Goal: Task Accomplishment & Management: Complete application form

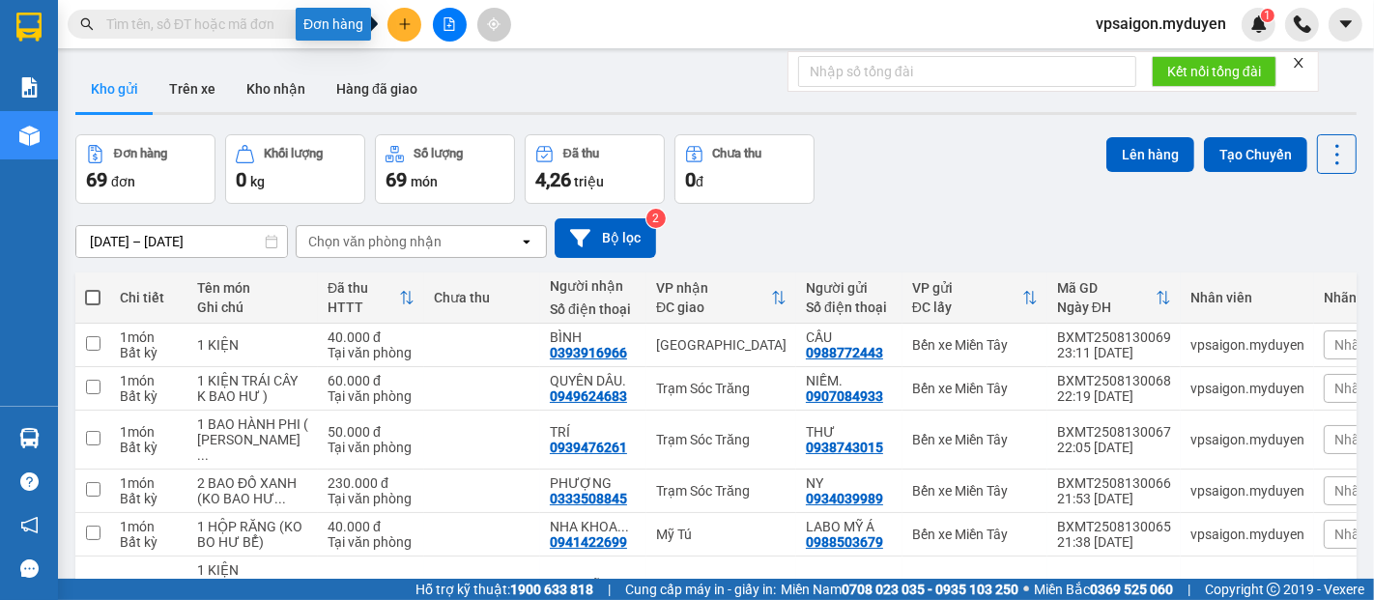
click at [406, 19] on icon "plus" at bounding box center [405, 24] width 14 height 14
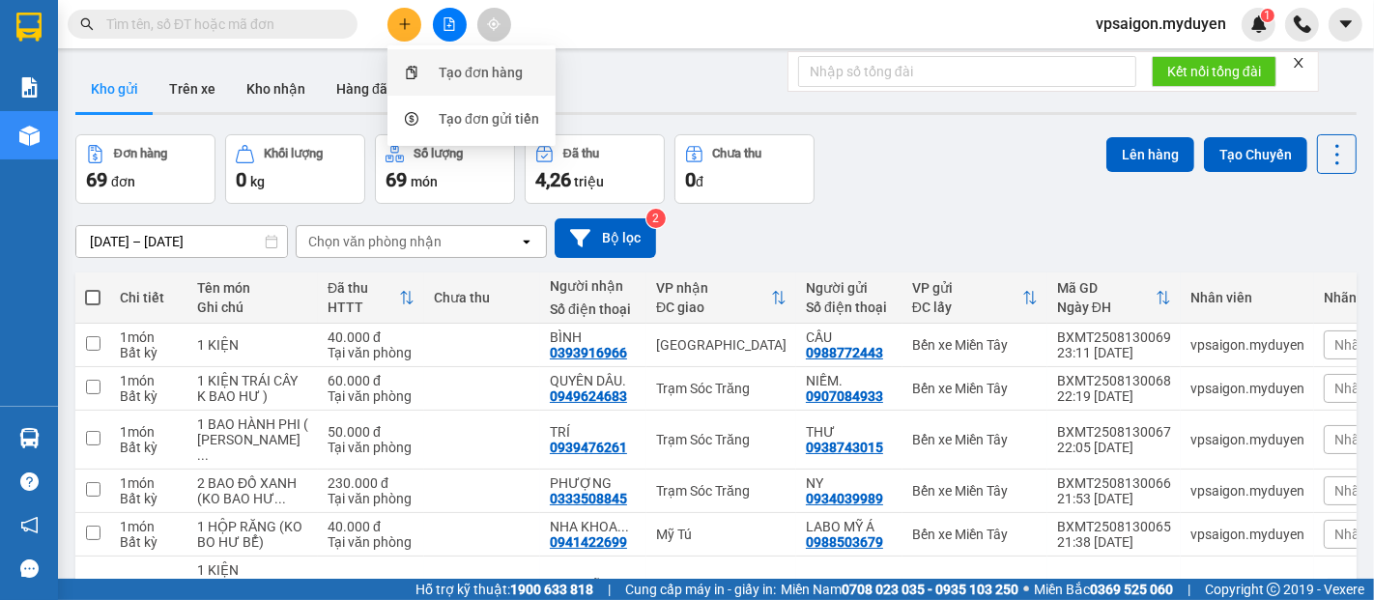
click at [489, 71] on div "Tạo đơn hàng" at bounding box center [481, 72] width 84 height 21
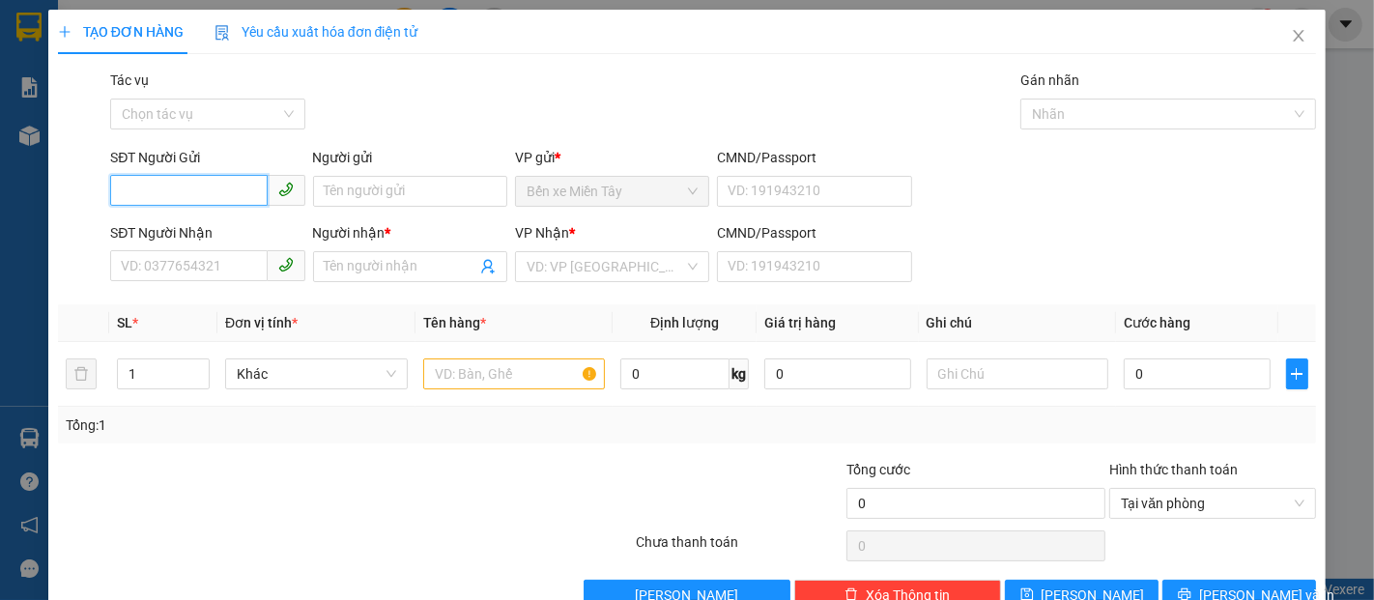
click at [162, 189] on input "SĐT Người Gửi" at bounding box center [188, 190] width 157 height 31
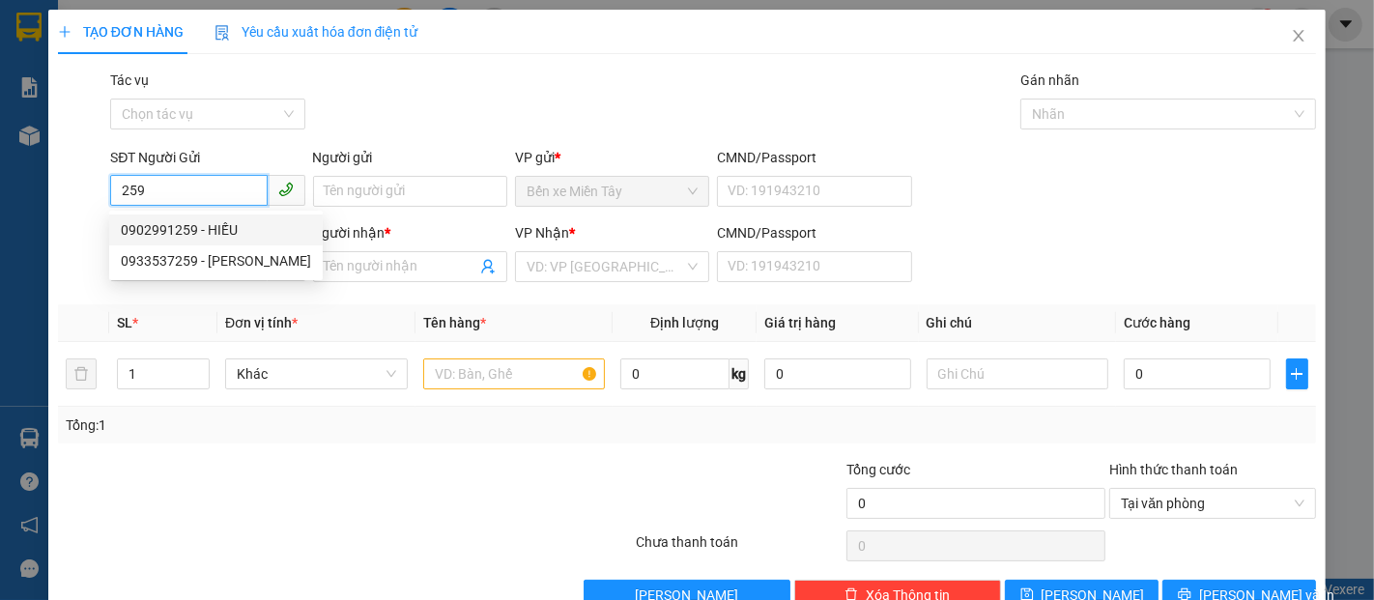
click at [201, 223] on div "0902991259 - HIẾU" at bounding box center [216, 229] width 190 height 21
type input "0902991259"
type input "HIẾU"
type input "0916661252"
type input "NGA ĐẠi NGÃI"
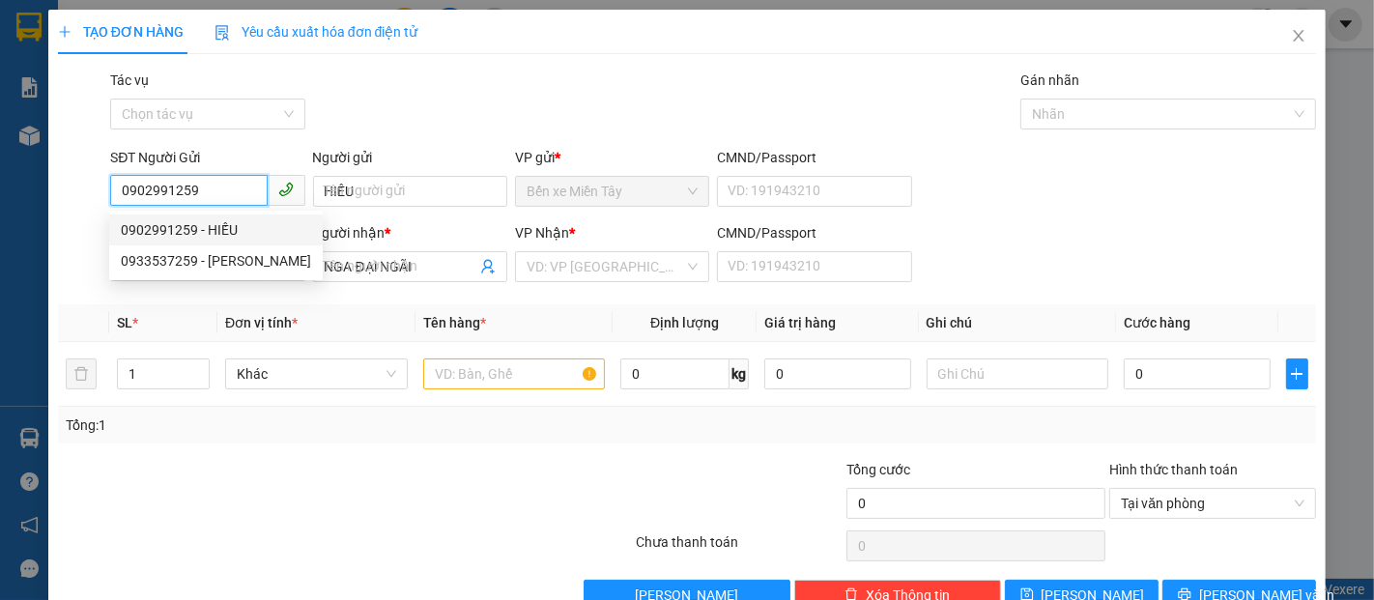
type input "200.000"
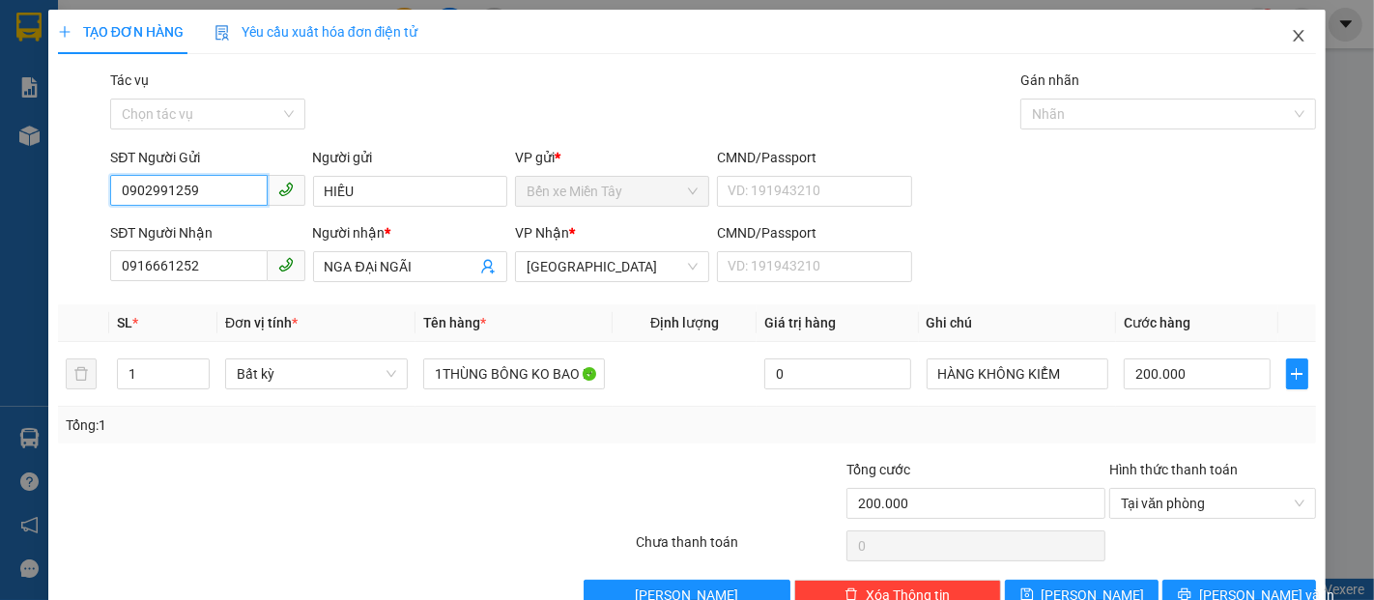
type input "0902991259"
click at [1300, 37] on span "Close" at bounding box center [1299, 37] width 54 height 54
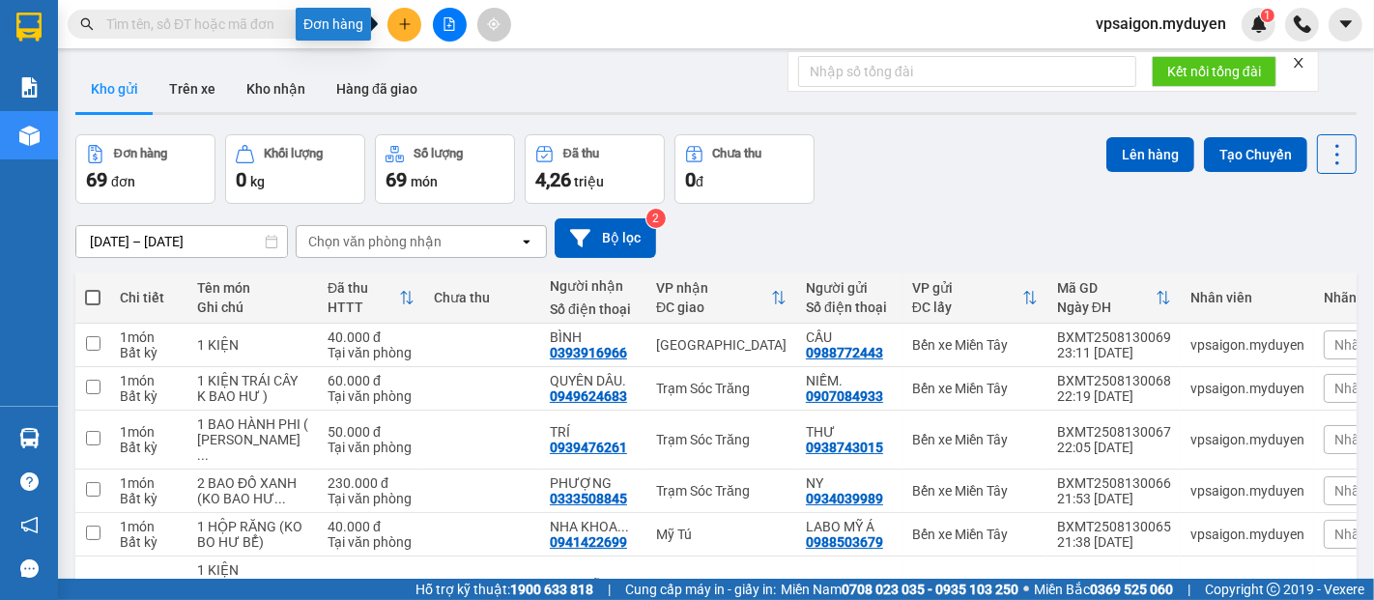
click at [404, 17] on icon "plus" at bounding box center [405, 24] width 14 height 14
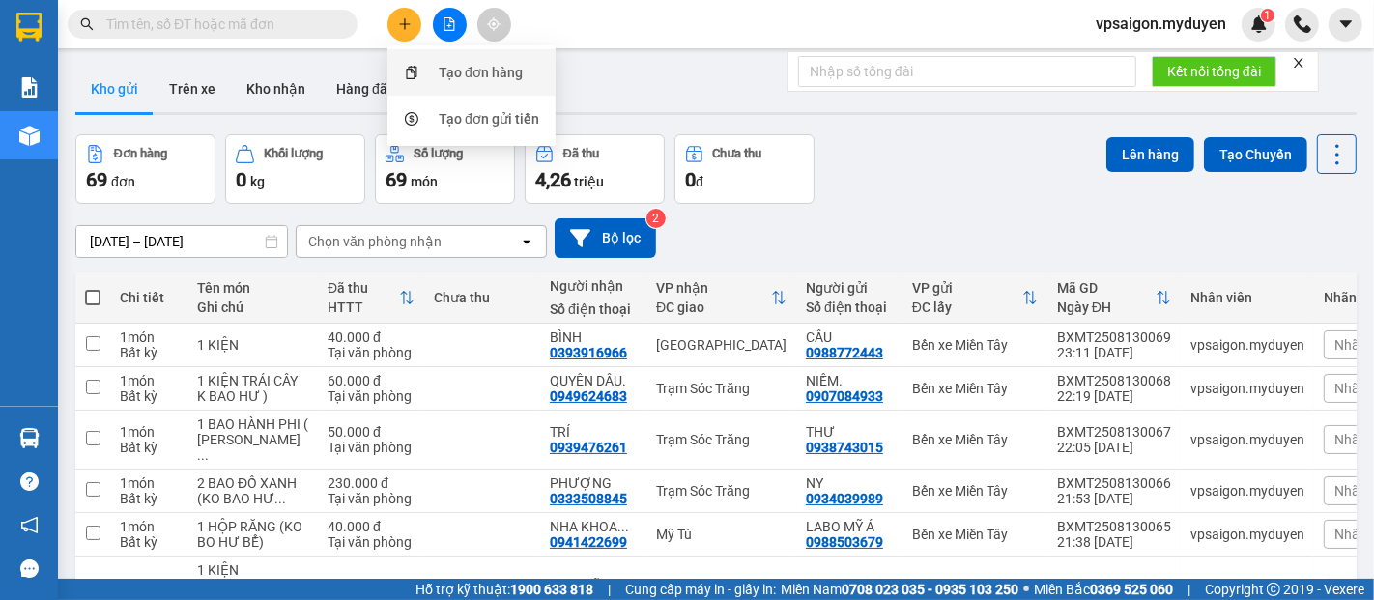
click at [445, 68] on div "Tạo đơn hàng" at bounding box center [481, 72] width 84 height 21
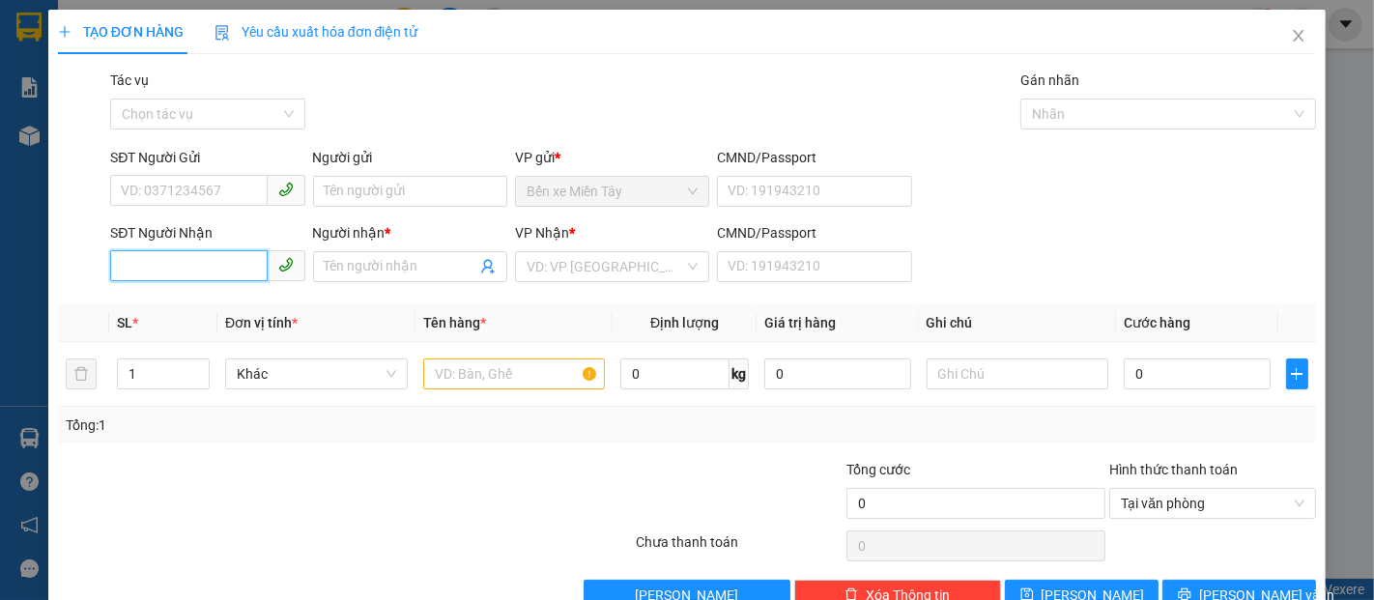
click at [192, 268] on input "SĐT Người Nhận" at bounding box center [188, 265] width 157 height 31
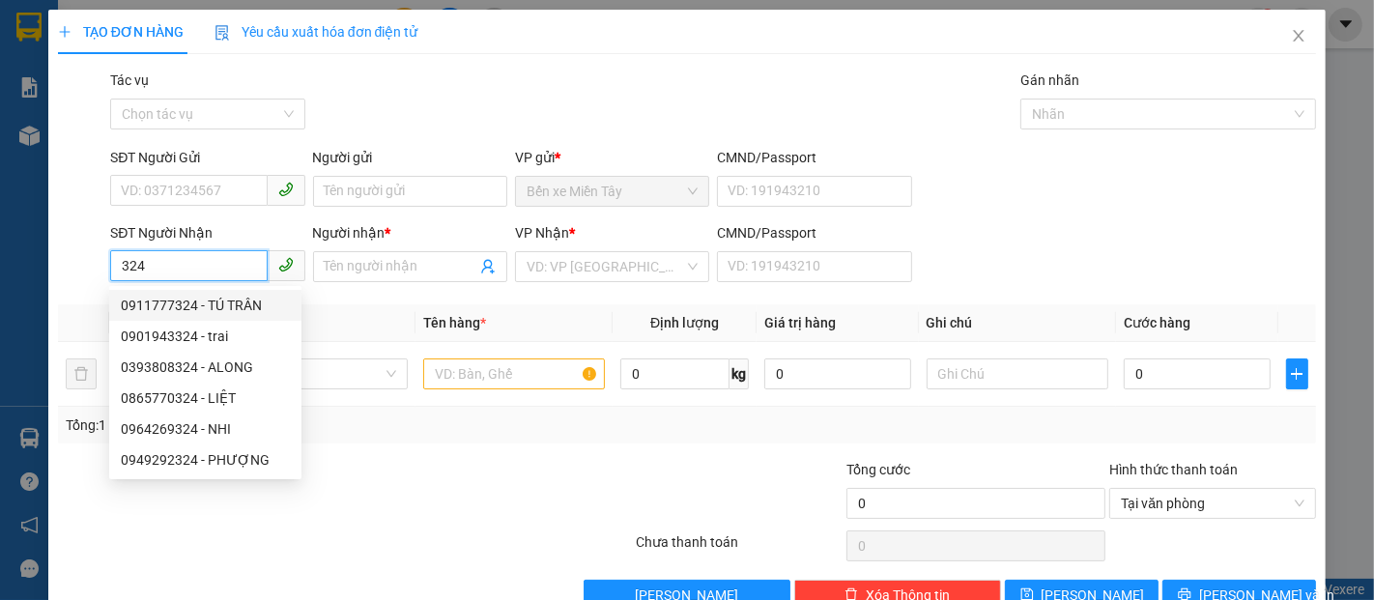
click at [178, 307] on div "0911777324 - TÚ TRÂN" at bounding box center [205, 305] width 169 height 21
type input "0911777324"
type input "TÚ TRÂN"
type input "50.000"
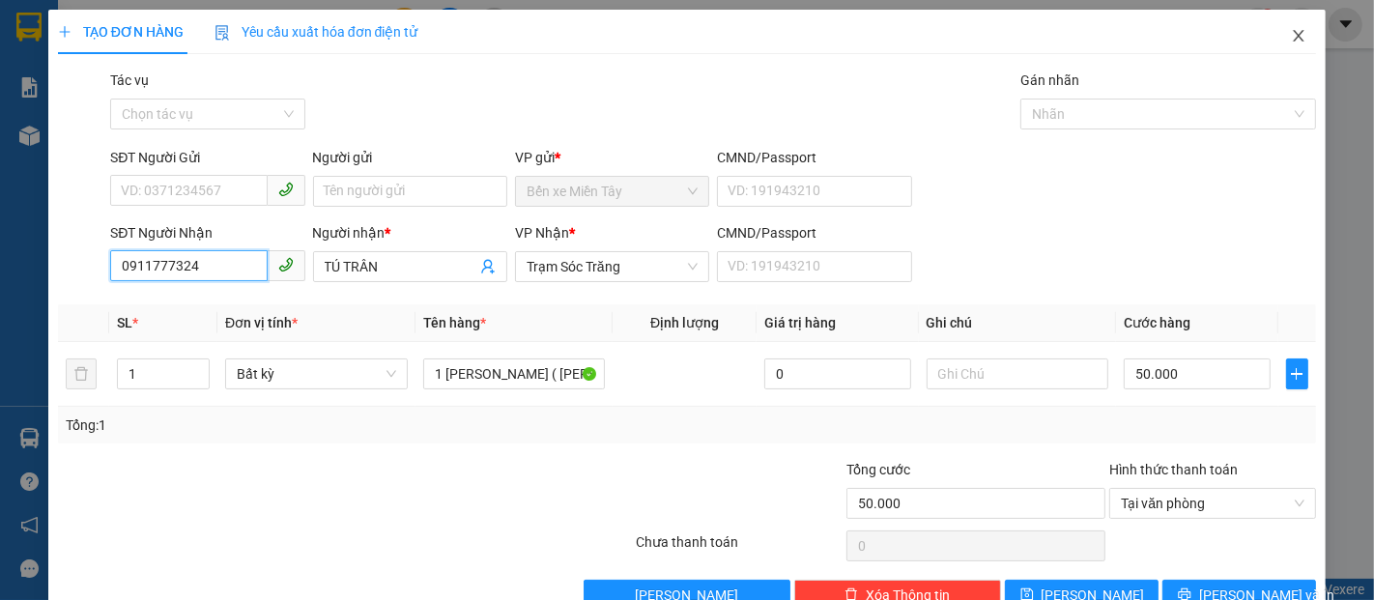
type input "0911777324"
click at [1286, 26] on span "Close" at bounding box center [1299, 37] width 54 height 54
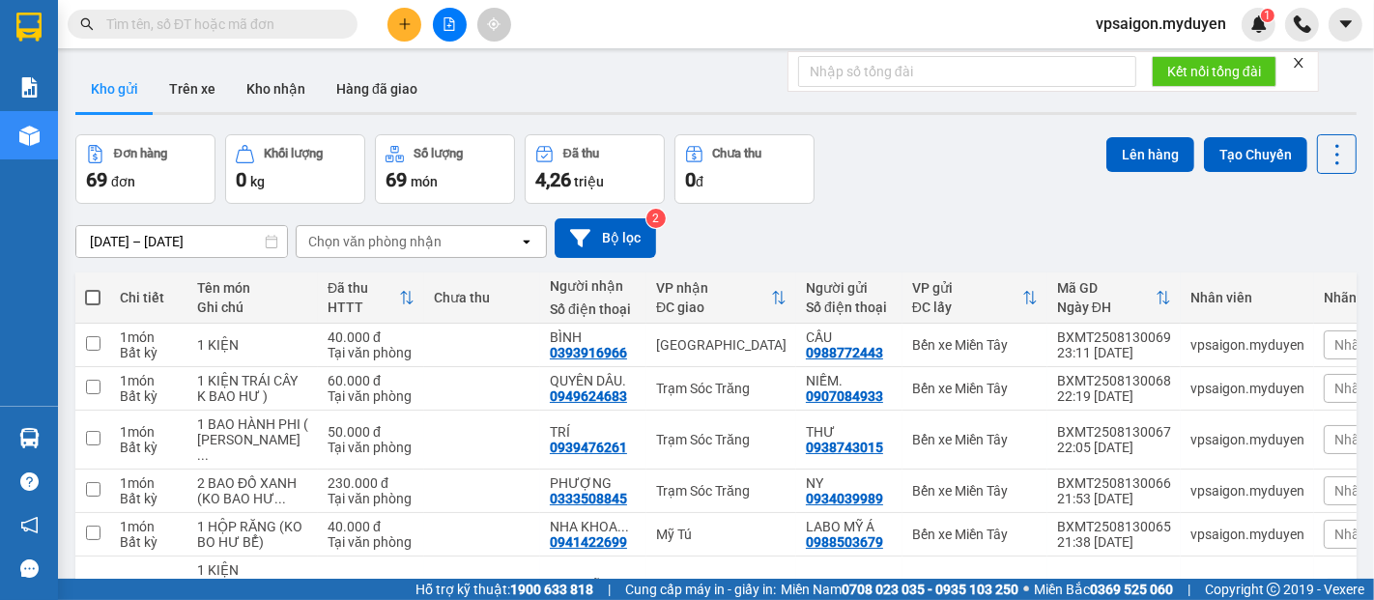
click at [113, 16] on input "text" at bounding box center [220, 24] width 228 height 21
paste input "0913700990"
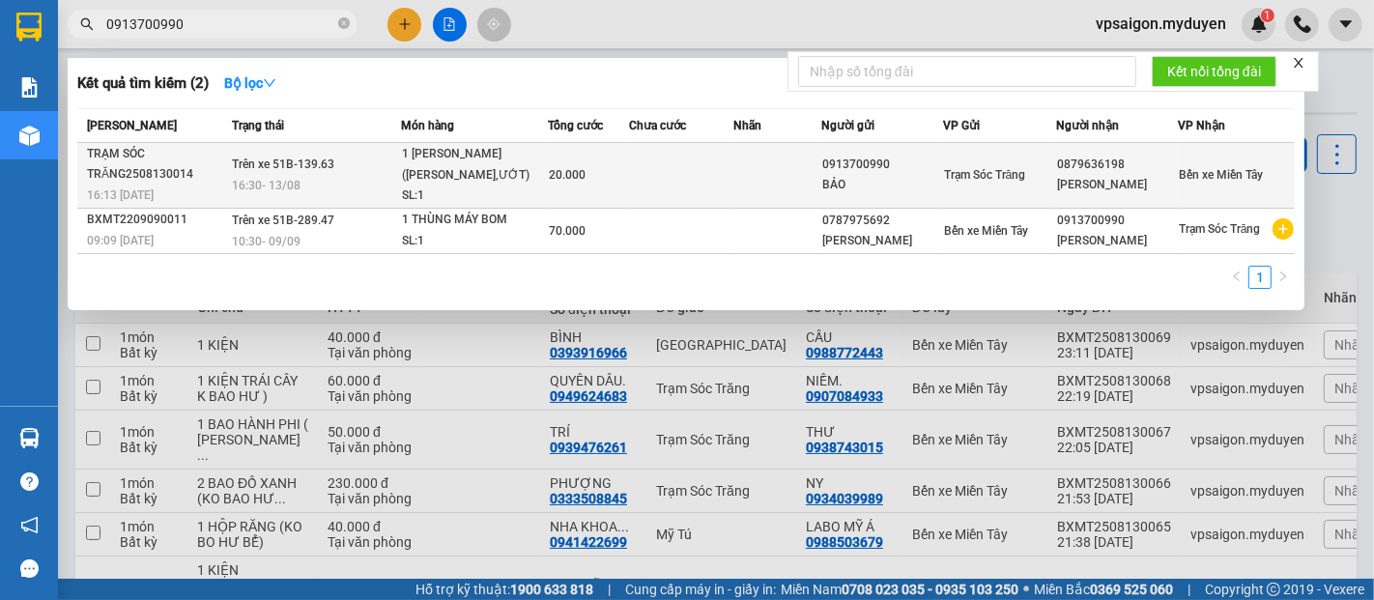
type input "0913700990"
click at [136, 185] on div "16:13 - 13/08" at bounding box center [156, 195] width 139 height 21
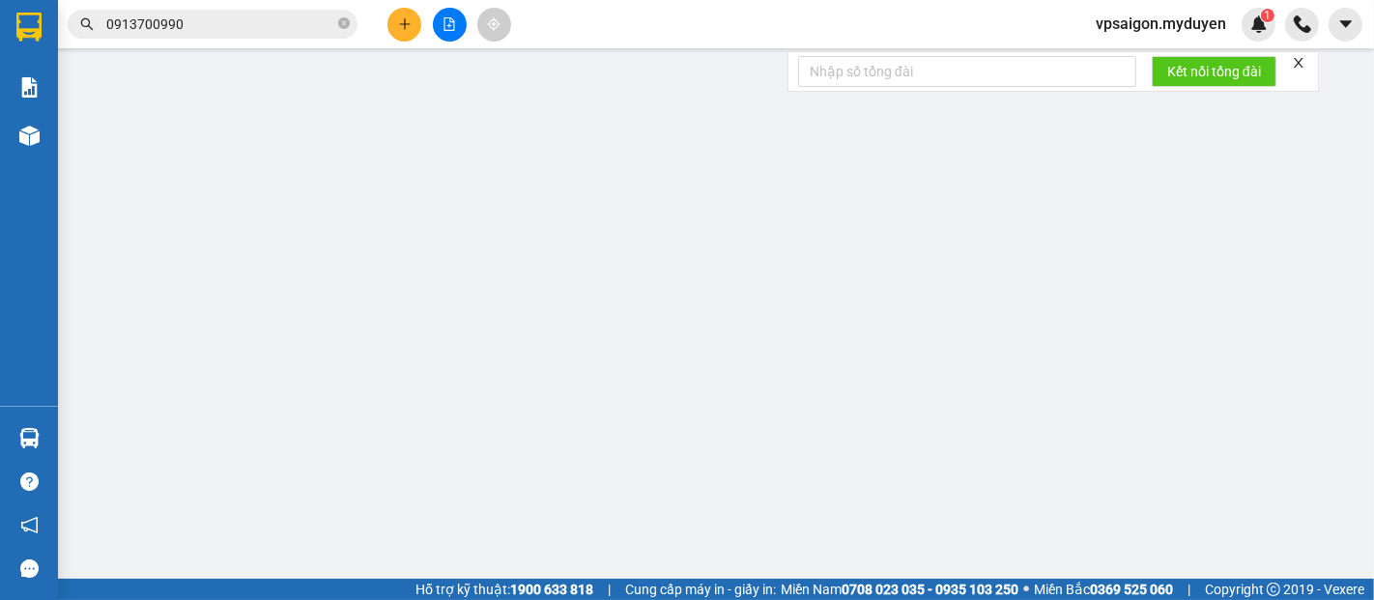
type input "0913700990"
type input "BẢO"
type input "0879636198"
type input "THANH PHONG"
type input "20.000"
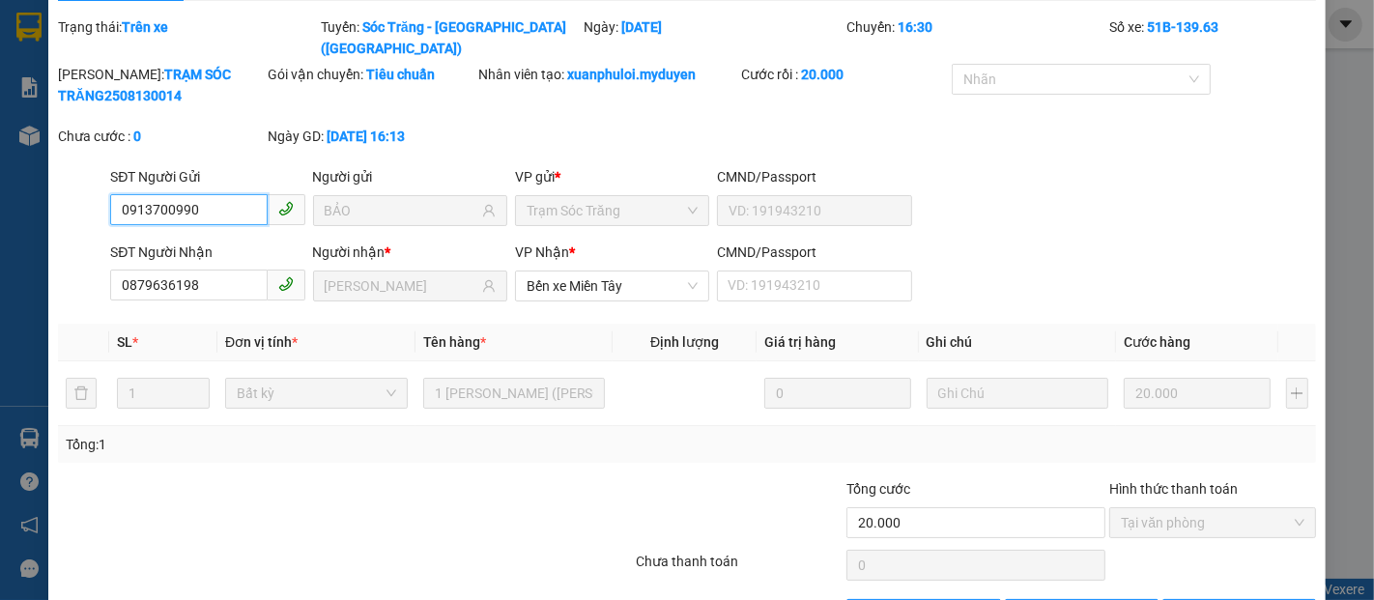
scroll to position [99, 0]
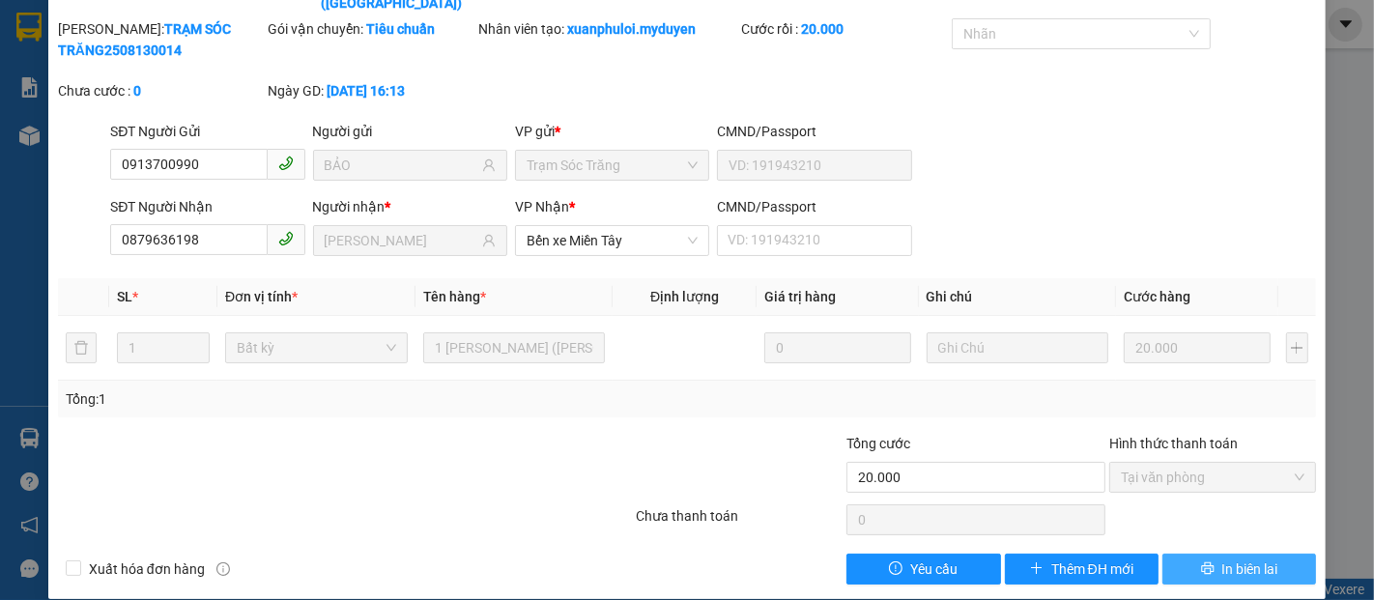
click at [1240, 559] on span "In biên lai" at bounding box center [1250, 569] width 56 height 21
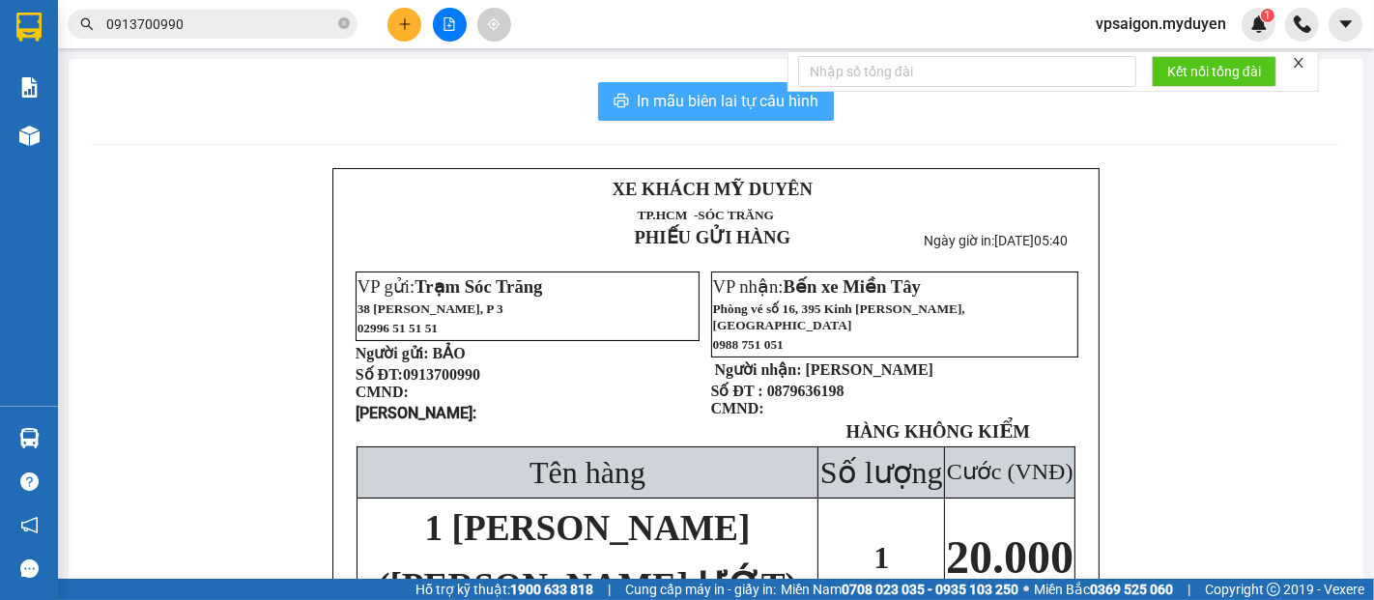
click at [728, 96] on span "In mẫu biên lai tự cấu hình" at bounding box center [728, 101] width 182 height 24
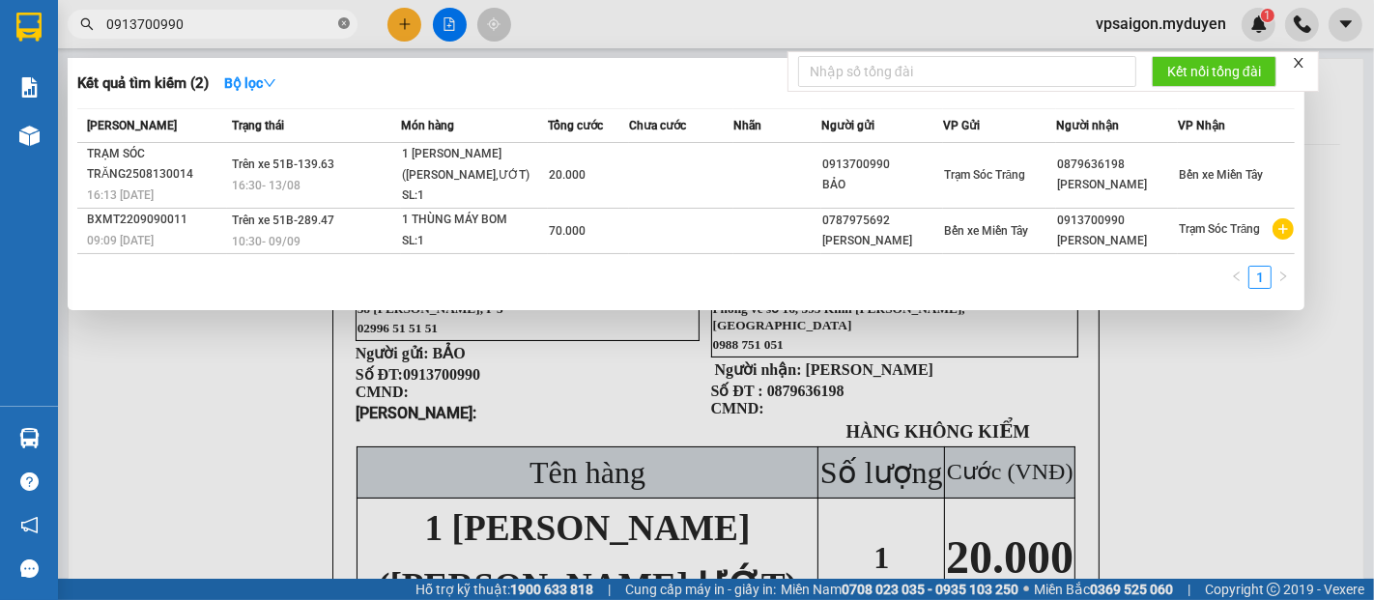
click at [346, 21] on icon "close-circle" at bounding box center [344, 23] width 12 height 12
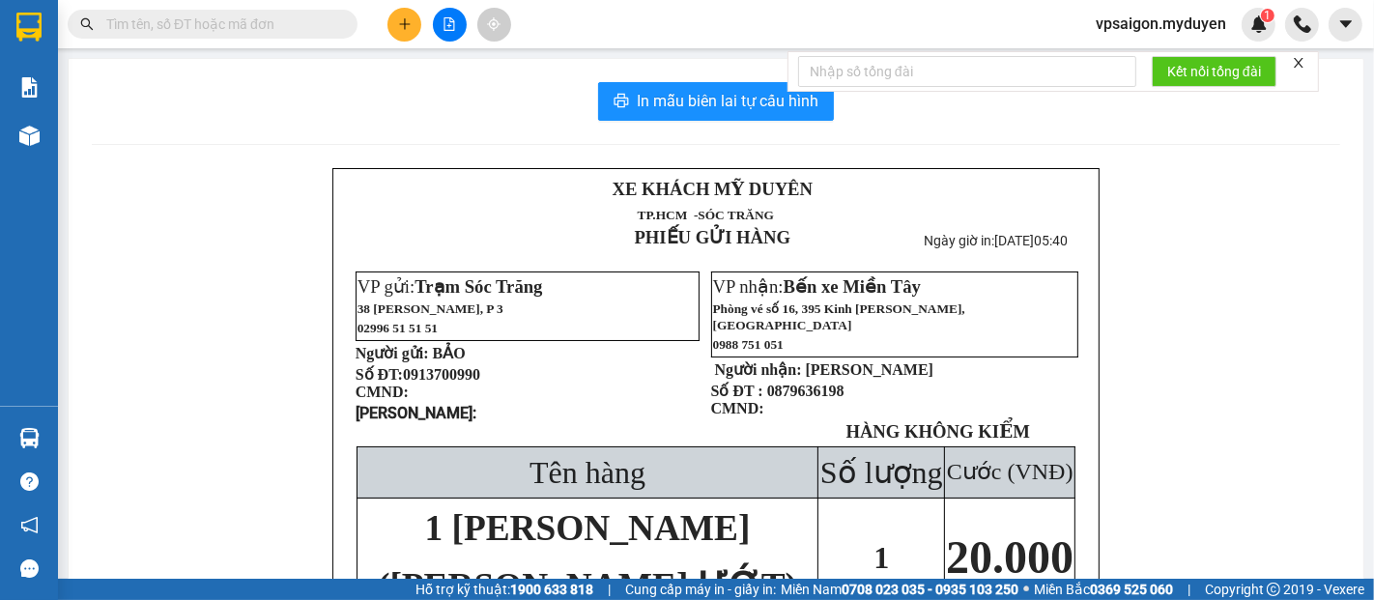
paste input "0348899476"
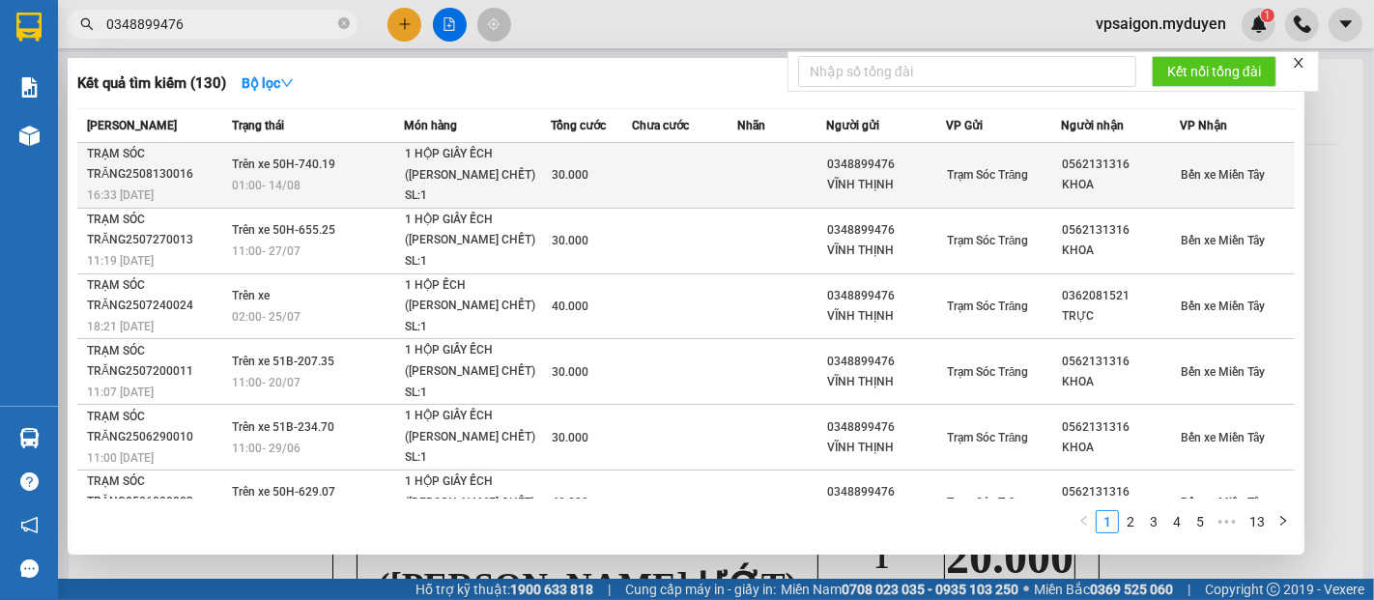
type input "0348899476"
click at [154, 183] on div "TRẠM SÓC TRĂNG2508130016" at bounding box center [157, 164] width 140 height 41
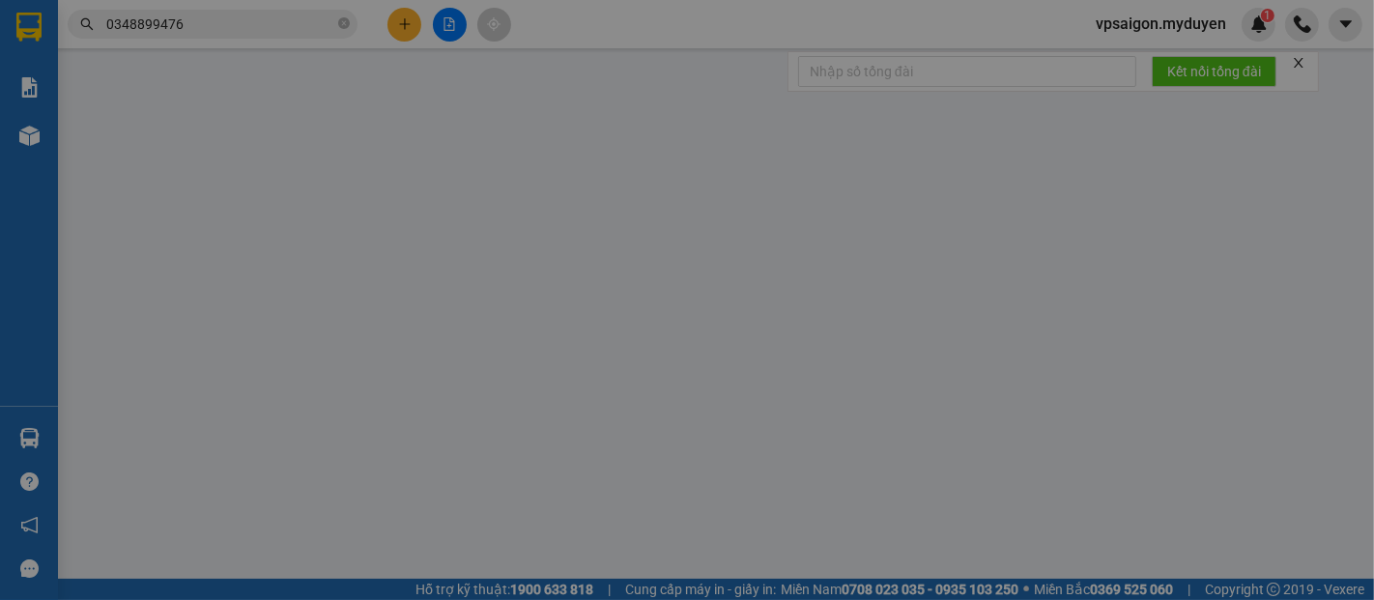
type input "0348899476"
type input "VĨNH THỊNH"
type input "0562131316"
type input "KHOA"
type input "30.000"
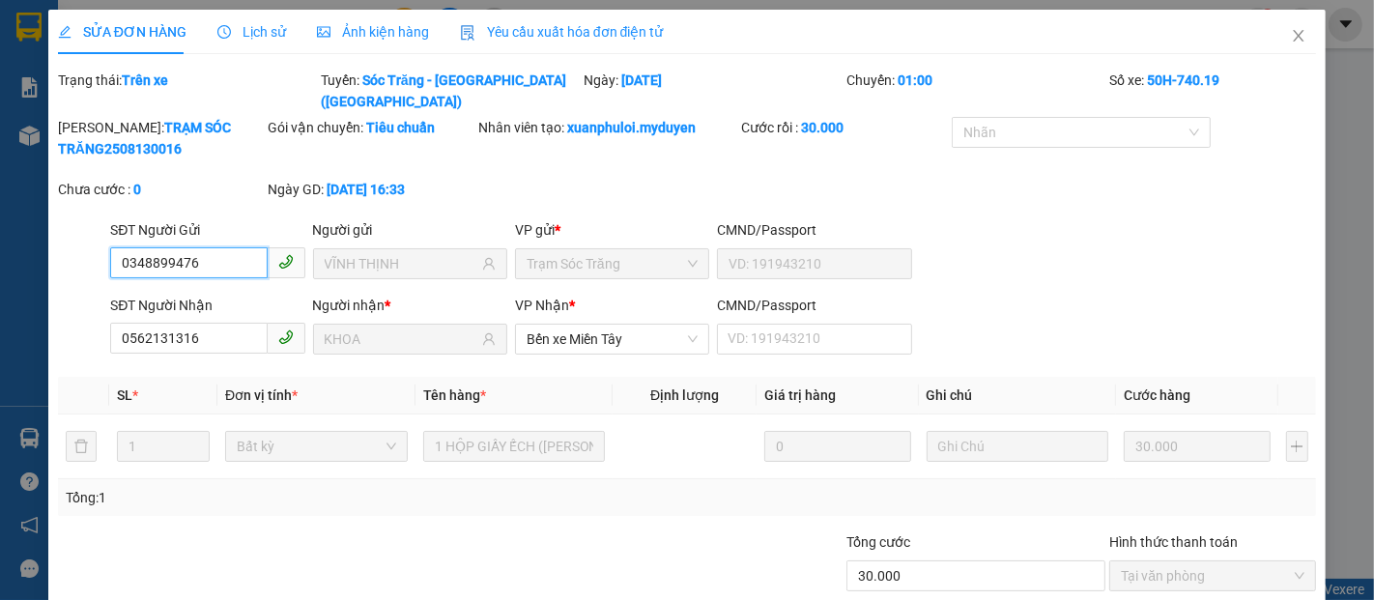
scroll to position [99, 0]
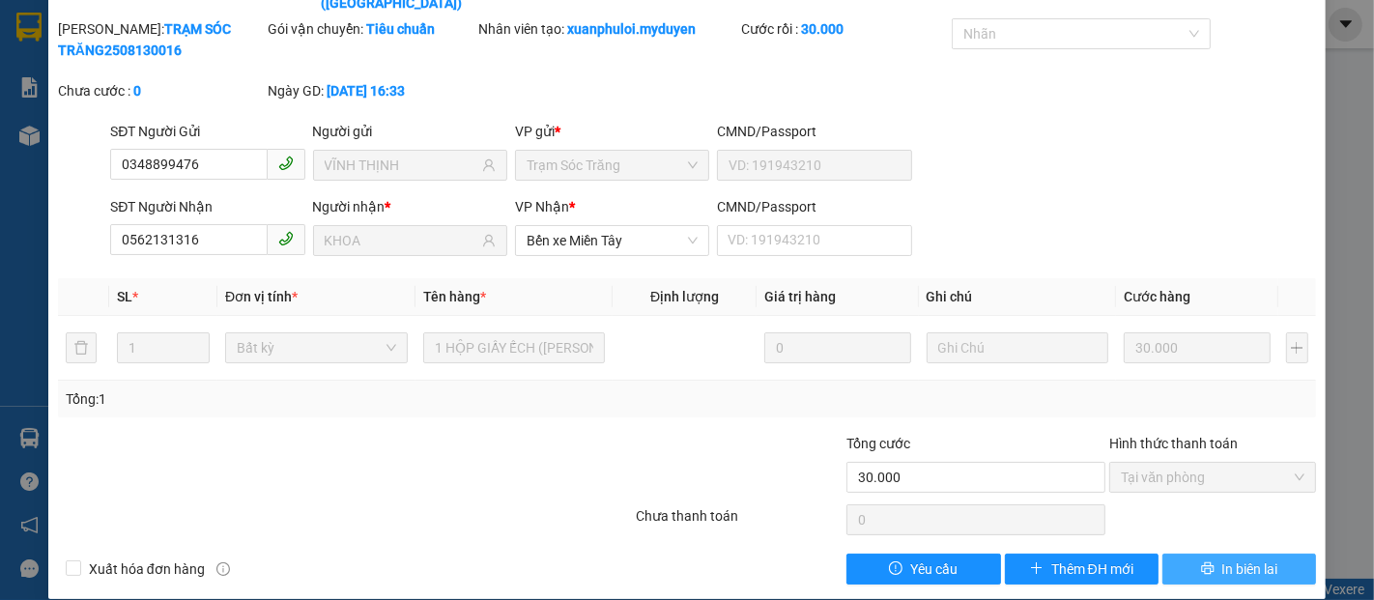
click at [1257, 559] on span "In biên lai" at bounding box center [1250, 569] width 56 height 21
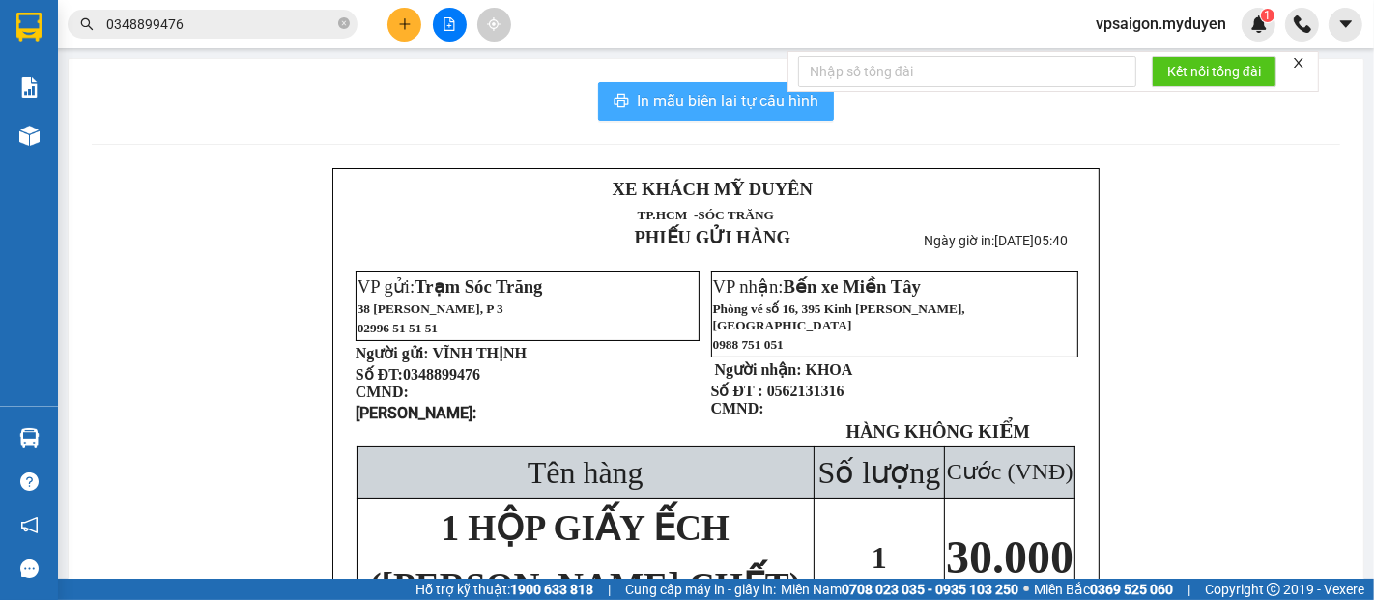
click at [678, 100] on span "In mẫu biên lai tự cấu hình" at bounding box center [728, 101] width 182 height 24
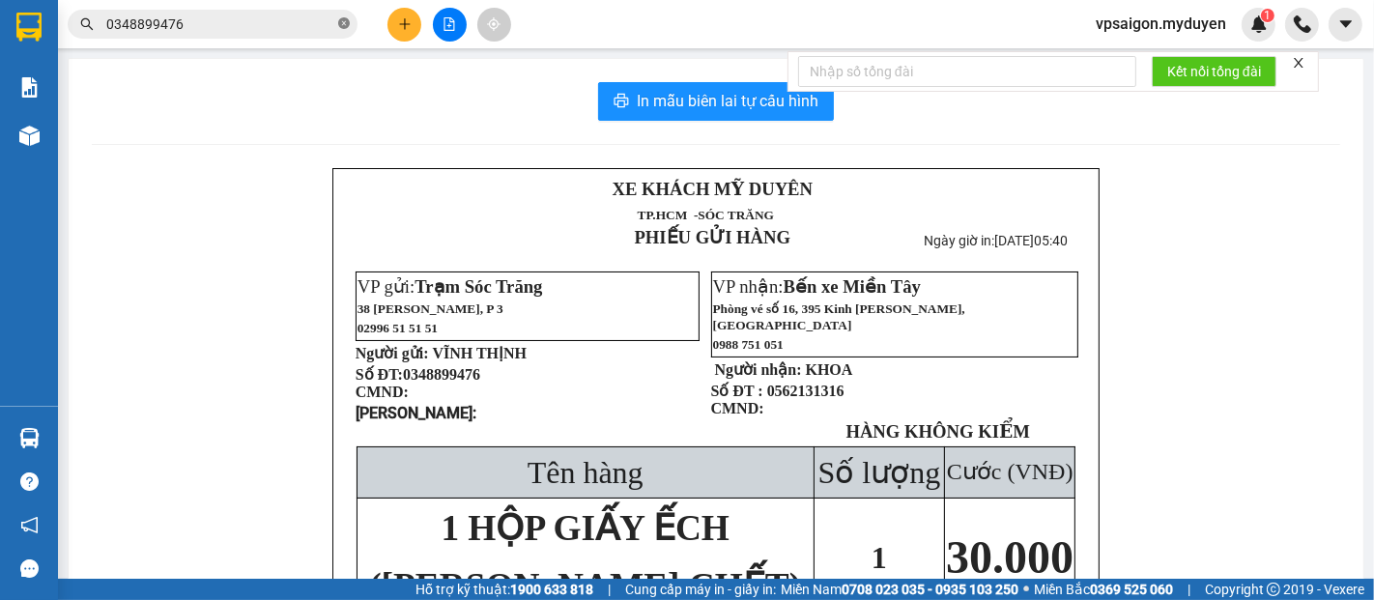
click at [348, 23] on icon "close-circle" at bounding box center [344, 23] width 12 height 12
paste input "0774005253"
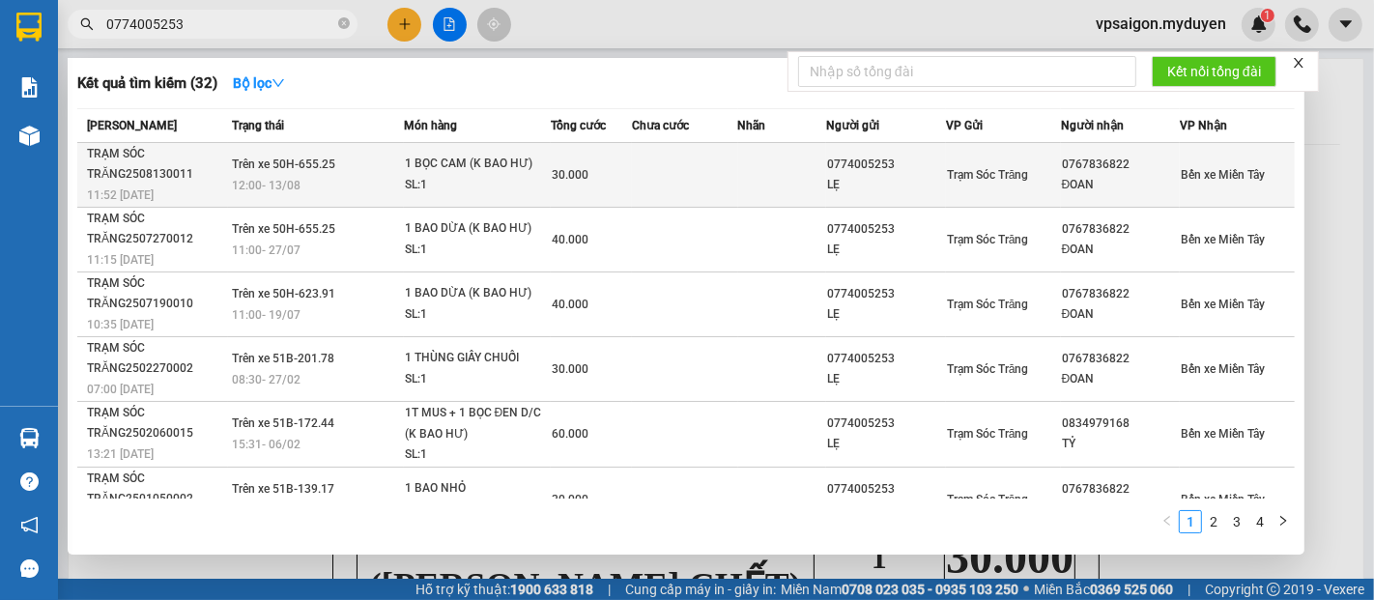
type input "0774005253"
click at [161, 193] on div "11:52 - 13/08" at bounding box center [157, 195] width 140 height 21
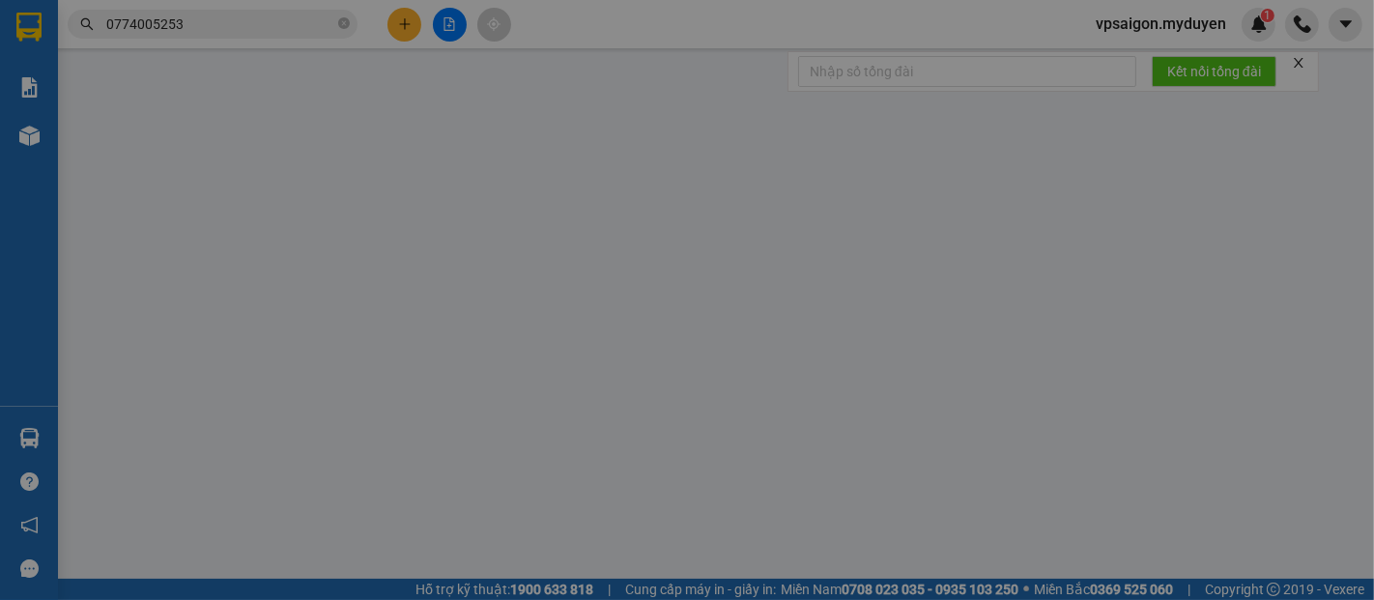
type input "0774005253"
type input "LẸ"
type input "0767836822"
type input "ĐOAN"
type input "30.000"
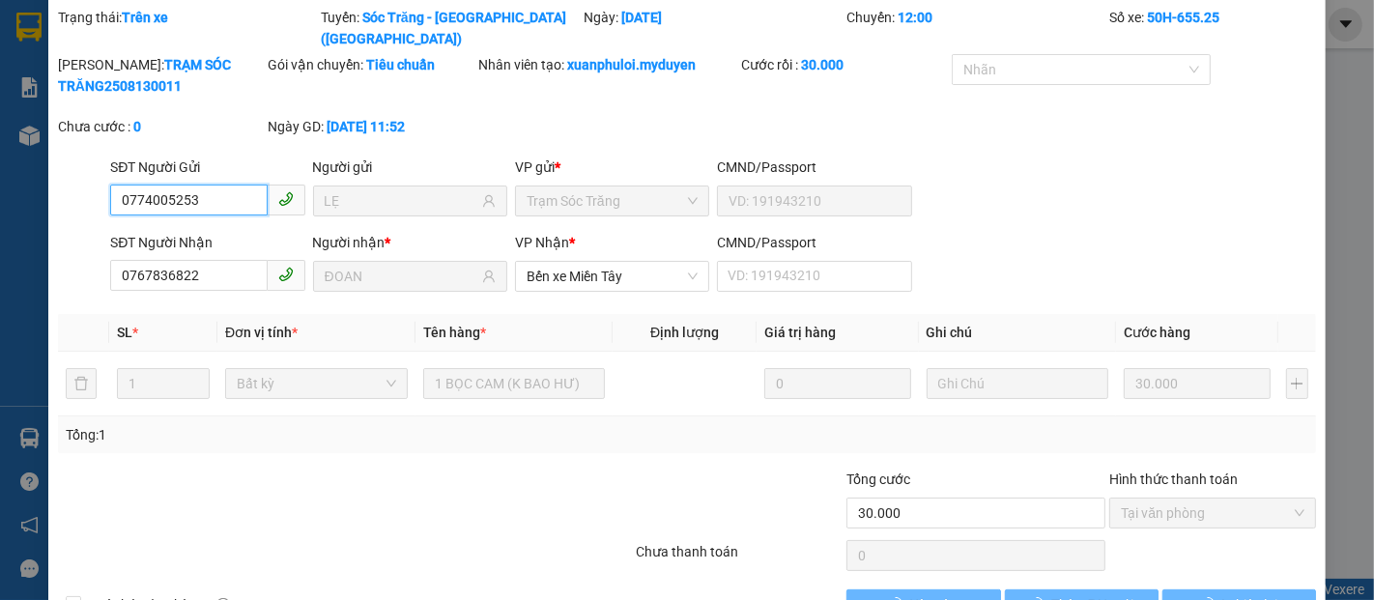
scroll to position [99, 0]
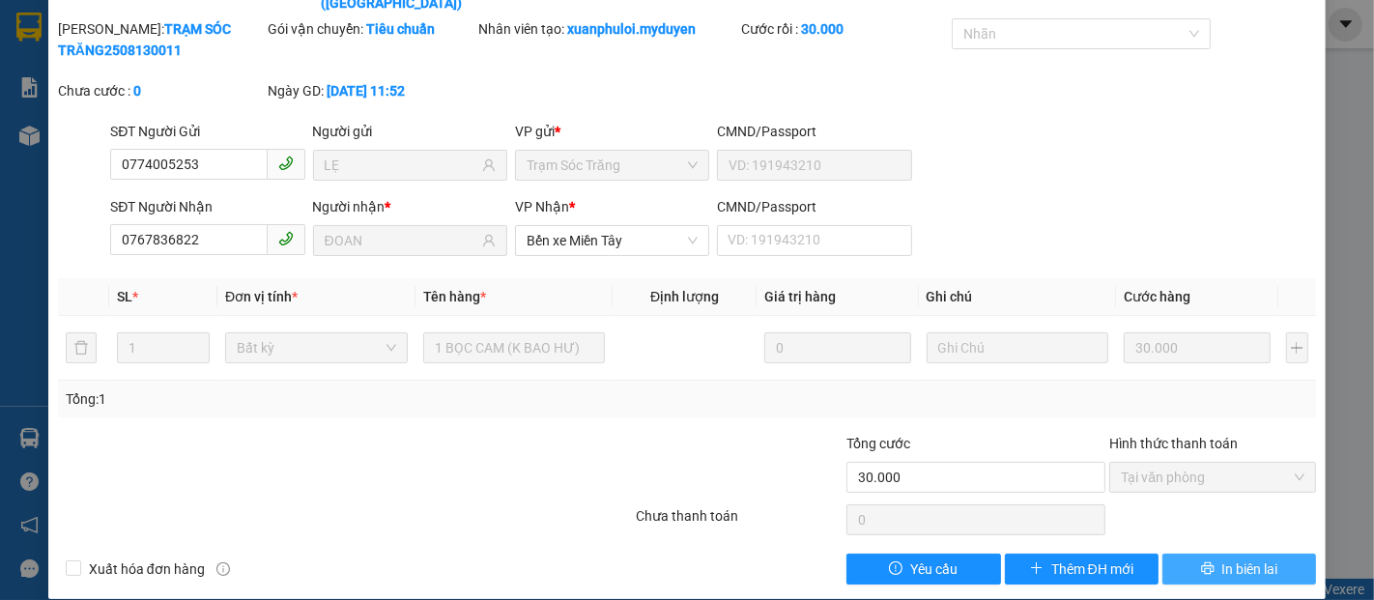
click at [1229, 554] on button "In biên lai" at bounding box center [1239, 569] width 154 height 31
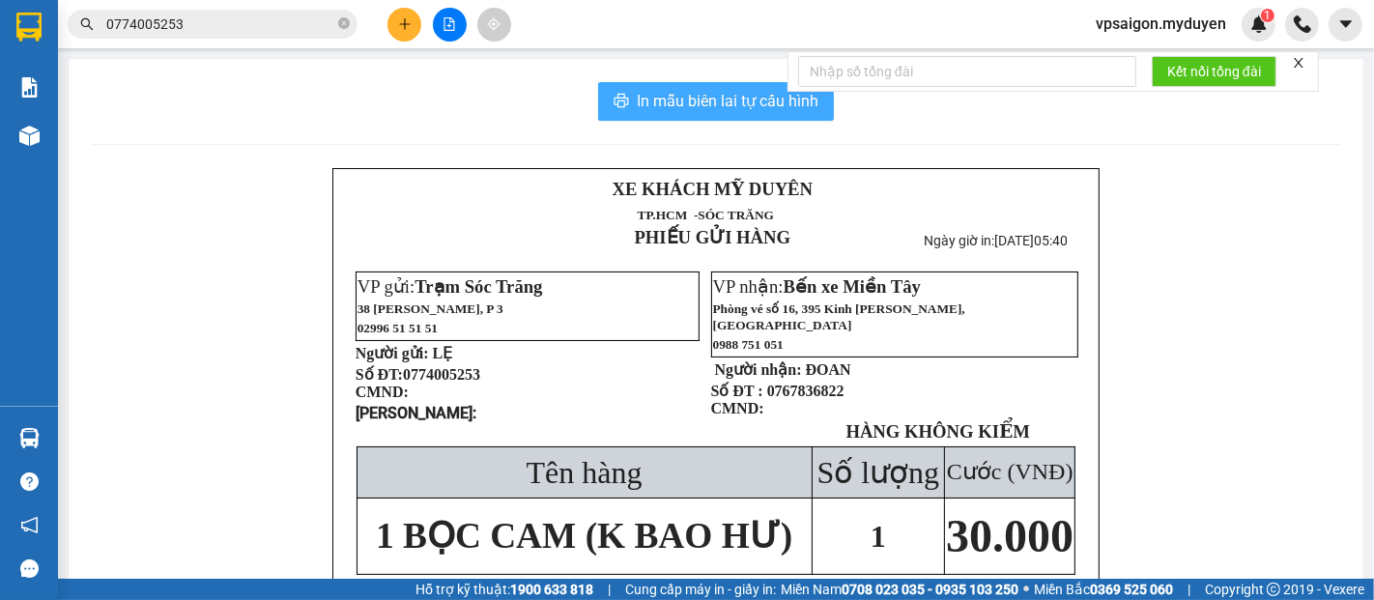
drag, startPoint x: 709, startPoint y: 97, endPoint x: 871, endPoint y: 219, distance: 202.7
click at [714, 100] on span "In mẫu biên lai tự cấu hình" at bounding box center [728, 101] width 182 height 24
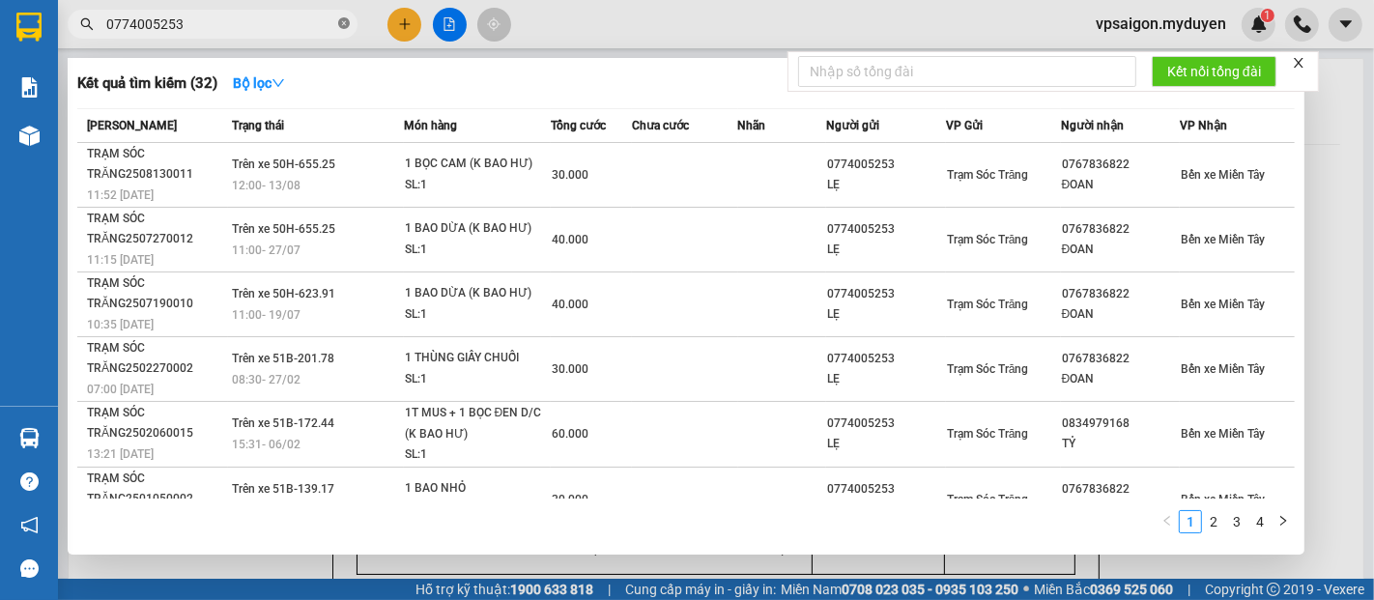
click at [343, 17] on icon "close-circle" at bounding box center [344, 23] width 12 height 12
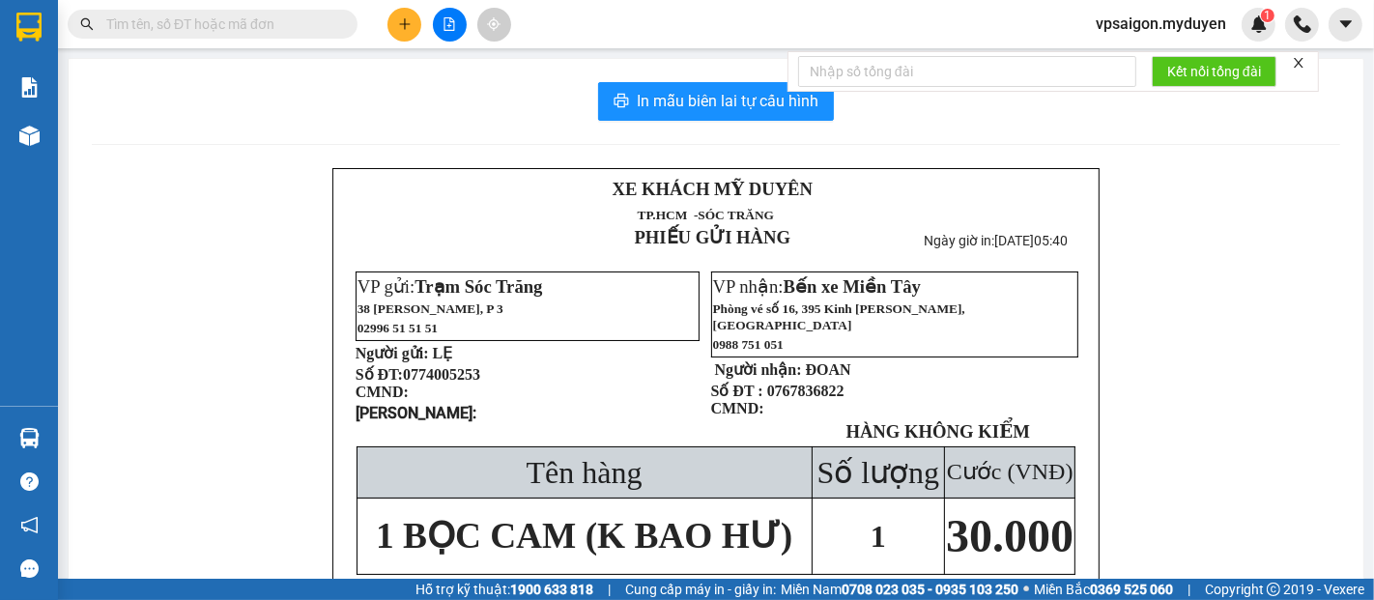
paste input "0787861350"
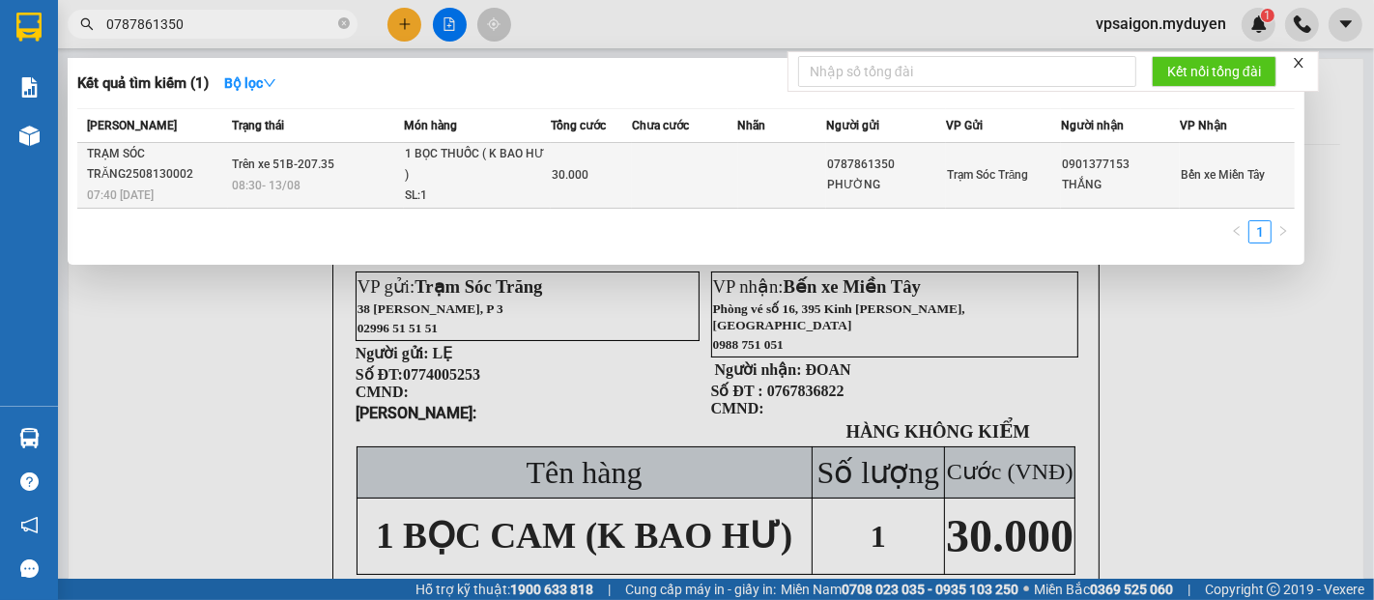
type input "0787861350"
click at [172, 180] on div "TRẠM SÓC TRĂNG2508130002" at bounding box center [157, 164] width 140 height 41
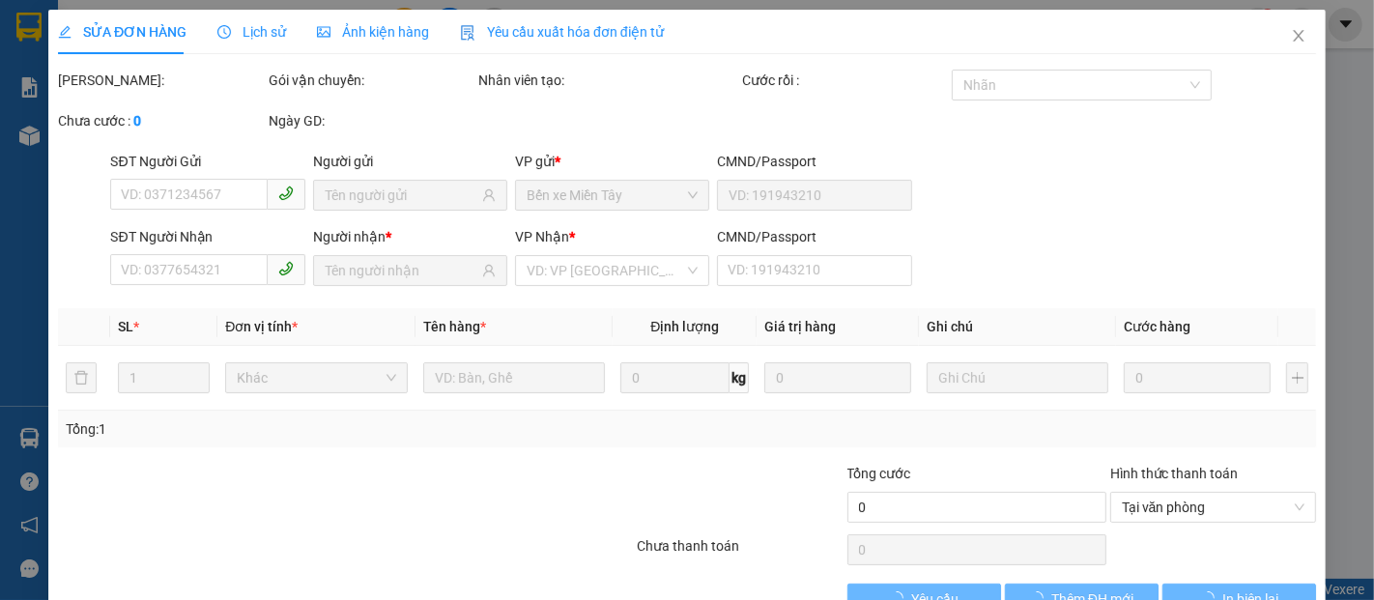
type input "0787861350"
type input "PHƯỜNG"
type input "0901377153"
type input "THẮNG"
type input "30.000"
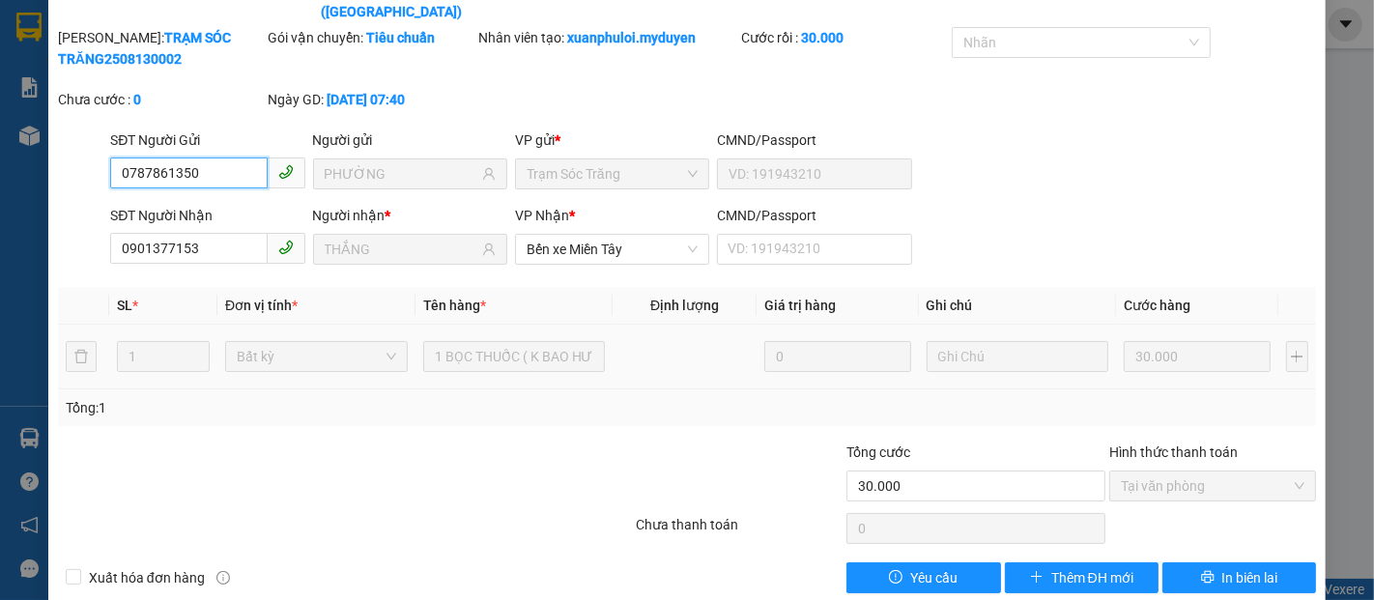
scroll to position [99, 0]
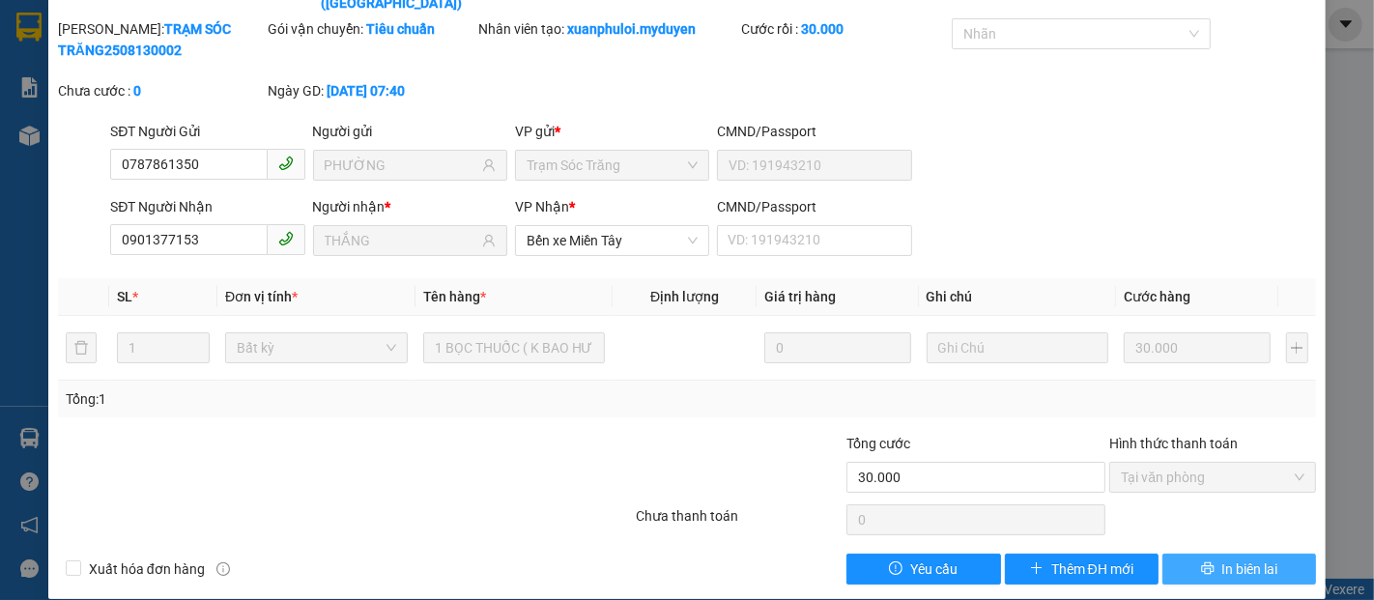
click at [1249, 559] on span "In biên lai" at bounding box center [1250, 569] width 56 height 21
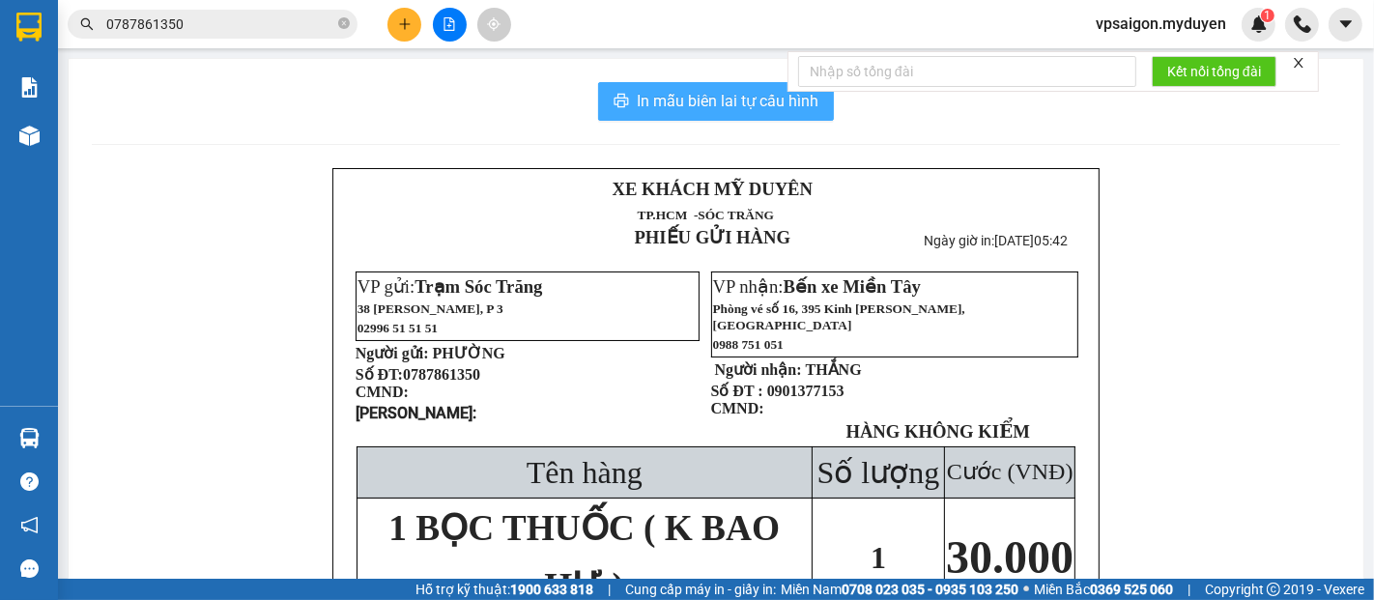
click at [751, 109] on span "In mẫu biên lai tự cấu hình" at bounding box center [728, 101] width 182 height 24
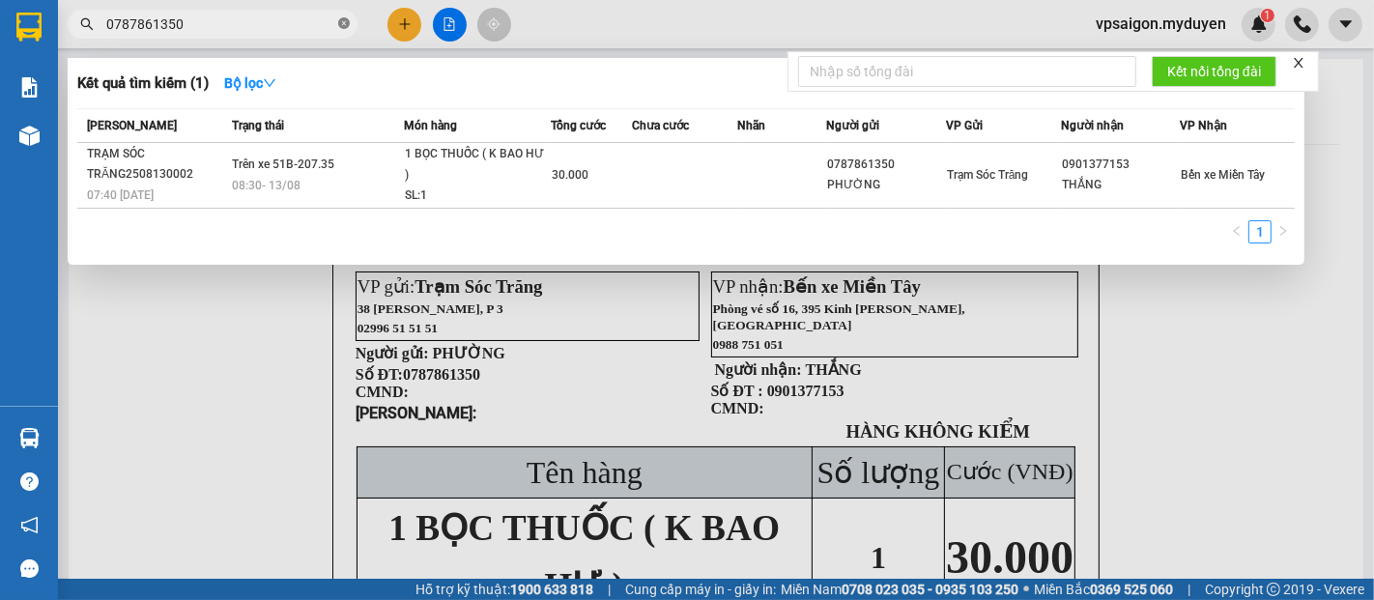
click at [339, 24] on icon "close-circle" at bounding box center [344, 23] width 12 height 12
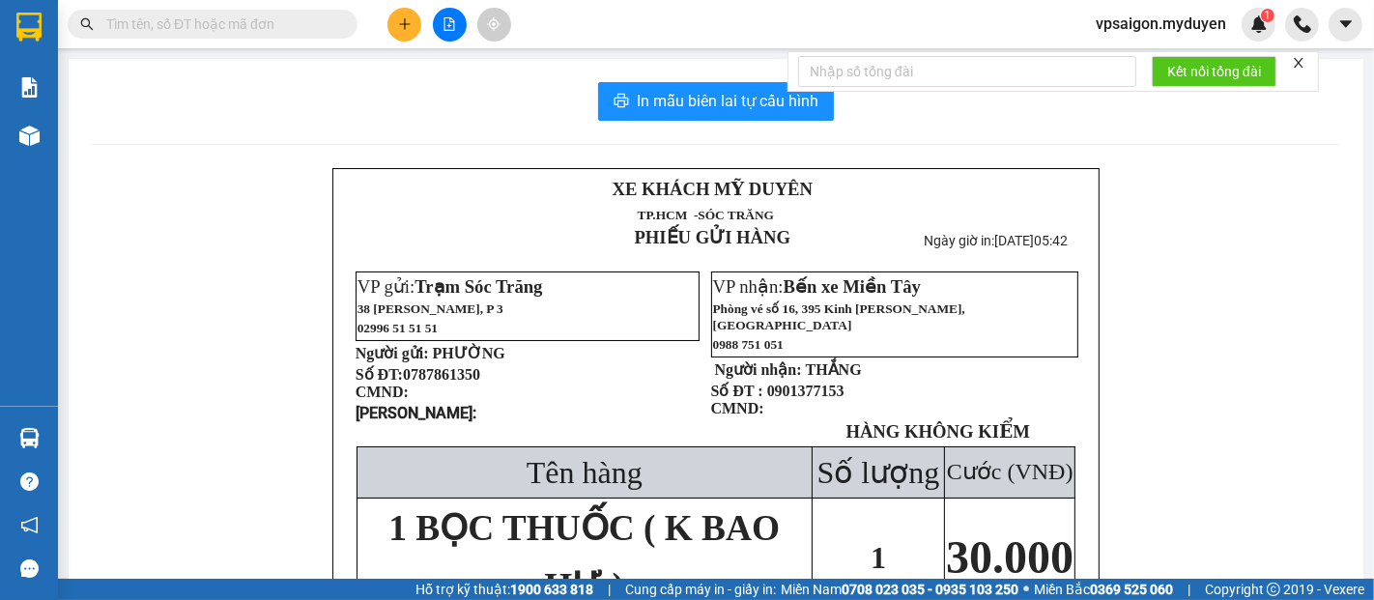
paste input "0787861350"
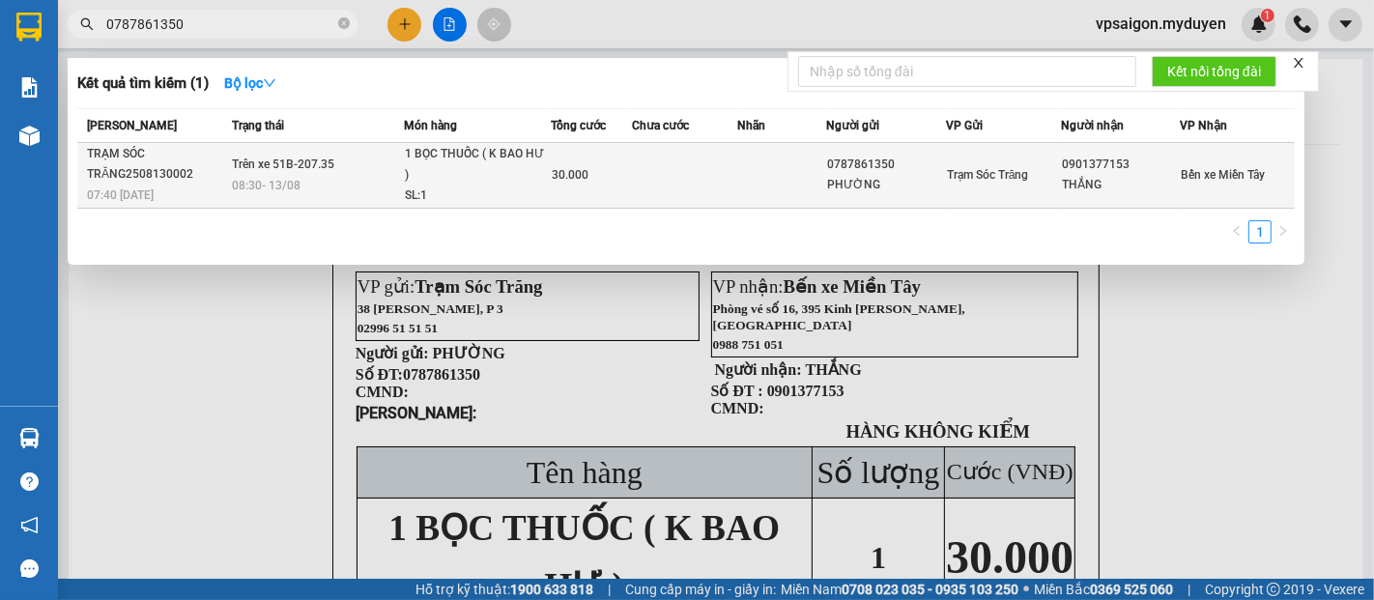
type input "0787861350"
click at [163, 186] on div "07:40 - 13/08" at bounding box center [157, 195] width 140 height 21
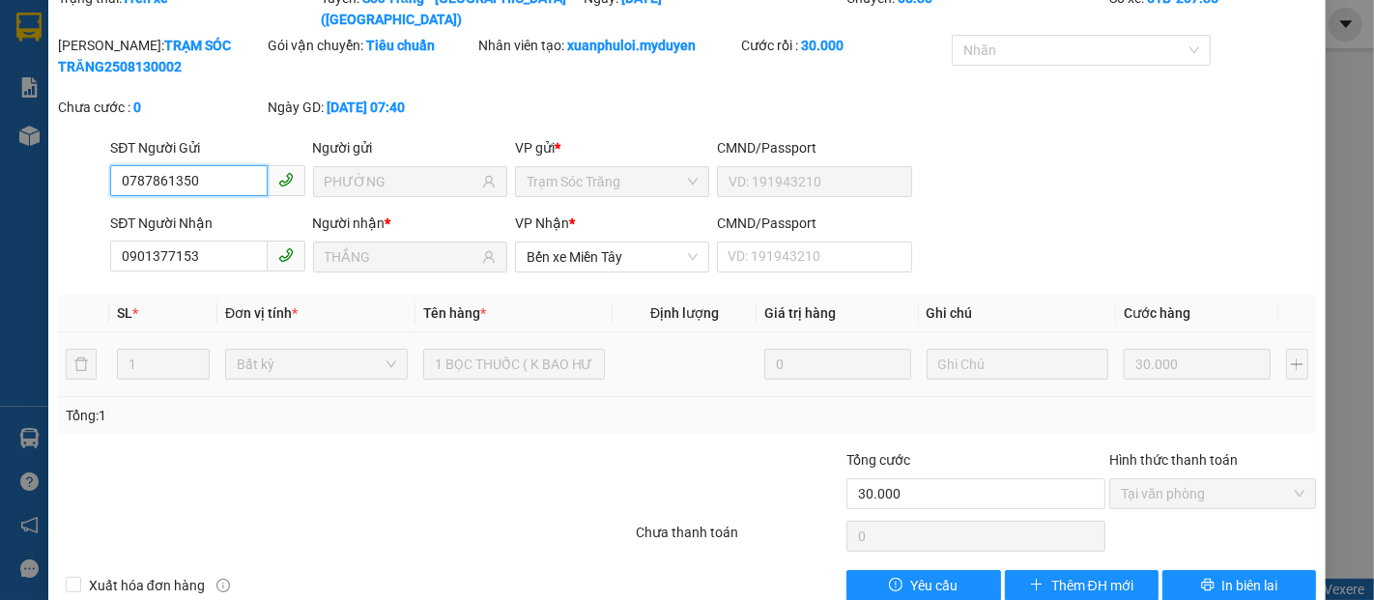
scroll to position [99, 0]
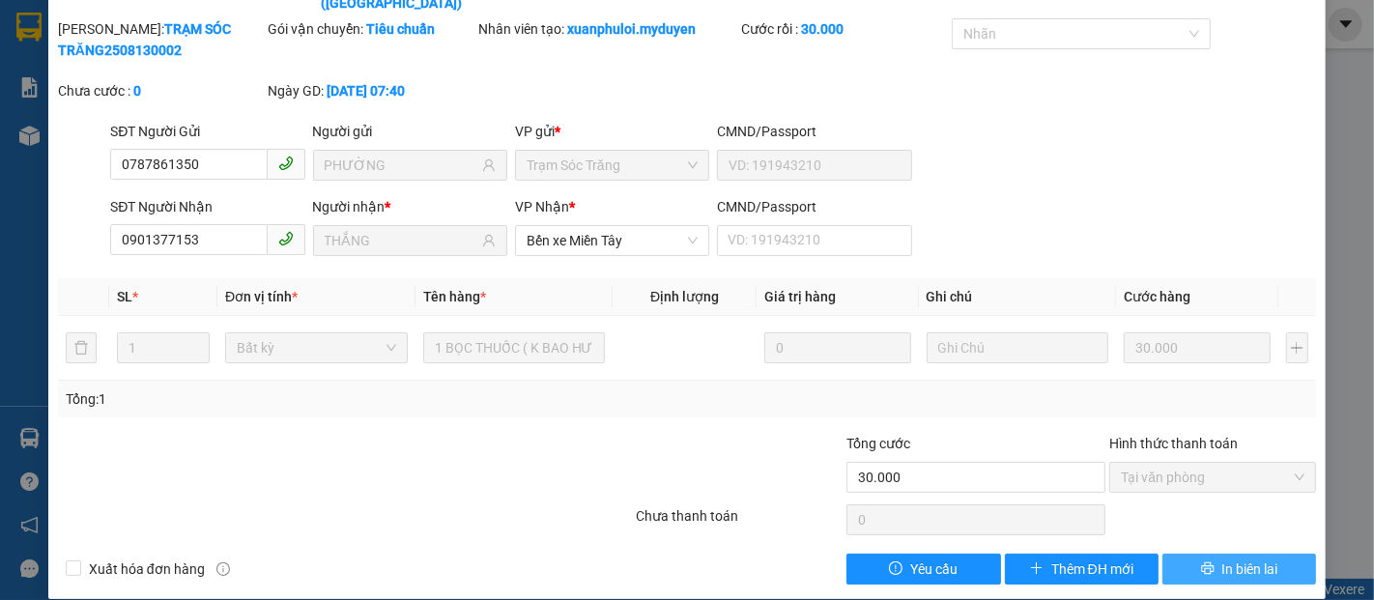
click at [1254, 559] on span "In biên lai" at bounding box center [1250, 569] width 56 height 21
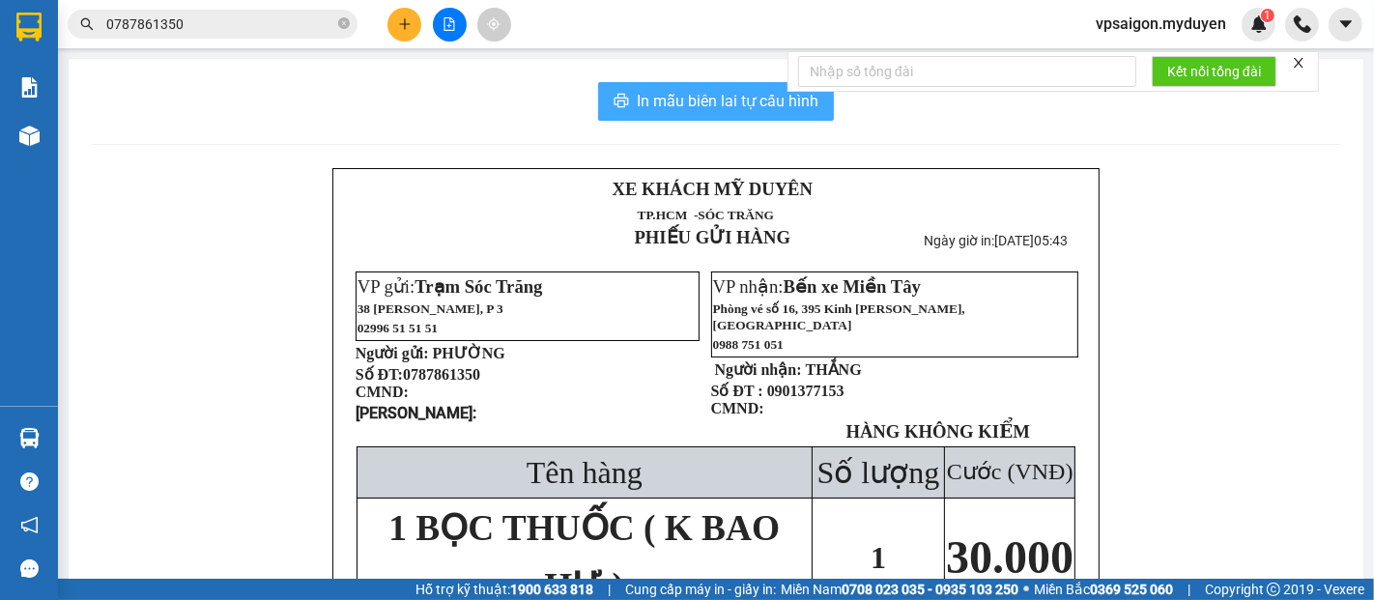
click at [717, 106] on span "In mẫu biên lai tự cấu hình" at bounding box center [728, 101] width 182 height 24
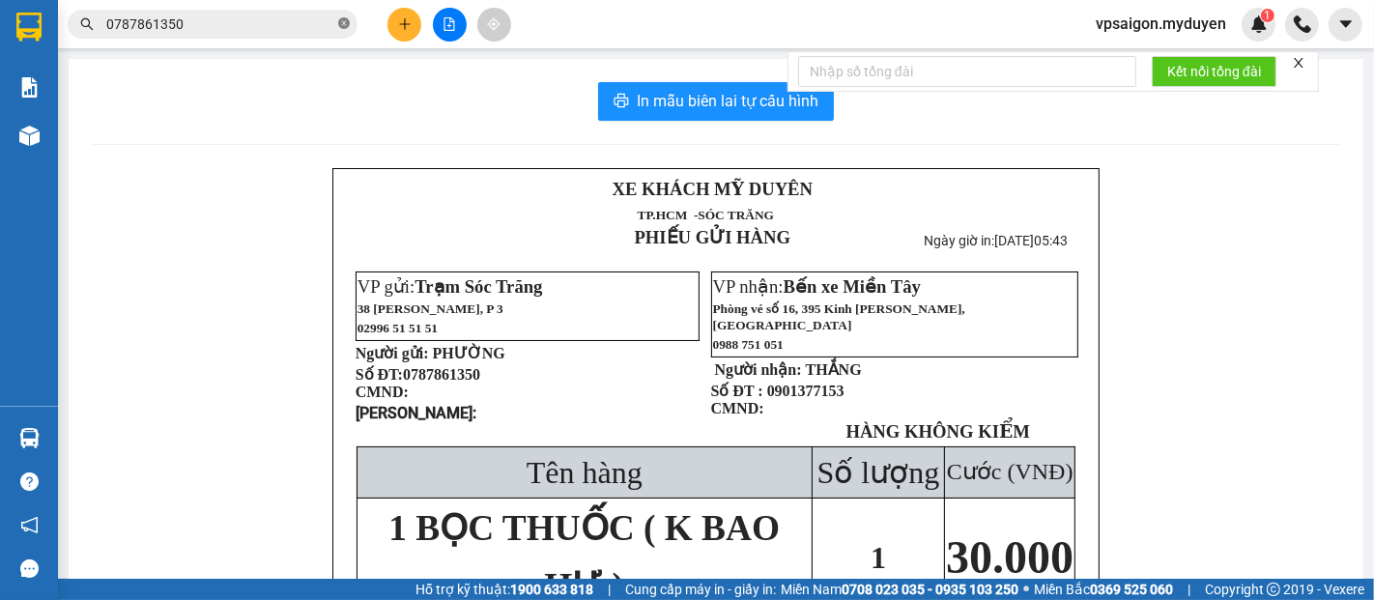
click at [338, 21] on icon "close-circle" at bounding box center [344, 23] width 12 height 12
paste input "0933535707"
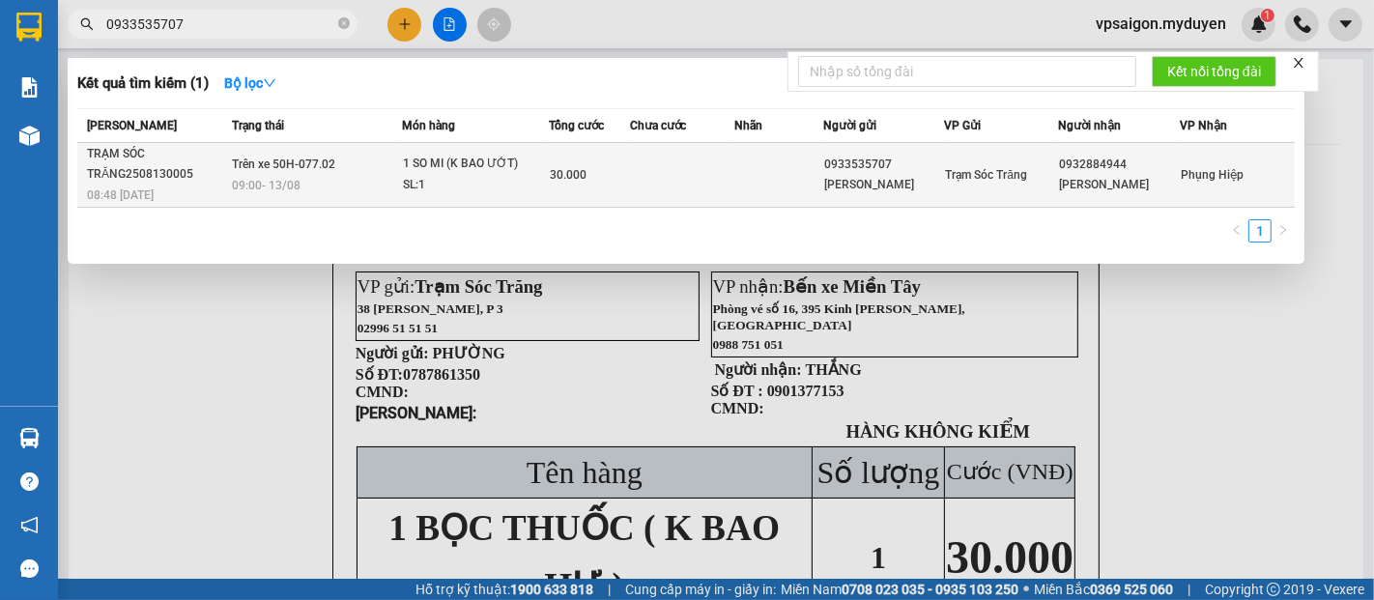
type input "0933535707"
click at [143, 167] on div "TRẠM SÓC TRĂNG2508130005" at bounding box center [156, 164] width 139 height 41
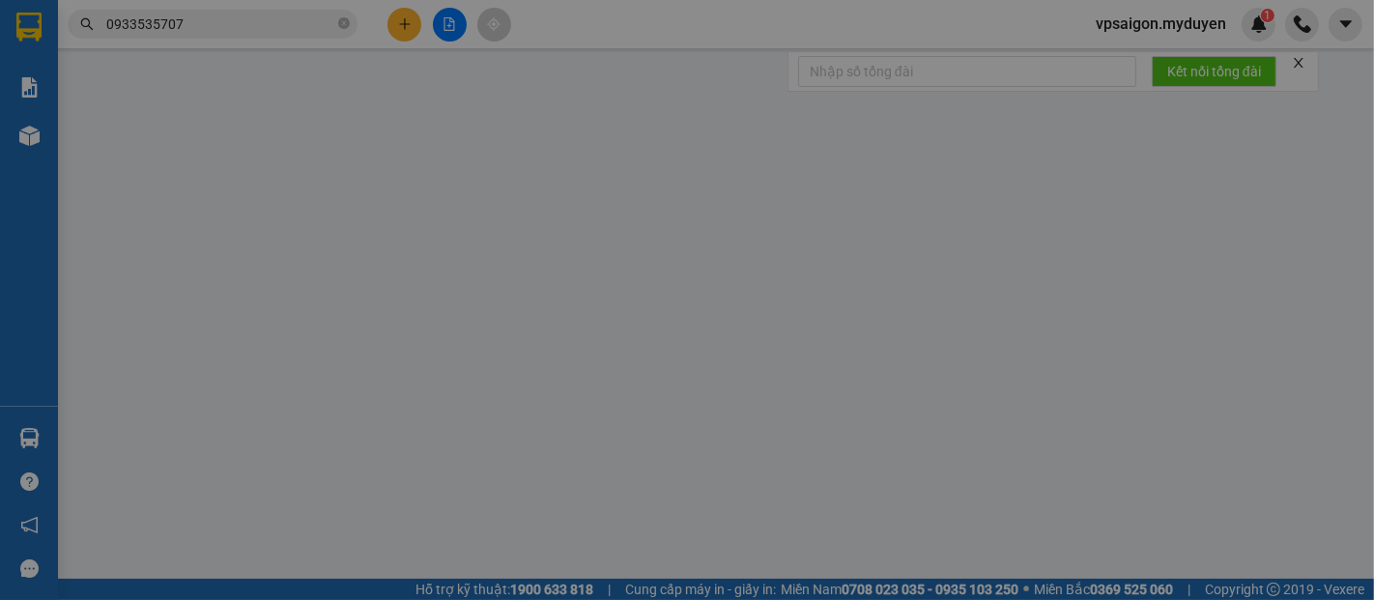
type input "0933535707"
type input "NGỌC THÚY"
type input "0932884944"
type input "NGỌC TRANG"
type input "30.000"
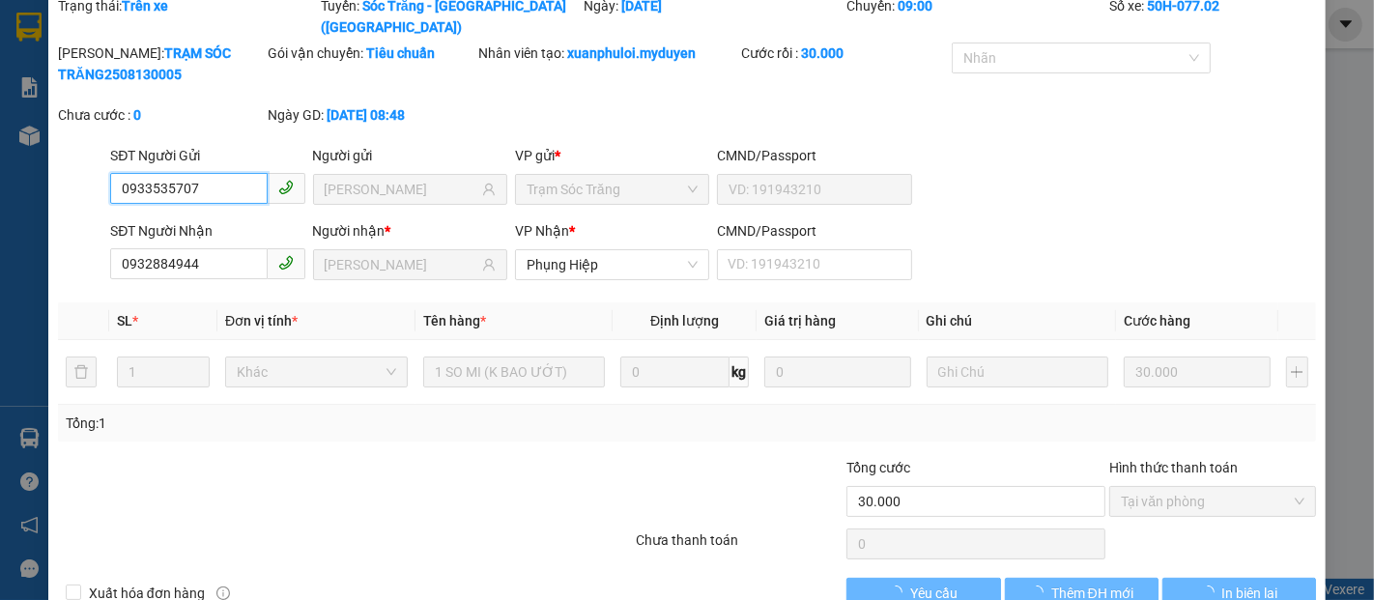
scroll to position [99, 0]
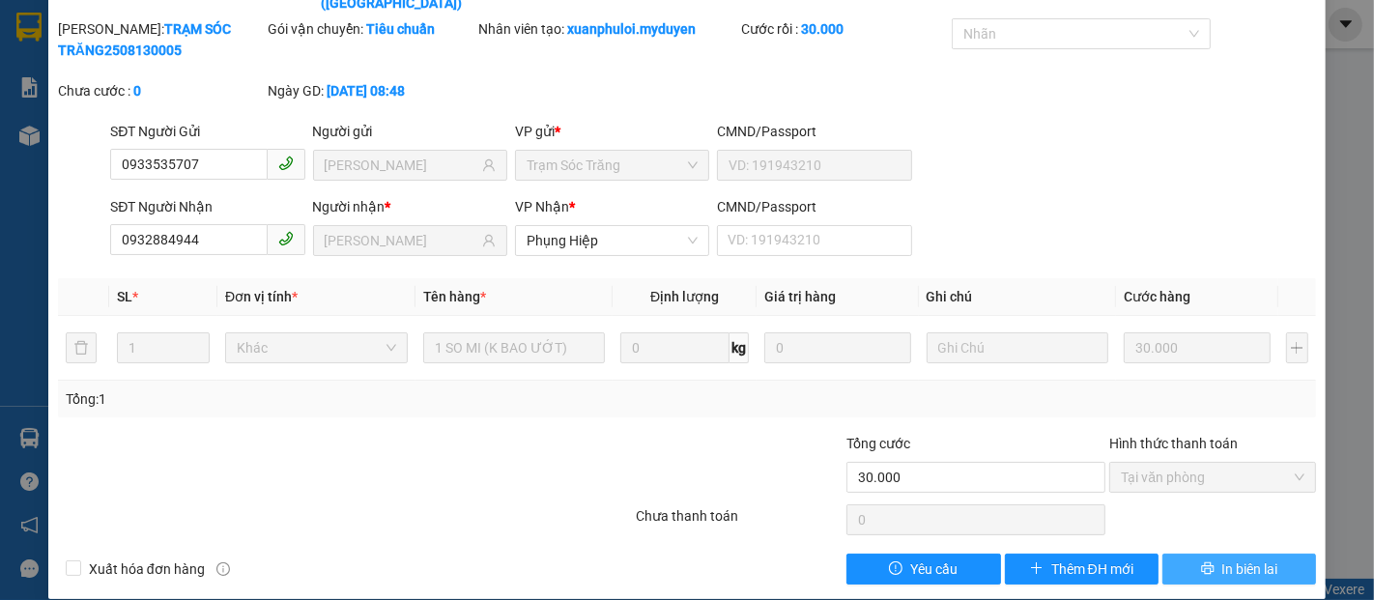
click at [1243, 559] on span "In biên lai" at bounding box center [1250, 569] width 56 height 21
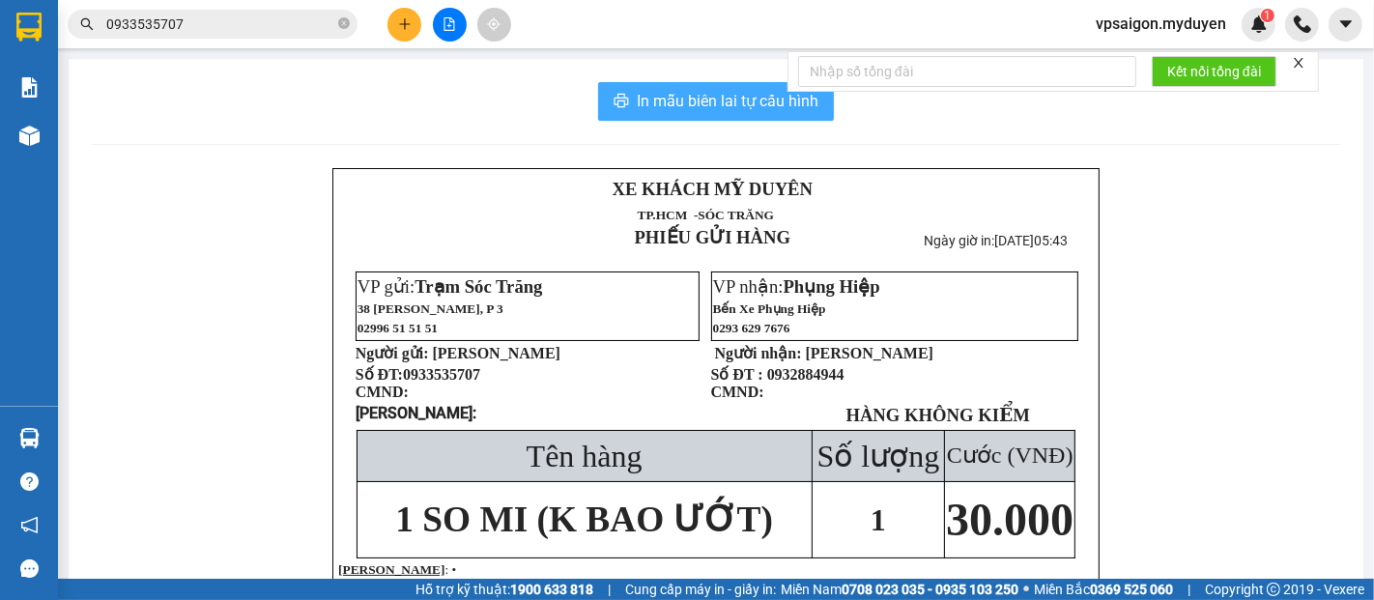
click at [729, 95] on span "In mẫu biên lai tự cấu hình" at bounding box center [728, 101] width 182 height 24
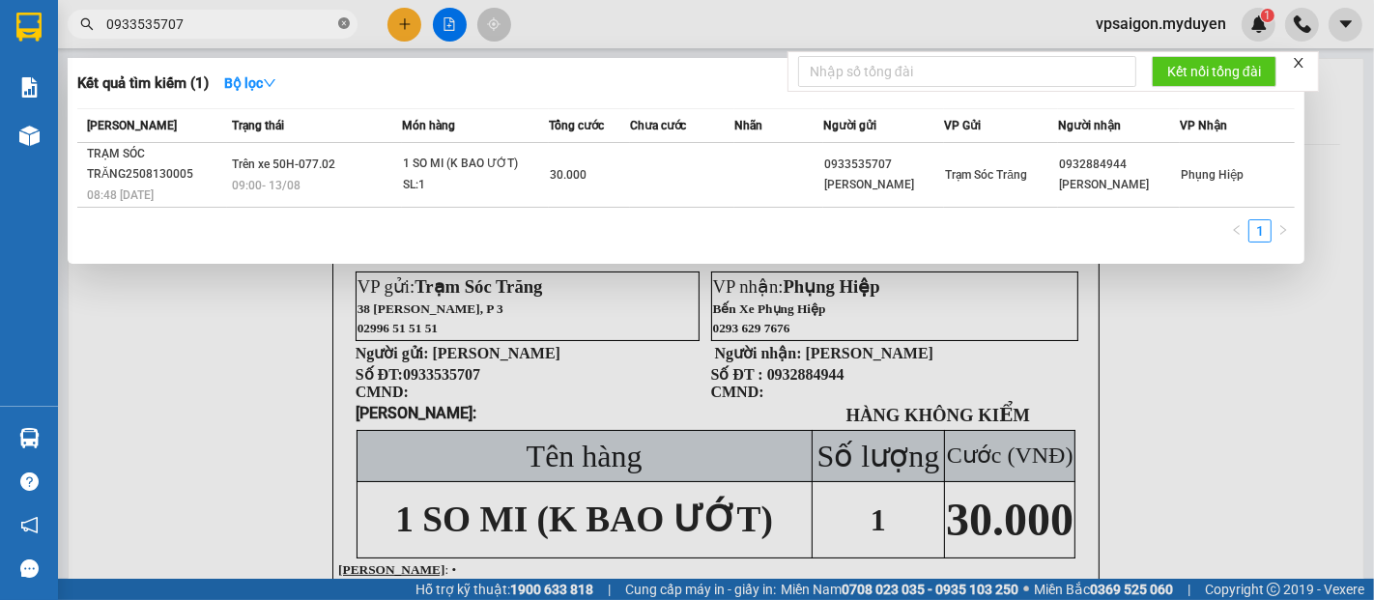
click at [344, 23] on icon "close-circle" at bounding box center [344, 23] width 12 height 12
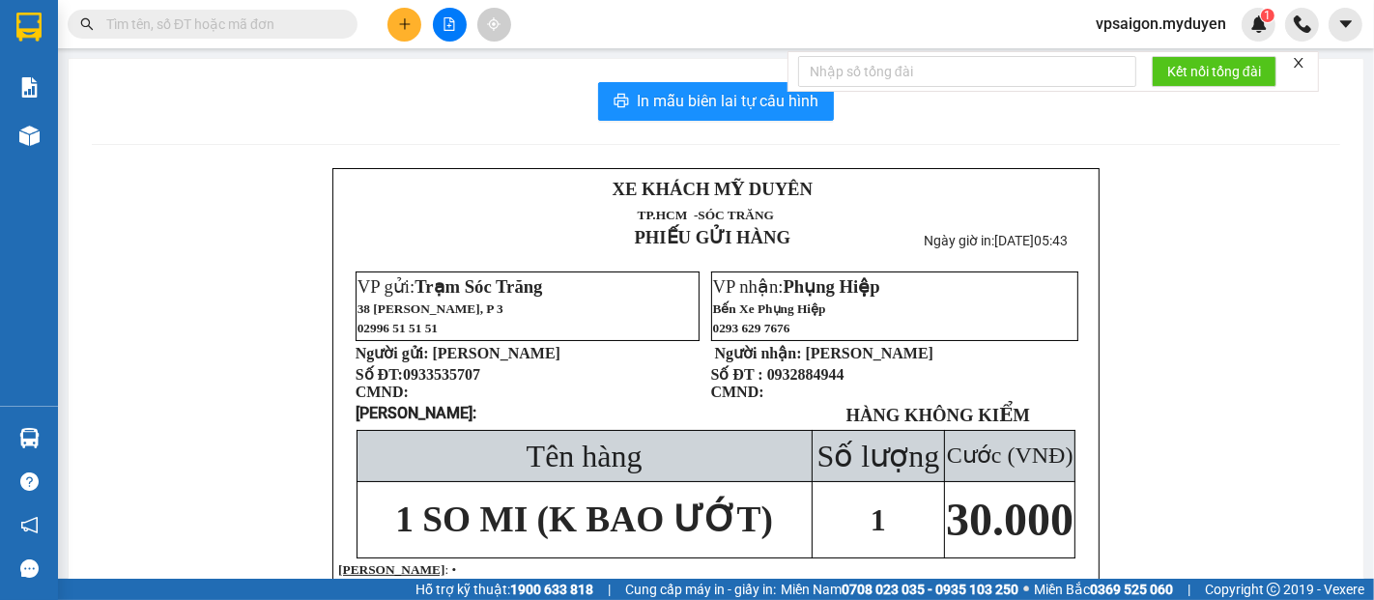
paste input "0706886385"
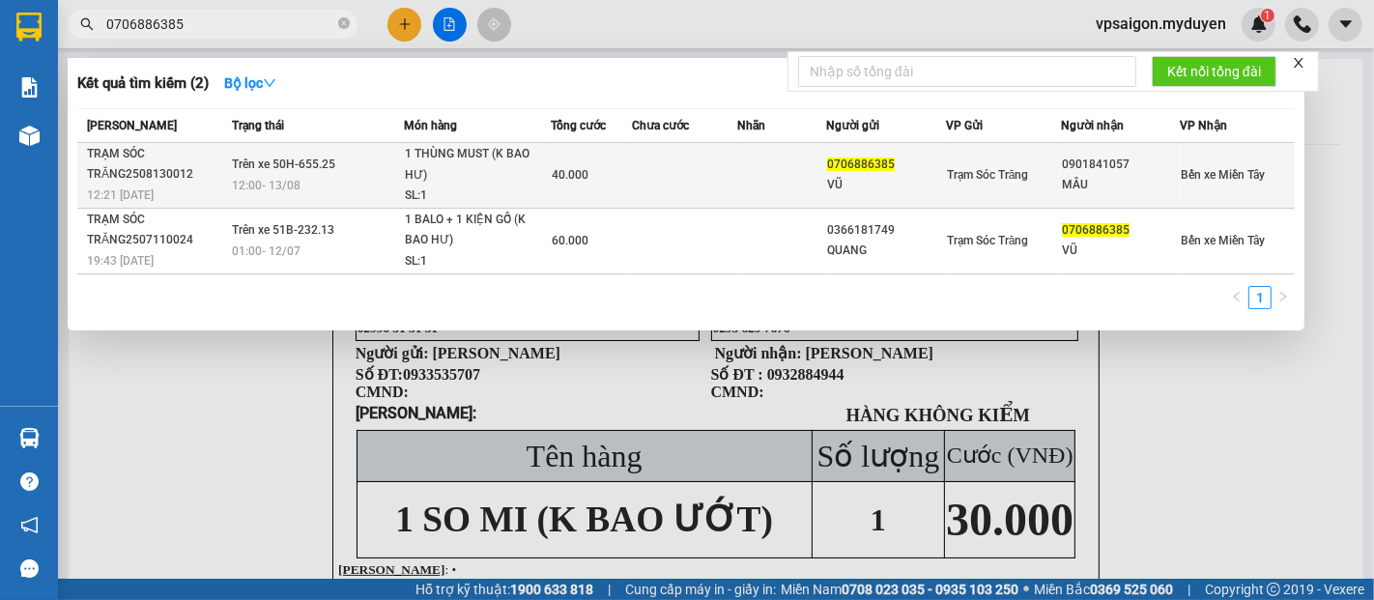
type input "0706886385"
click at [163, 181] on div "TRẠM SÓC TRĂNG2508130012" at bounding box center [157, 164] width 140 height 41
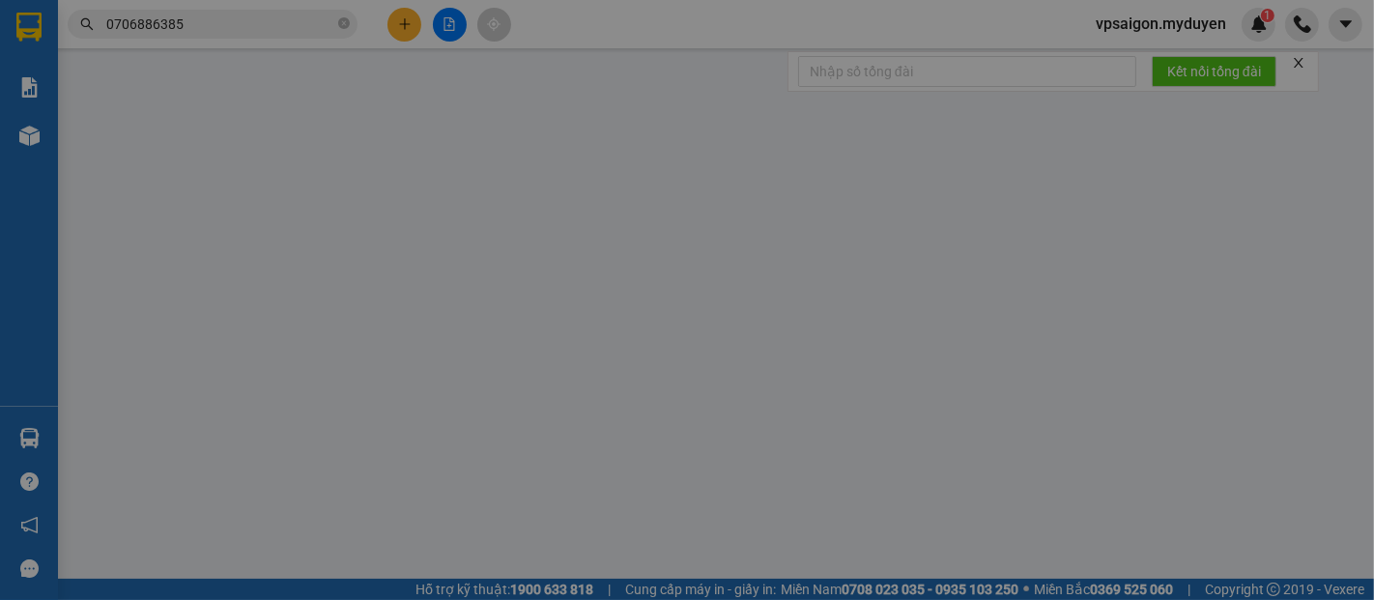
type input "0706886385"
type input "VŨ"
type input "0901841057"
type input "MÂU"
type input "40.000"
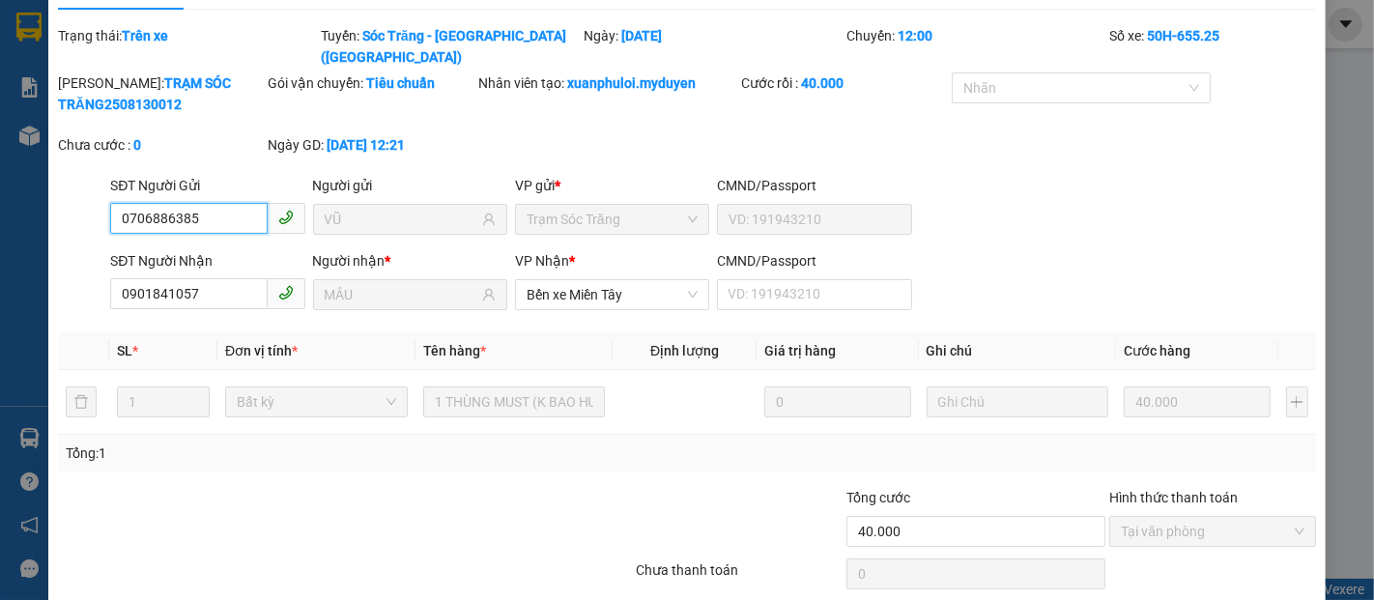
scroll to position [99, 0]
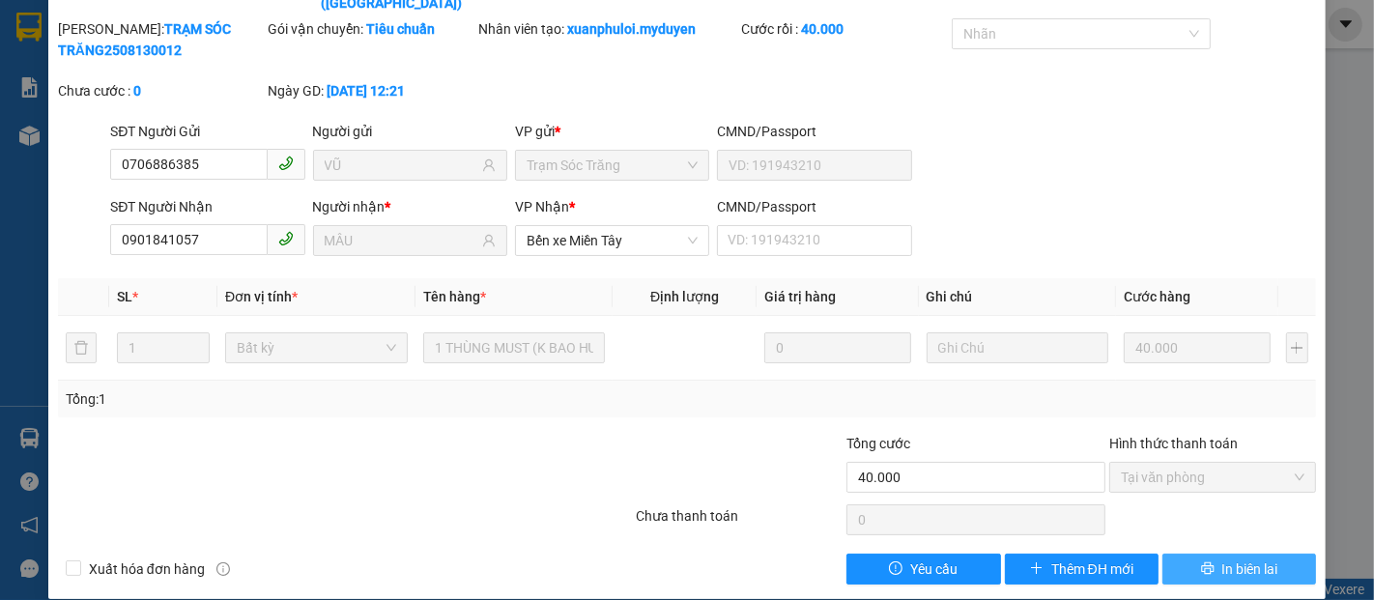
click at [1251, 559] on span "In biên lai" at bounding box center [1250, 569] width 56 height 21
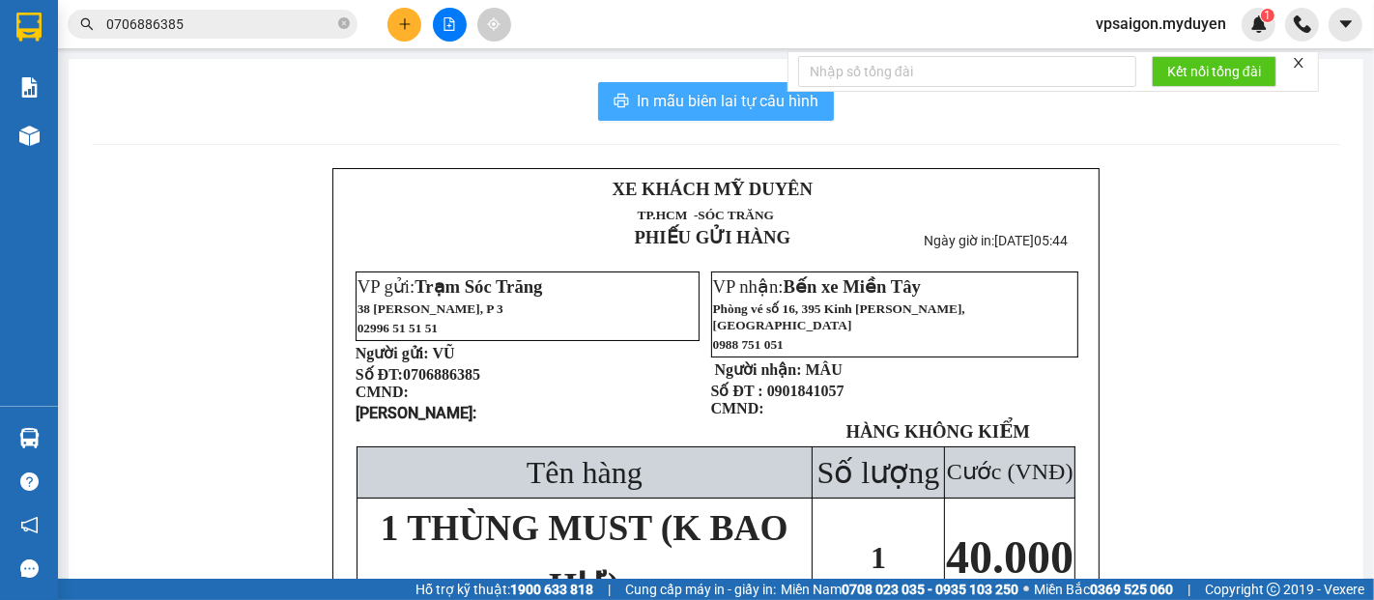
click at [673, 104] on span "In mẫu biên lai tự cấu hình" at bounding box center [728, 101] width 182 height 24
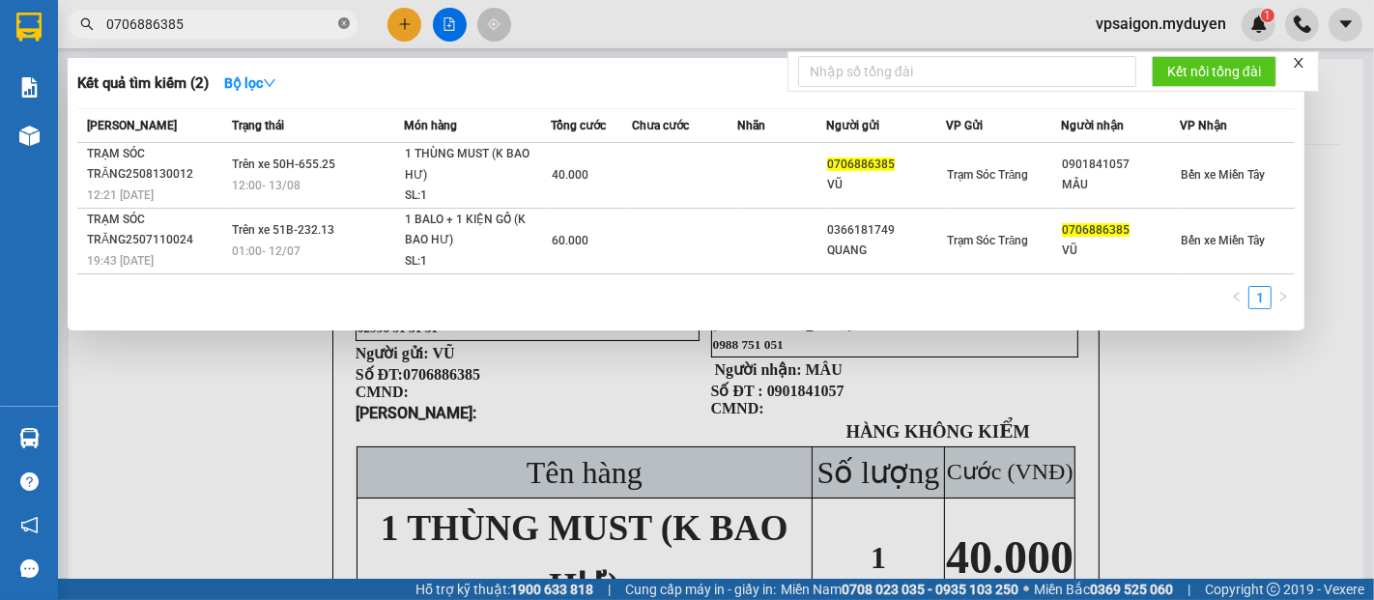
click at [341, 20] on icon "close-circle" at bounding box center [344, 23] width 12 height 12
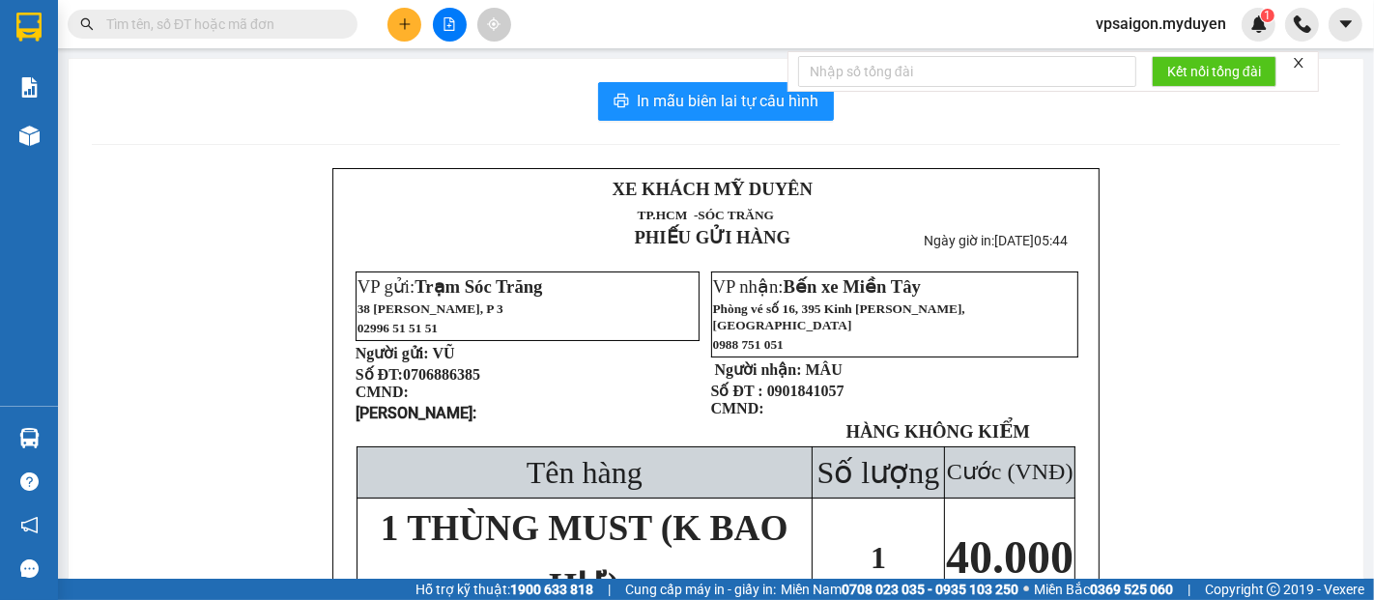
paste input "0987898662"
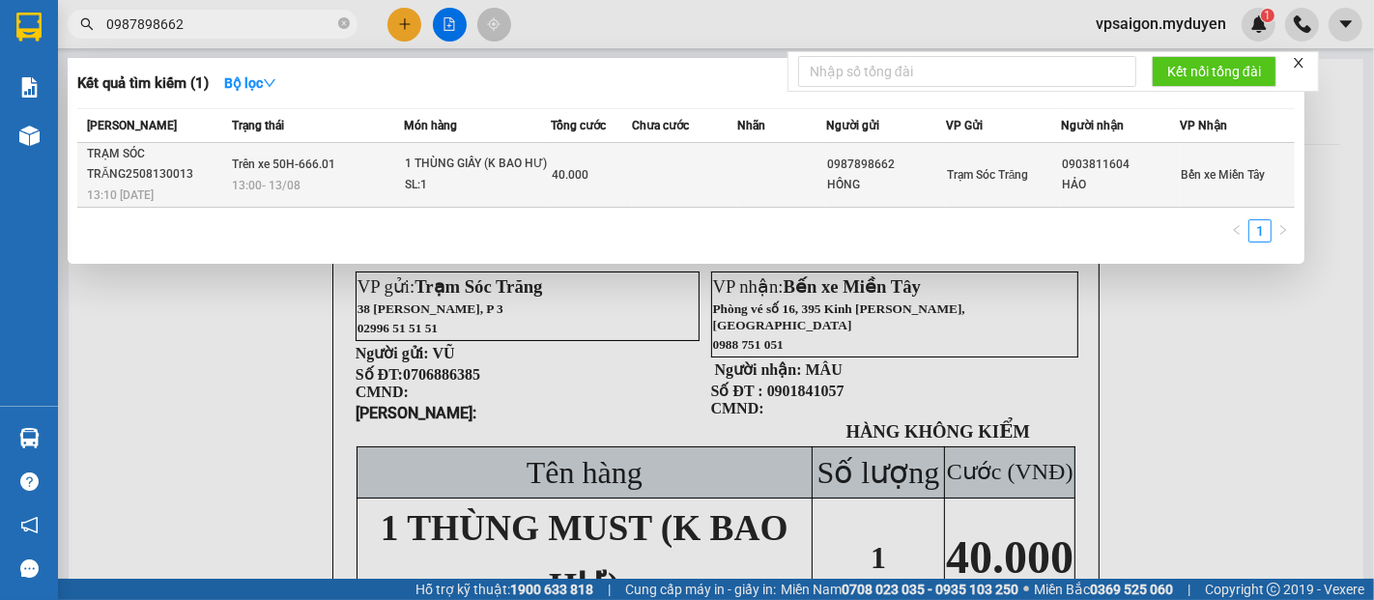
type input "0987898662"
click at [178, 174] on div "TRẠM SÓC TRĂNG2508130013" at bounding box center [157, 164] width 140 height 41
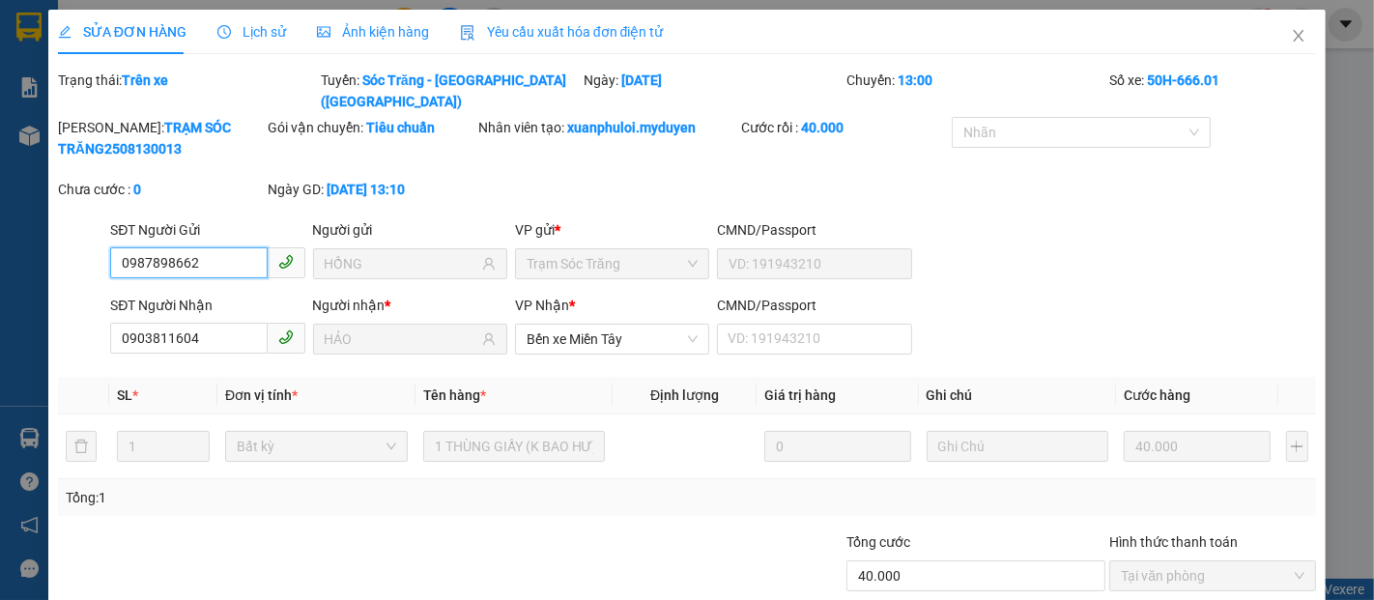
scroll to position [99, 0]
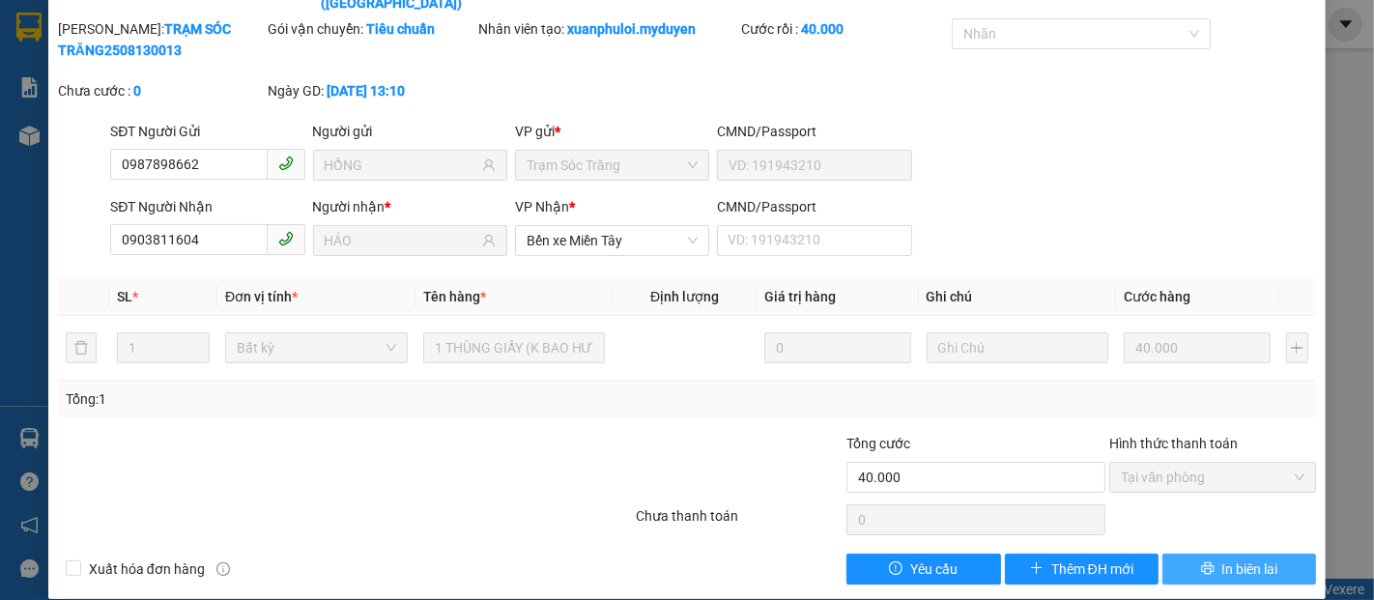
click at [1222, 559] on span "In biên lai" at bounding box center [1250, 569] width 56 height 21
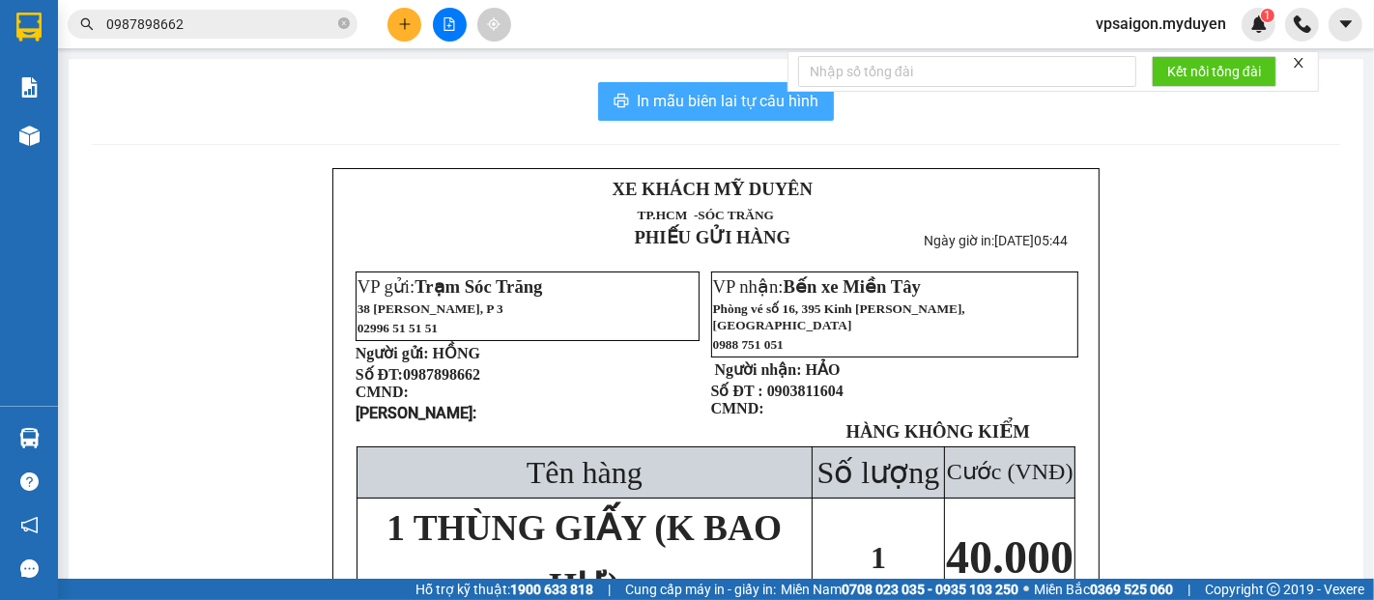
drag, startPoint x: 686, startPoint y: 89, endPoint x: 878, endPoint y: 227, distance: 236.8
click at [707, 109] on span "In mẫu biên lai tự cấu hình" at bounding box center [728, 101] width 182 height 24
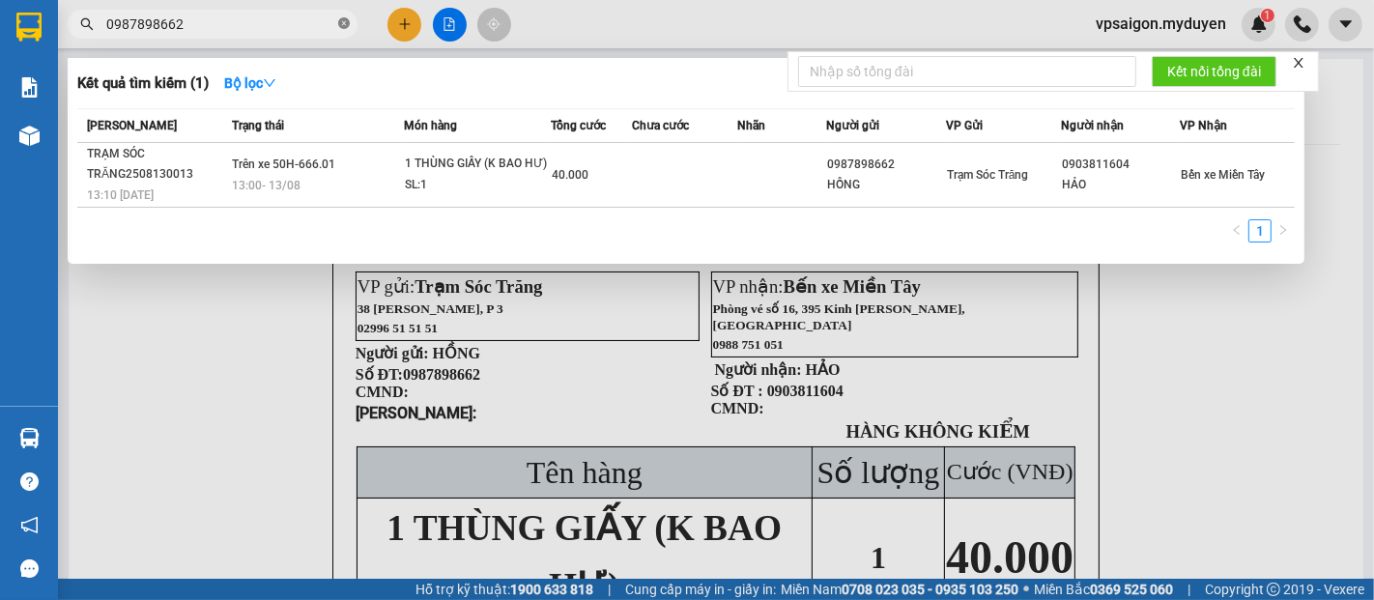
click at [343, 21] on icon "close-circle" at bounding box center [344, 23] width 12 height 12
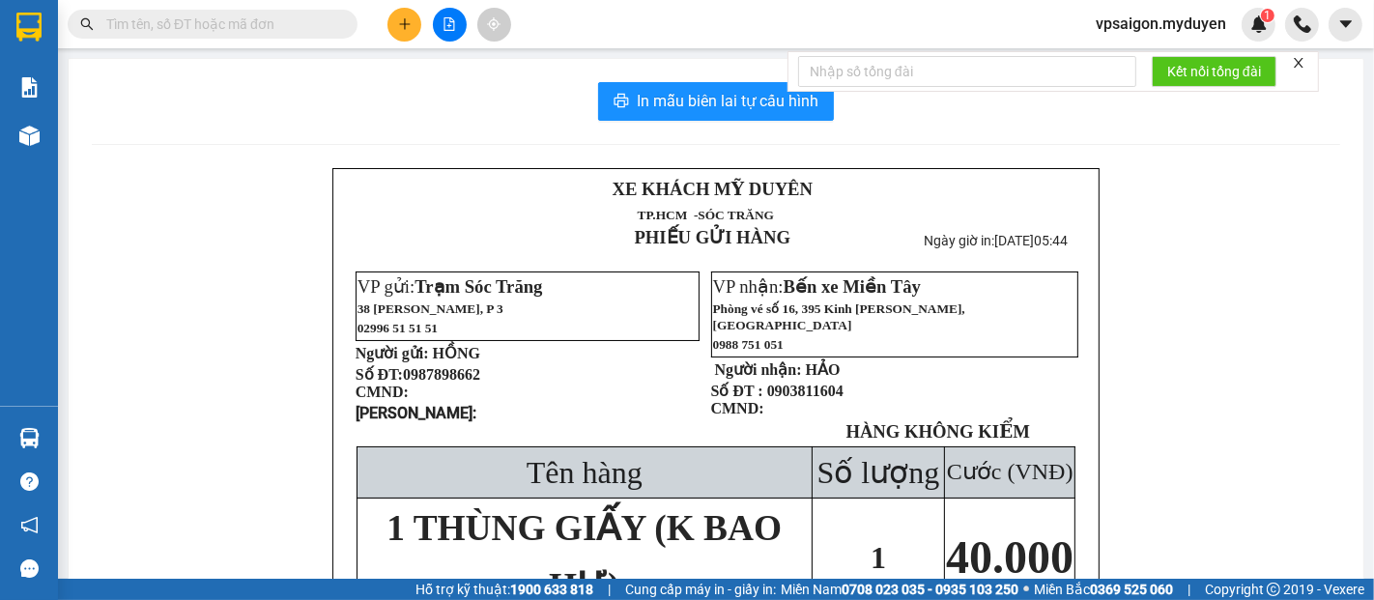
paste input "0395092090"
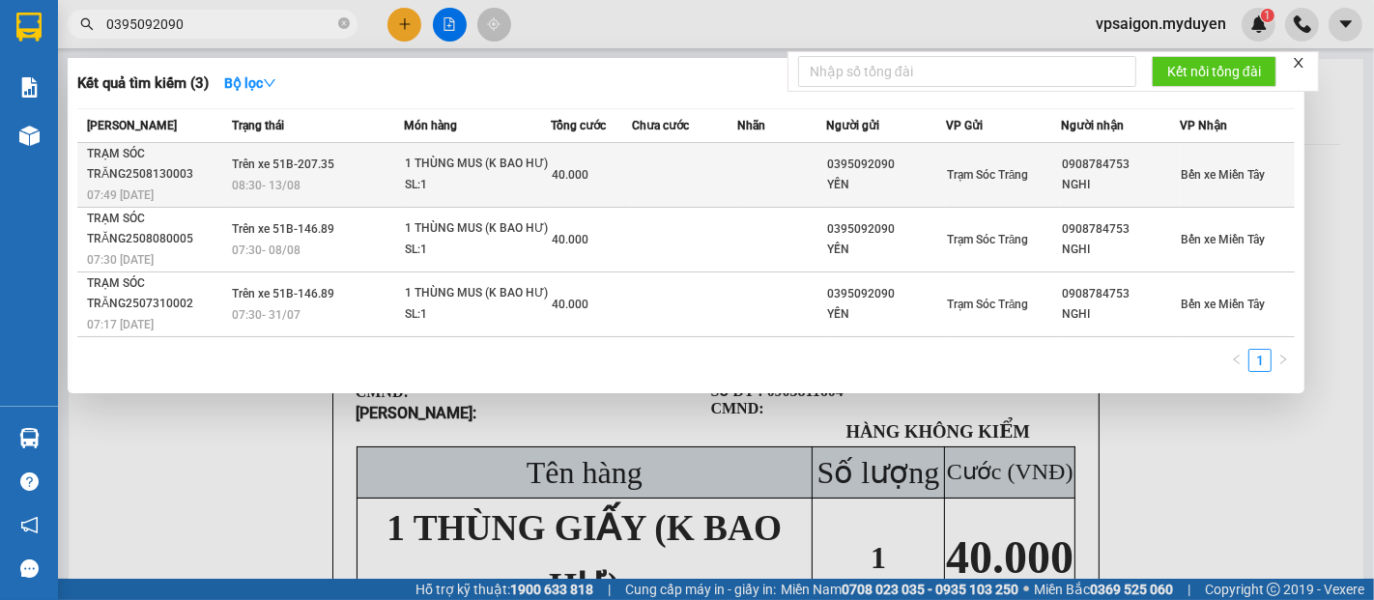
type input "0395092090"
click at [147, 184] on div "TRẠM SÓC TRĂNG2508130003" at bounding box center [157, 164] width 140 height 41
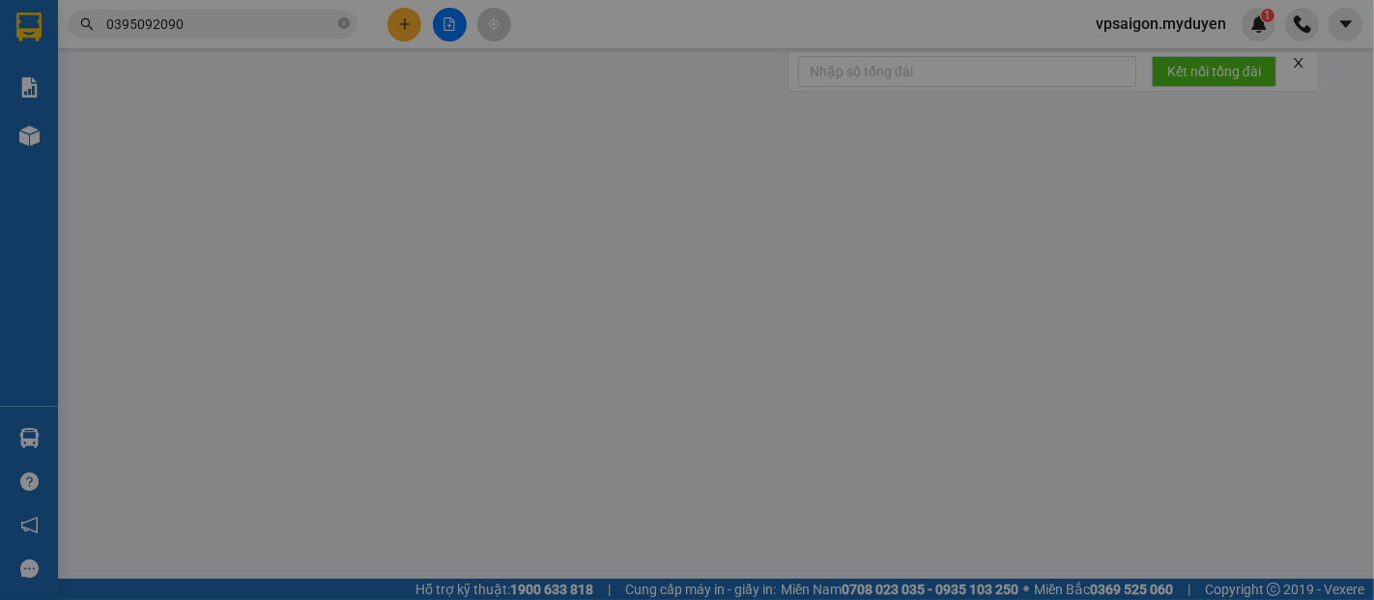
type input "0395092090"
type input "YẾN"
type input "0908784753"
type input "NGHI"
type input "40.000"
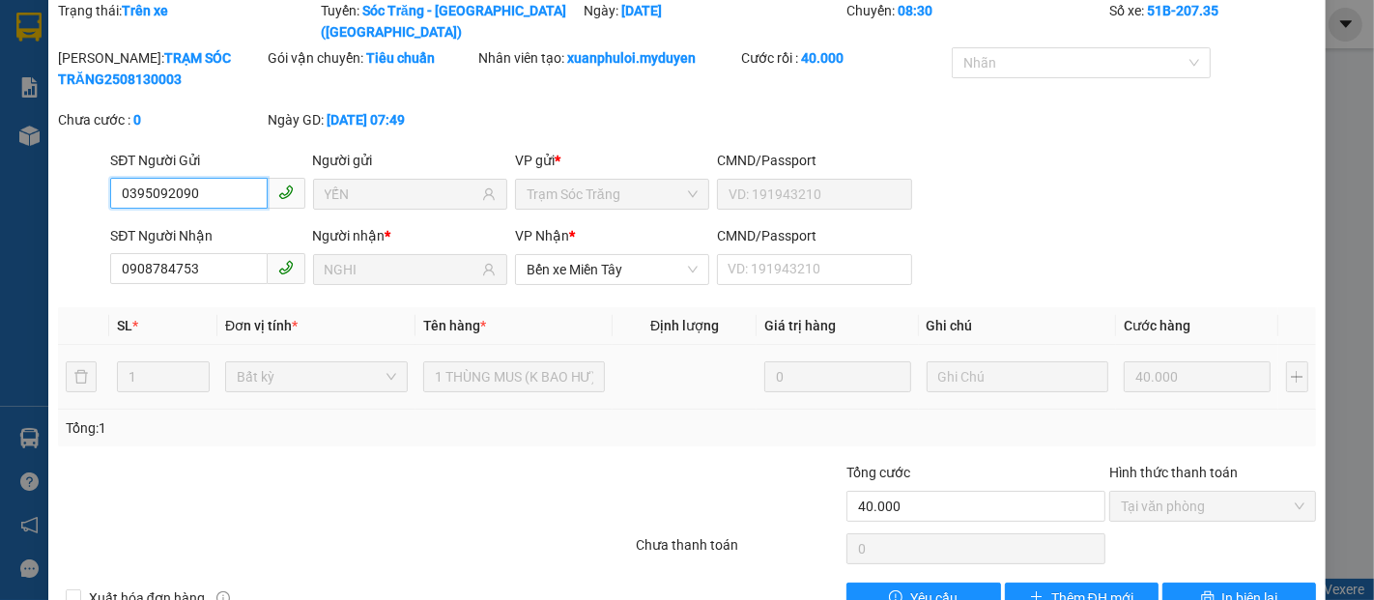
scroll to position [99, 0]
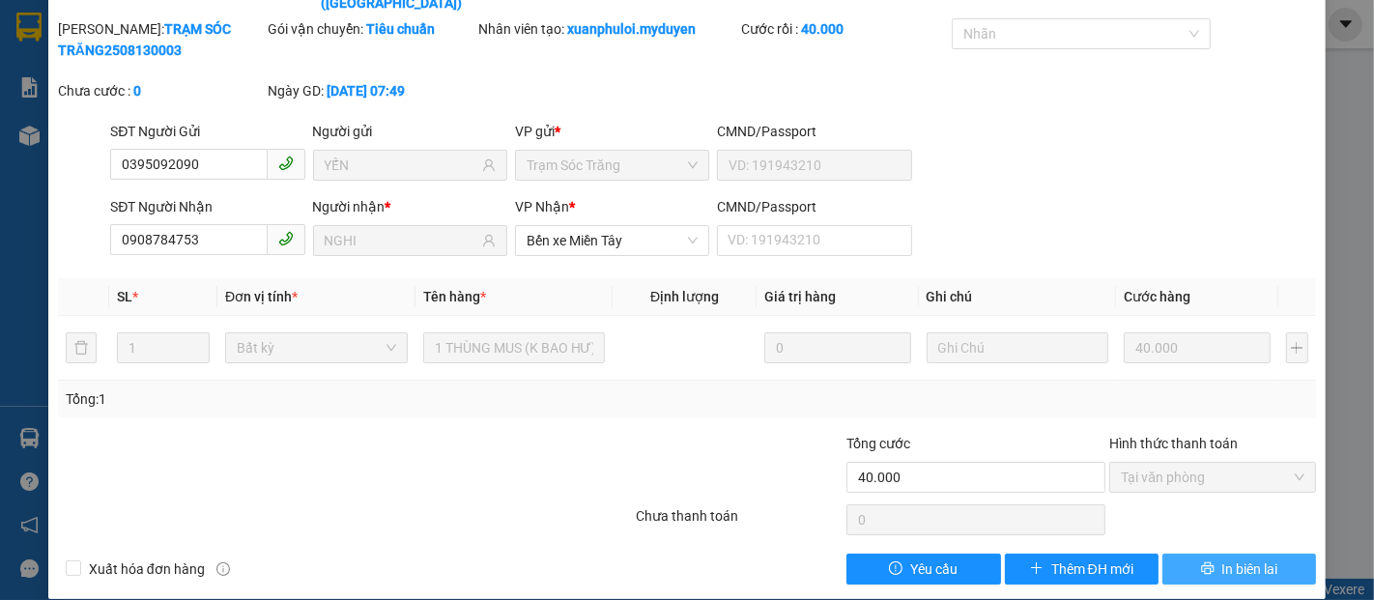
click at [1222, 559] on span "In biên lai" at bounding box center [1250, 569] width 56 height 21
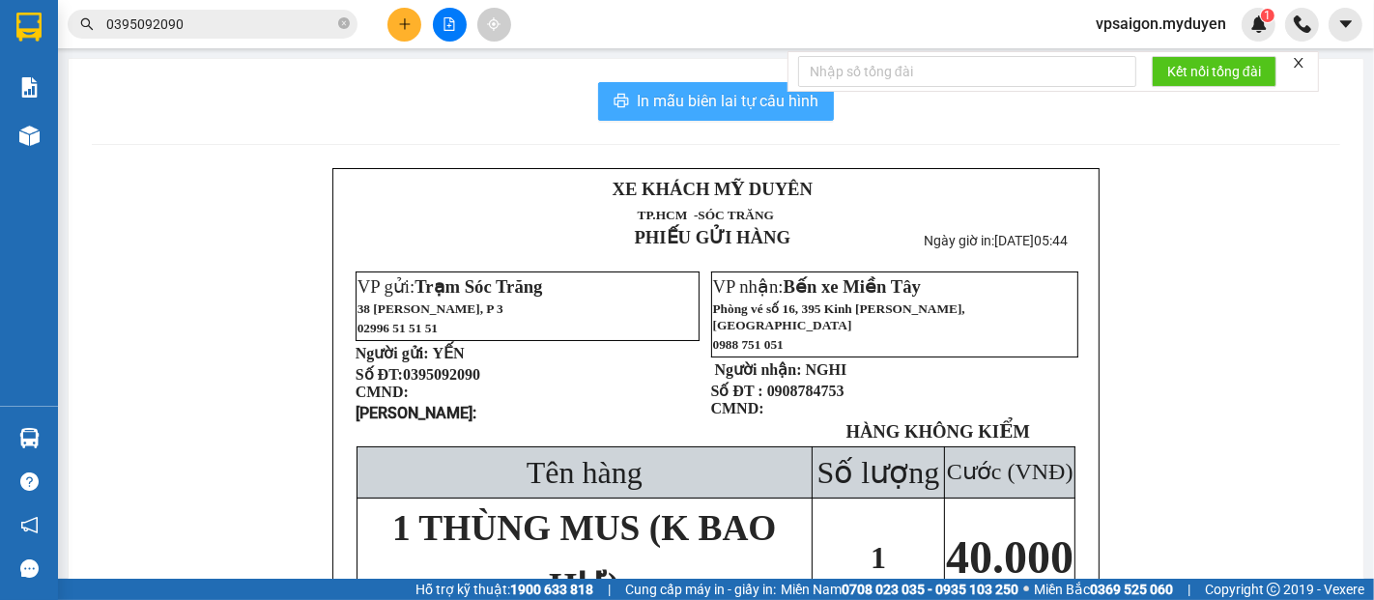
click at [684, 95] on span "In mẫu biên lai tự cấu hình" at bounding box center [728, 101] width 182 height 24
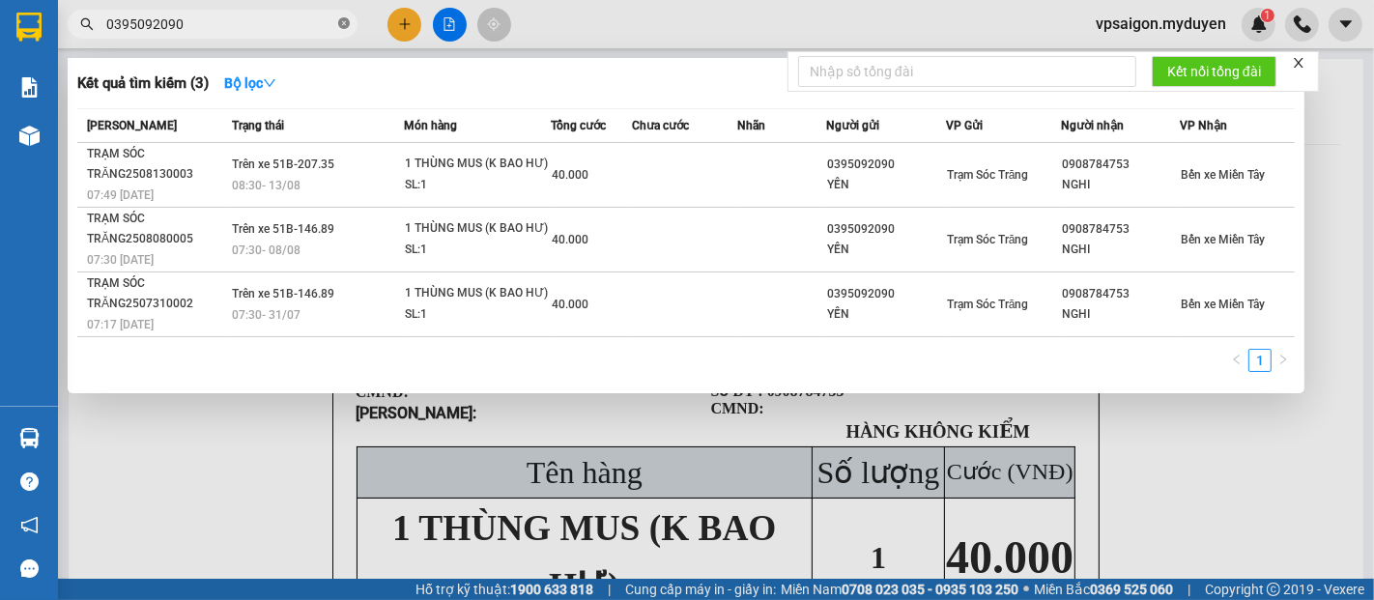
click at [348, 15] on span at bounding box center [344, 24] width 12 height 18
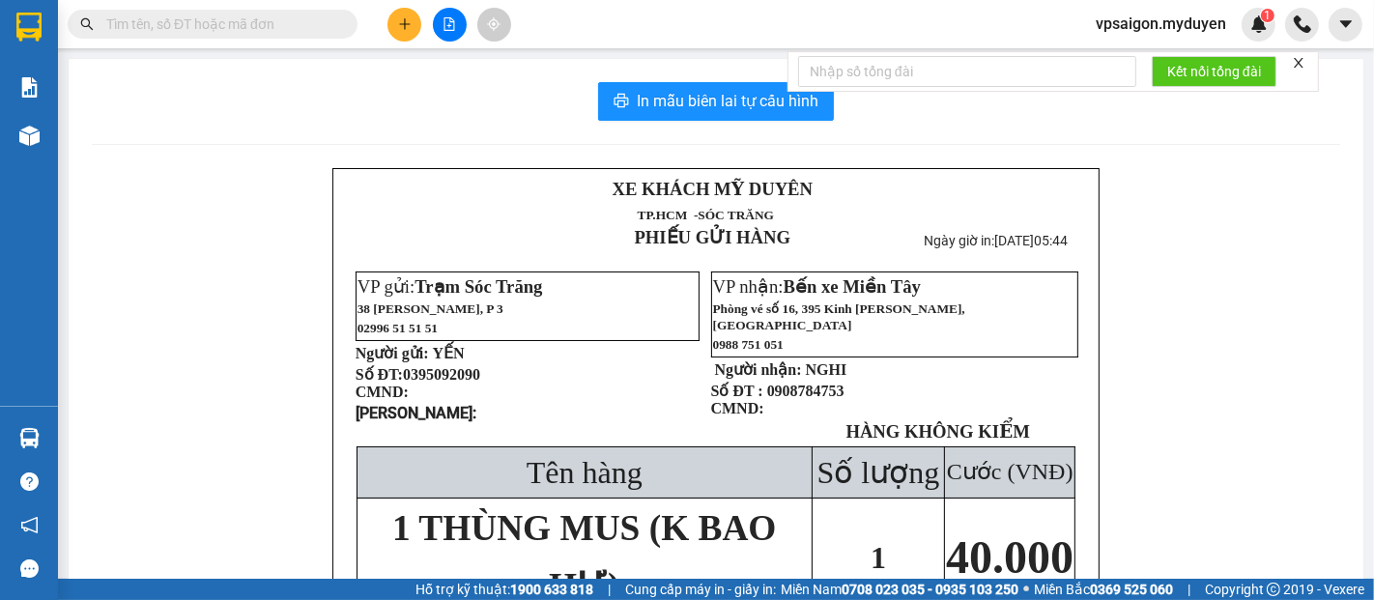
paste input "0763268039"
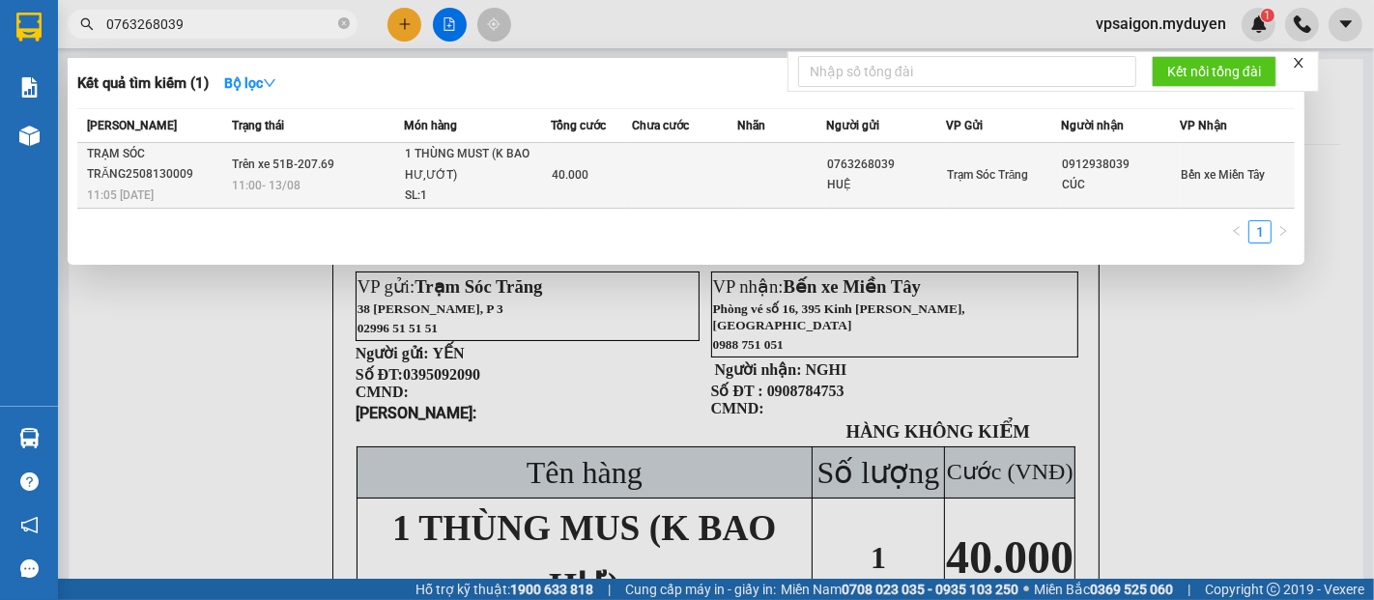
type input "0763268039"
click at [137, 170] on div "TRẠM SÓC TRĂNG2508130009" at bounding box center [157, 164] width 140 height 41
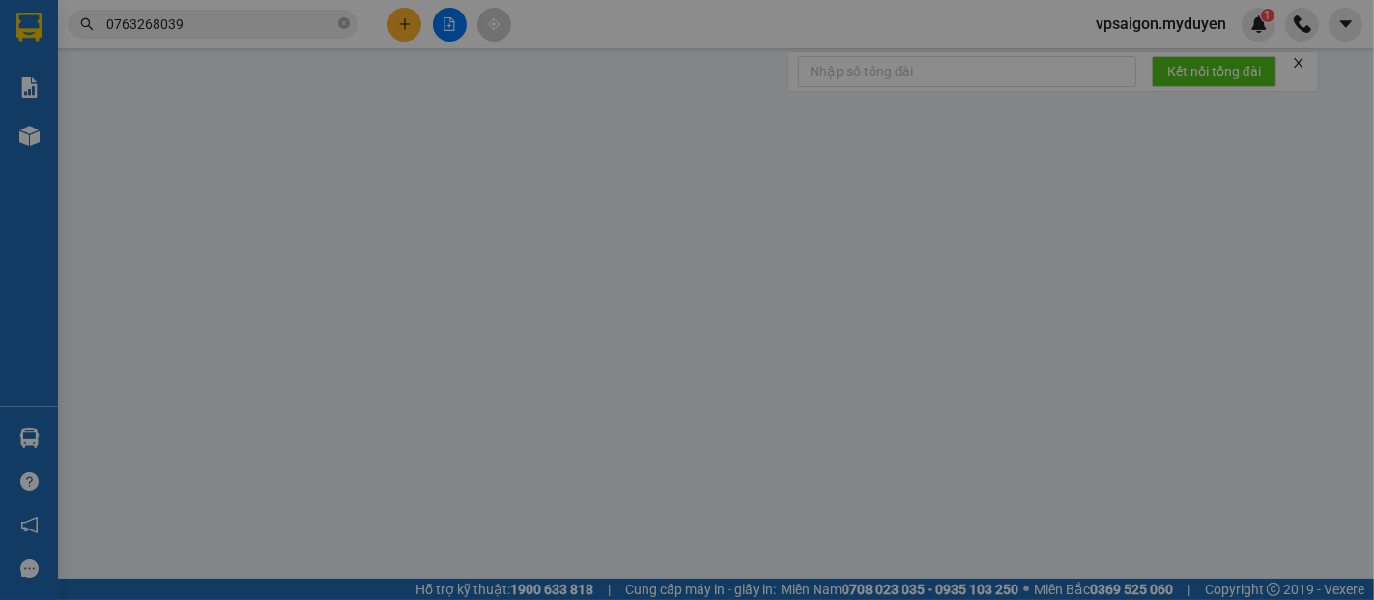
type input "0763268039"
type input "HUỆ"
type input "0912938039"
type input "CÚC"
type input "40.000"
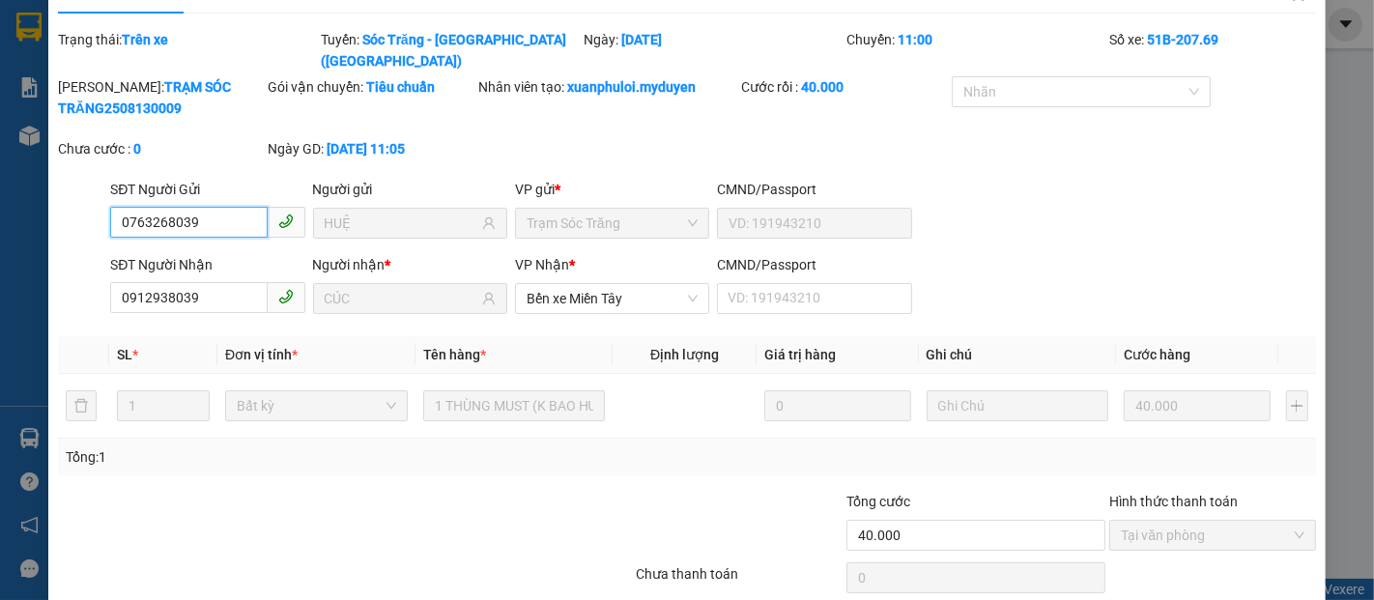
scroll to position [99, 0]
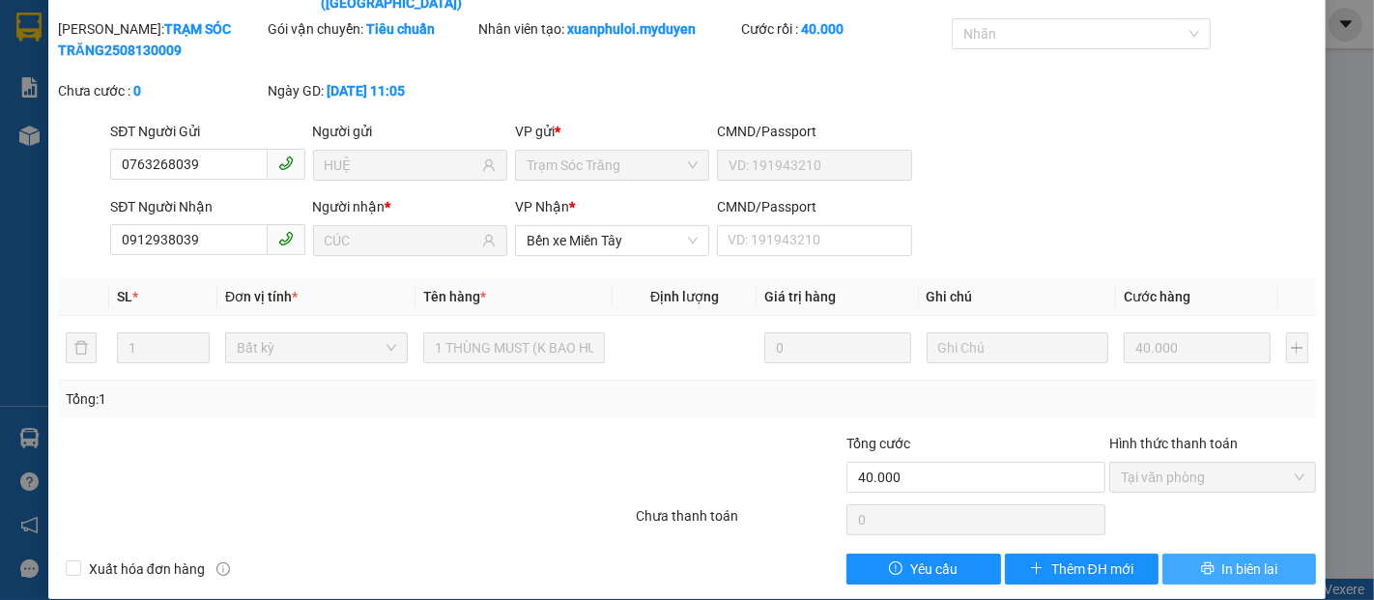
click at [1222, 559] on span "In biên lai" at bounding box center [1250, 569] width 56 height 21
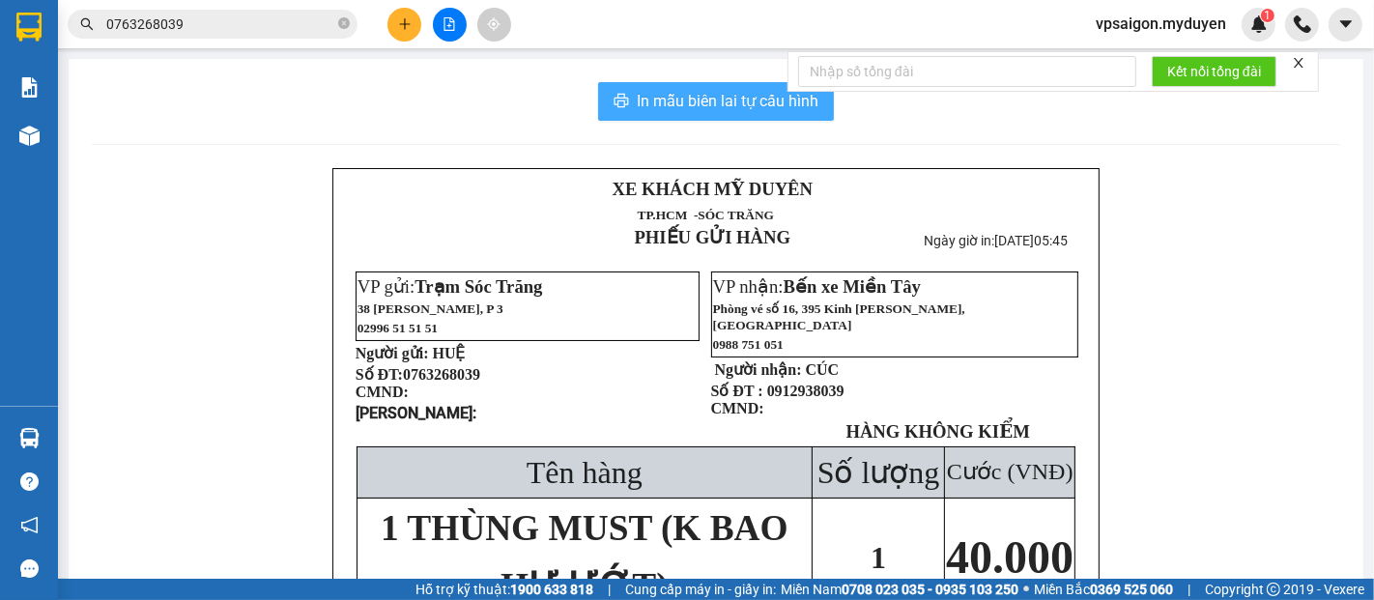
click at [739, 114] on button "In mẫu biên lai tự cấu hình" at bounding box center [716, 101] width 236 height 39
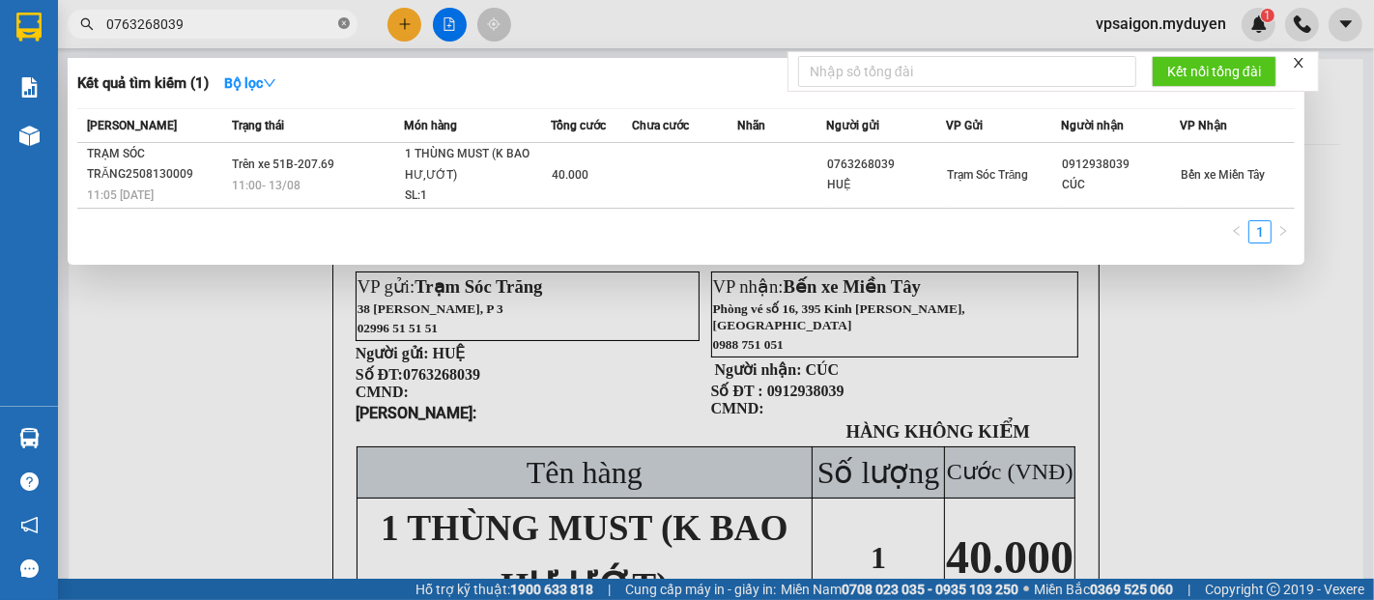
click at [346, 26] on icon "close-circle" at bounding box center [344, 23] width 12 height 12
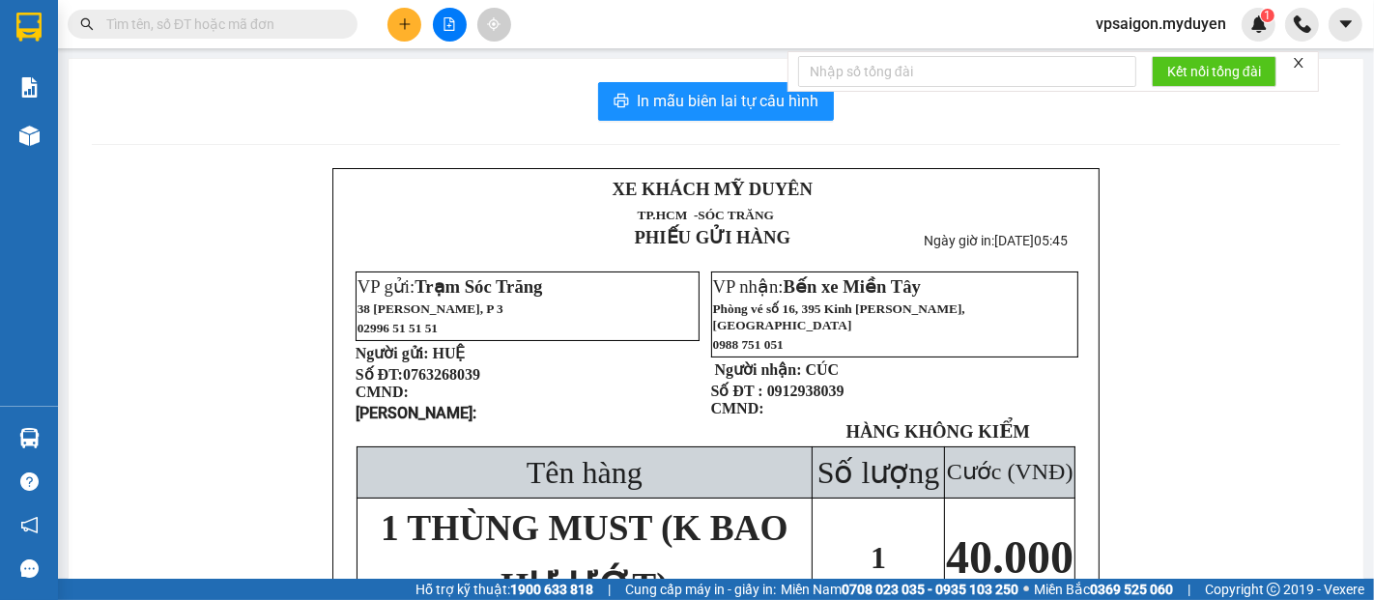
paste input "0335657513"
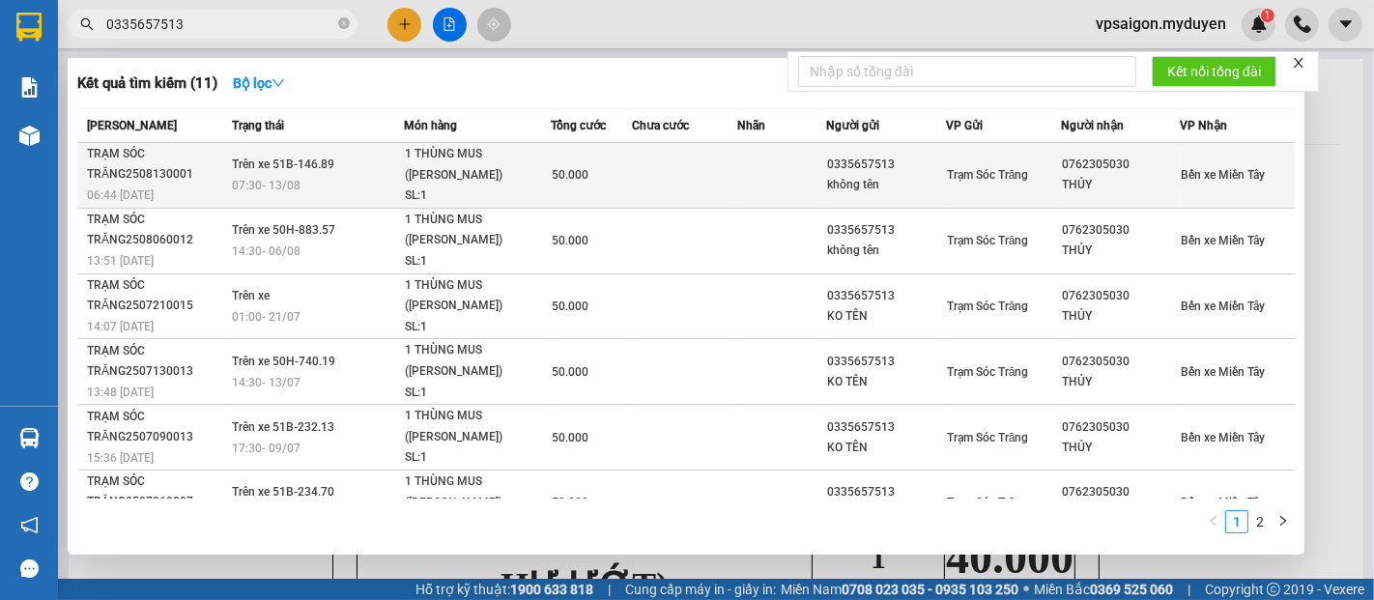
type input "0335657513"
click at [173, 176] on div "TRẠM SÓC TRĂNG2508130001" at bounding box center [157, 164] width 140 height 41
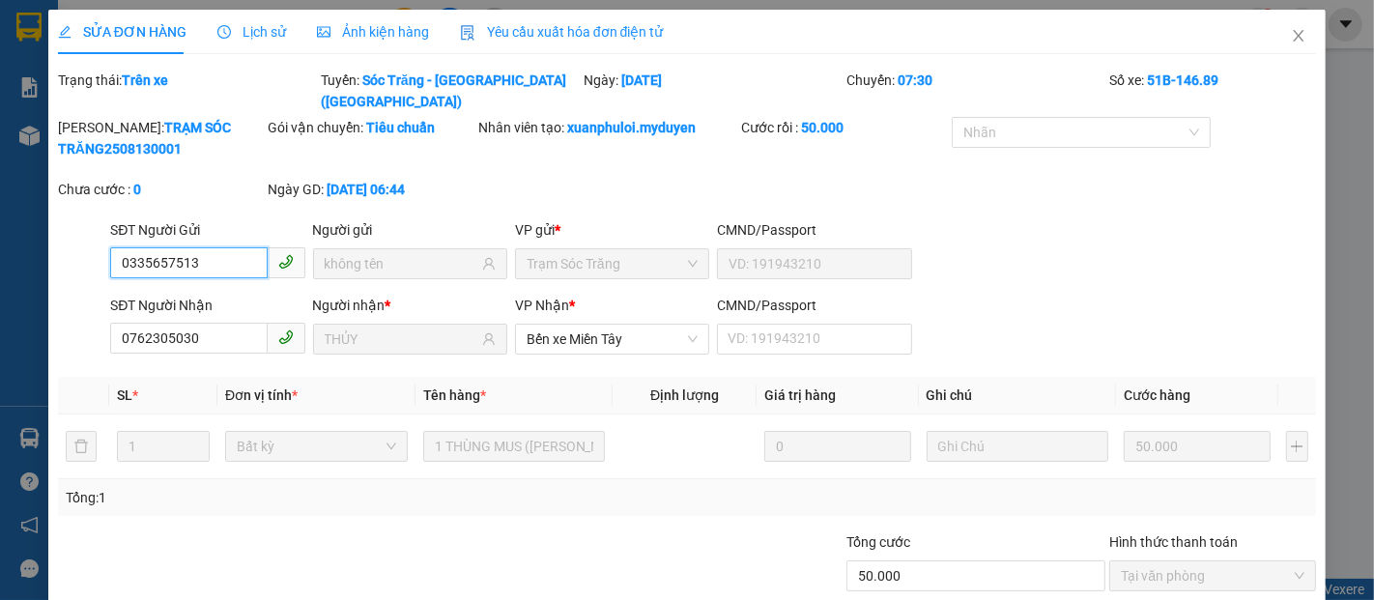
scroll to position [99, 0]
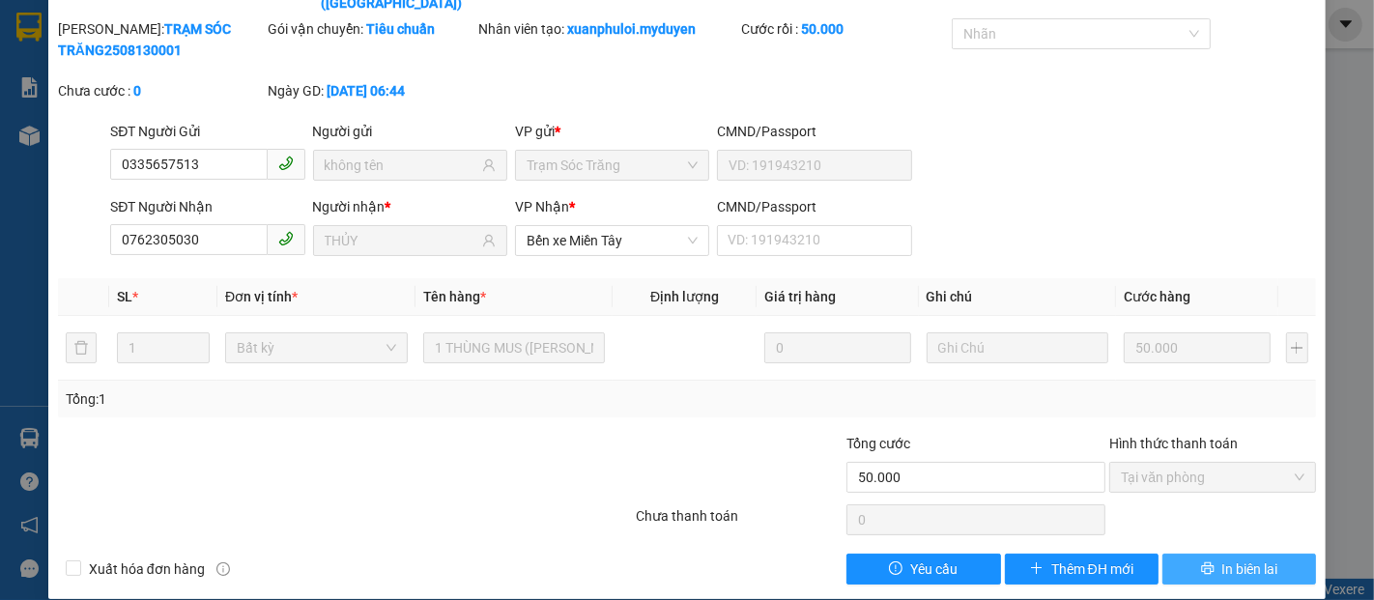
click at [1238, 559] on span "In biên lai" at bounding box center [1250, 569] width 56 height 21
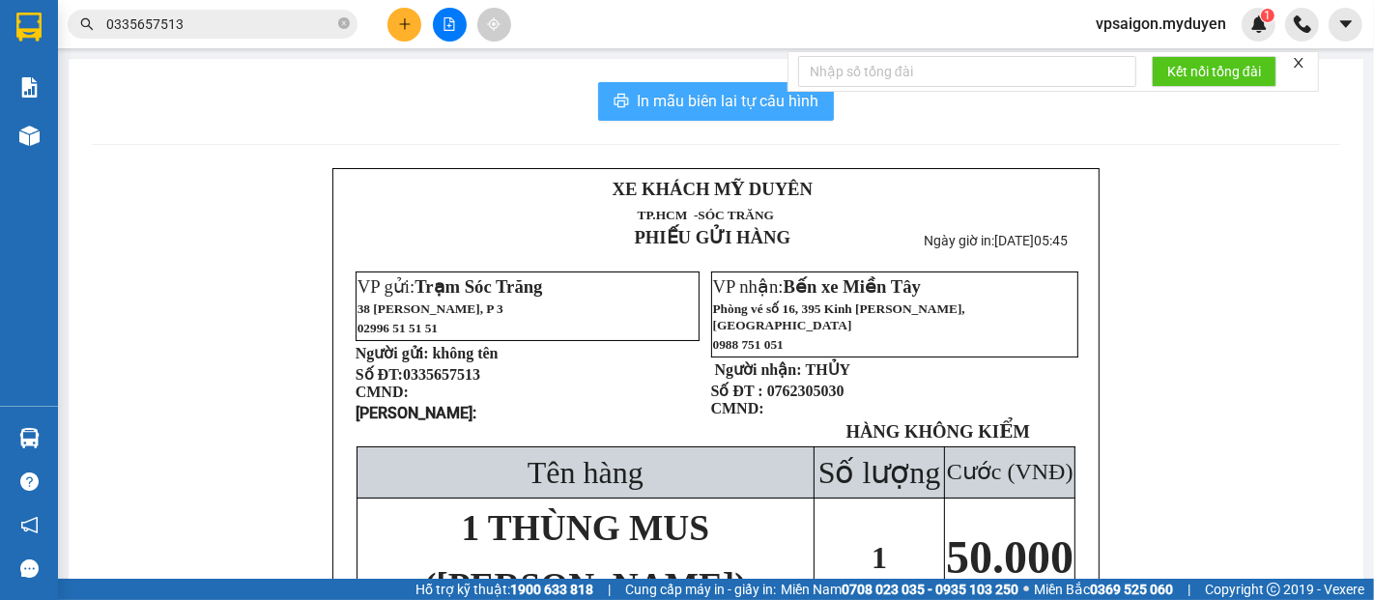
click at [724, 113] on span "In mẫu biên lai tự cấu hình" at bounding box center [728, 101] width 182 height 24
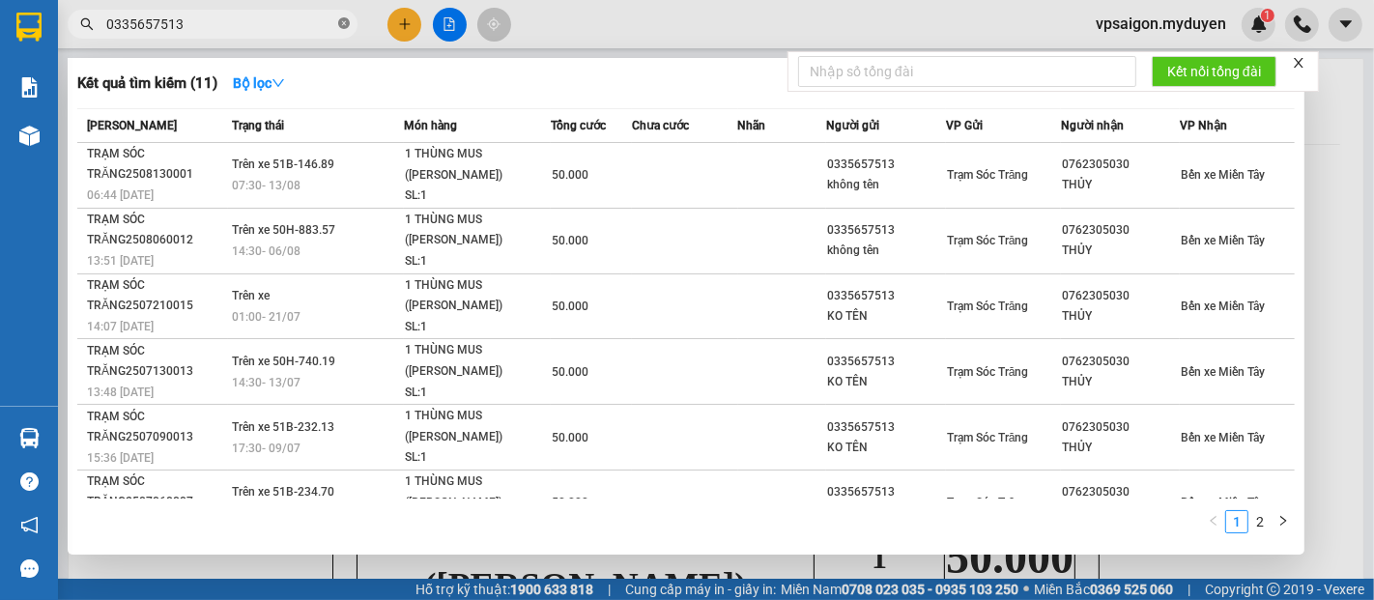
click at [344, 20] on icon "close-circle" at bounding box center [344, 23] width 12 height 12
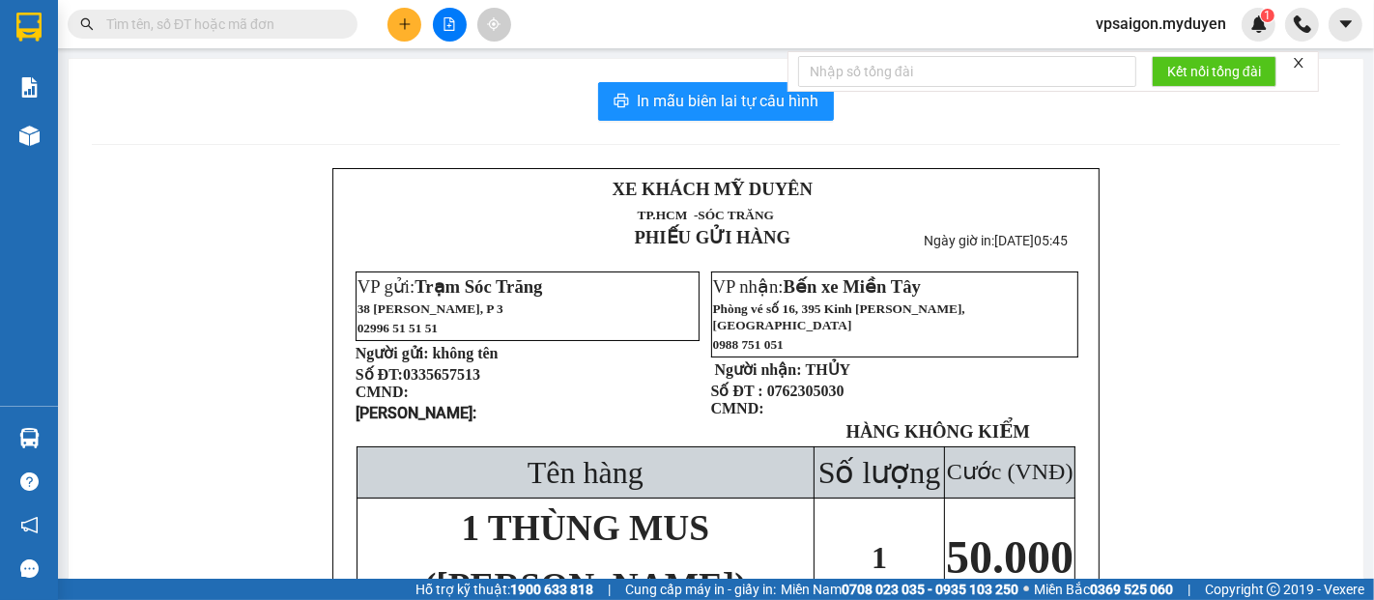
paste input "0332274416"
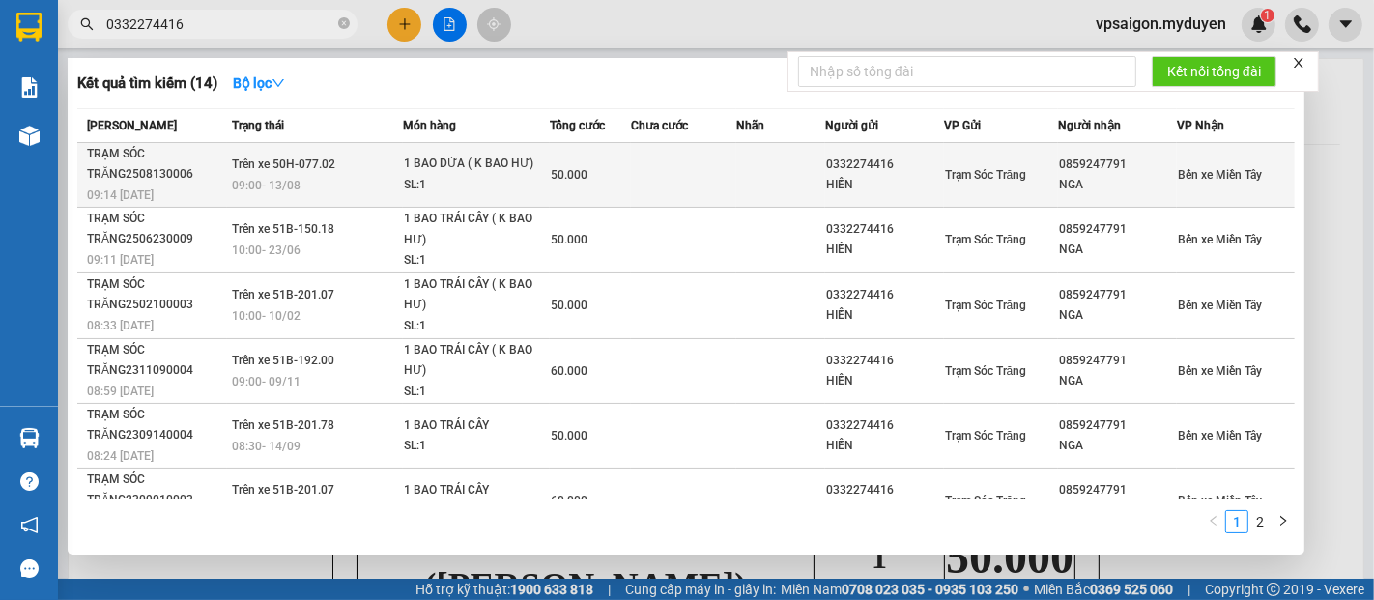
type input "0332274416"
click at [177, 187] on div "09:14 - 13/08" at bounding box center [156, 195] width 139 height 21
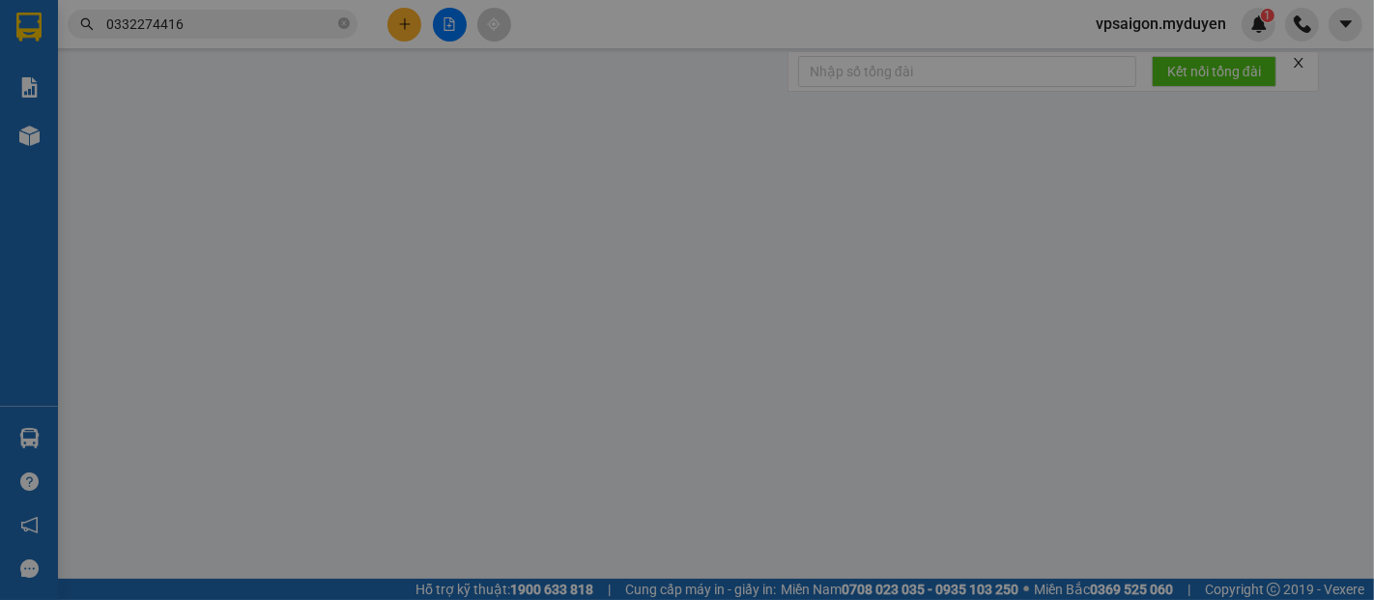
type input "0332274416"
type input "HIỀN"
type input "0859247791"
type input "NGA"
type input "50.000"
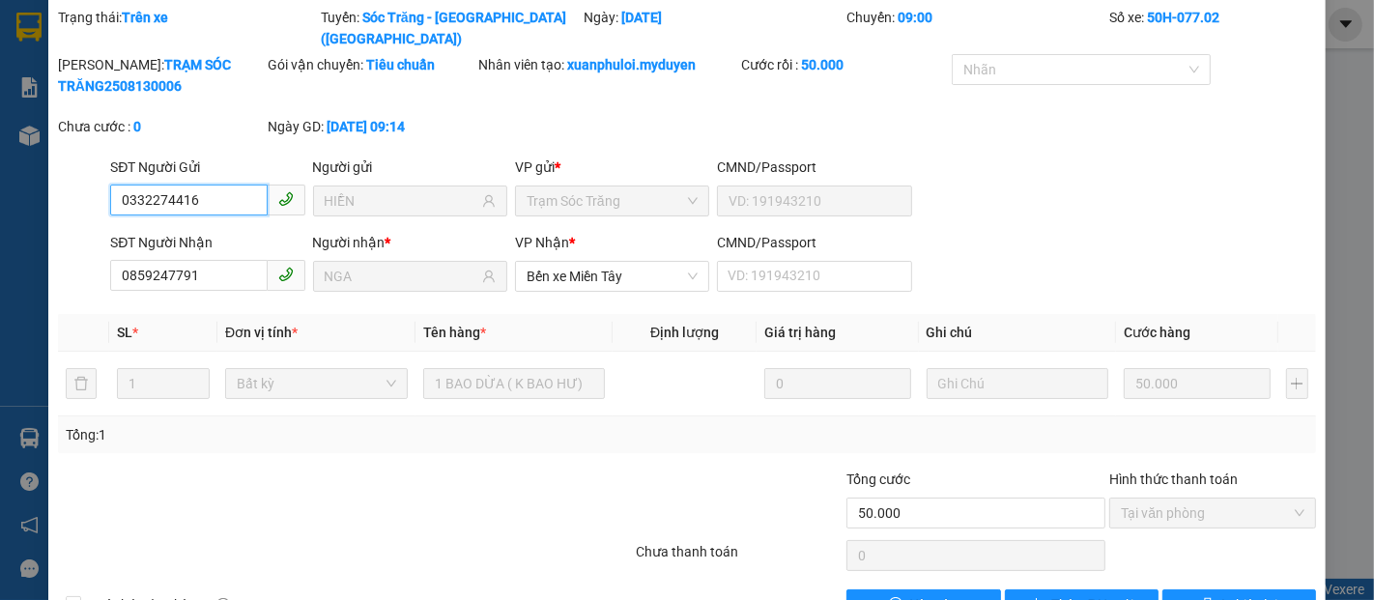
scroll to position [99, 0]
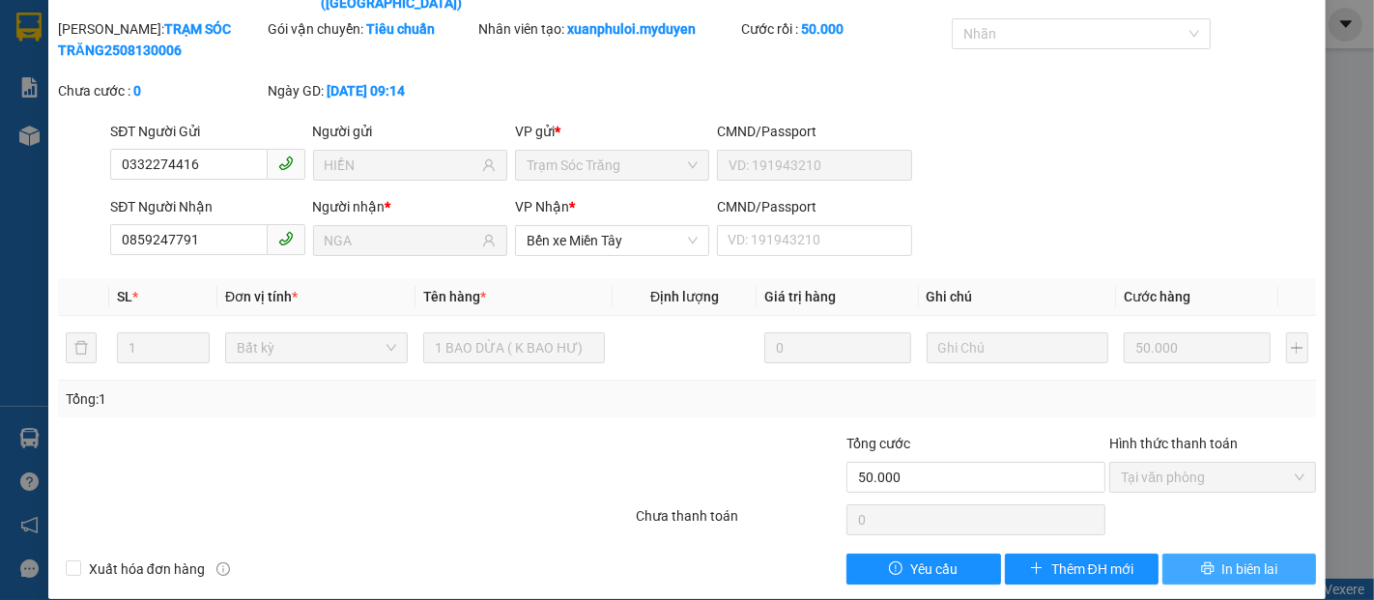
click at [1242, 559] on span "In biên lai" at bounding box center [1250, 569] width 56 height 21
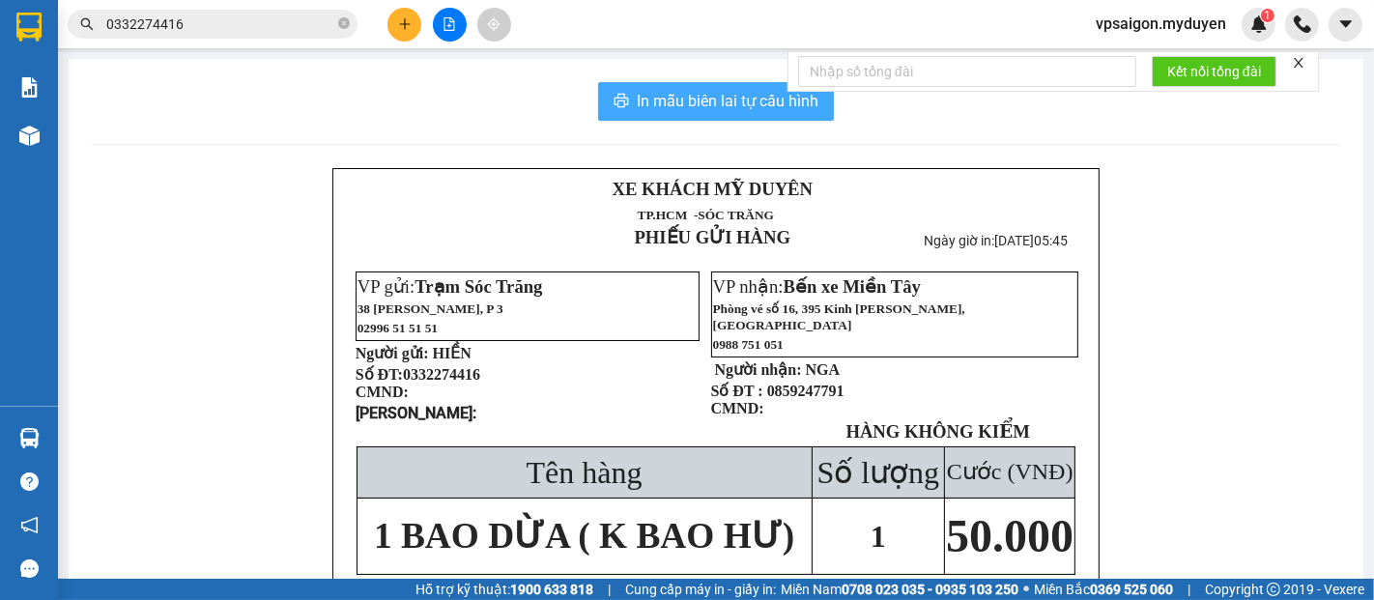
click at [723, 106] on span "In mẫu biên lai tự cấu hình" at bounding box center [728, 101] width 182 height 24
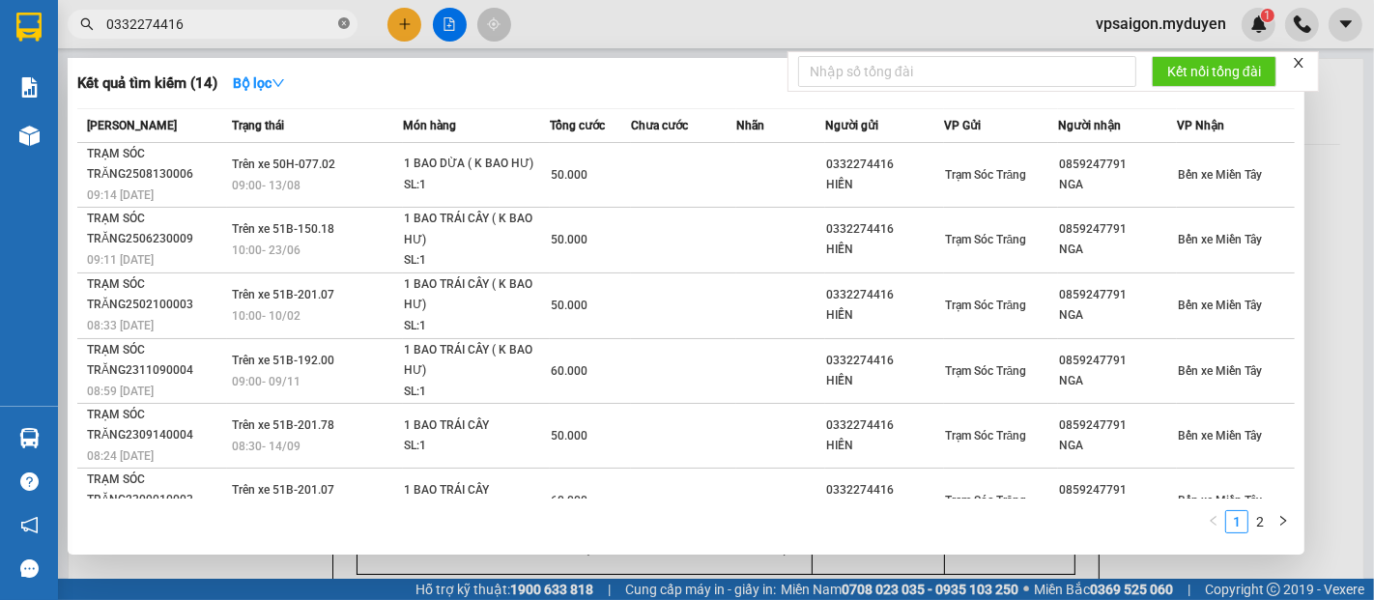
click at [347, 23] on icon "close-circle" at bounding box center [344, 23] width 12 height 12
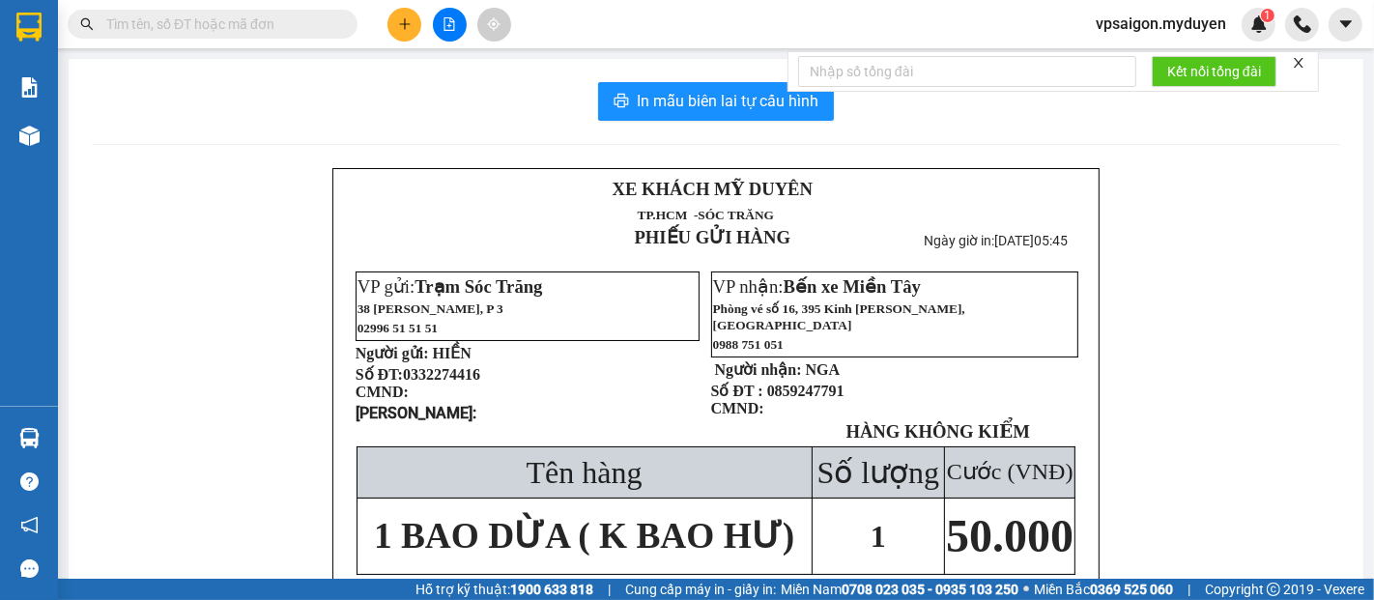
paste input "0962721499"
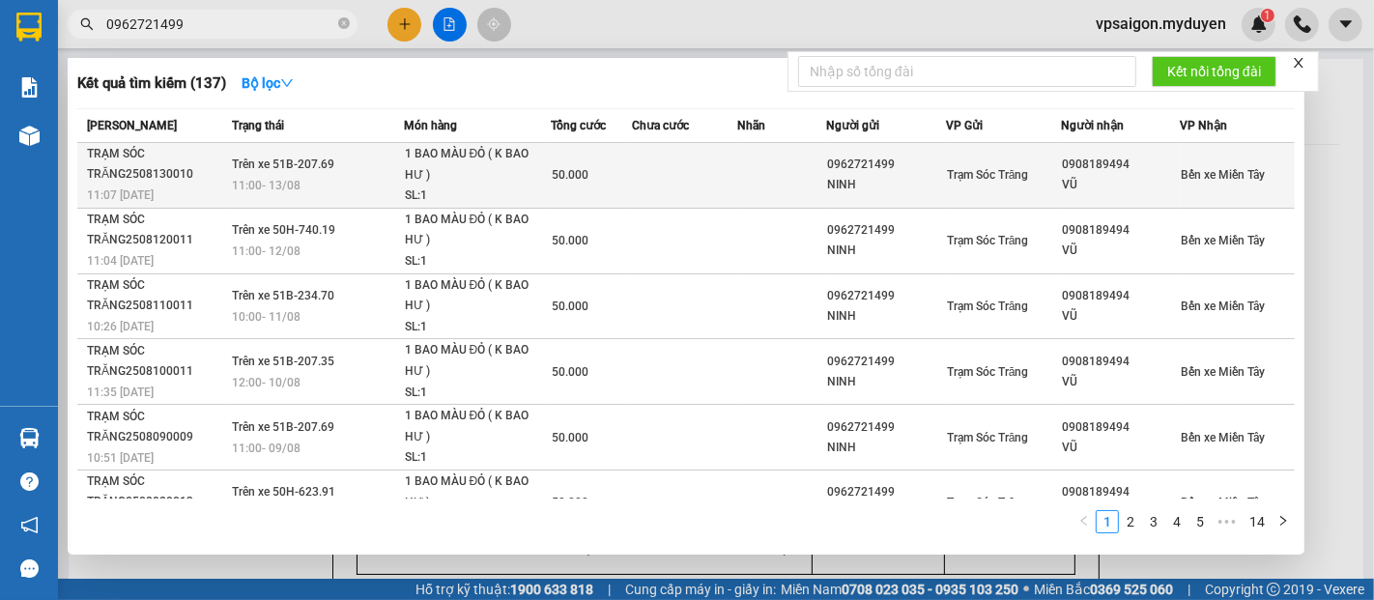
type input "0962721499"
click at [159, 171] on div "TRẠM SÓC TRĂNG2508130010" at bounding box center [157, 164] width 140 height 41
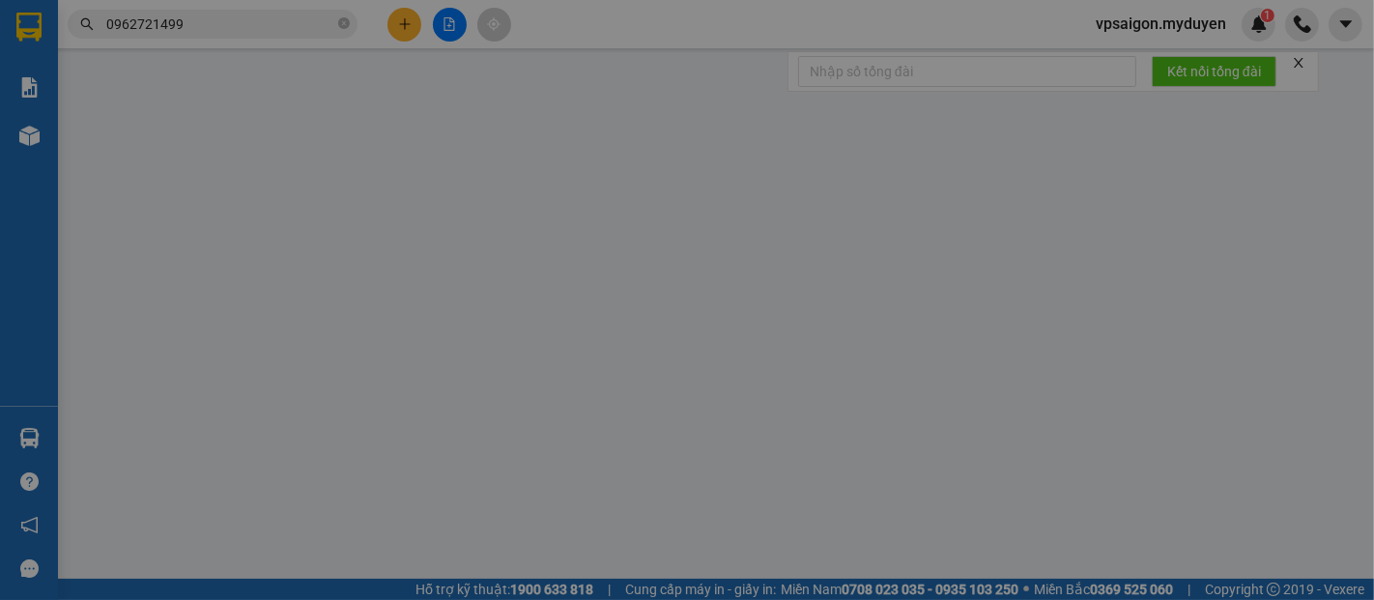
type input "0962721499"
type input "NINH"
type input "0908189494"
type input "VŨ"
type input "50.000"
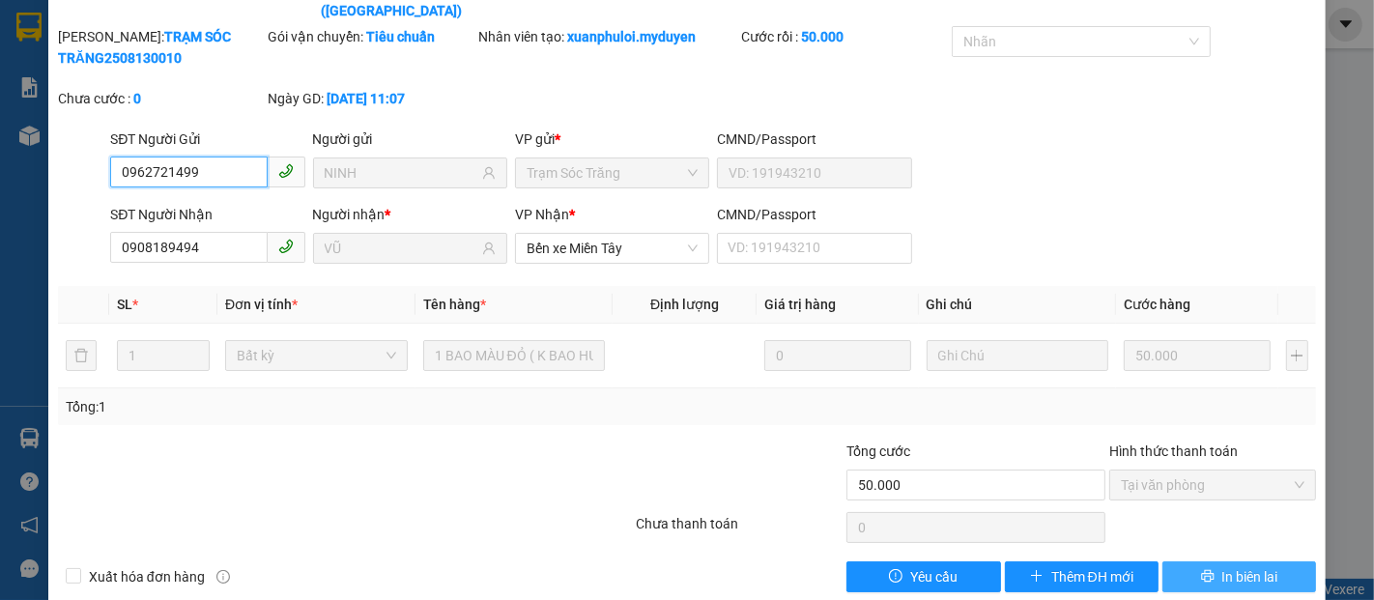
scroll to position [99, 0]
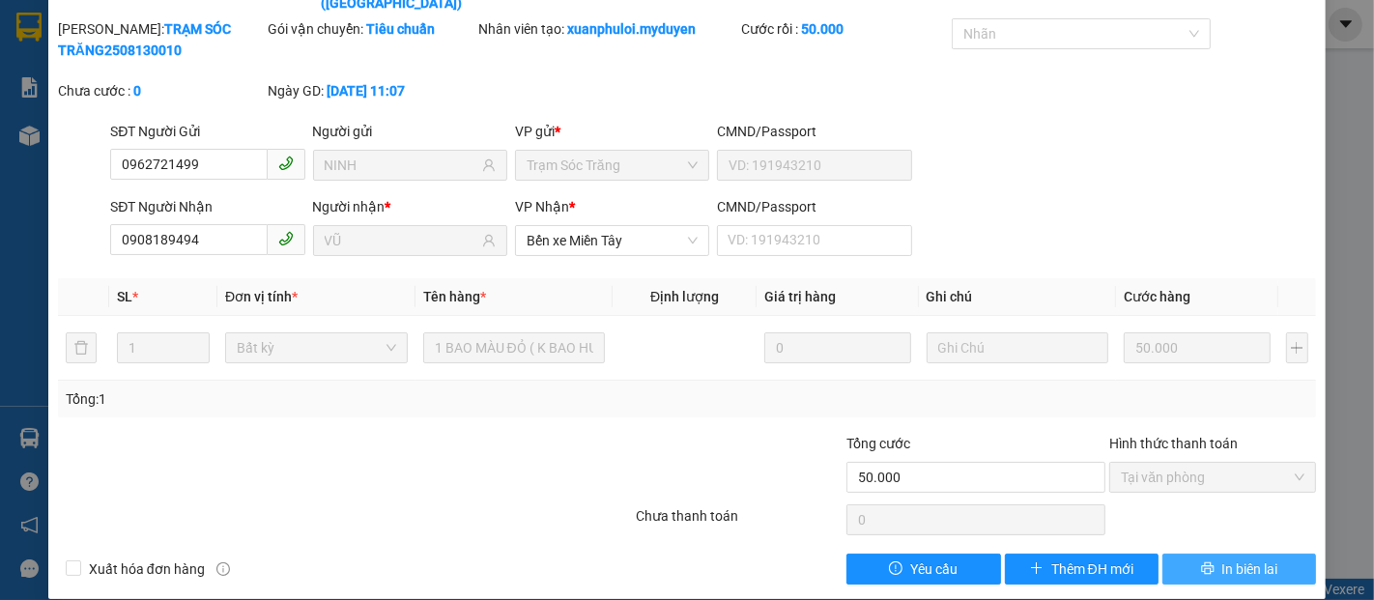
click at [1238, 559] on span "In biên lai" at bounding box center [1250, 569] width 56 height 21
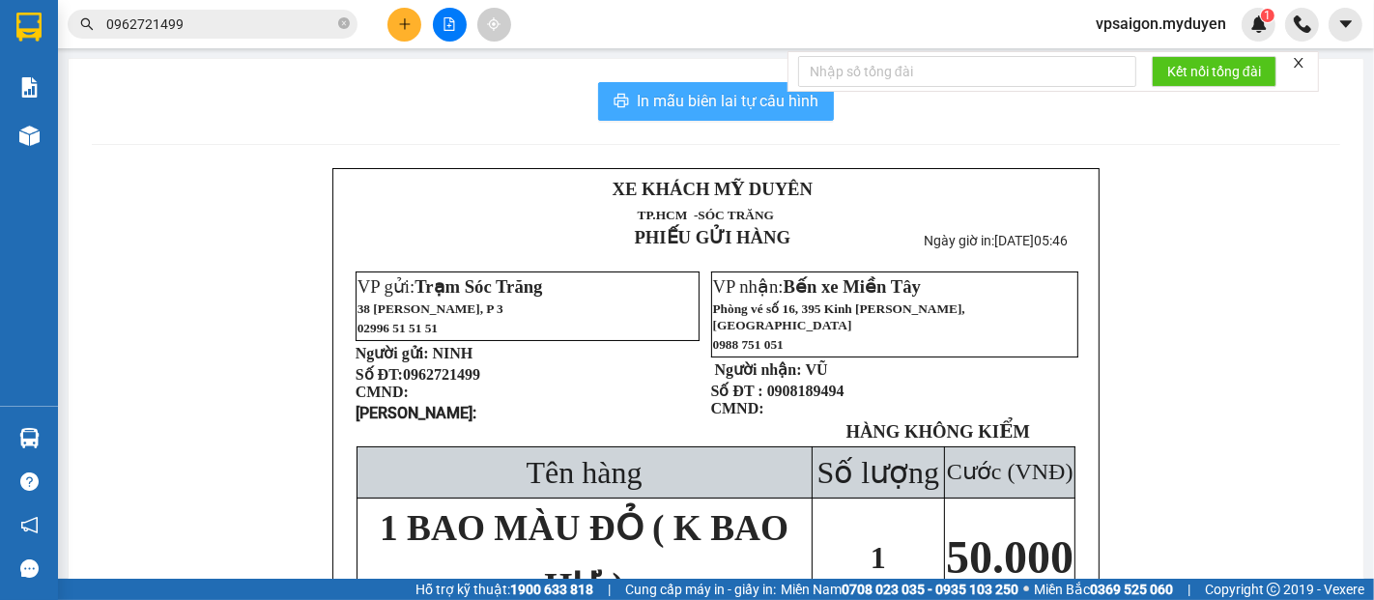
drag, startPoint x: 725, startPoint y: 98, endPoint x: 1018, endPoint y: 324, distance: 369.9
click at [733, 103] on span "In mẫu biên lai tự cấu hình" at bounding box center [728, 101] width 182 height 24
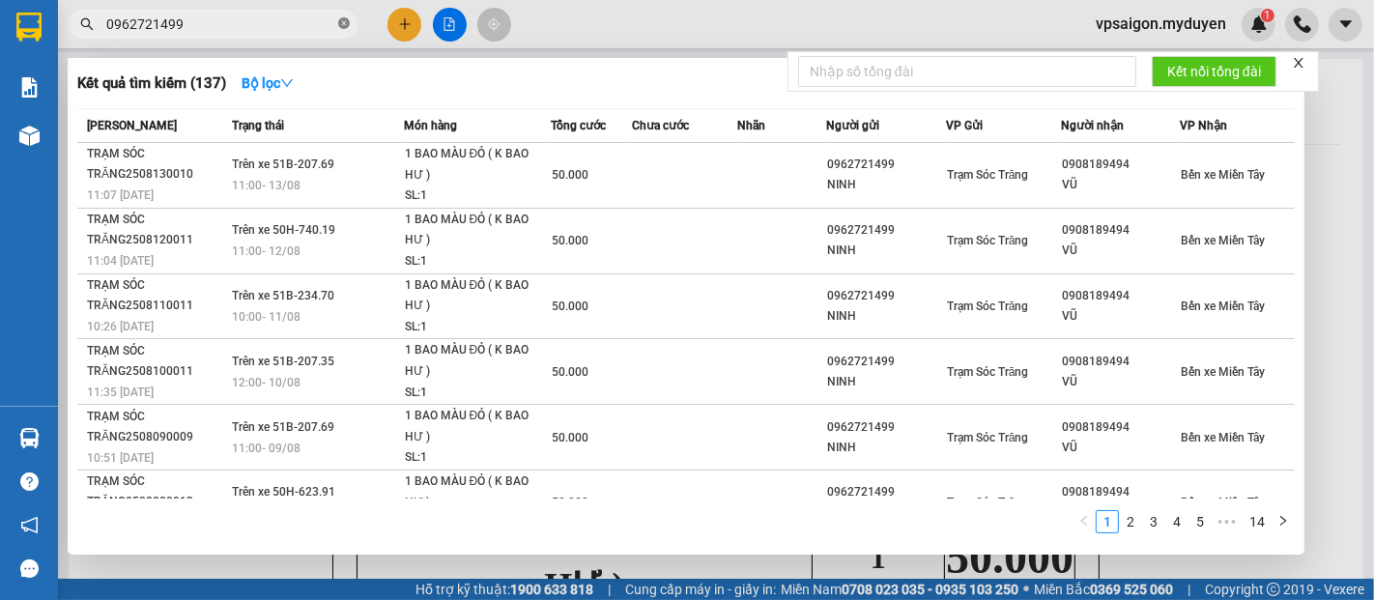
click at [345, 24] on icon "close-circle" at bounding box center [344, 23] width 12 height 12
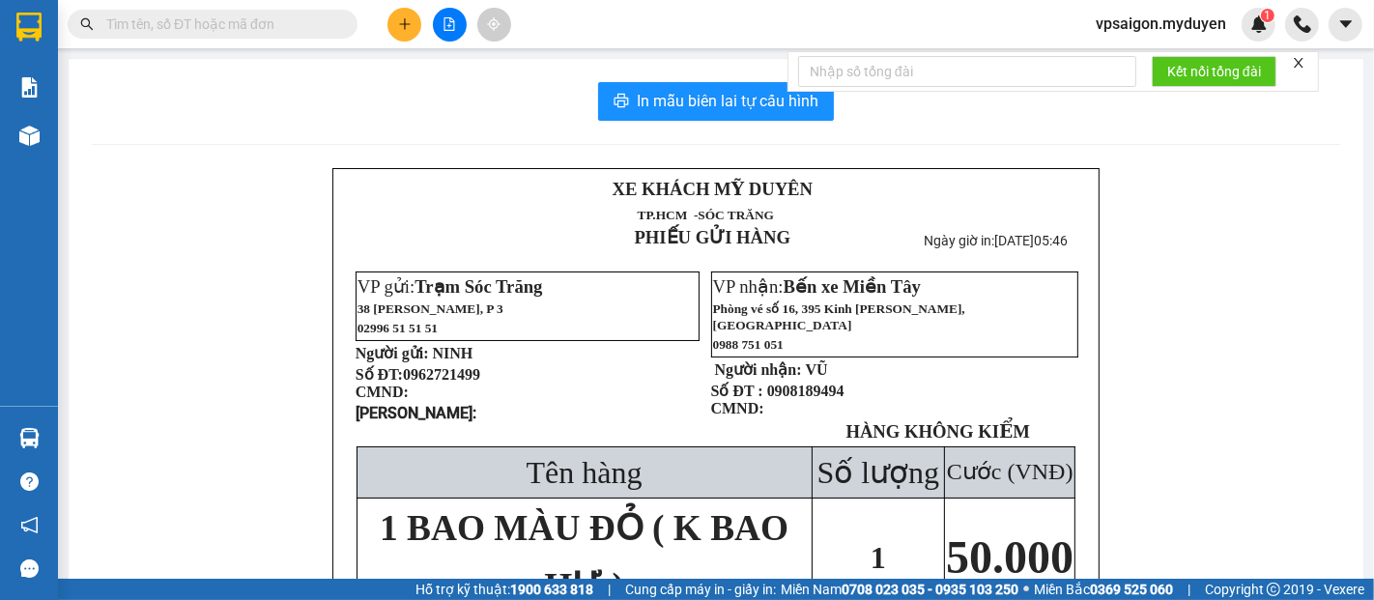
paste input "0839090186"
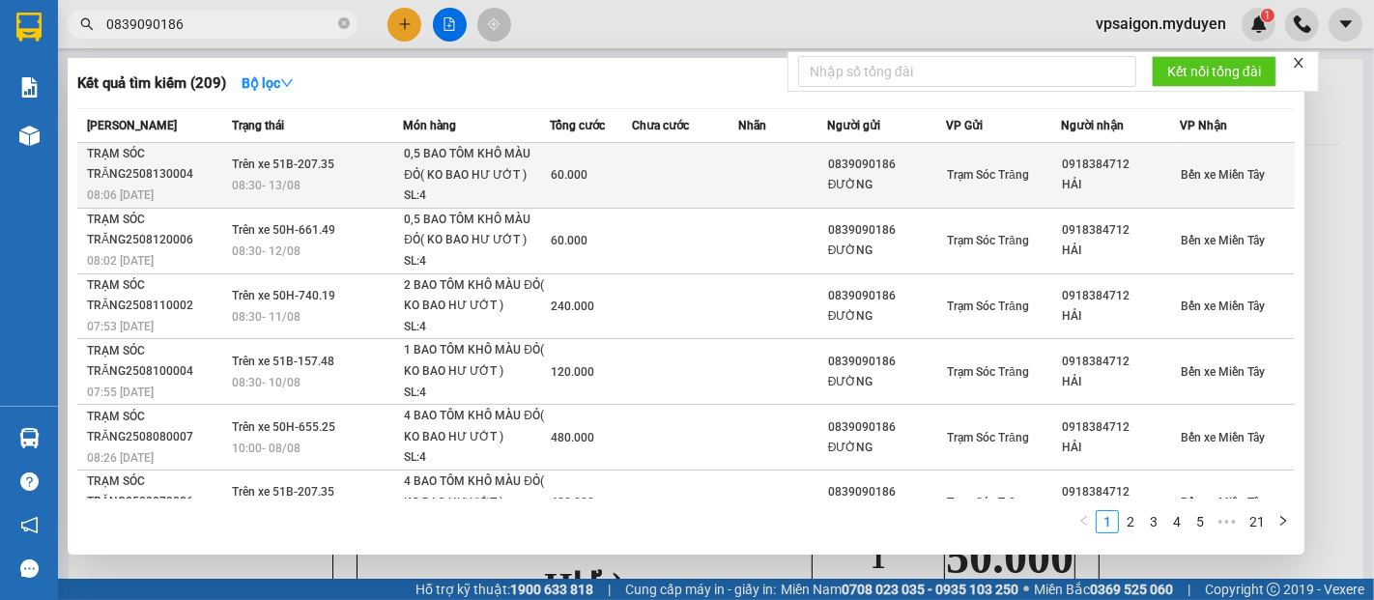
type input "0839090186"
click at [161, 191] on div "08:06 - 13/08" at bounding box center [156, 195] width 139 height 21
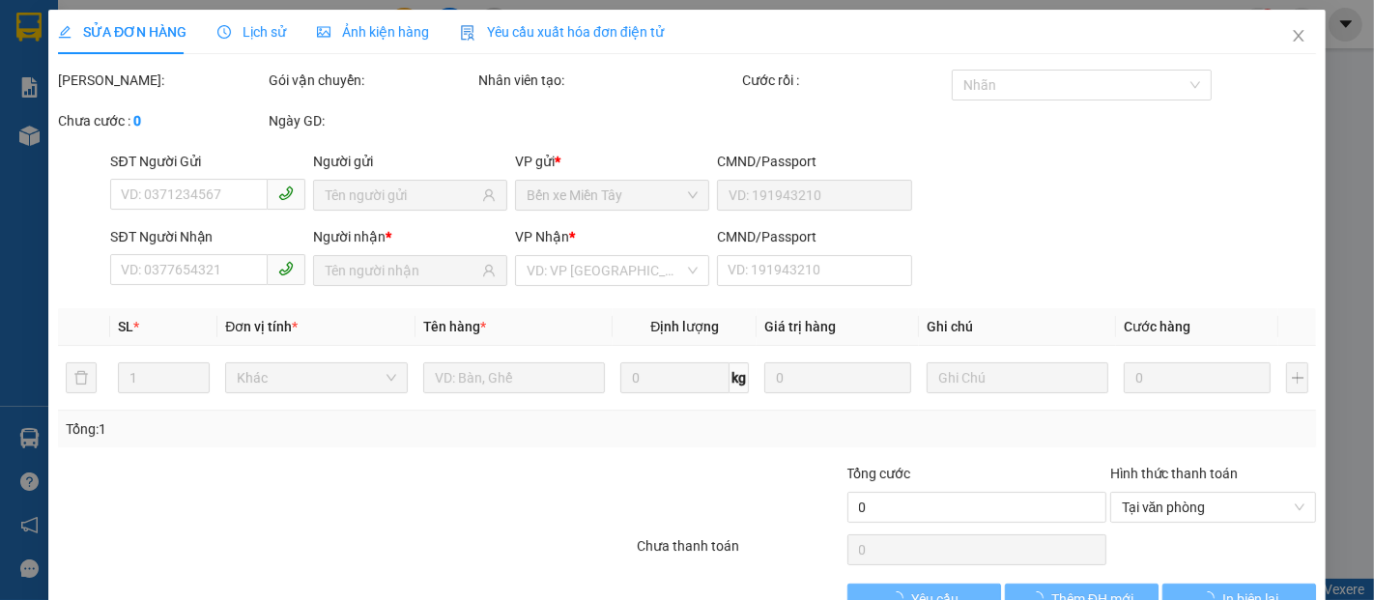
type input "0839090186"
type input "ĐƯỜNG"
type input "0918384712"
type input "HẢI"
type input "60.000"
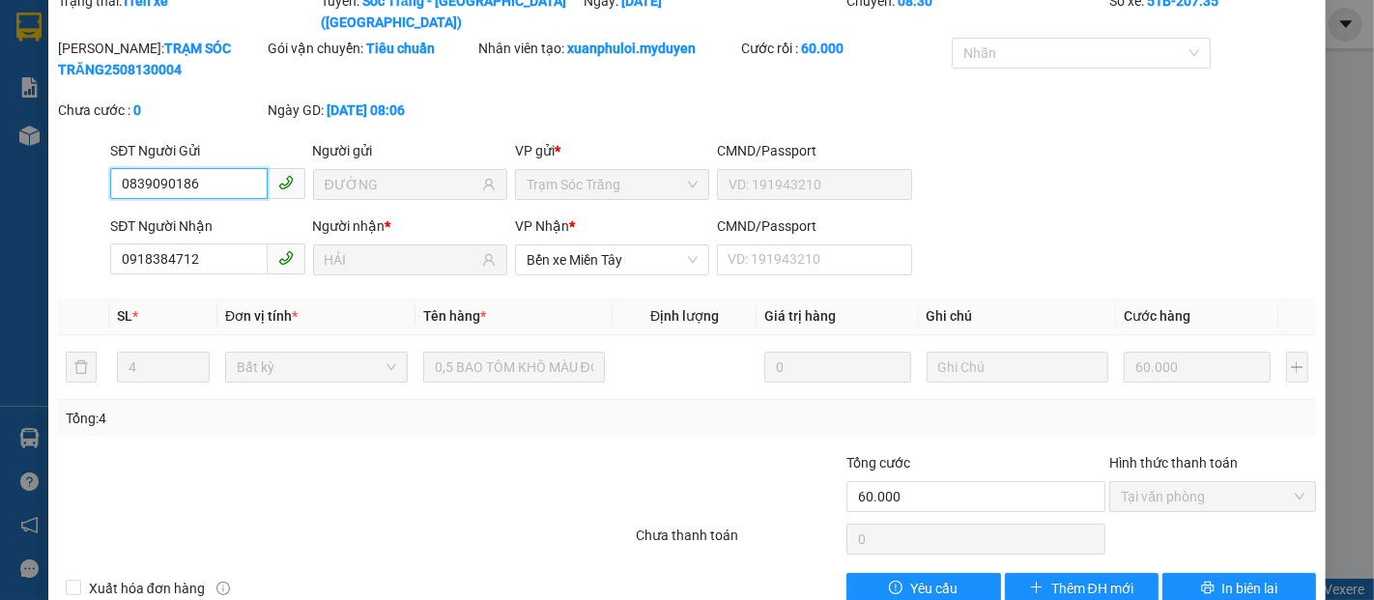
scroll to position [99, 0]
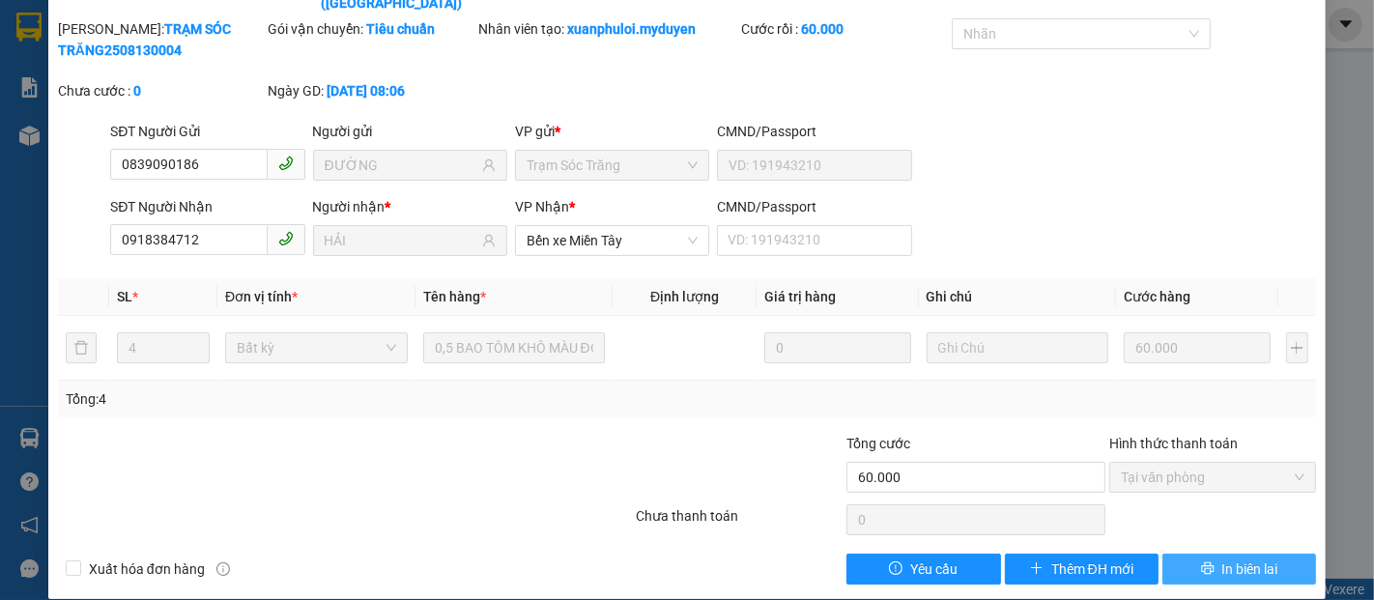
click at [1236, 559] on span "In biên lai" at bounding box center [1250, 569] width 56 height 21
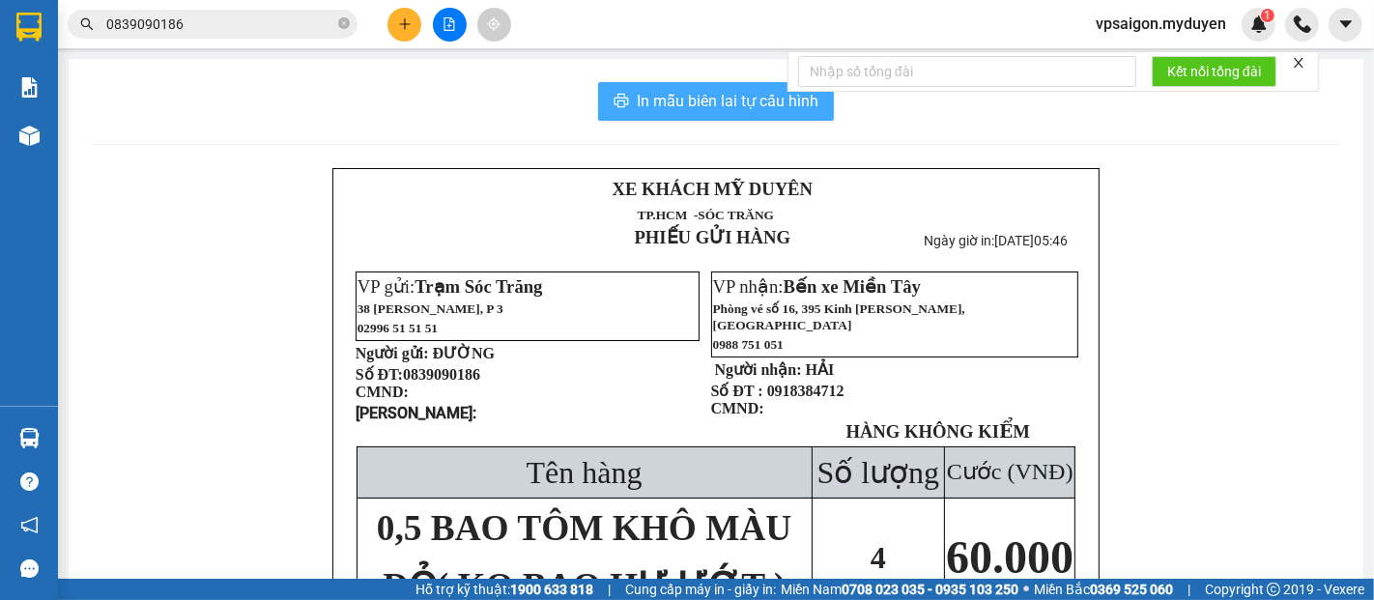
drag, startPoint x: 706, startPoint y: 104, endPoint x: 903, endPoint y: 243, distance: 239.9
click at [707, 106] on span "In mẫu biên lai tự cấu hình" at bounding box center [728, 101] width 182 height 24
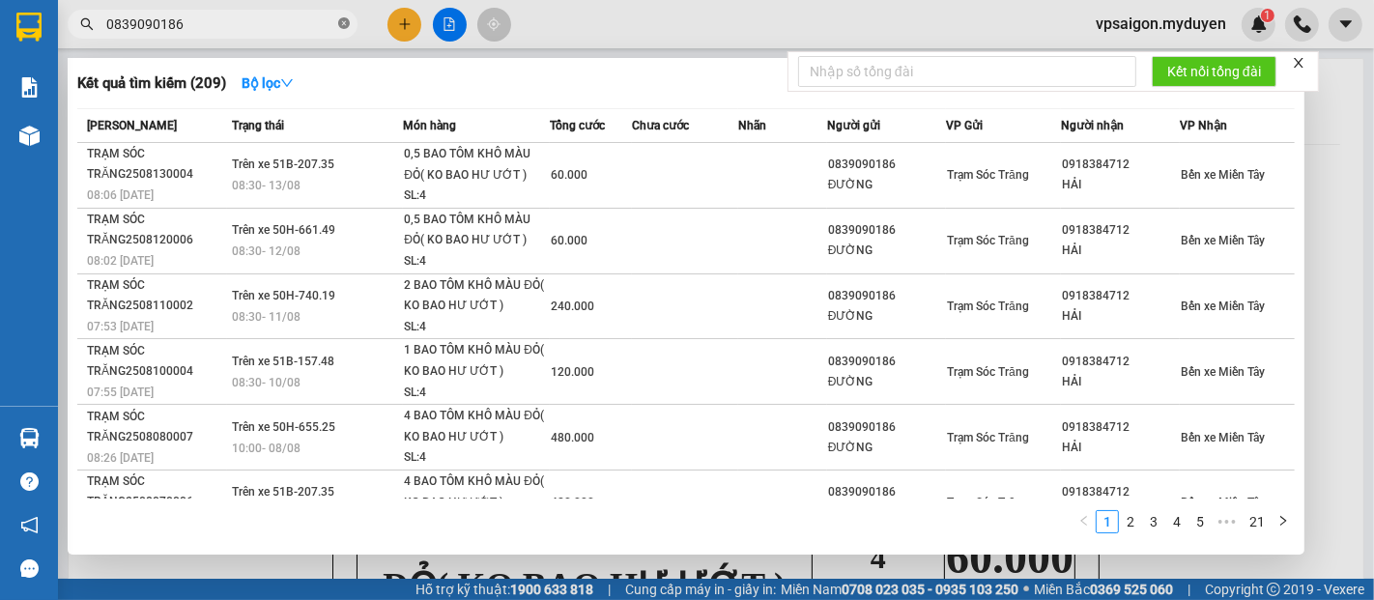
click at [344, 26] on icon "close-circle" at bounding box center [344, 23] width 12 height 12
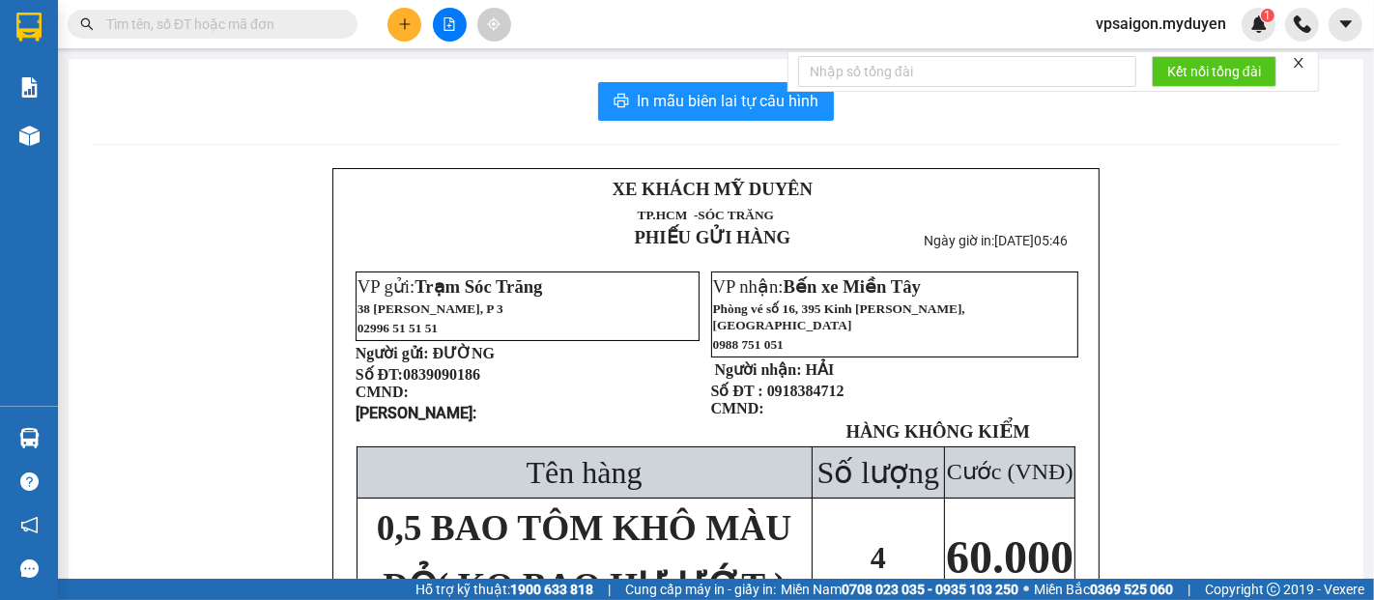
paste input "0702419622"
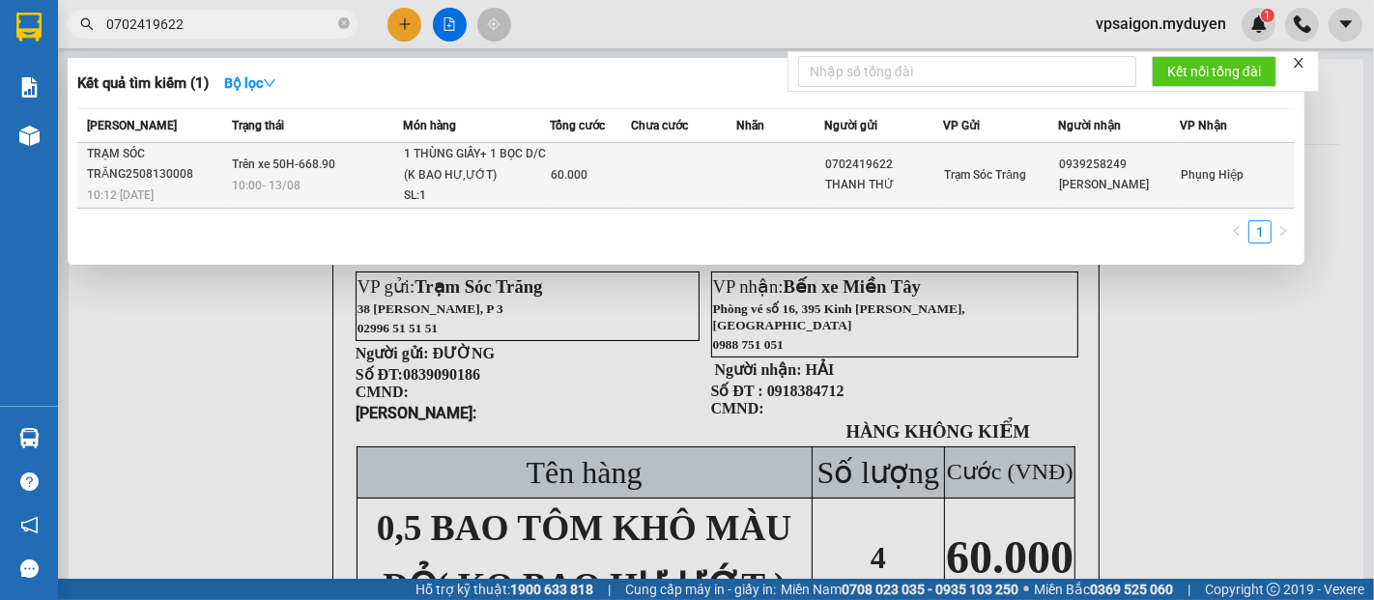
type input "0702419622"
drag, startPoint x: 136, startPoint y: 170, endPoint x: 156, endPoint y: 168, distance: 19.4
click at [156, 168] on div "TRẠM SÓC TRĂNG2508130008" at bounding box center [156, 164] width 139 height 41
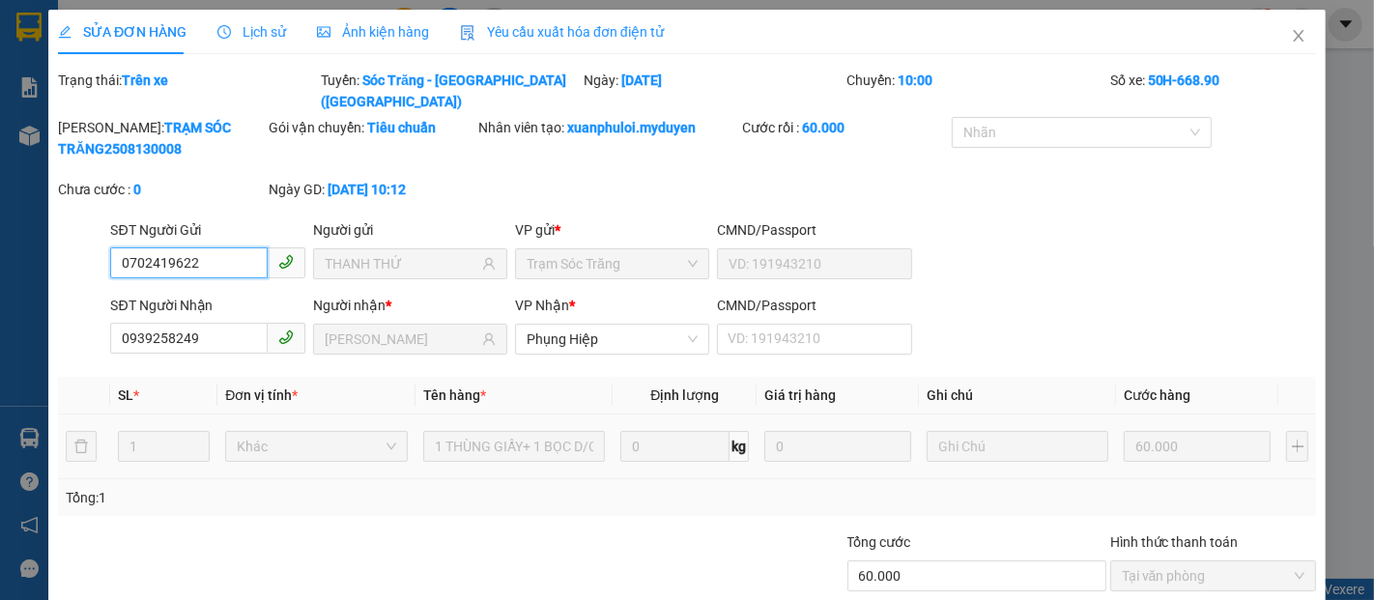
scroll to position [99, 0]
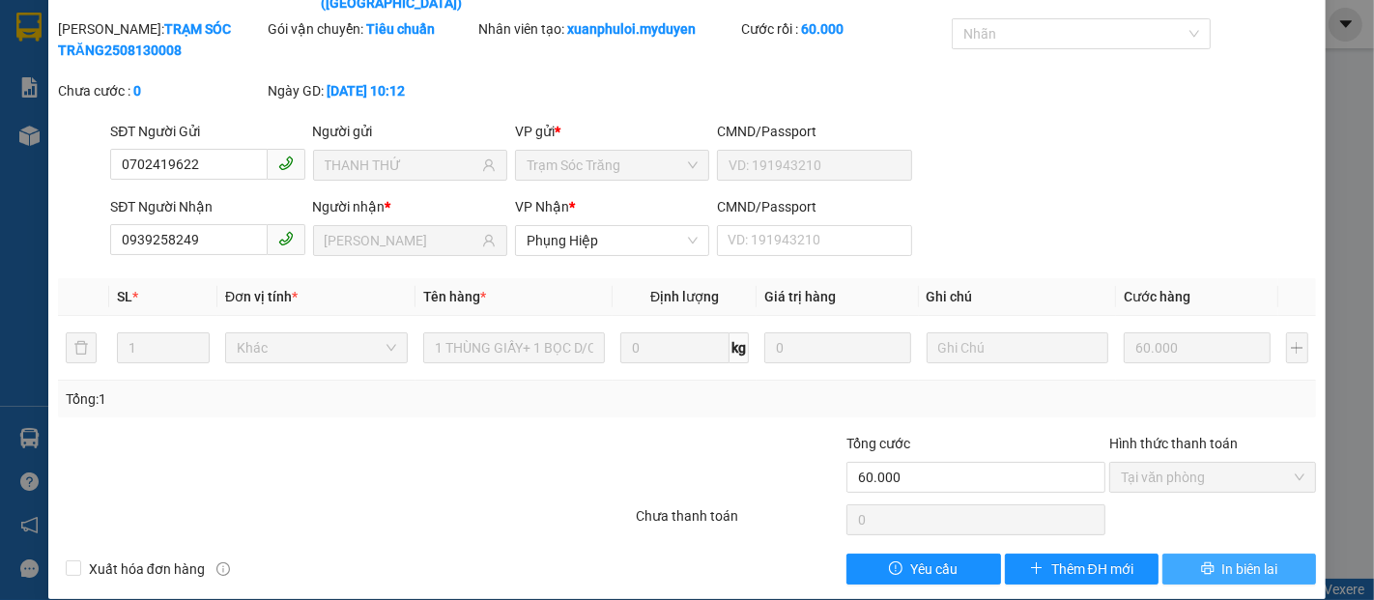
click at [1234, 559] on span "In biên lai" at bounding box center [1250, 569] width 56 height 21
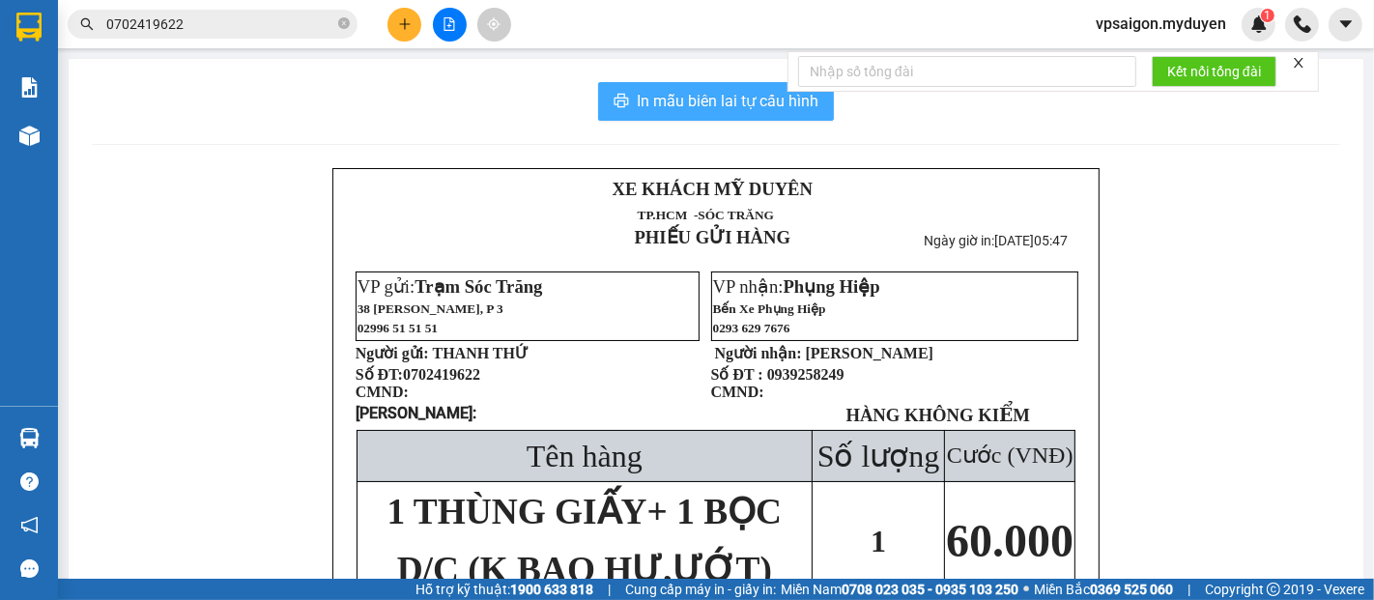
click at [738, 108] on span "In mẫu biên lai tự cấu hình" at bounding box center [728, 101] width 182 height 24
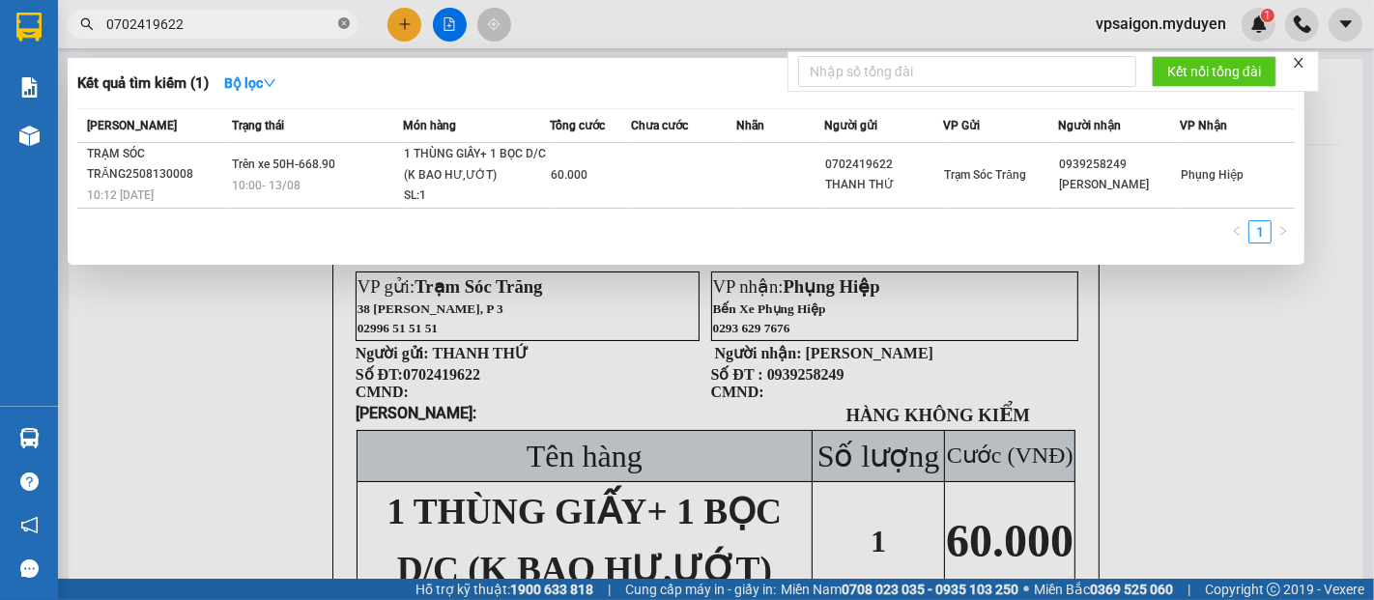
click at [340, 24] on icon "close-circle" at bounding box center [344, 23] width 12 height 12
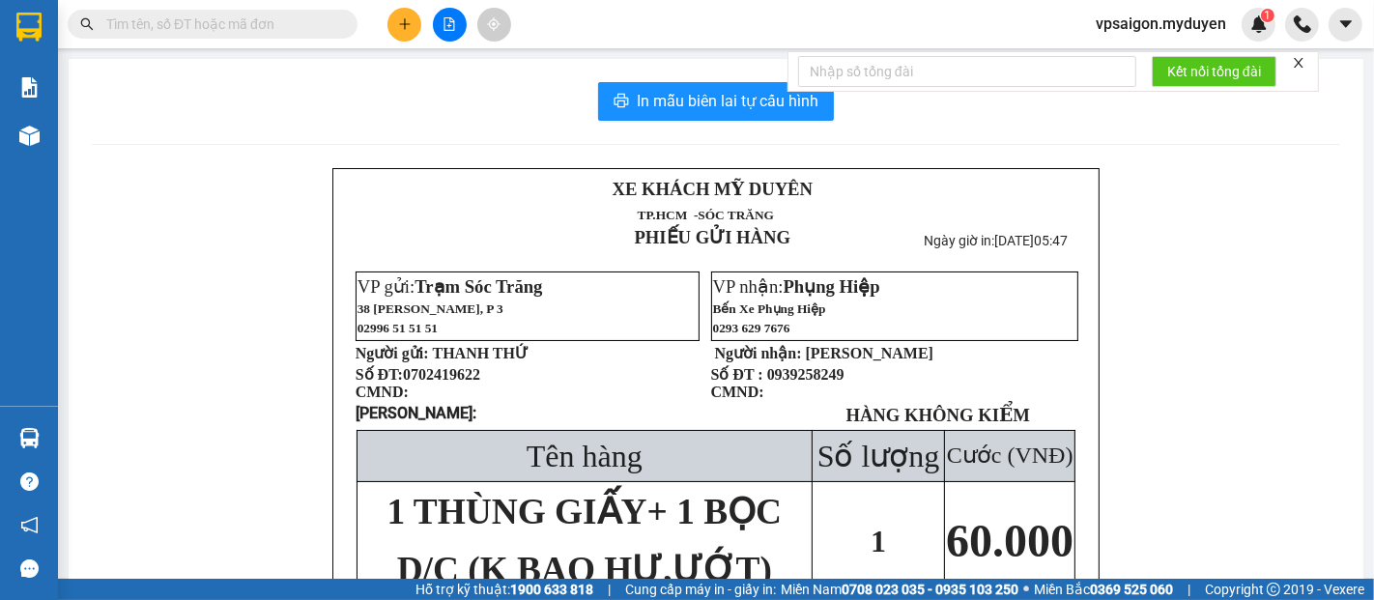
paste input "0964931439"
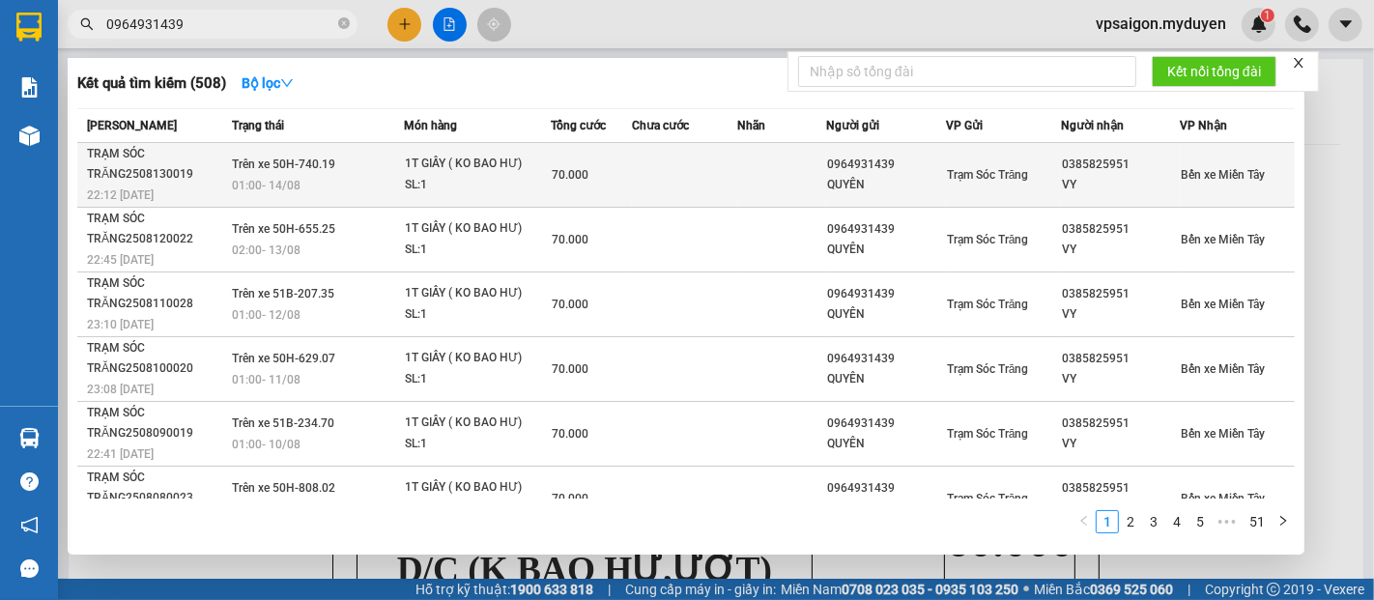
type input "0964931439"
click at [166, 183] on div "TRẠM SÓC TRĂNG2508130019" at bounding box center [157, 164] width 140 height 41
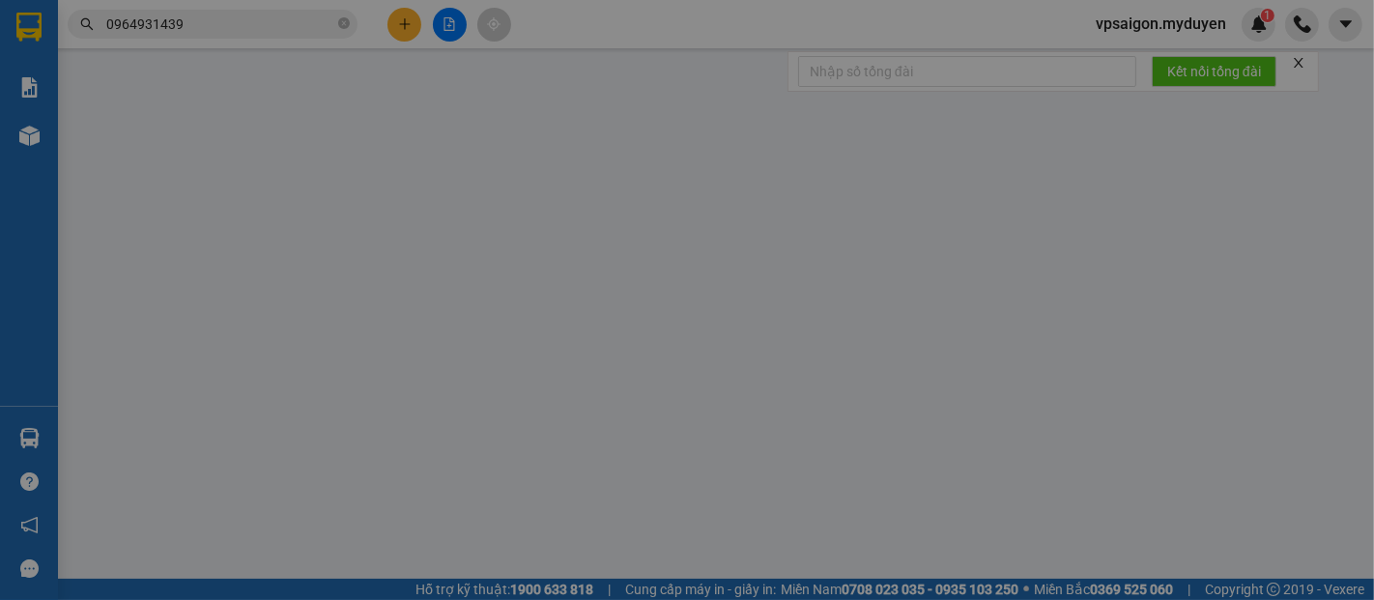
type input "0964931439"
type input "QUYÊN"
type input "0385825951"
type input "VY"
type input "70.000"
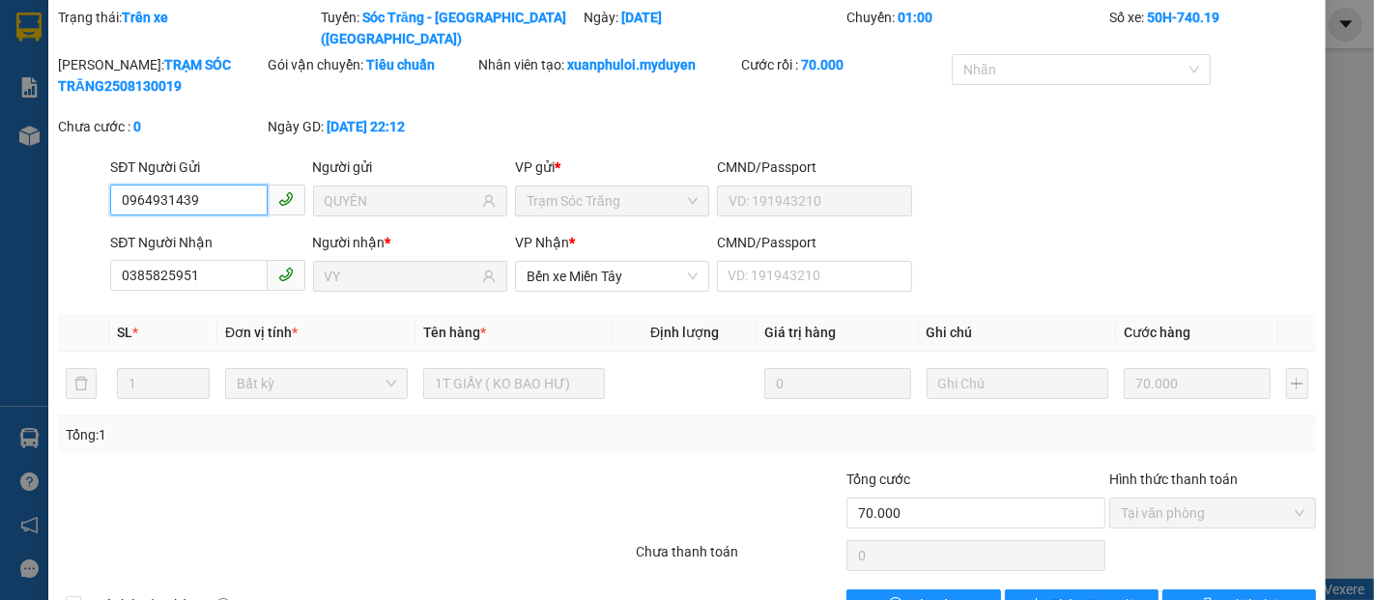
scroll to position [99, 0]
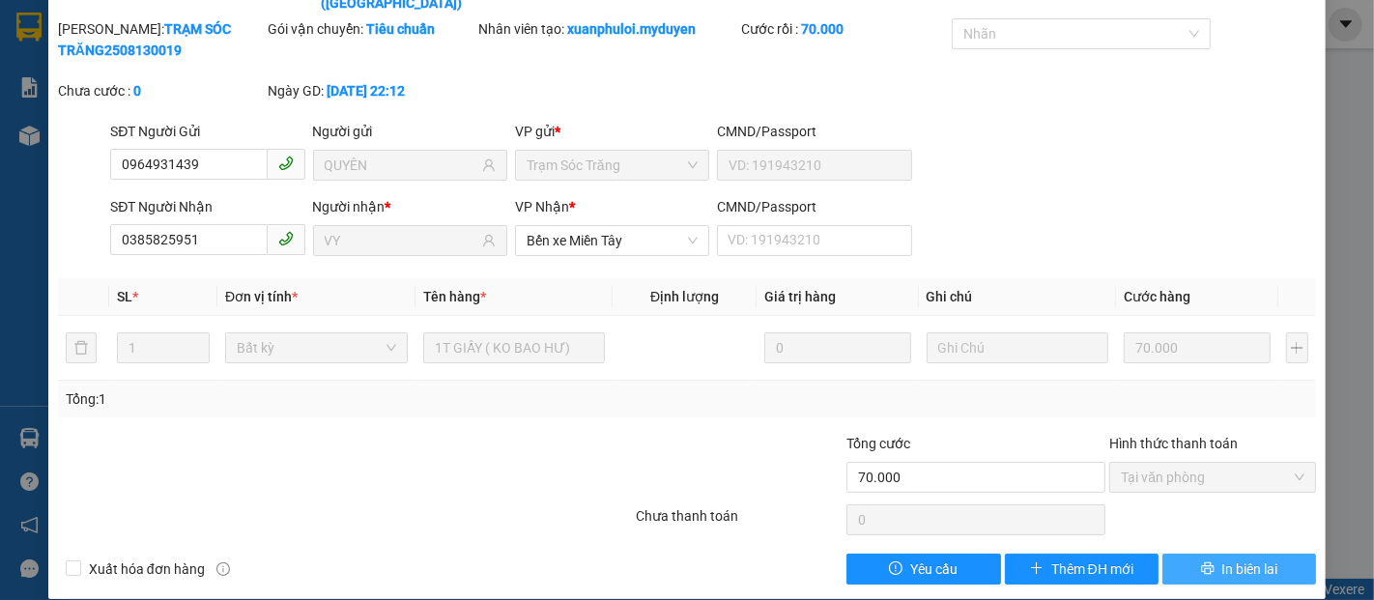
click at [1229, 559] on span "In biên lai" at bounding box center [1250, 569] width 56 height 21
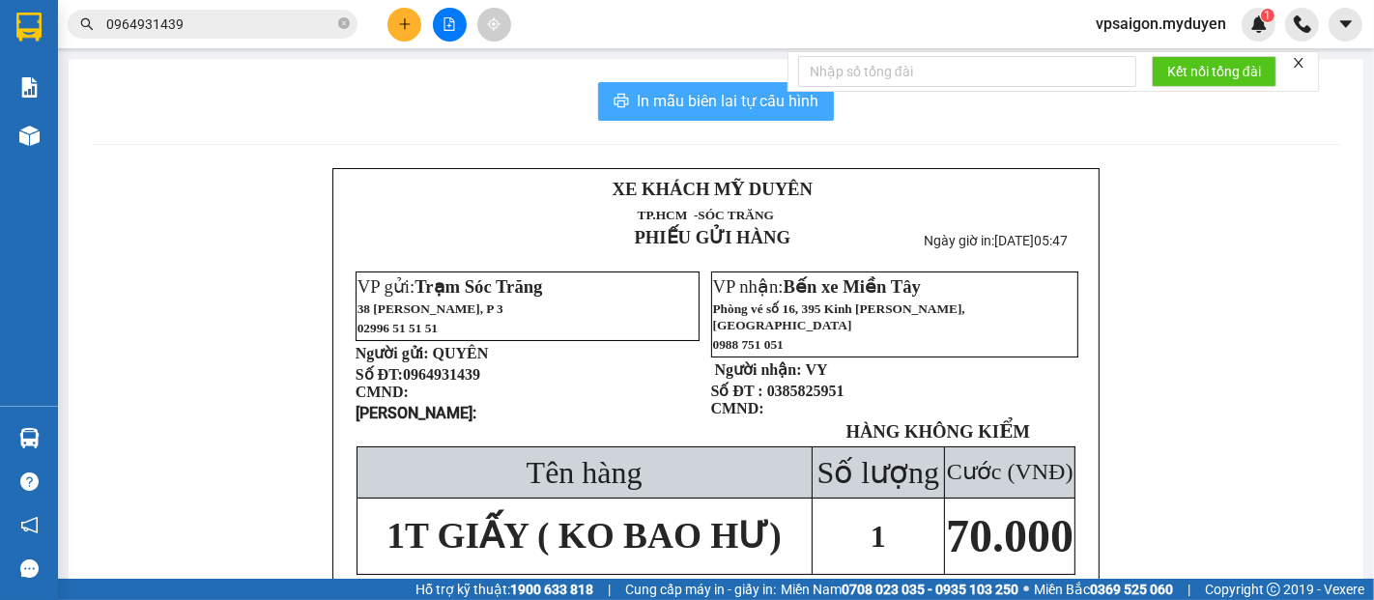
click at [693, 104] on span "In mẫu biên lai tự cấu hình" at bounding box center [728, 101] width 182 height 24
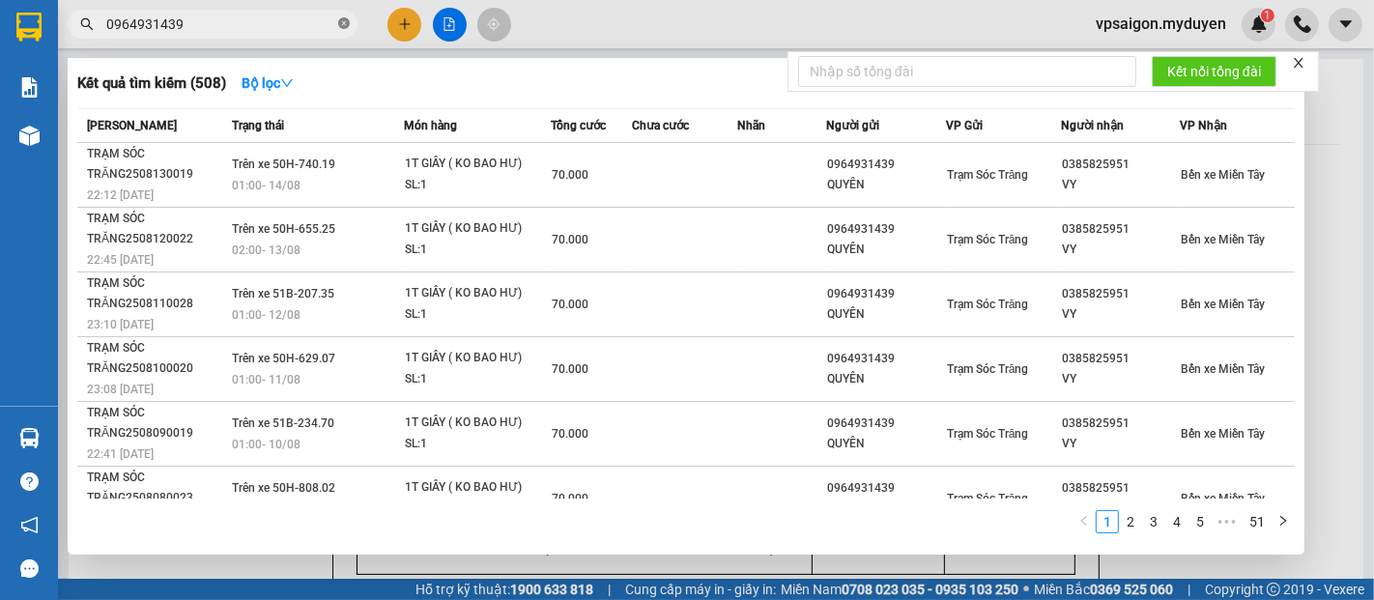
click at [342, 16] on span at bounding box center [344, 24] width 12 height 18
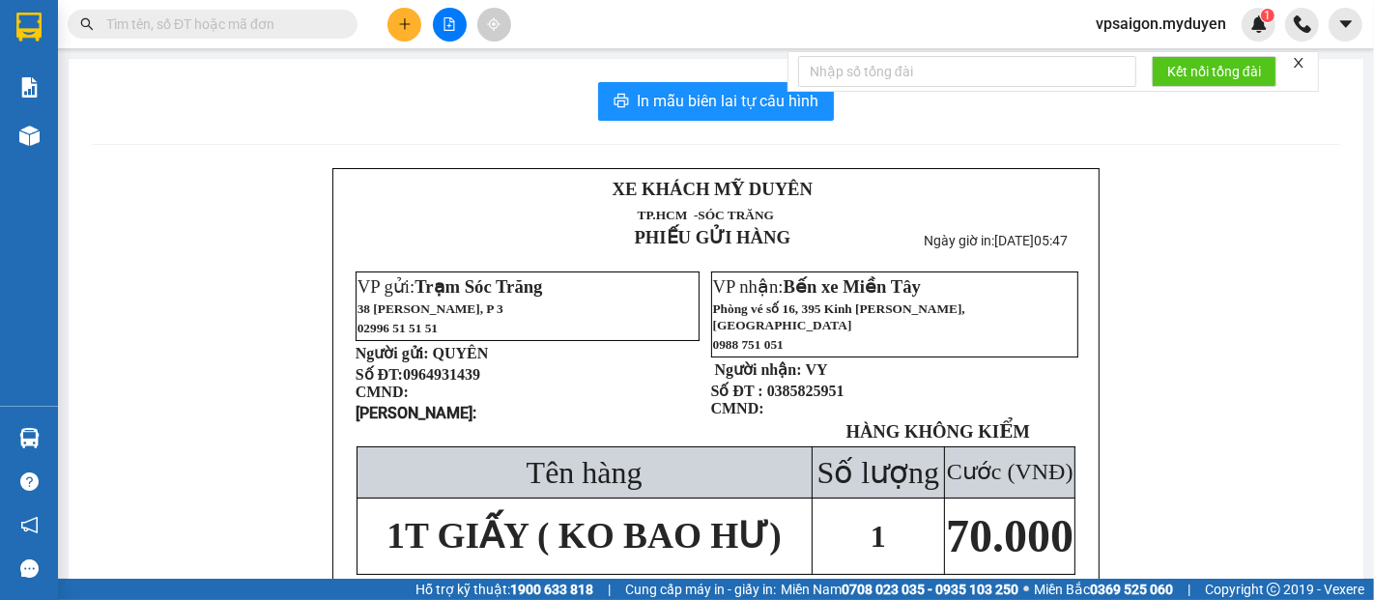
paste input "0977253878"
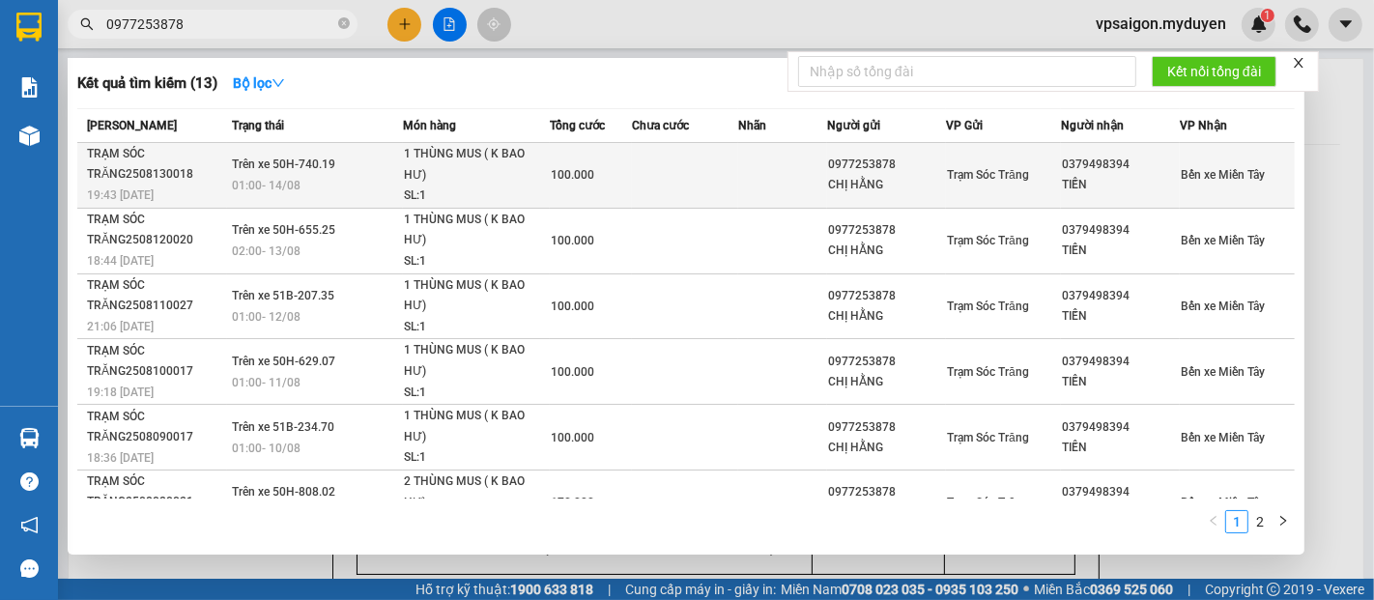
type input "0977253878"
click at [168, 191] on div "19:43 - 13/08" at bounding box center [156, 195] width 139 height 21
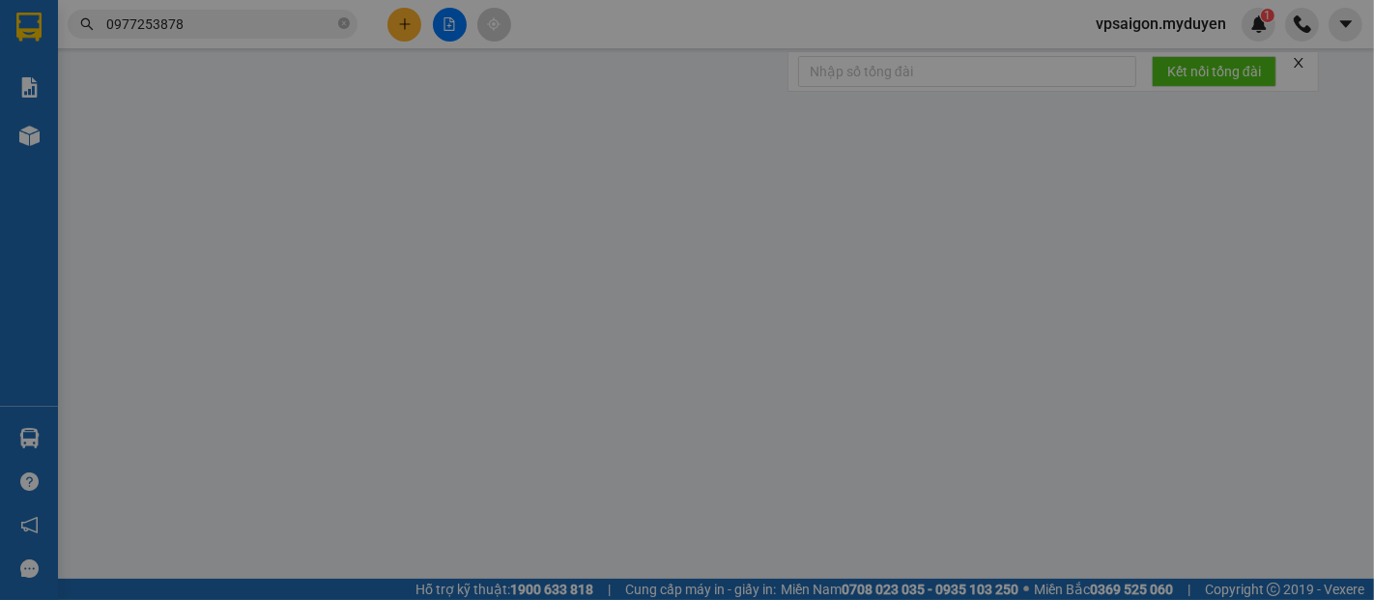
type input "0977253878"
type input "CHỊ HẰNG"
type input "0379498394"
type input "TIẾN"
type input "100.000"
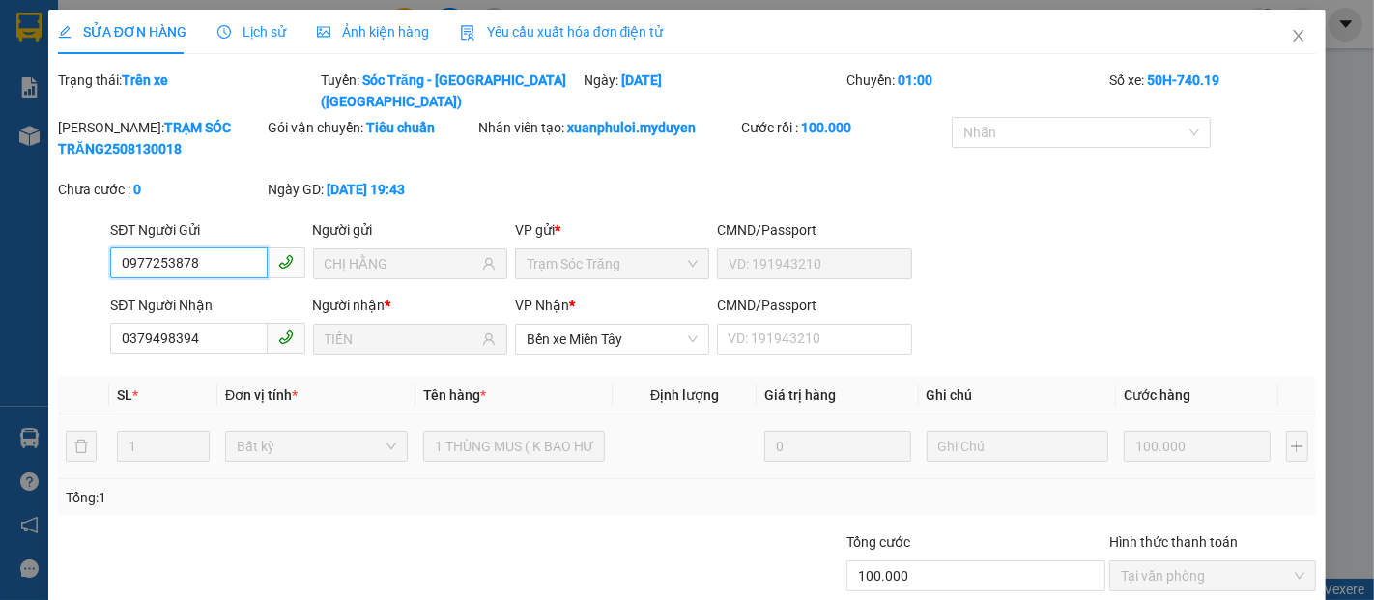
scroll to position [99, 0]
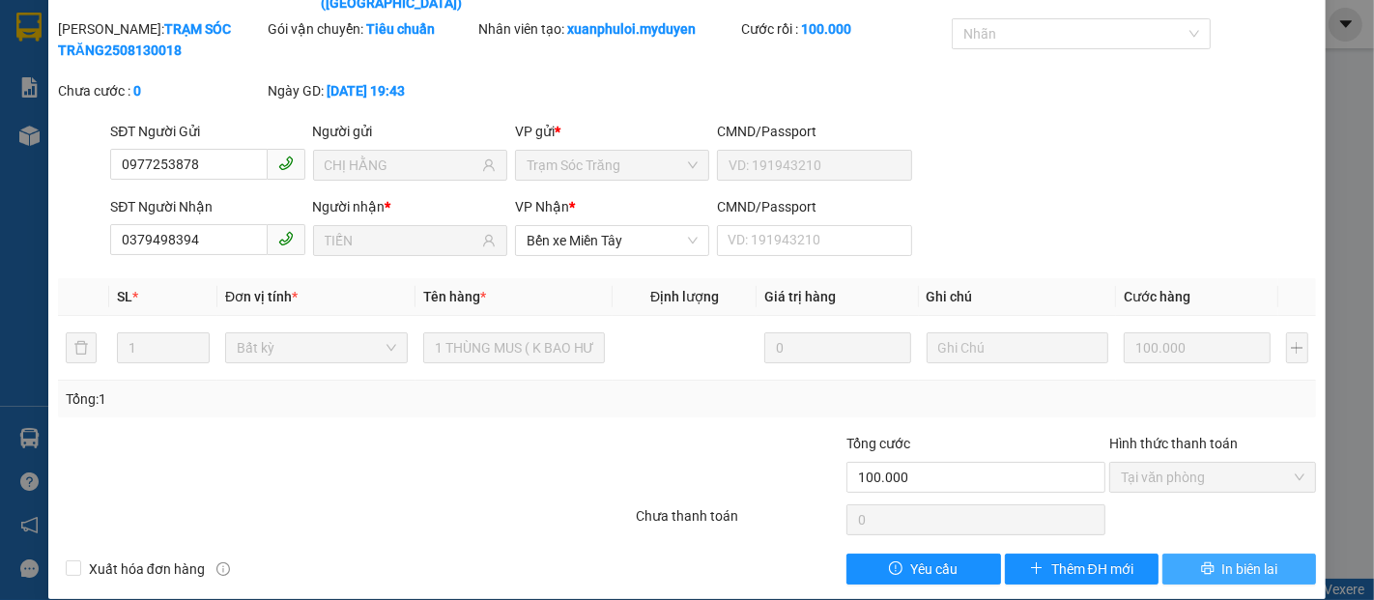
click at [1253, 559] on span "In biên lai" at bounding box center [1250, 569] width 56 height 21
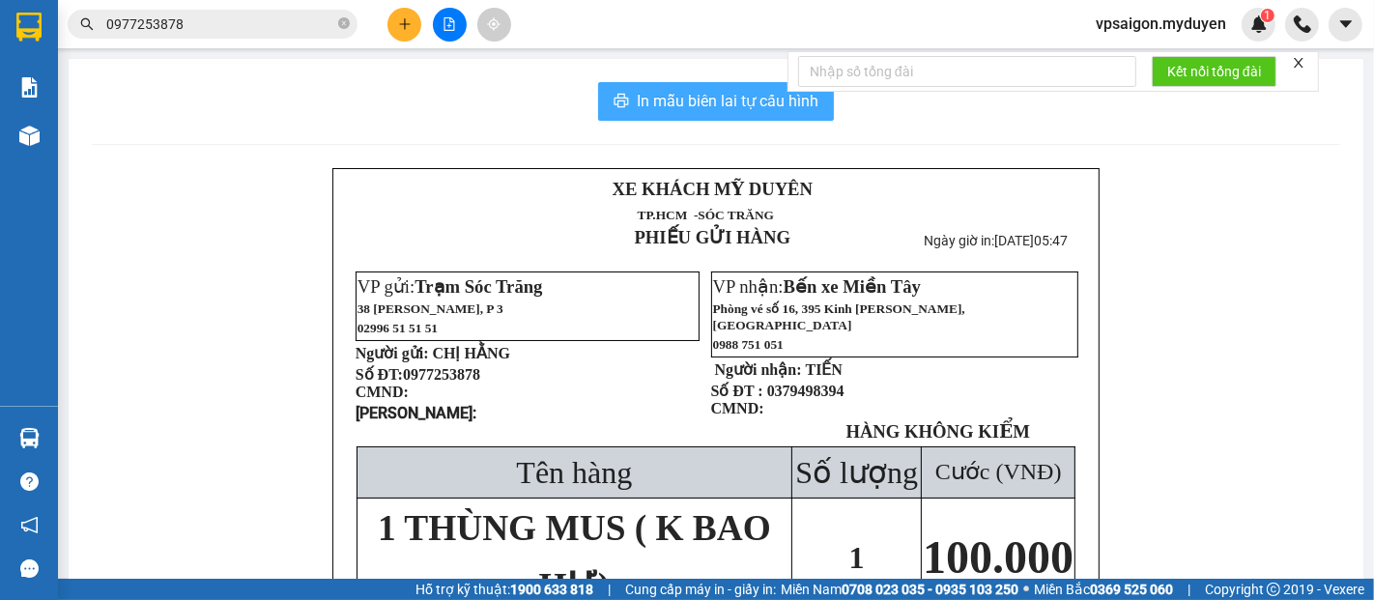
drag, startPoint x: 708, startPoint y: 91, endPoint x: 827, endPoint y: 226, distance: 180.1
click at [709, 95] on span "In mẫu biên lai tự cấu hình" at bounding box center [728, 101] width 182 height 24
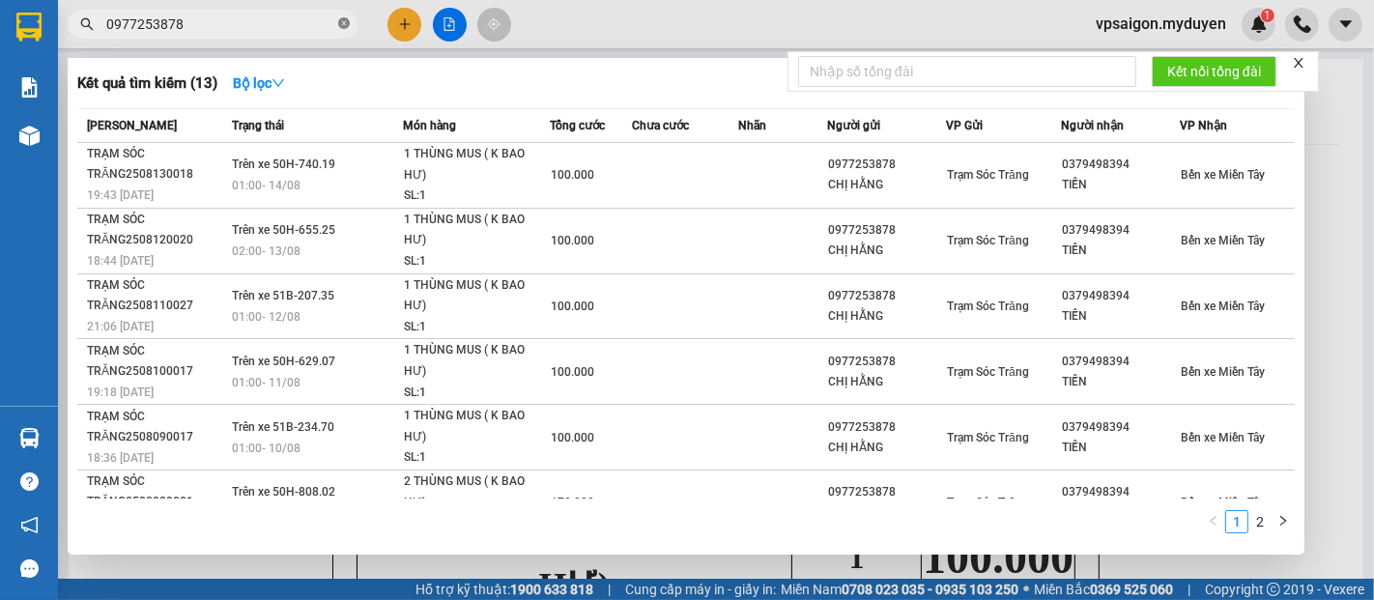
click at [345, 21] on icon "close-circle" at bounding box center [344, 23] width 12 height 12
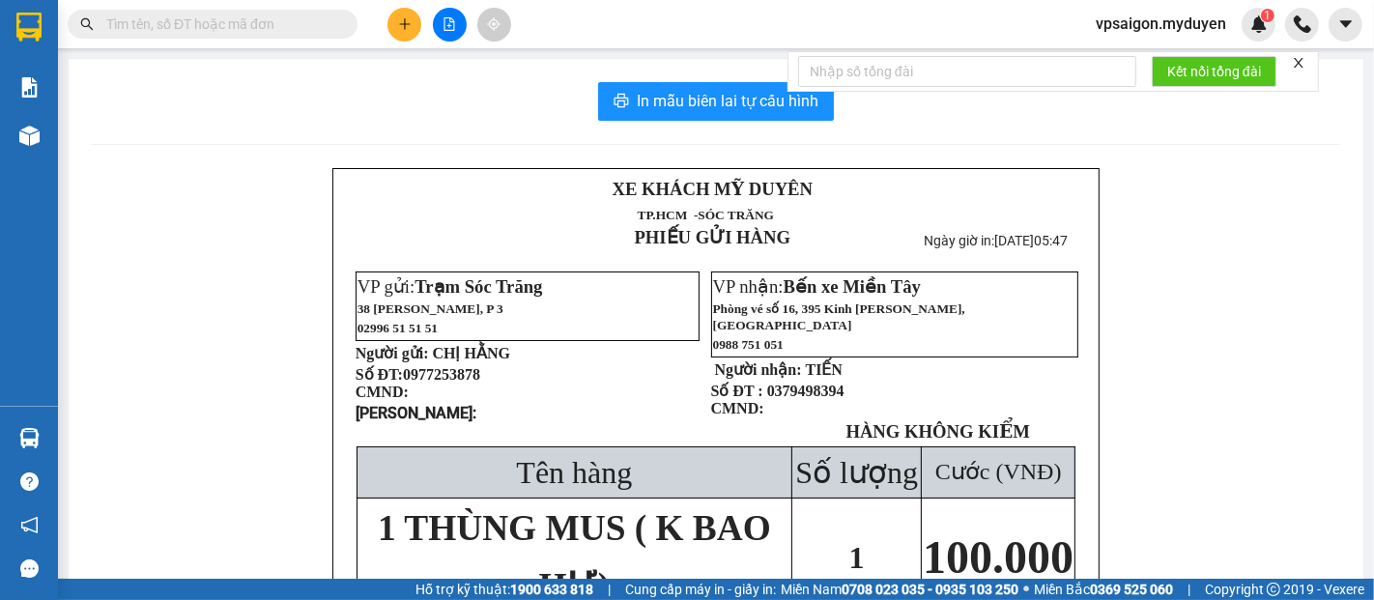
paste input "0333508845"
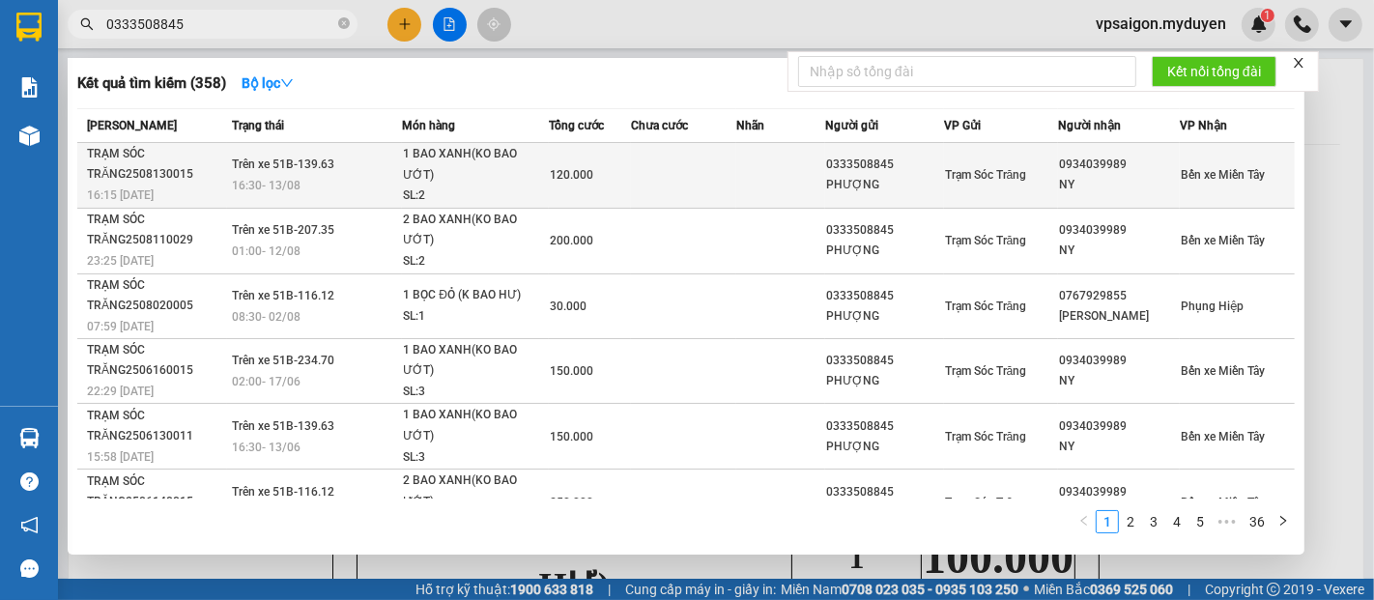
type input "0333508845"
click at [174, 168] on div "TRẠM SÓC TRĂNG2508130015" at bounding box center [156, 164] width 139 height 41
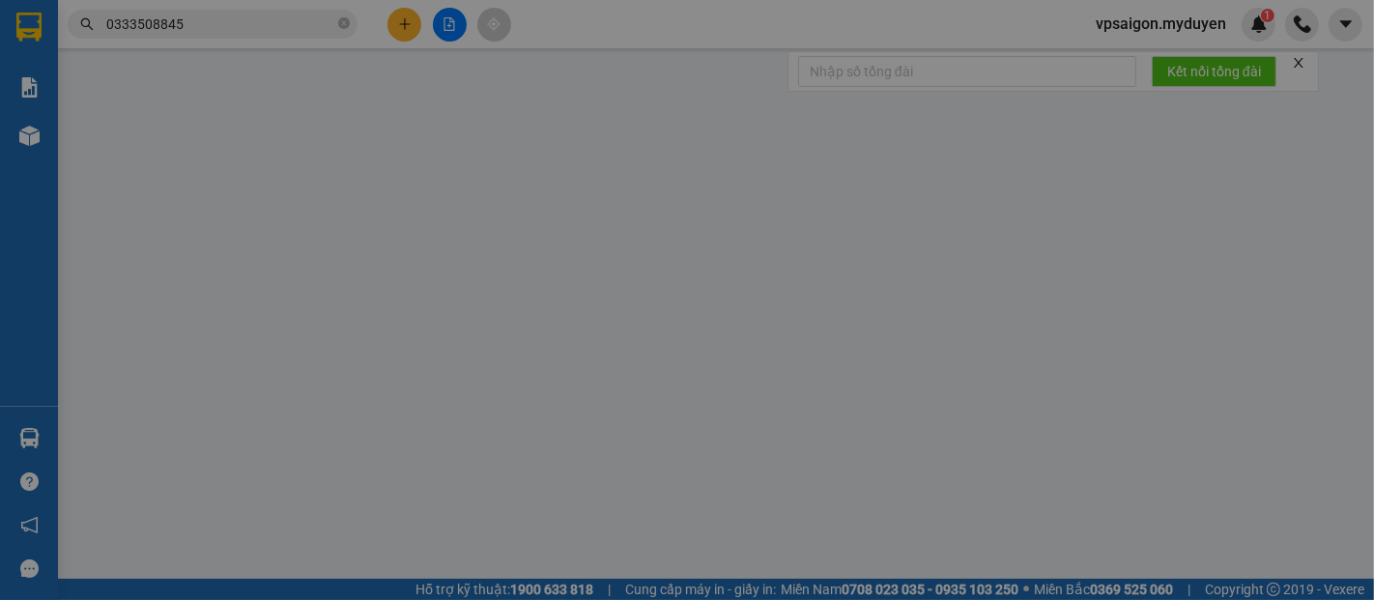
type input "0333508845"
type input "PHƯỢNG"
type input "0934039989"
type input "NY"
type input "120.000"
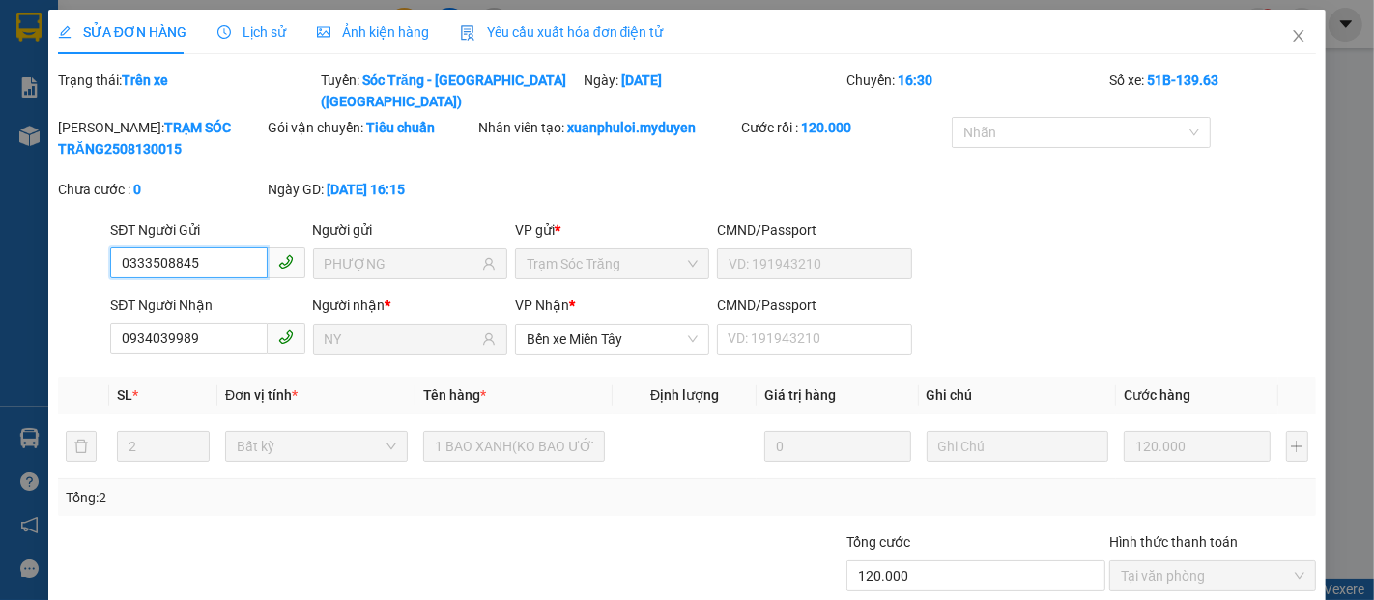
scroll to position [99, 0]
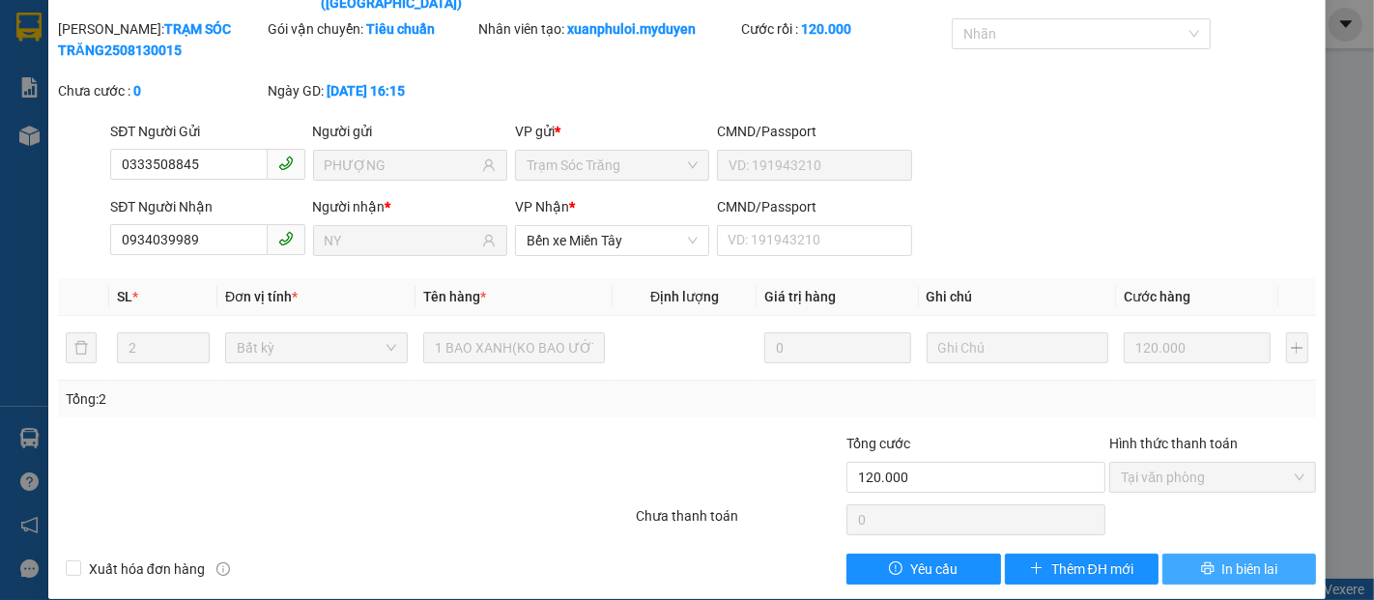
drag, startPoint x: 1247, startPoint y: 547, endPoint x: 1247, endPoint y: 533, distance: 13.5
click at [1247, 554] on button "In biên lai" at bounding box center [1239, 569] width 154 height 31
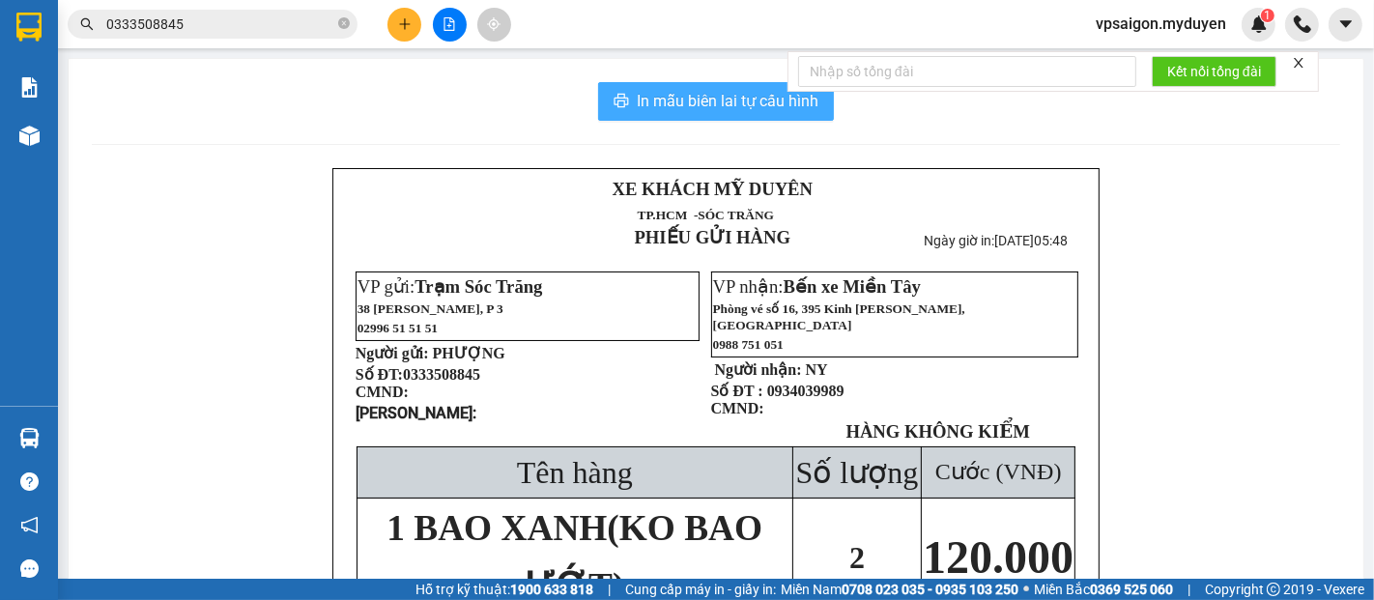
click at [653, 109] on span "In mẫu biên lai tự cấu hình" at bounding box center [728, 101] width 182 height 24
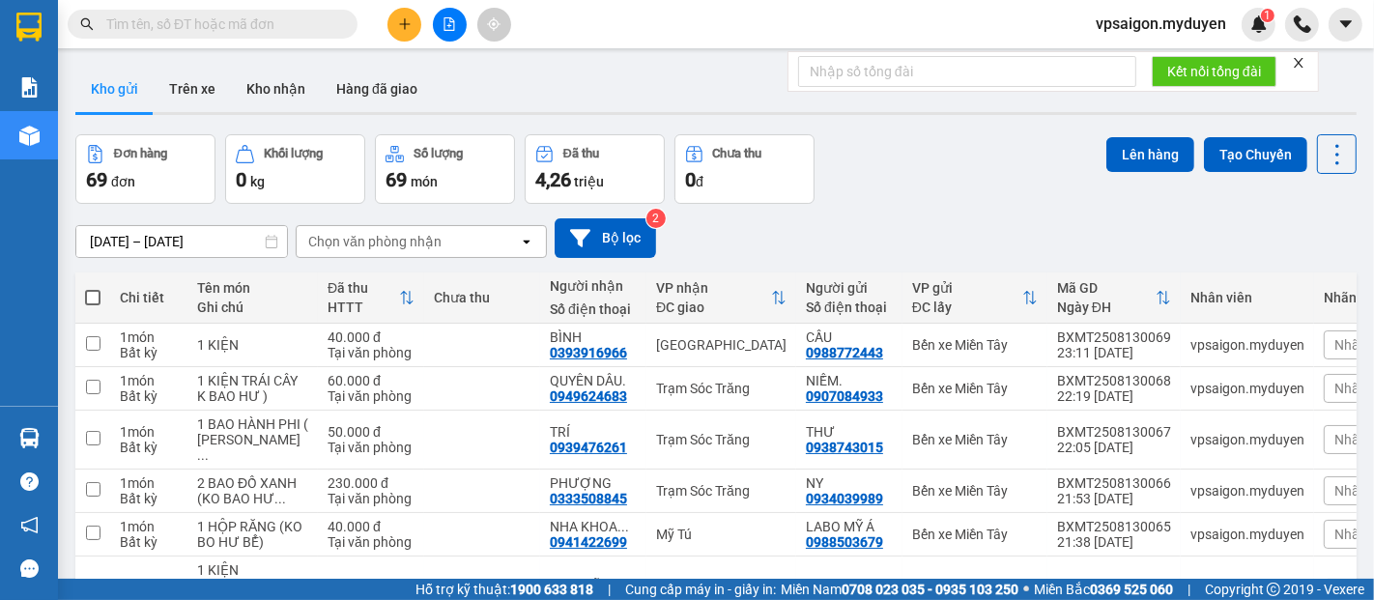
click at [140, 114] on div at bounding box center [113, 113] width 77 height 3
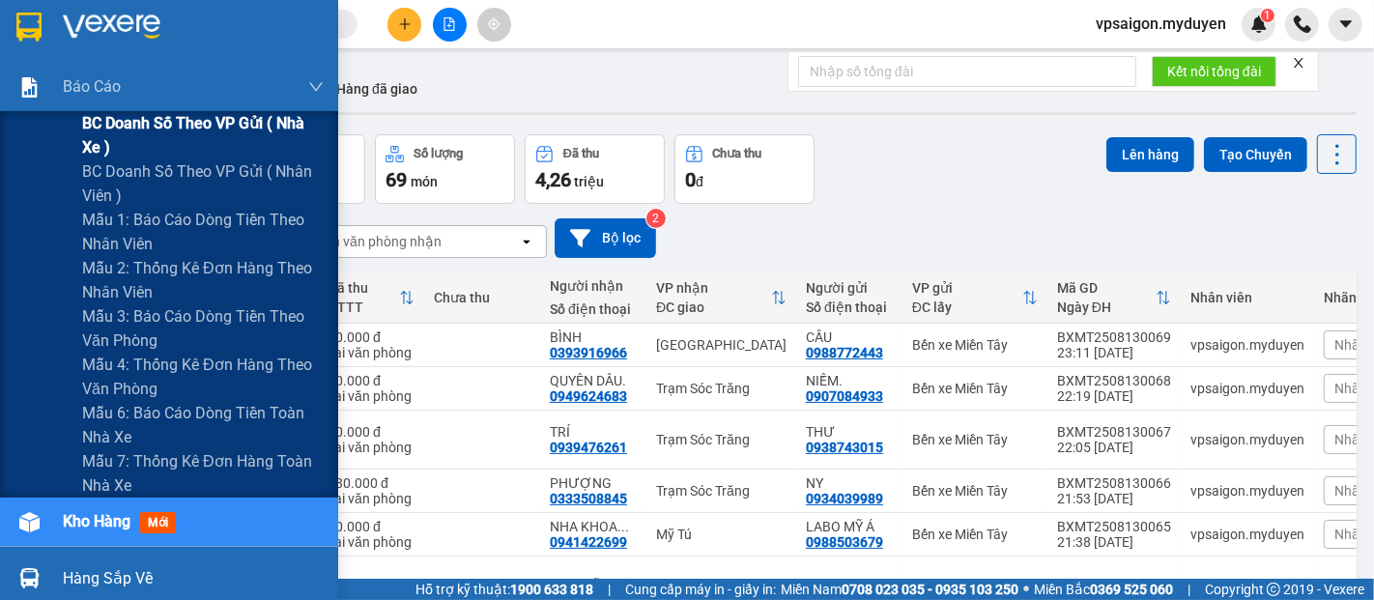
click at [137, 120] on span "BC doanh số theo VP gửi ( nhà xe )" at bounding box center [203, 135] width 242 height 48
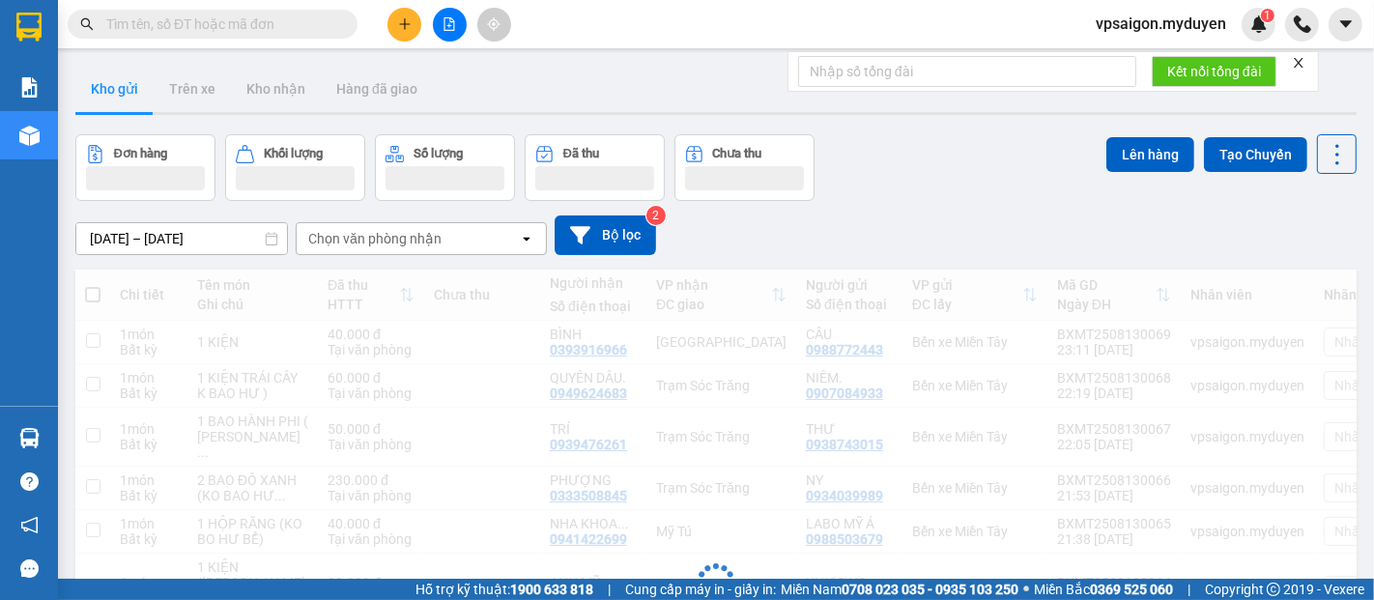
click at [402, 27] on icon "plus" at bounding box center [405, 24] width 14 height 14
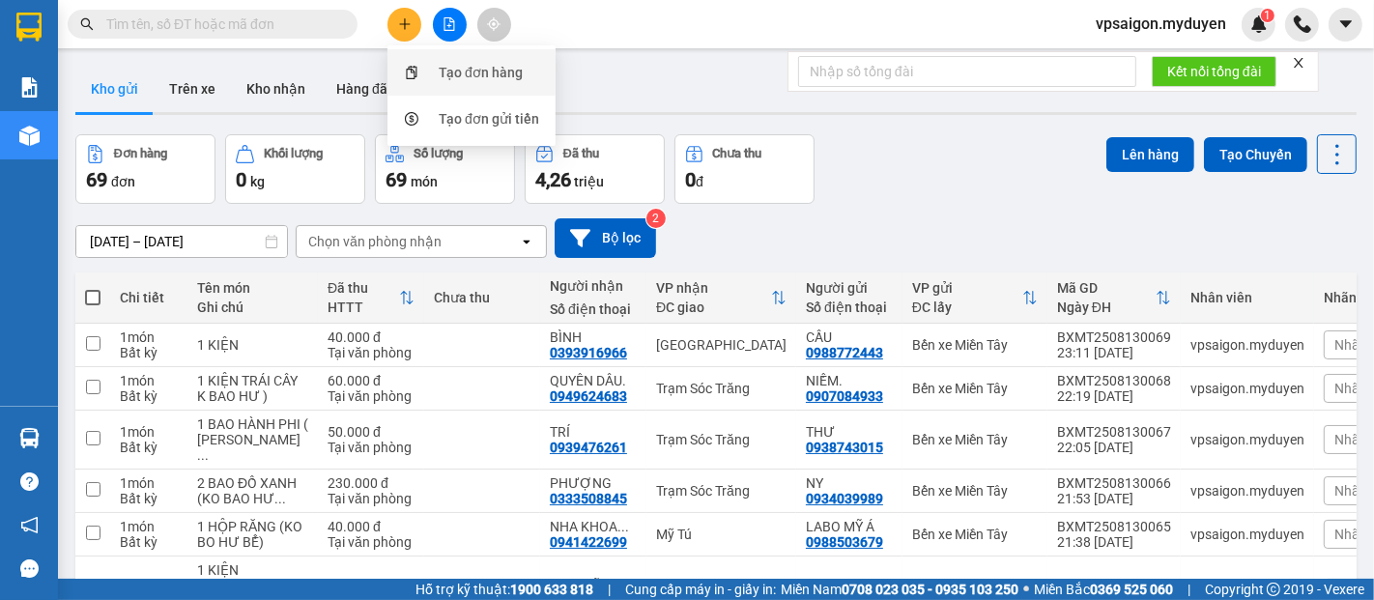
click at [502, 68] on div "Tạo đơn hàng" at bounding box center [481, 72] width 84 height 21
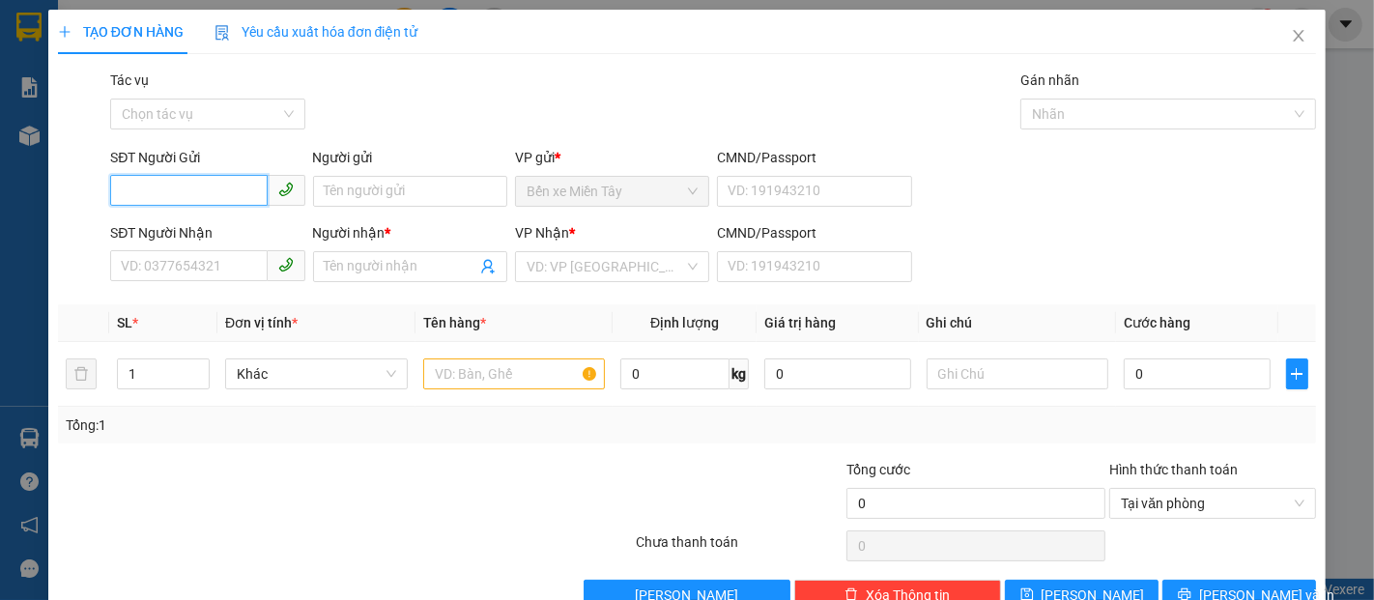
click at [178, 196] on input "SĐT Người Gửi" at bounding box center [188, 190] width 157 height 31
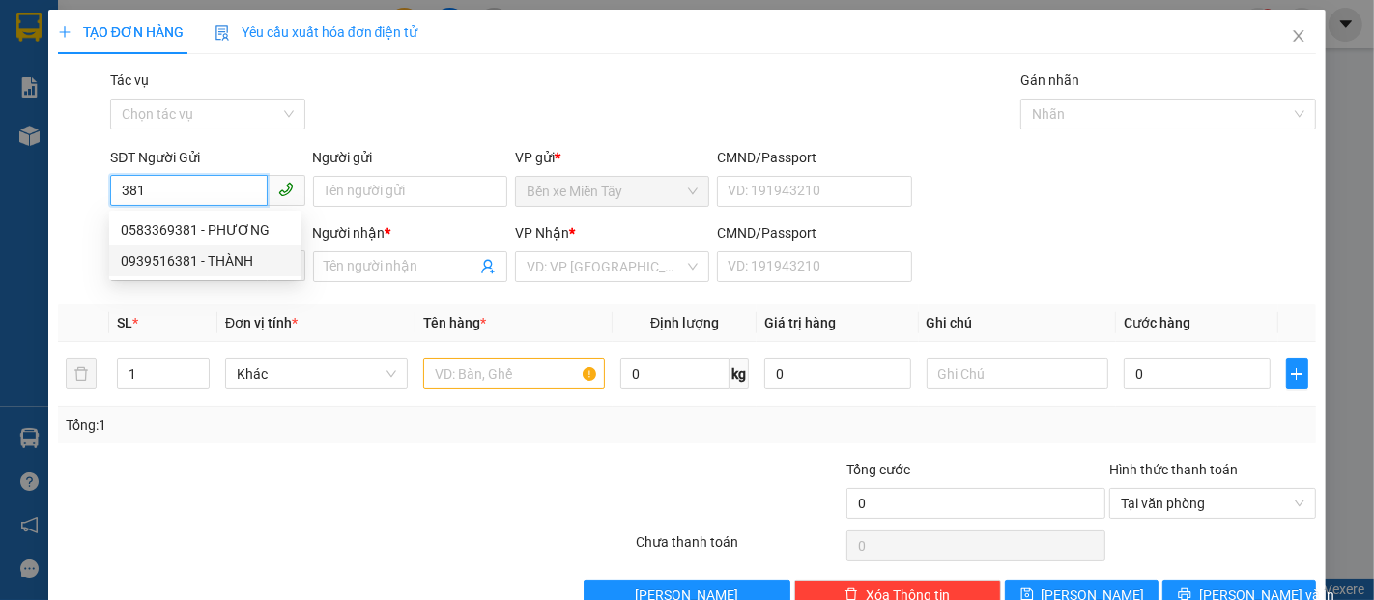
click at [211, 252] on div "0939516381 - THÀNH" at bounding box center [205, 260] width 169 height 21
type input "0939516381"
type input "THÀNH"
type input "0945354344"
type input "LIÊM"
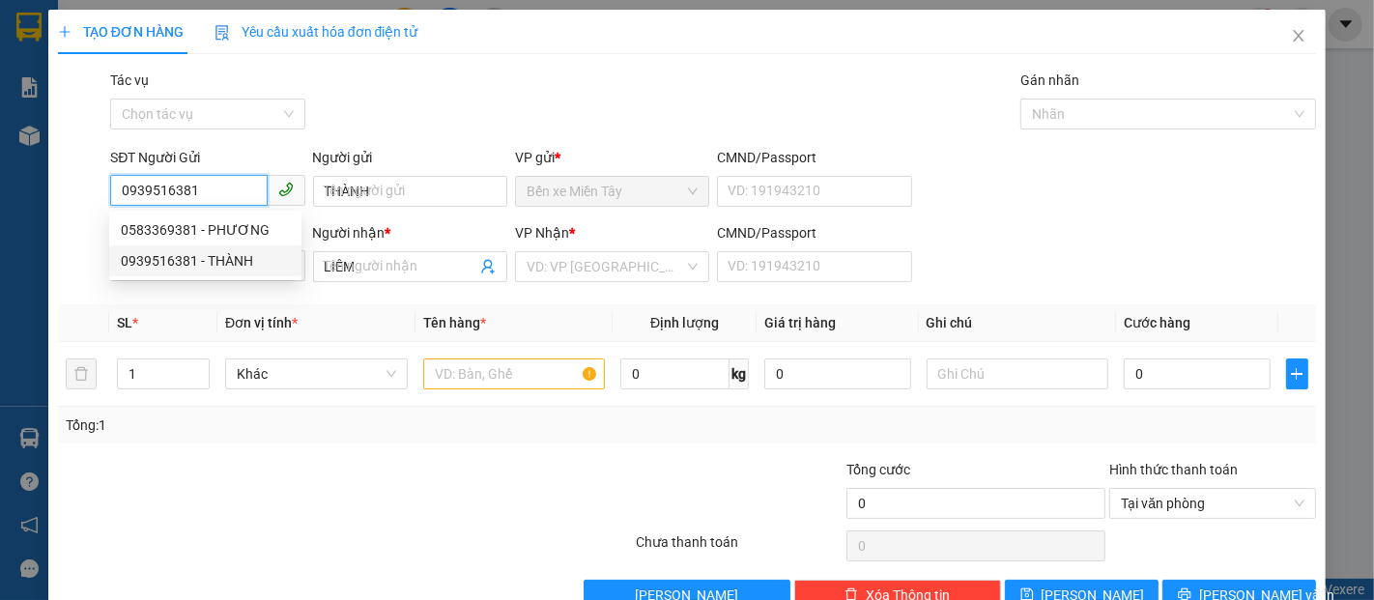
type input "100.000"
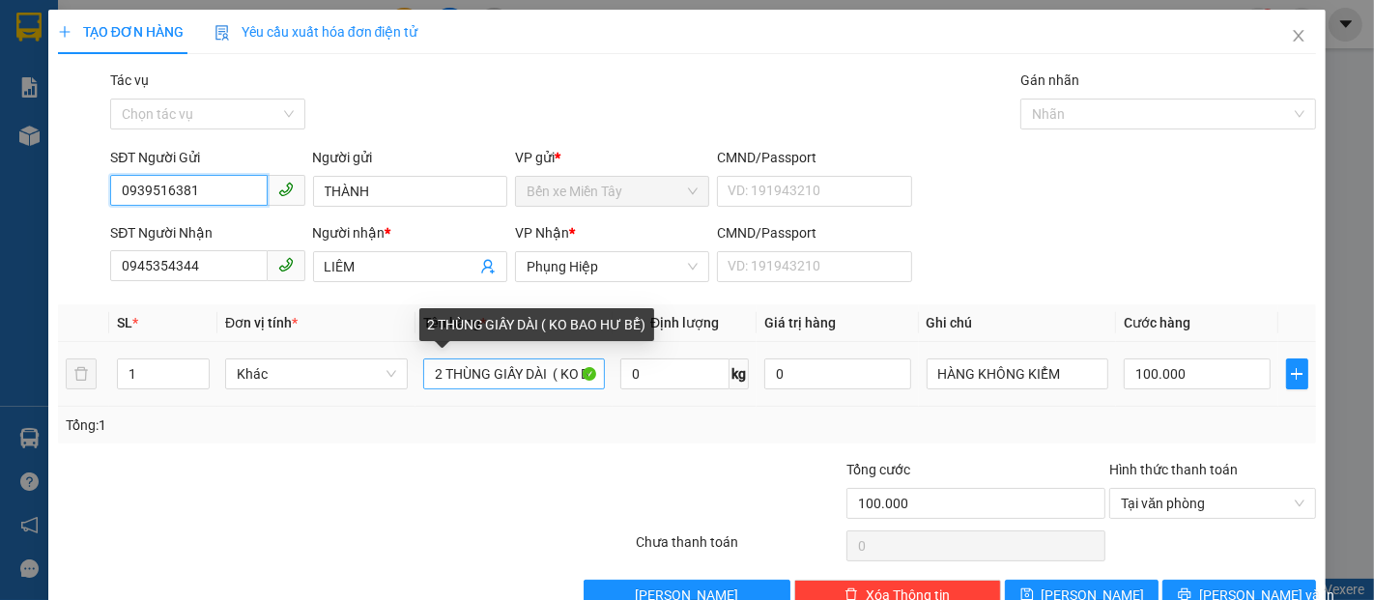
type input "0939516381"
click at [445, 377] on input "2 THÙNG GIẤY DÀI ( KO BAO HƯ BỂ)" at bounding box center [514, 373] width 183 height 31
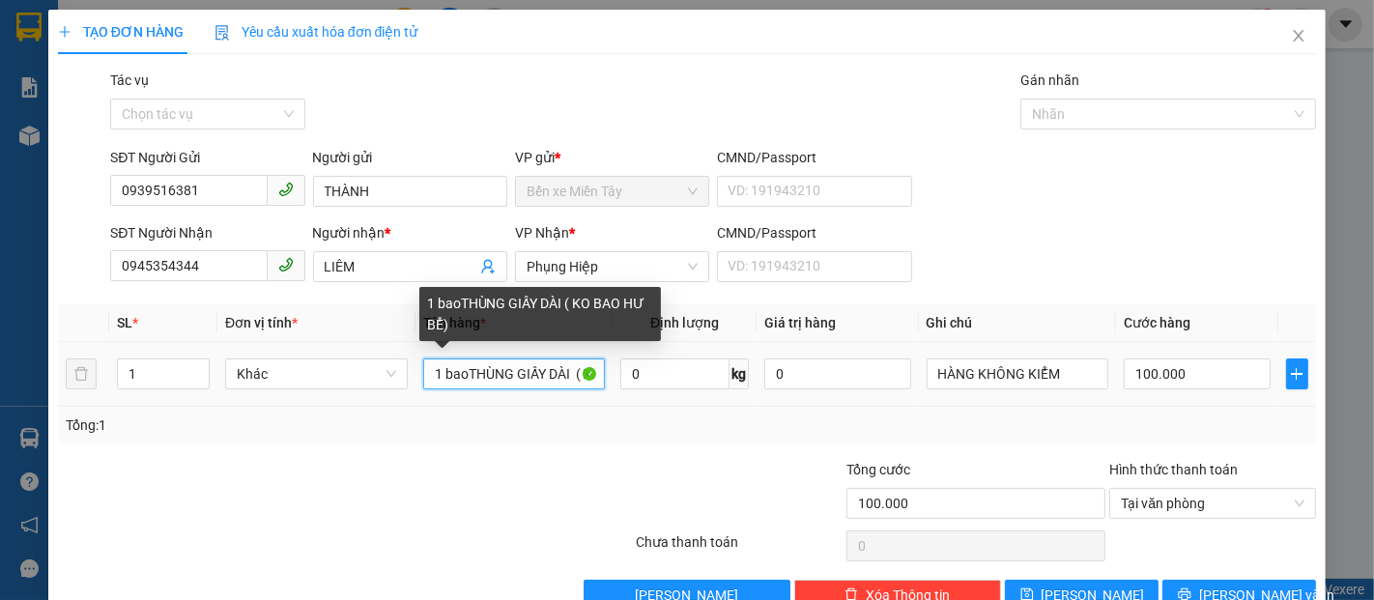
click at [572, 370] on input "1 baoTHÙNG GIẤY DÀI ( KO BAO HƯ BỂ)" at bounding box center [514, 373] width 183 height 31
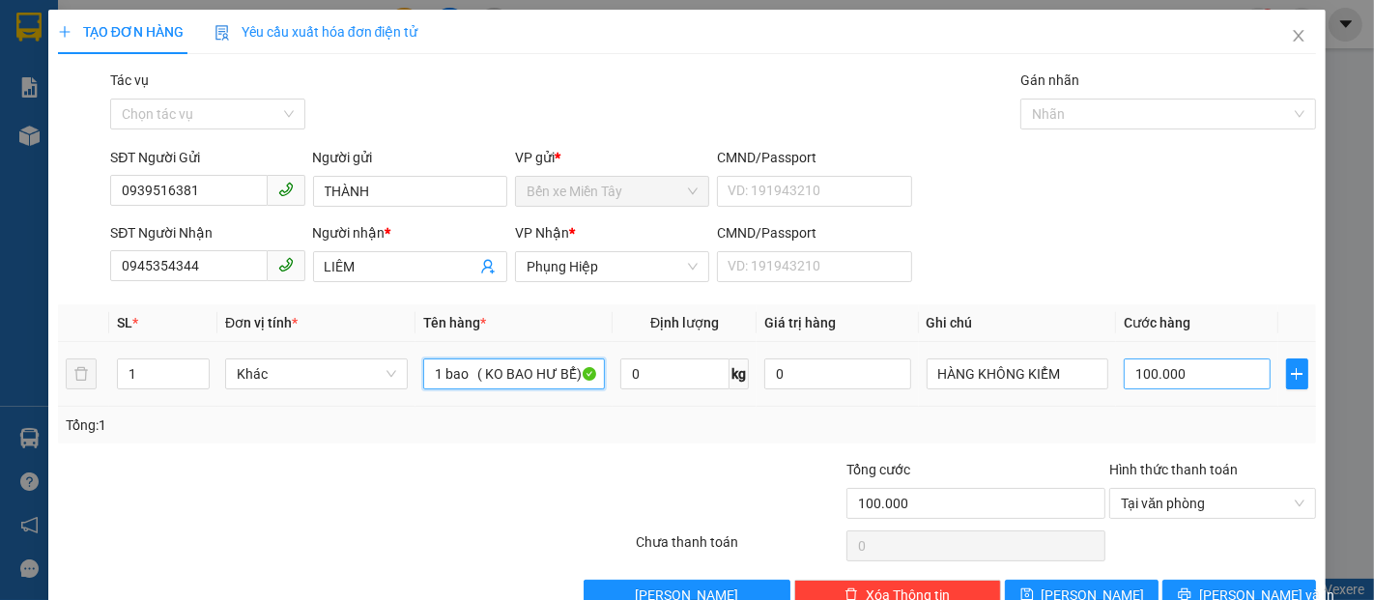
type input "1 bao ( KO BAO HƯ BỂ)"
click at [1124, 369] on input "100.000" at bounding box center [1197, 373] width 146 height 31
type input "5"
type input "50"
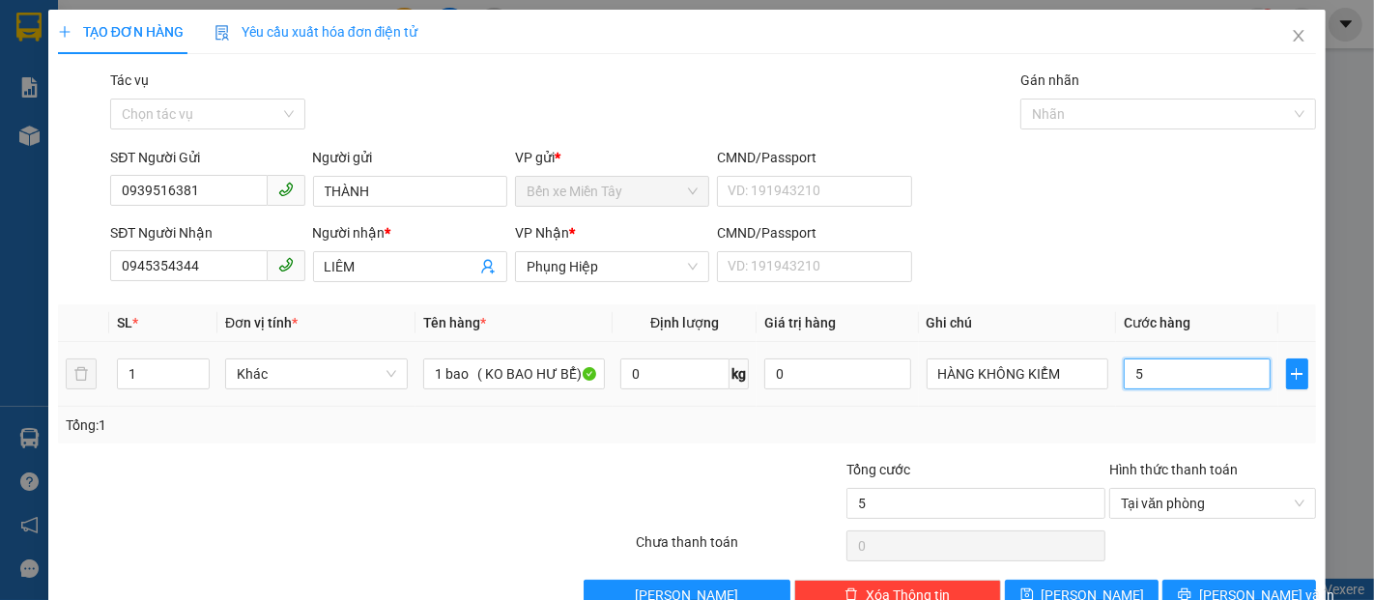
type input "50"
type input "500"
type input "5.000"
type input "50.000"
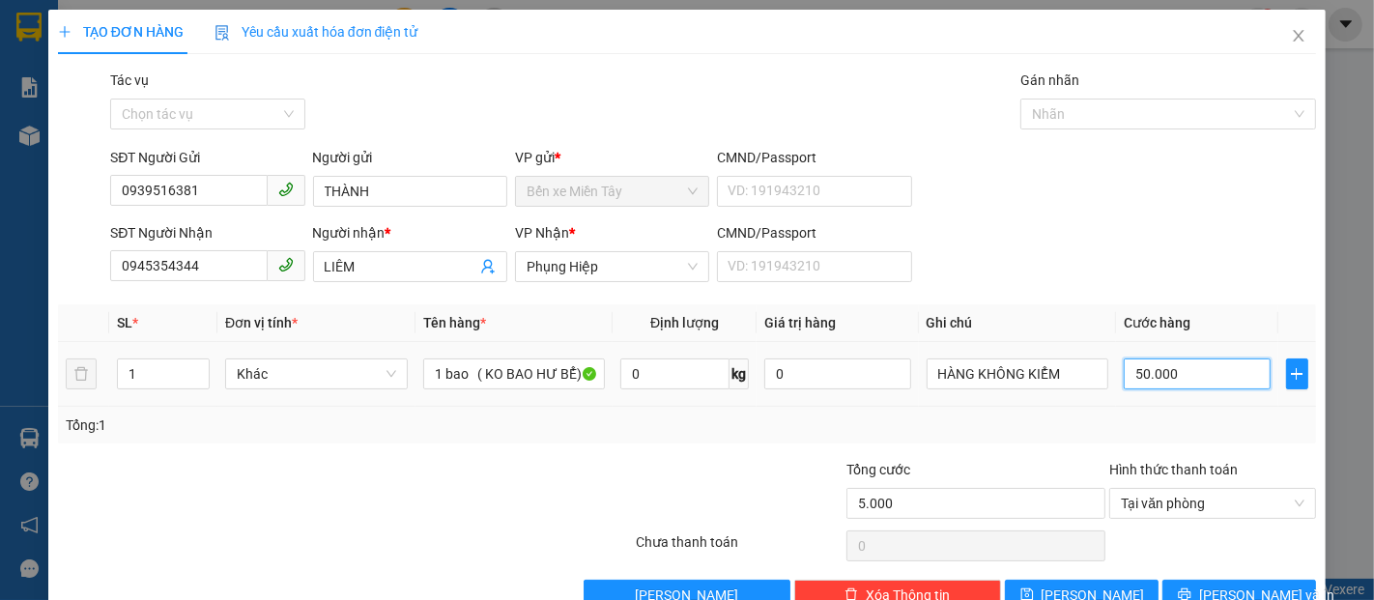
type input "50.000"
click at [1190, 573] on div "Transit Pickup Surcharge Ids Transit Deliver Surcharge Ids Transit Deliver Surc…" at bounding box center [687, 340] width 1258 height 541
click at [1203, 585] on button "[PERSON_NAME] và In" at bounding box center [1239, 595] width 154 height 31
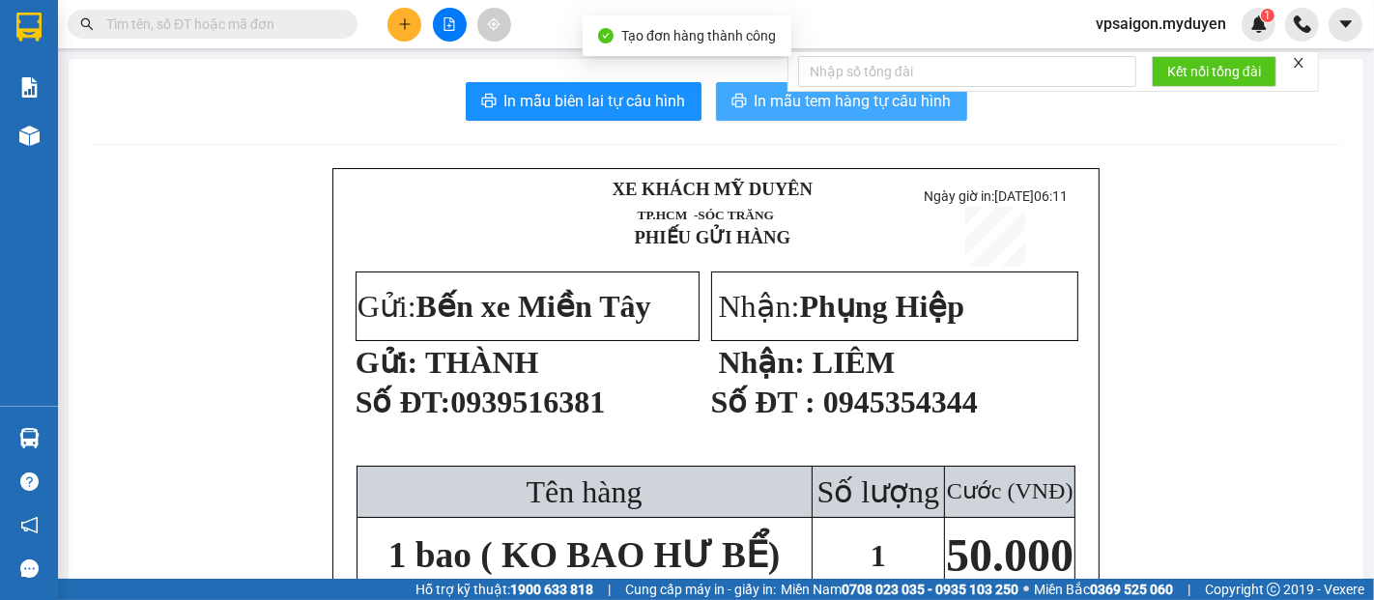
click at [767, 105] on span "In mẫu tem hàng tự cấu hình" at bounding box center [853, 101] width 197 height 24
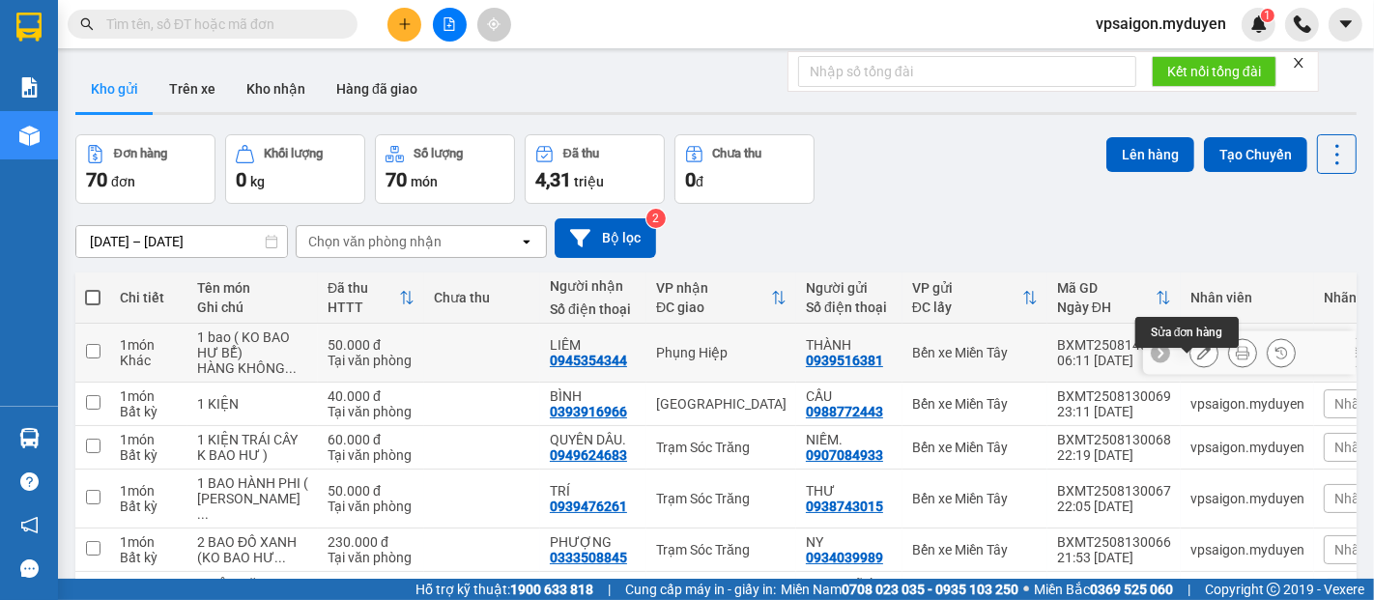
click at [1197, 359] on icon at bounding box center [1204, 353] width 14 height 14
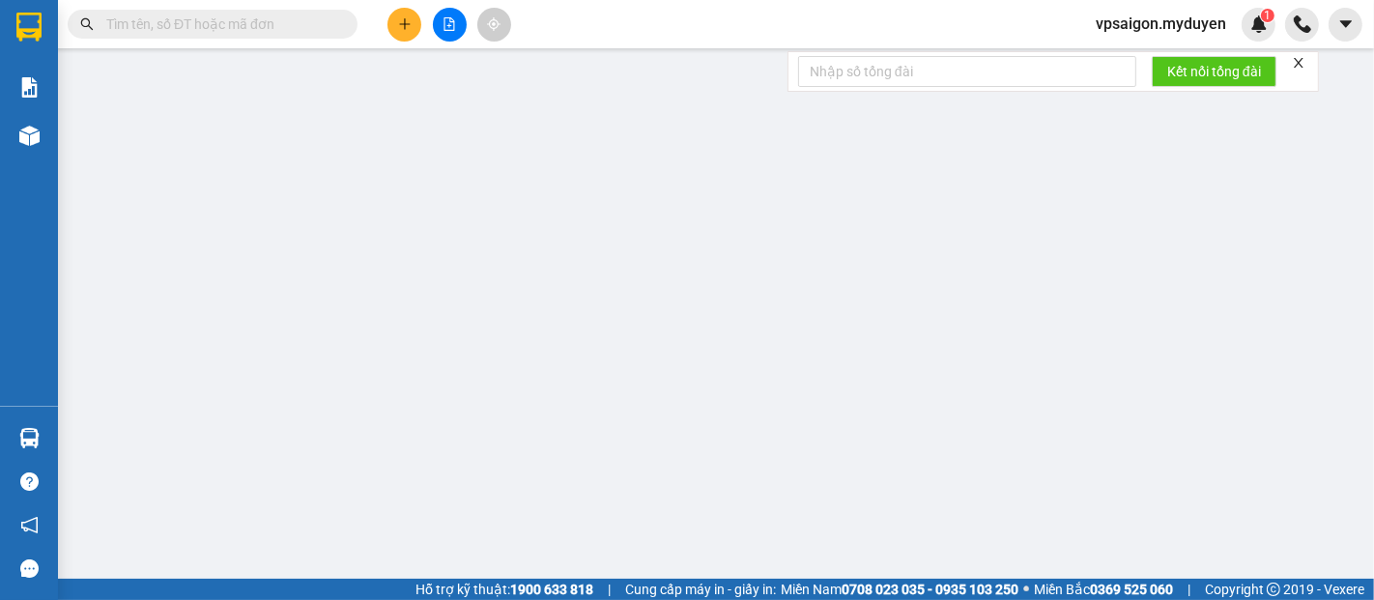
type input "0939516381"
type input "0945354344"
type input "50.000"
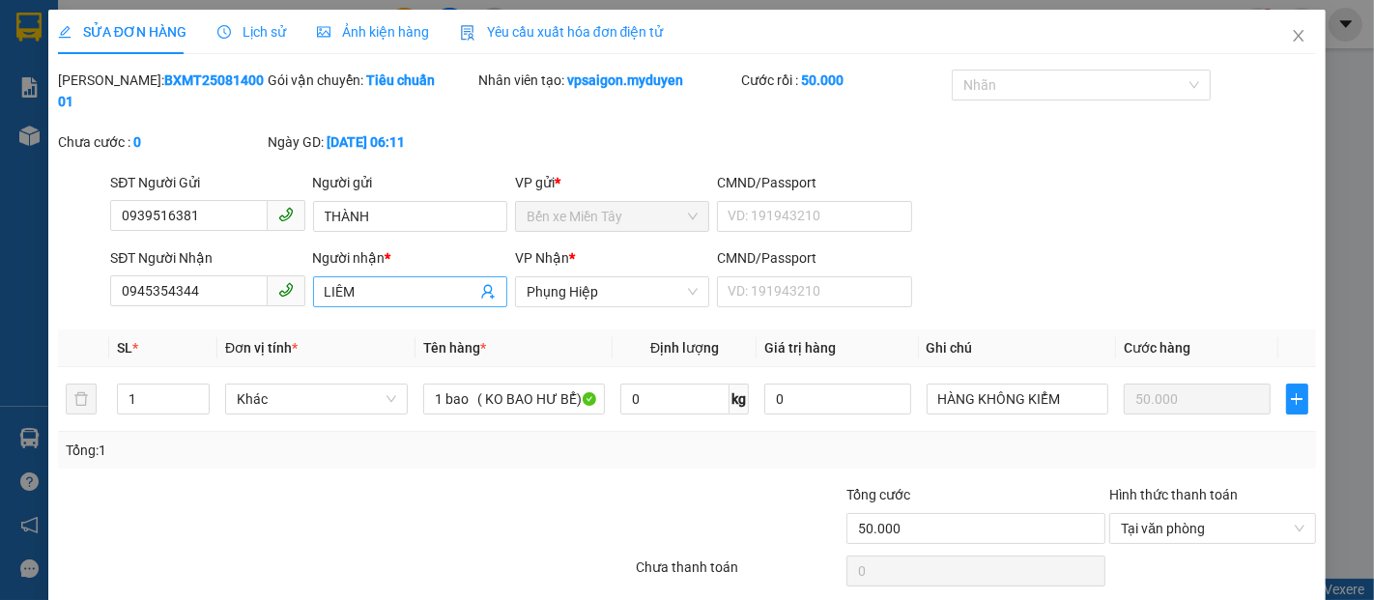
click at [357, 276] on span "LIÊM" at bounding box center [410, 291] width 194 height 31
type input "L"
type input "186"
click at [196, 275] on input "0945354344" at bounding box center [188, 290] width 157 height 31
type input "0"
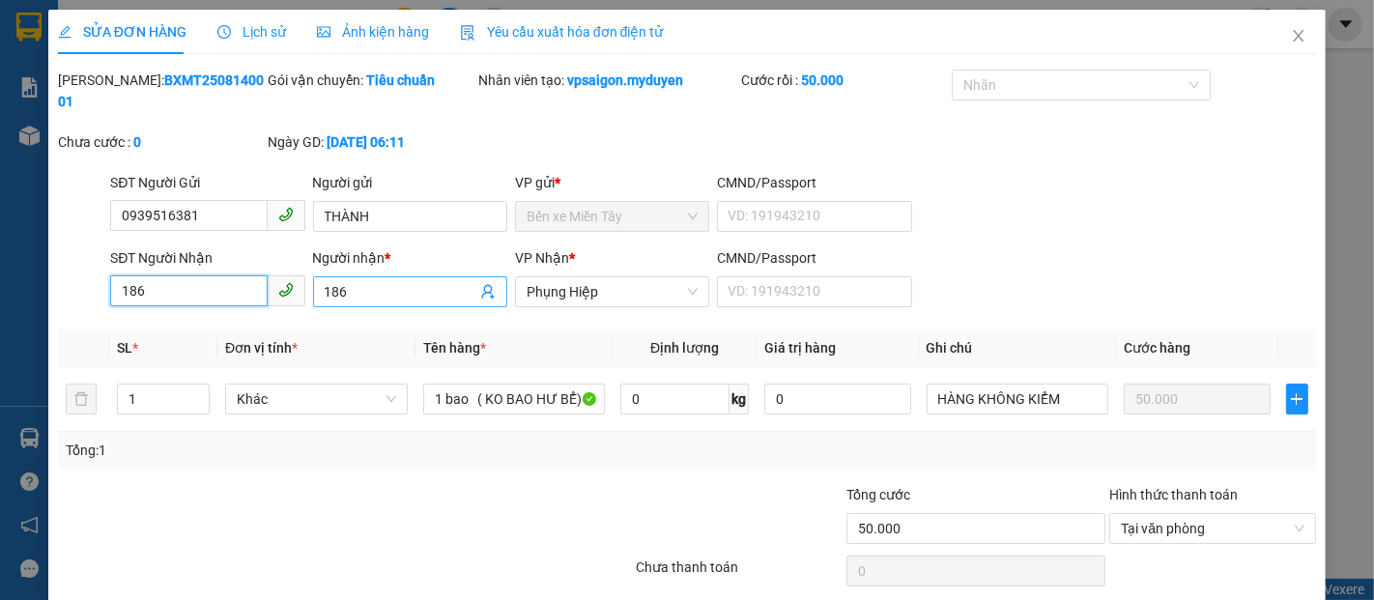
type input "186"
click at [350, 281] on input "186" at bounding box center [401, 291] width 152 height 21
type input "1"
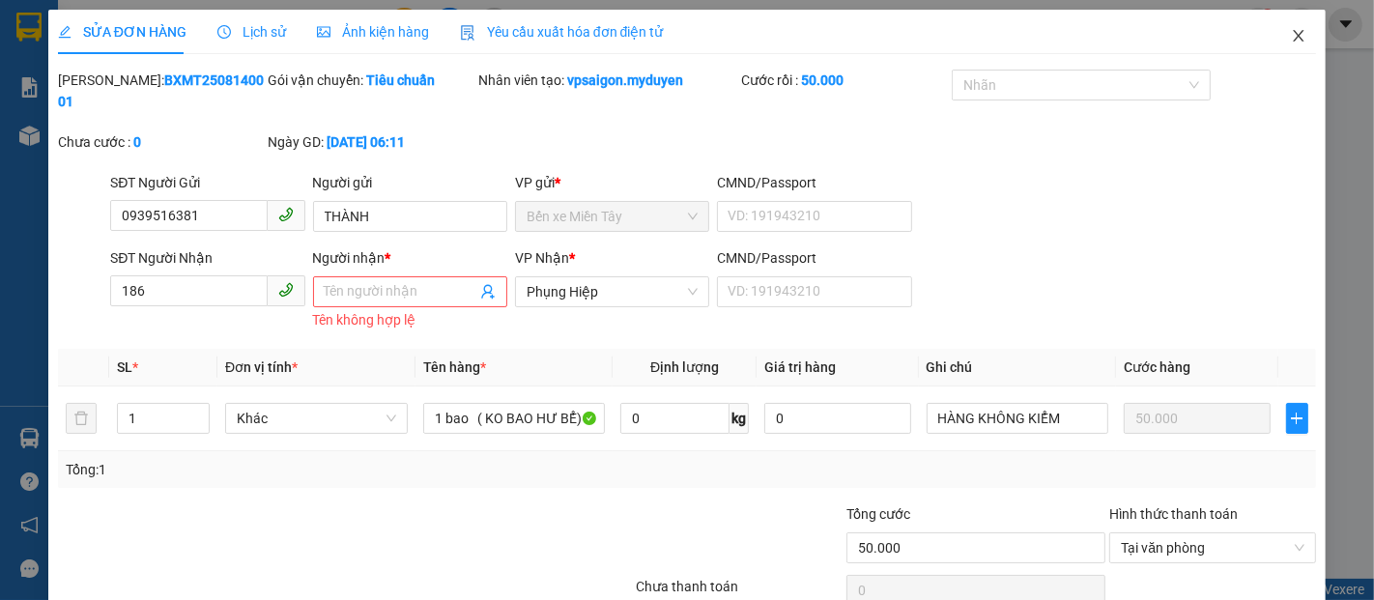
click at [1291, 35] on icon "close" at bounding box center [1298, 35] width 15 height 15
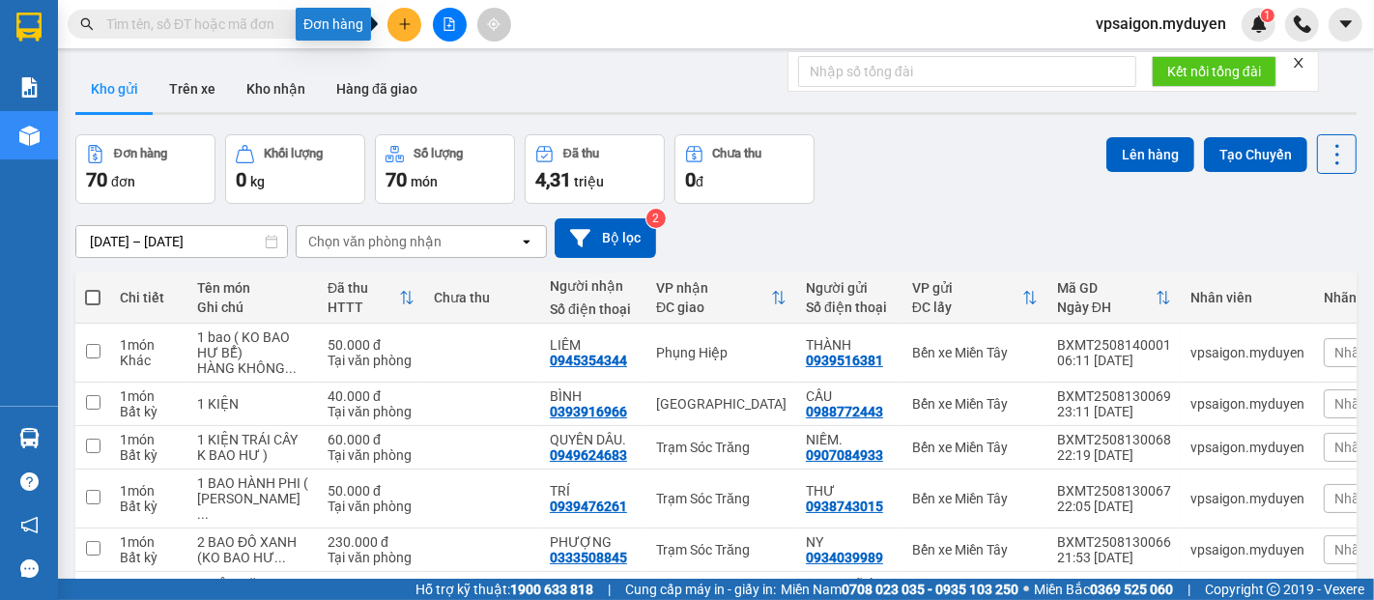
click at [408, 24] on icon "plus" at bounding box center [404, 23] width 11 height 1
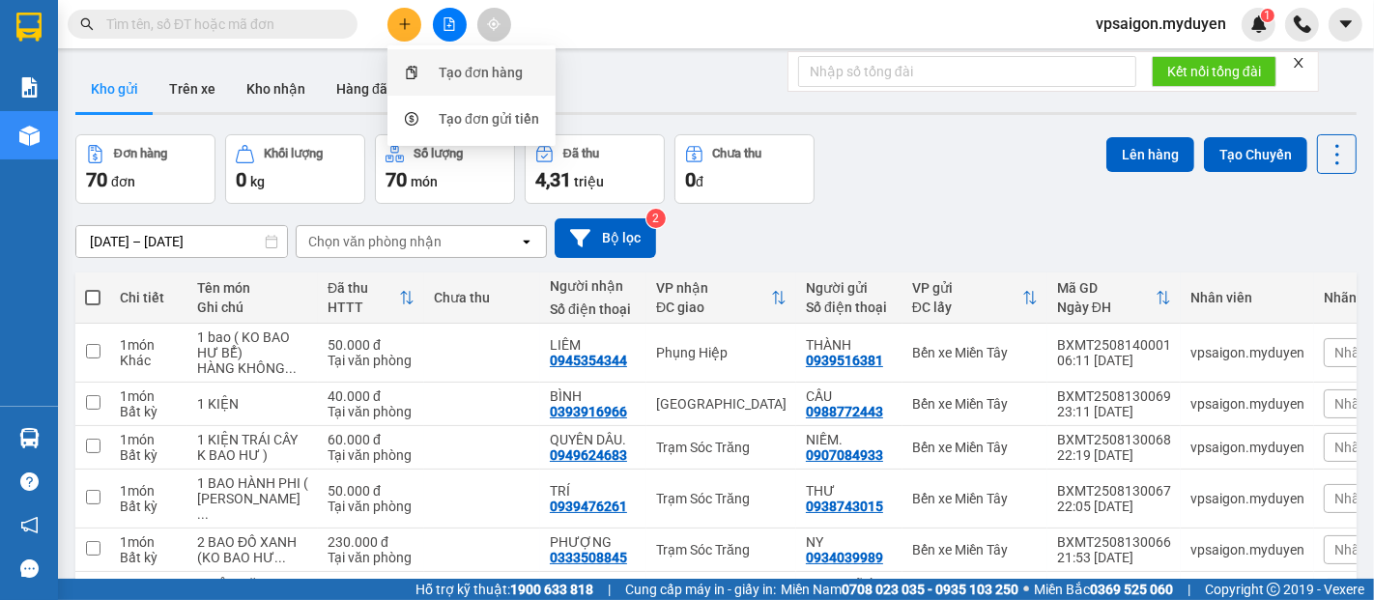
click at [471, 71] on div "Tạo đơn hàng" at bounding box center [481, 72] width 84 height 21
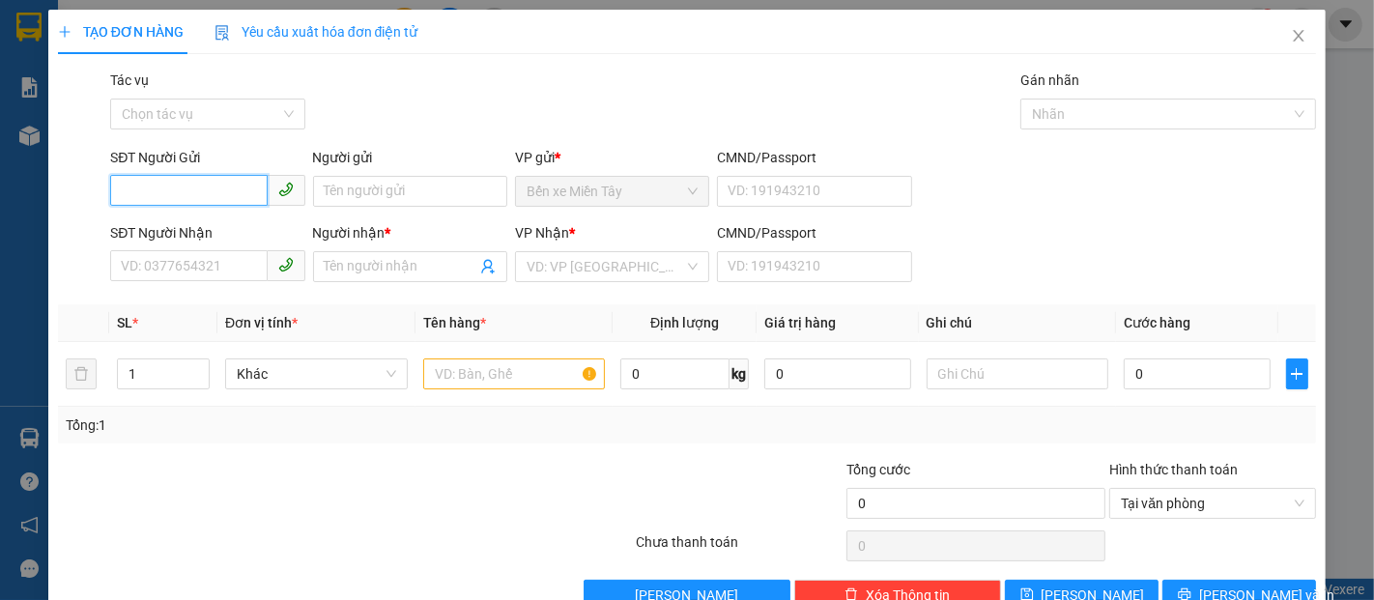
click at [180, 190] on input "SĐT Người Gửi" at bounding box center [188, 190] width 157 height 31
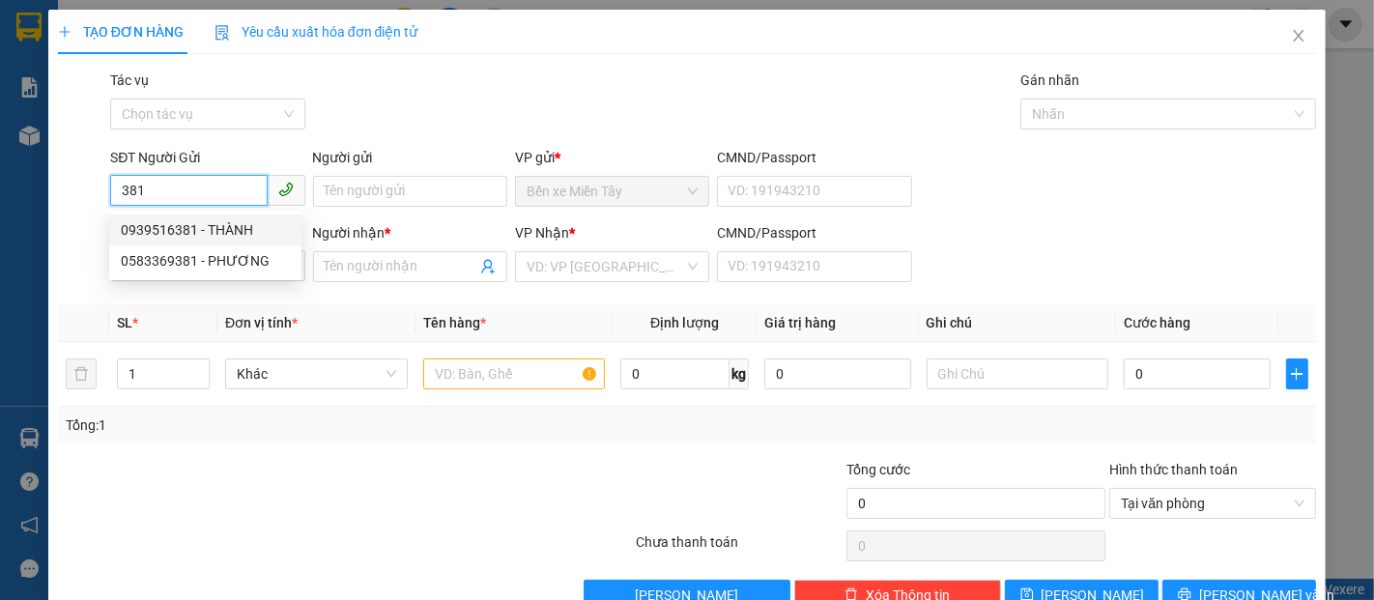
click at [183, 230] on div "0939516381 - THÀNH" at bounding box center [205, 229] width 169 height 21
type input "0939516381"
type input "THÀNH"
type input "0945354344"
type input "LIÊM"
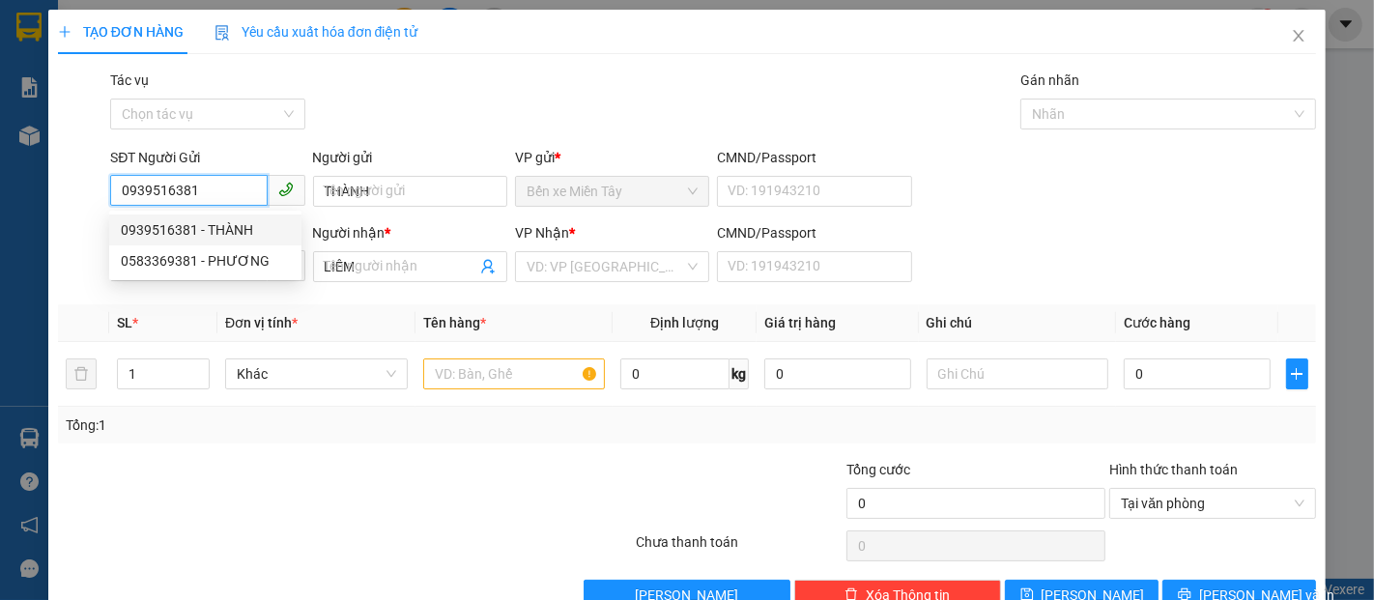
type input "50.000"
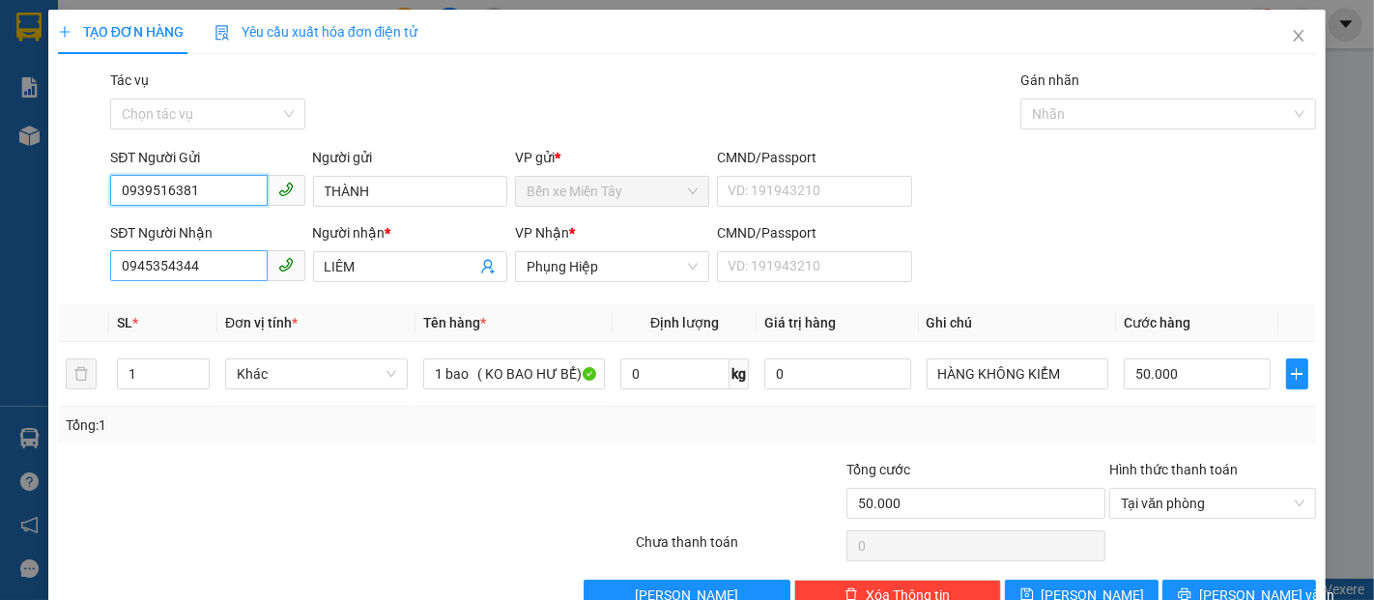
type input "0939516381"
click at [196, 268] on input "0945354344" at bounding box center [188, 265] width 157 height 31
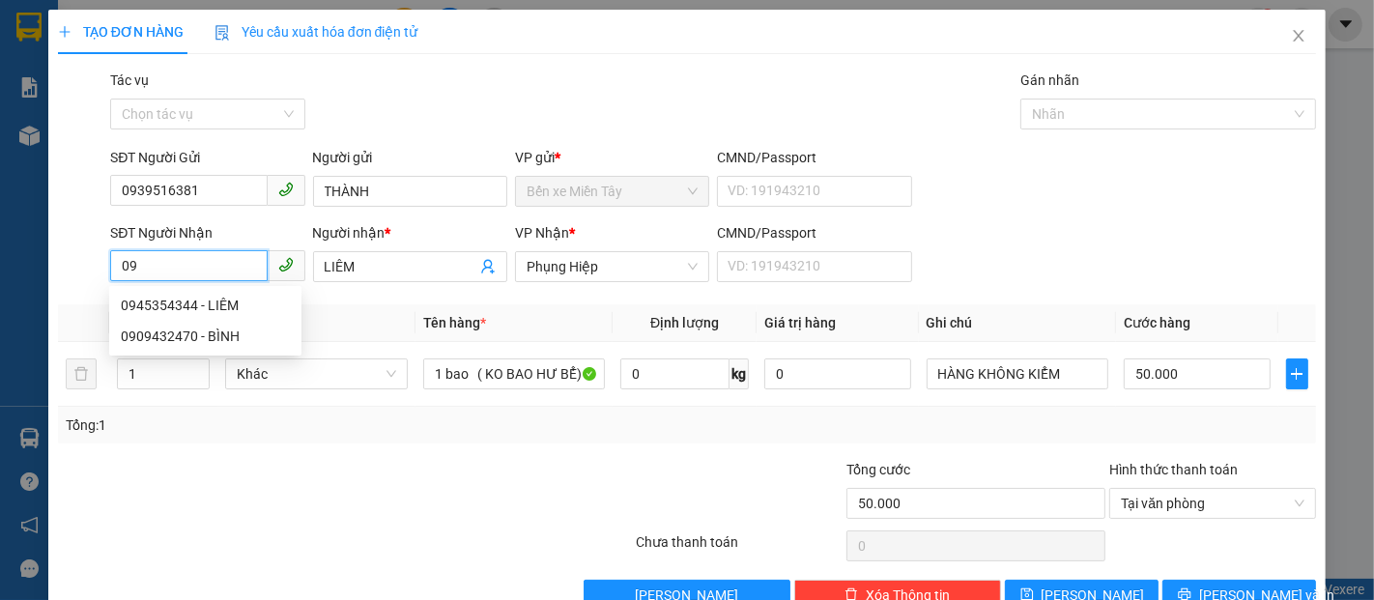
type input "0"
click at [158, 372] on div "0933290186 - LIỄU" at bounding box center [205, 367] width 169 height 21
type input "0933290186"
type input "LIỄU"
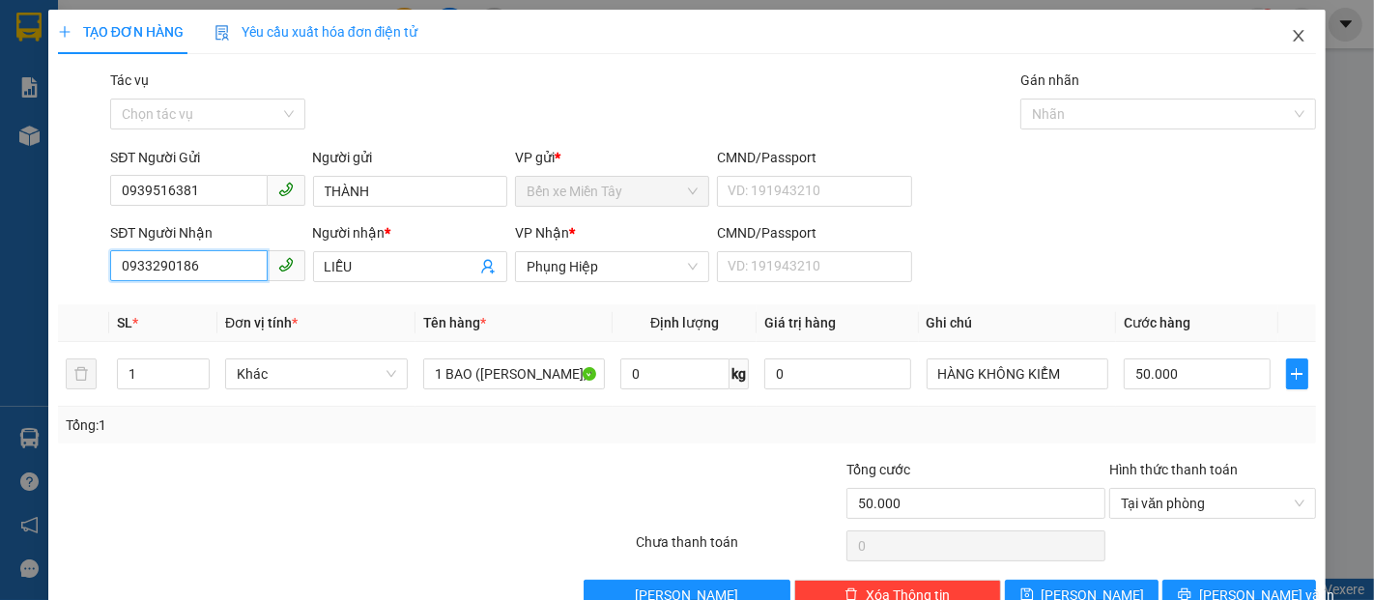
type input "0933290186"
click at [1292, 36] on span "Close" at bounding box center [1299, 37] width 54 height 54
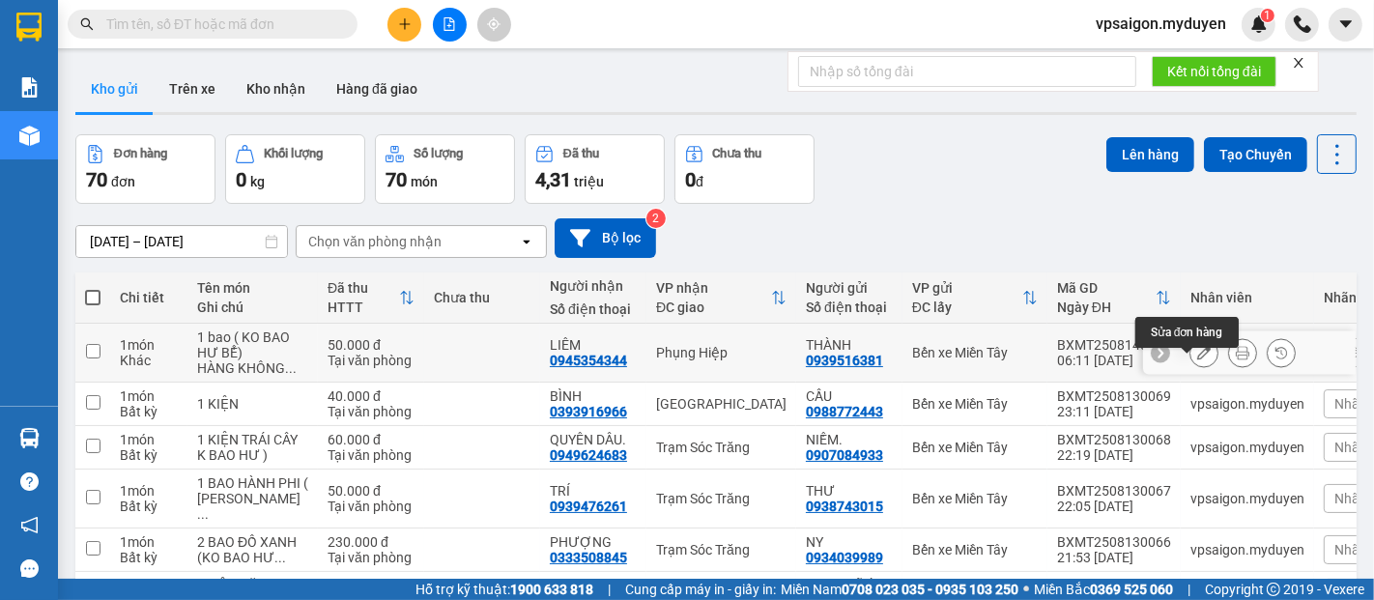
click at [1194, 360] on button at bounding box center [1203, 353] width 27 height 34
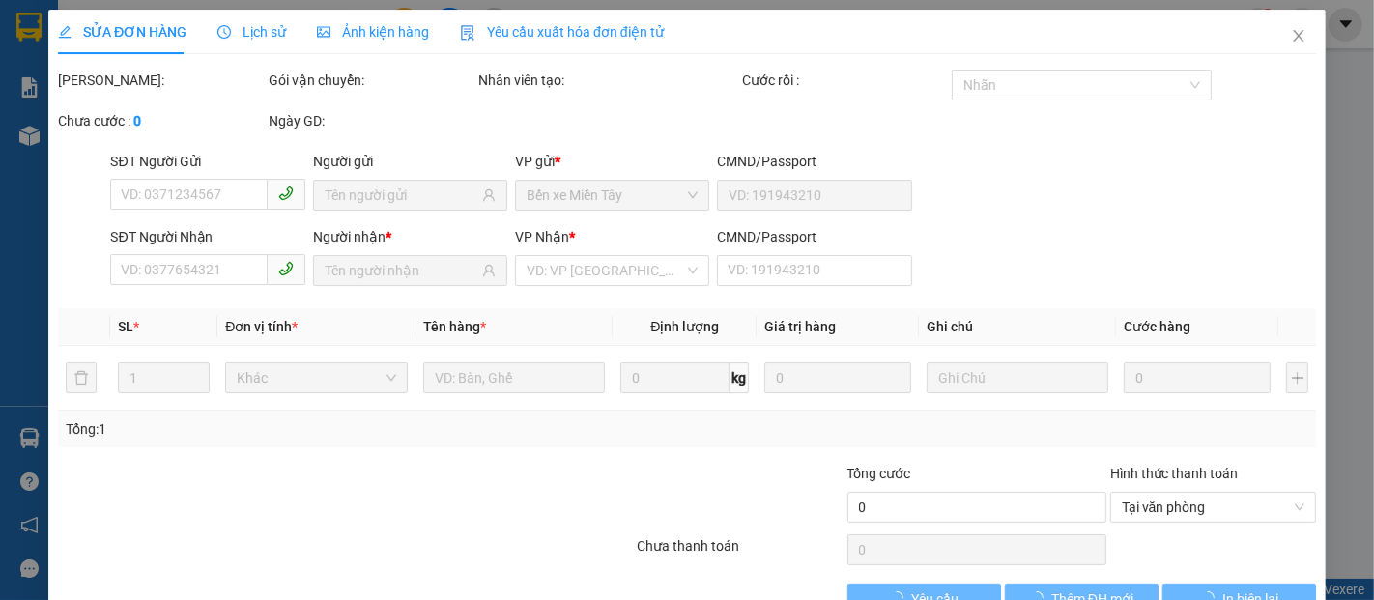
type input "0939516381"
type input "0945354344"
type input "50.000"
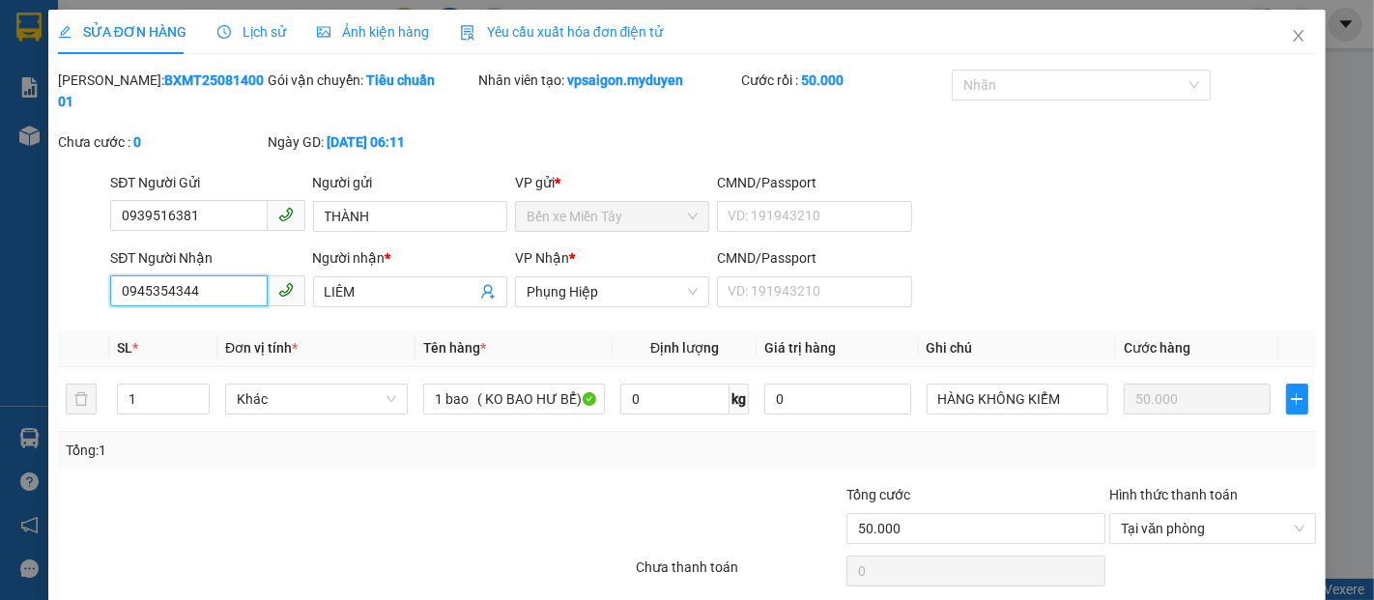
click at [199, 275] on input "0945354344" at bounding box center [188, 290] width 157 height 31
type input "0"
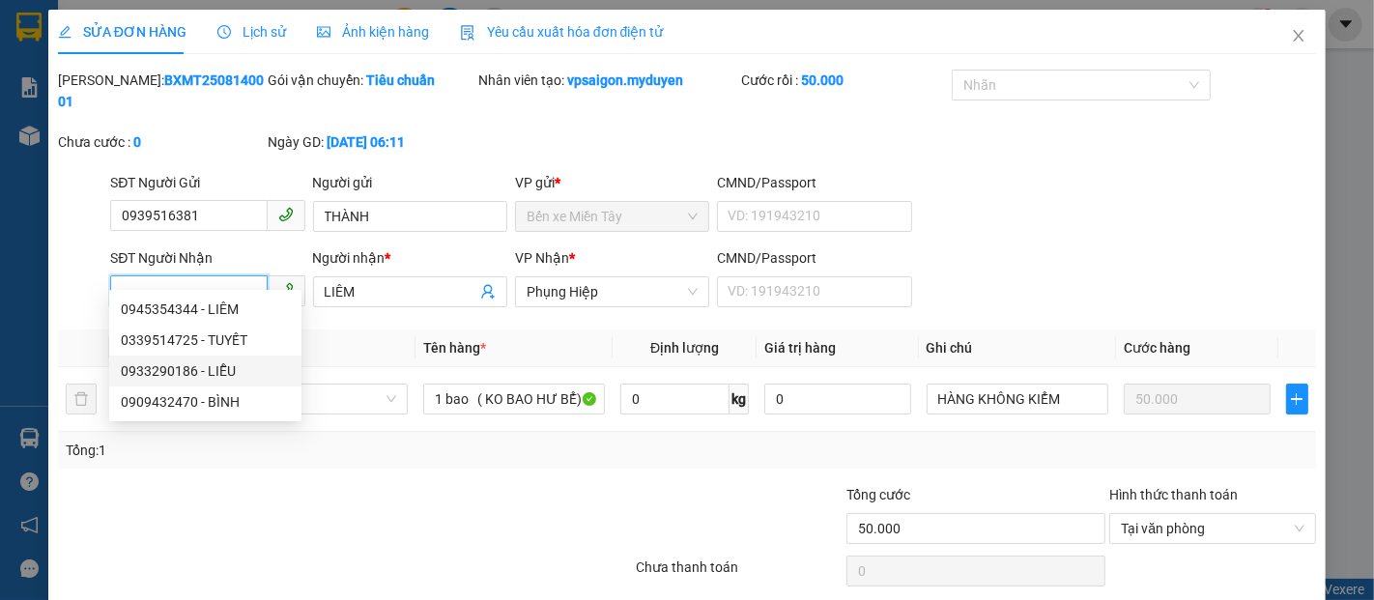
click at [174, 372] on div "0933290186 - LIỄU" at bounding box center [205, 370] width 169 height 21
type input "0933290186"
type input "LIỄU"
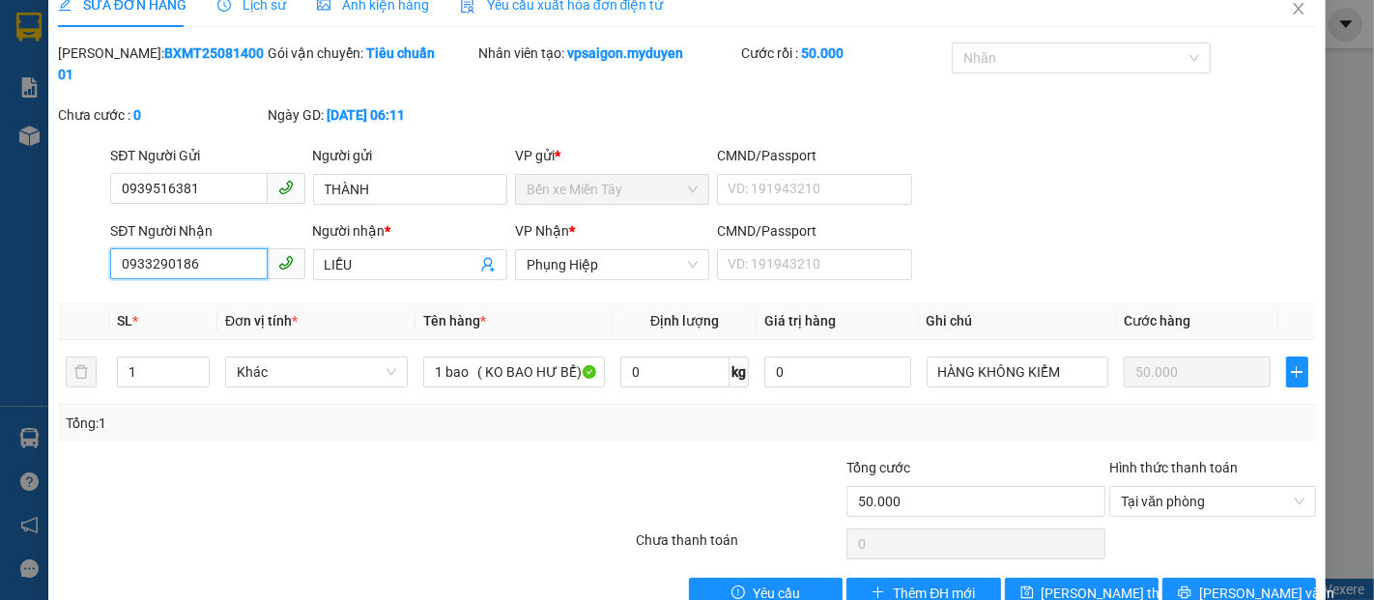
scroll to position [51, 0]
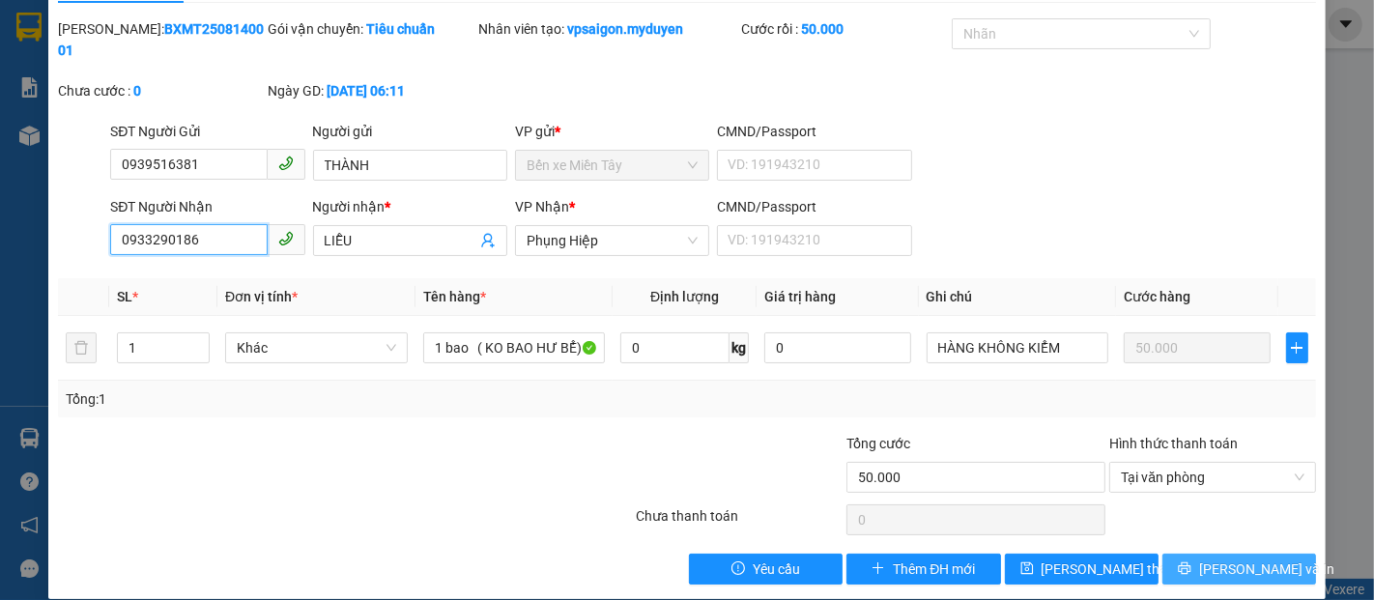
type input "0933290186"
click at [1214, 559] on span "[PERSON_NAME] và In" at bounding box center [1266, 569] width 135 height 21
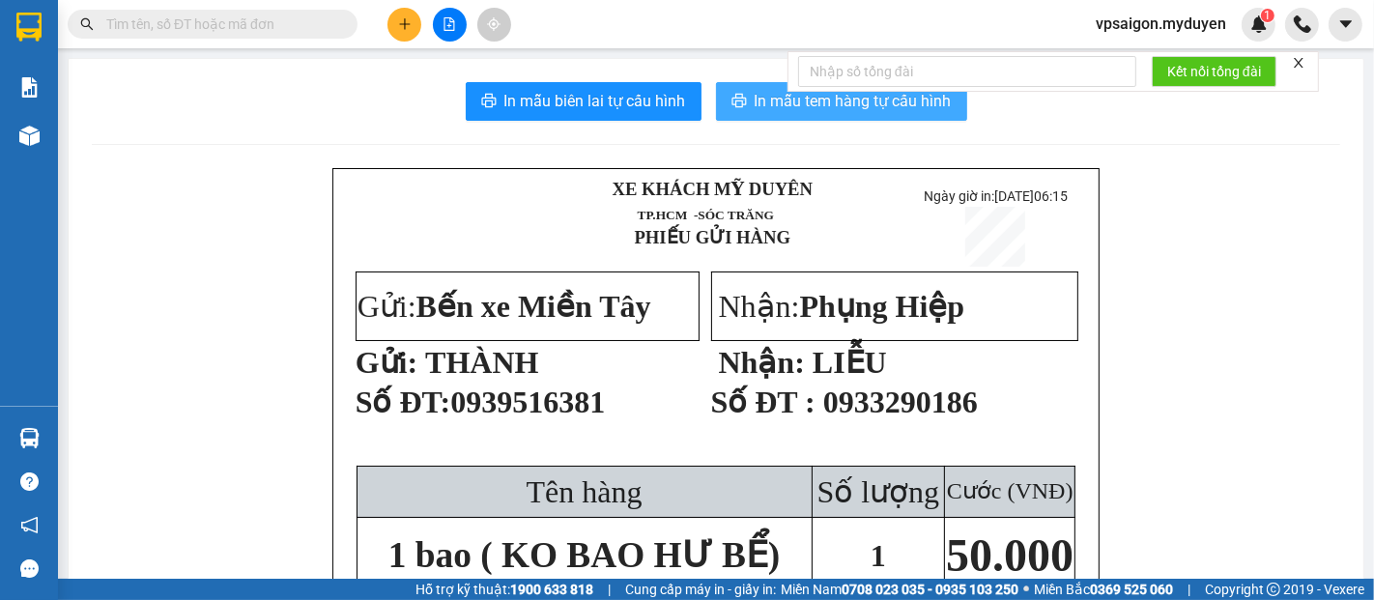
click at [767, 97] on span "In mẫu tem hàng tự cấu hình" at bounding box center [853, 101] width 197 height 24
